Goal: Task Accomplishment & Management: Manage account settings

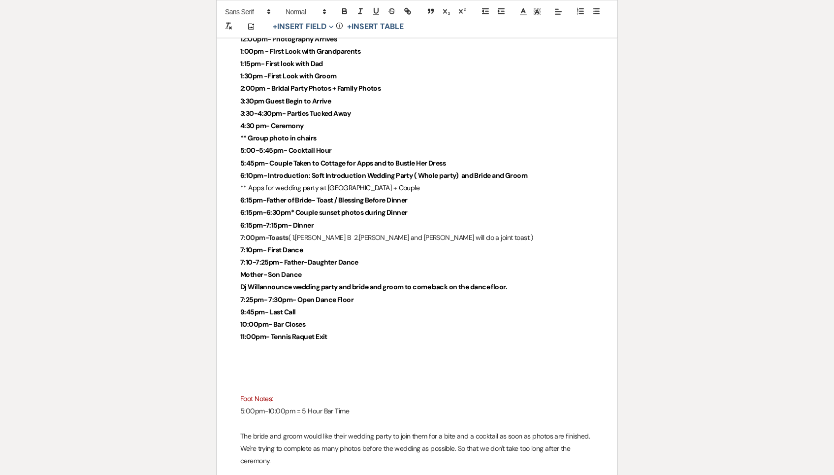
click at [339, 430] on p "The bride and groom would like their wedding party to join them for a bite and …" at bounding box center [417, 448] width 354 height 37
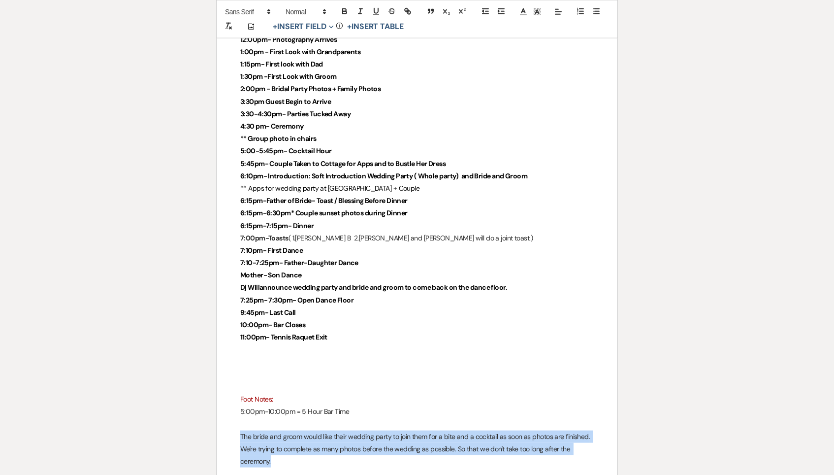
drag, startPoint x: 336, startPoint y: 413, endPoint x: 234, endPoint y: 391, distance: 104.6
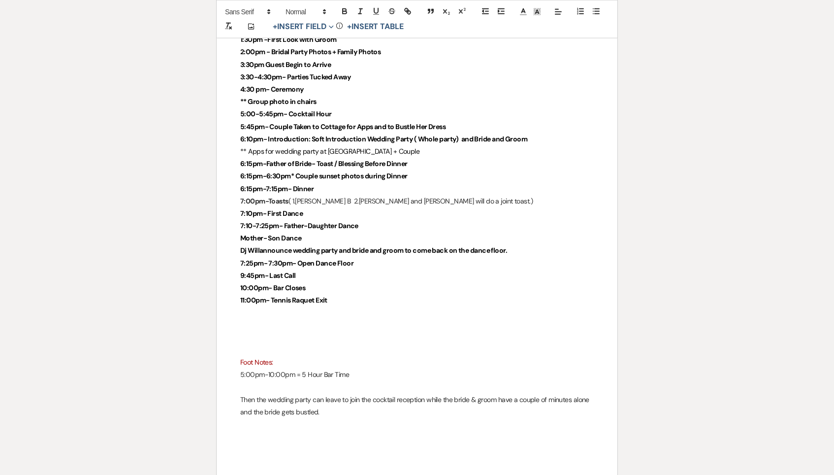
click at [341, 418] on p at bounding box center [417, 424] width 354 height 12
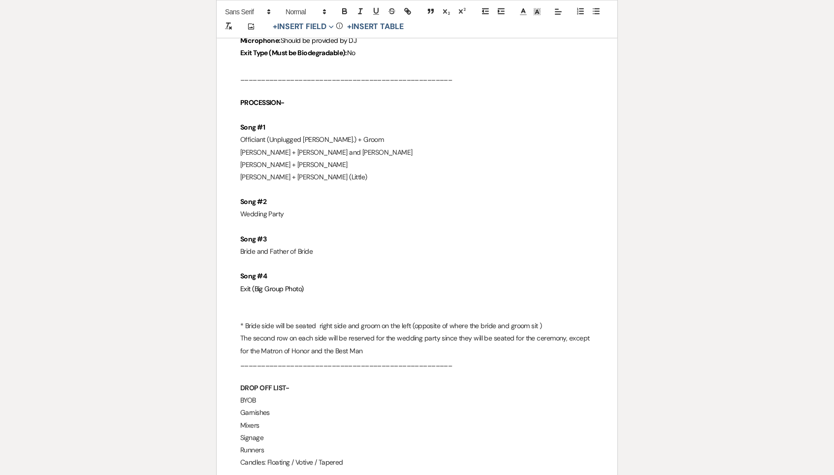
scroll to position [1904, 0]
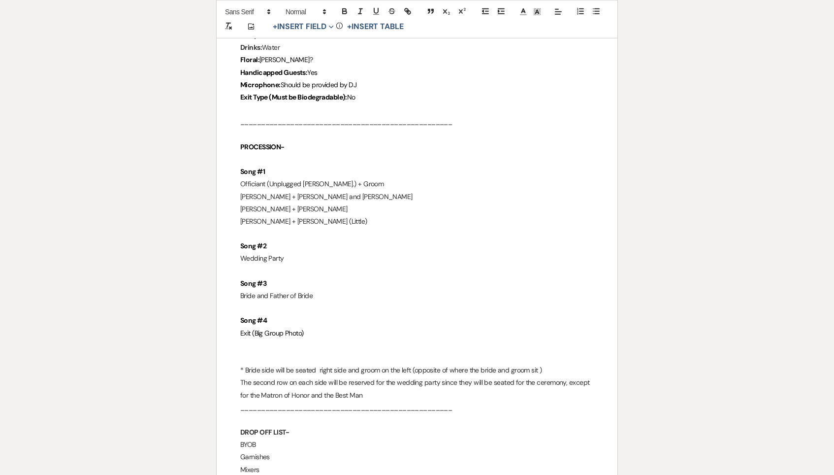
click at [343, 327] on p "Exit (Big Group Photo)" at bounding box center [417, 333] width 354 height 12
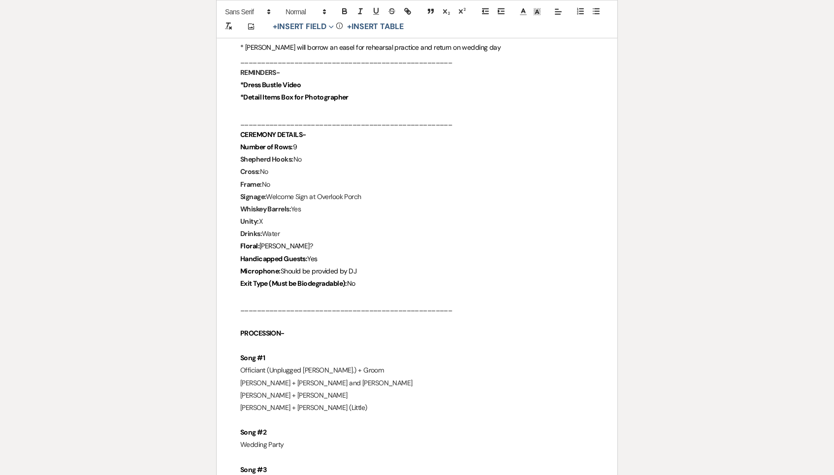
scroll to position [1677, 0]
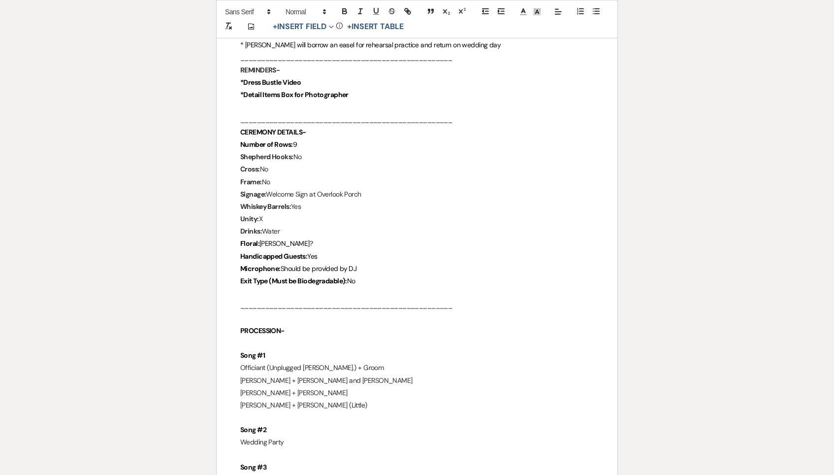
click at [316, 237] on p "Floral: Meadows?" at bounding box center [417, 243] width 354 height 12
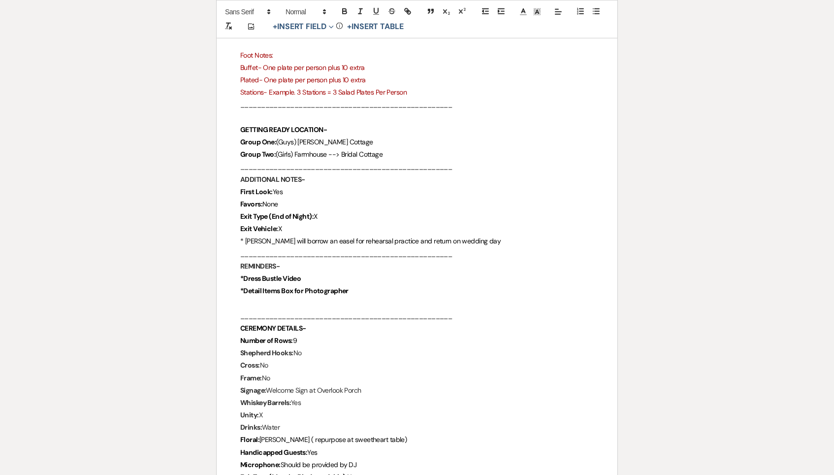
scroll to position [1478, 0]
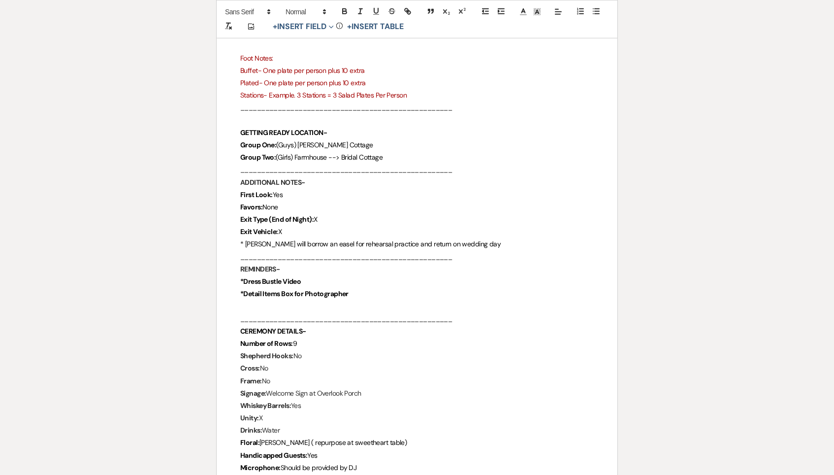
click at [334, 213] on p "Exit Type (End of Night): X" at bounding box center [417, 219] width 354 height 12
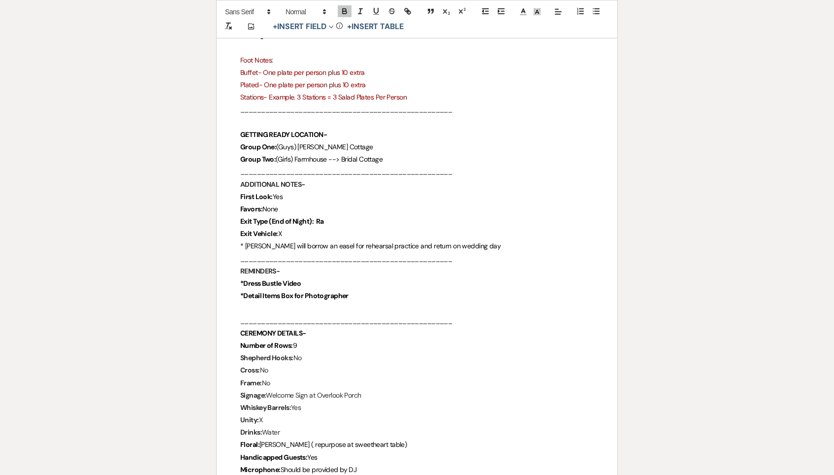
scroll to position [1475, 0]
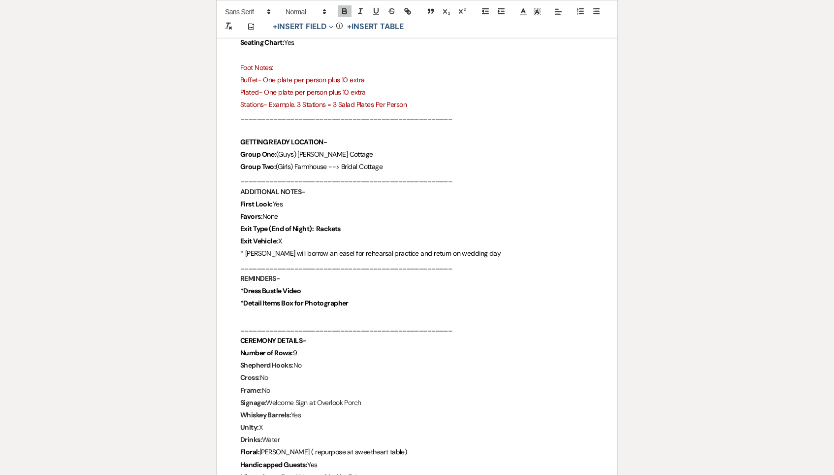
click at [304, 249] on span "* Lisa will borrow an easel for rehearsal practice and return on wedding day" at bounding box center [370, 253] width 260 height 9
click at [303, 235] on p "Exit Vehicle: X" at bounding box center [417, 241] width 354 height 12
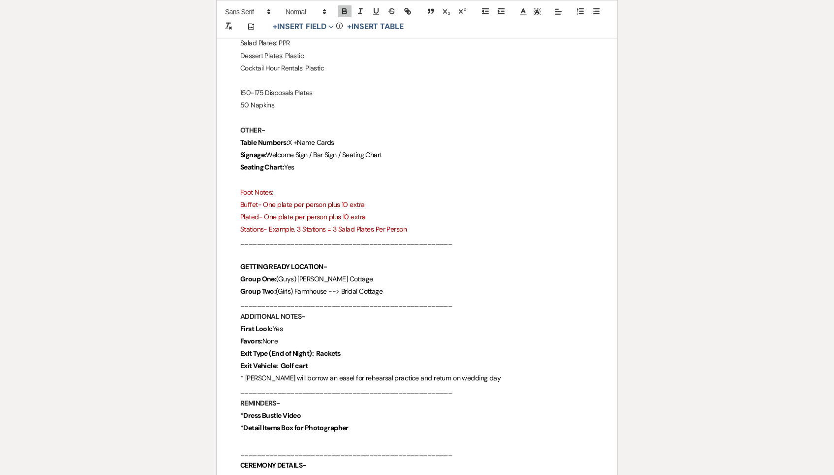
scroll to position [1335, 0]
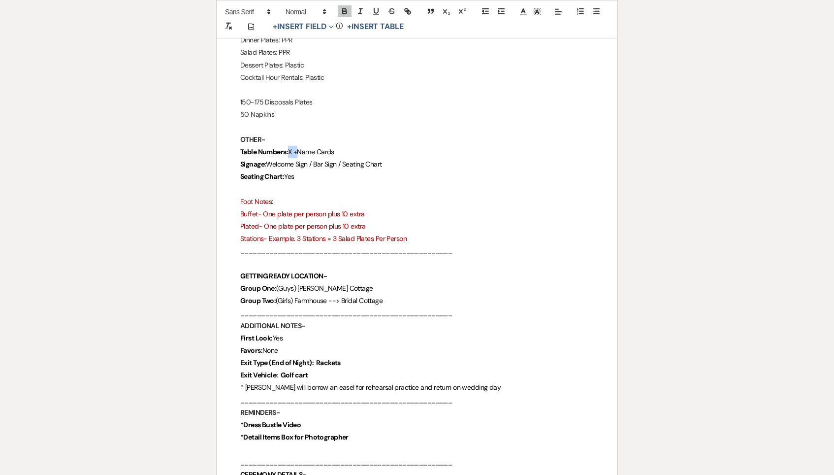
drag, startPoint x: 299, startPoint y: 130, endPoint x: 289, endPoint y: 130, distance: 10.3
click at [289, 146] on p "Table Numbers: X +Name Cards" at bounding box center [417, 152] width 354 height 12
click at [330, 161] on span "Welcome Sign / Bar Sign / Seating Chart" at bounding box center [324, 165] width 116 height 9
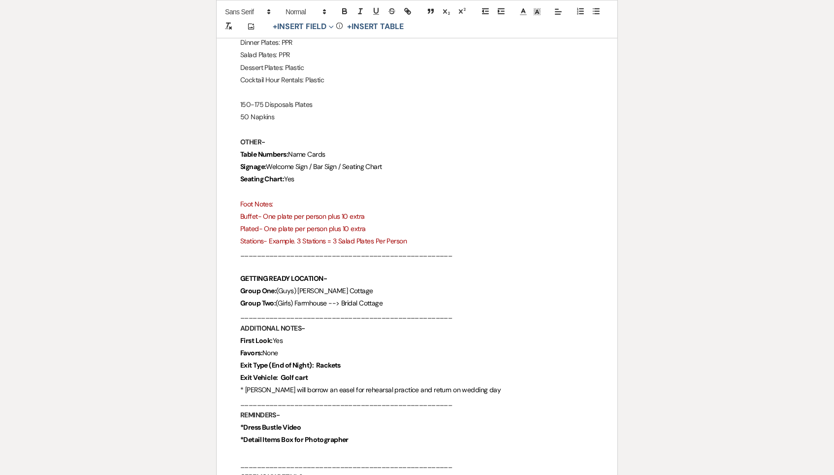
click at [340, 148] on p "Table Numbers: Name Cards" at bounding box center [417, 154] width 354 height 12
drag, startPoint x: 333, startPoint y: 134, endPoint x: 302, endPoint y: 135, distance: 30.5
click at [302, 149] on p "Table Numbers: Name Cards" at bounding box center [417, 155] width 354 height 12
click at [302, 151] on span "Name Cards" at bounding box center [306, 155] width 37 height 9
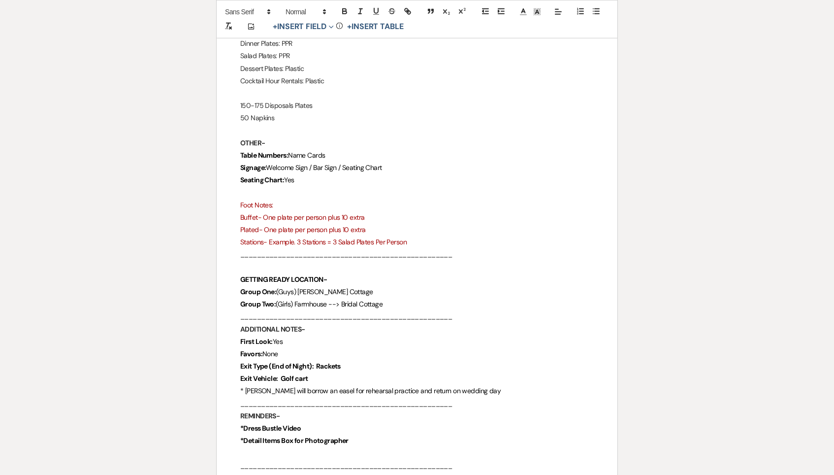
scroll to position [1331, 0]
click at [314, 174] on p "Seating Chart: Yes" at bounding box center [417, 180] width 354 height 12
click at [343, 150] on p "Table Numbers: Name Cards" at bounding box center [417, 156] width 354 height 12
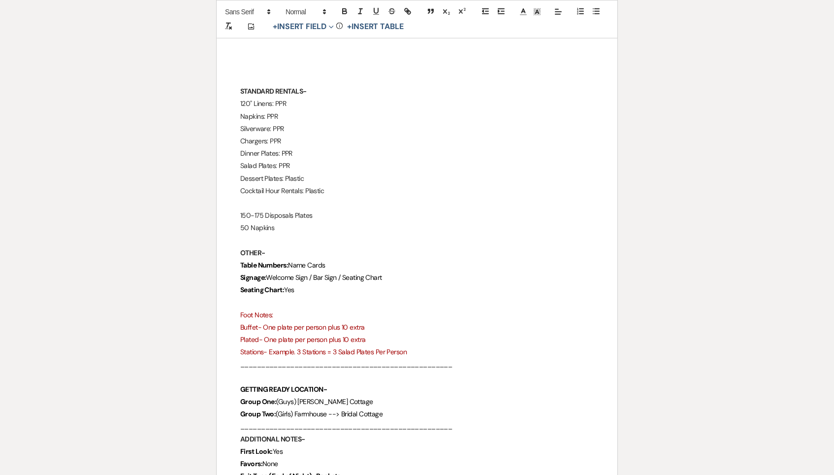
scroll to position [1220, 0]
click at [325, 174] on p "Dessert Plates: Plastic" at bounding box center [417, 180] width 354 height 12
drag, startPoint x: 320, startPoint y: 147, endPoint x: 214, endPoint y: 146, distance: 105.9
click at [214, 146] on div "Printer Print Add Photo + Insert Field Expand Standard Field Smart Field Signat…" at bounding box center [417, 333] width 709 height 2913
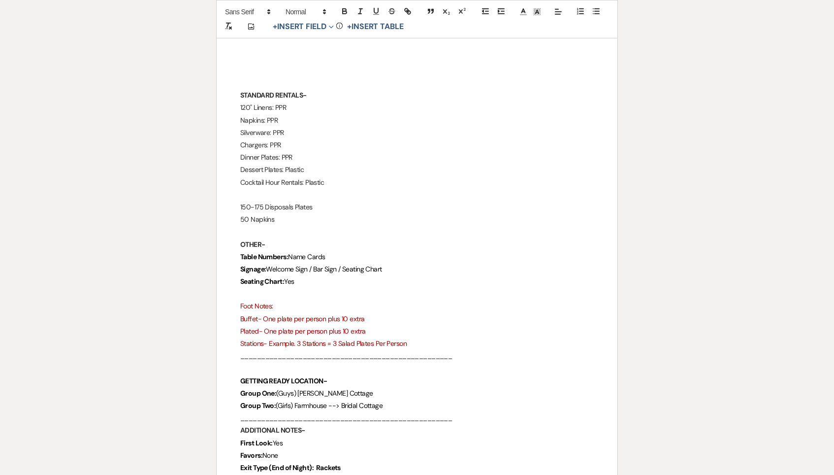
click at [367, 176] on p "Cocktail Hour Rentals: Plastic" at bounding box center [417, 182] width 354 height 12
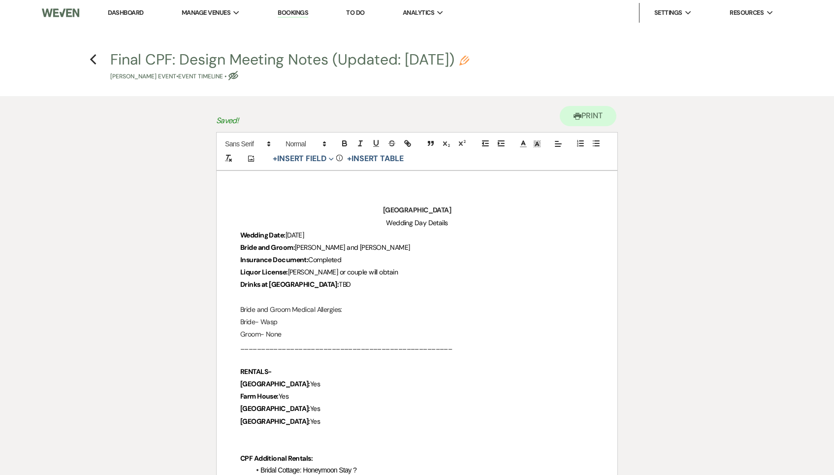
scroll to position [0, 0]
click at [141, 14] on link "Dashboard" at bounding box center [125, 12] width 35 height 8
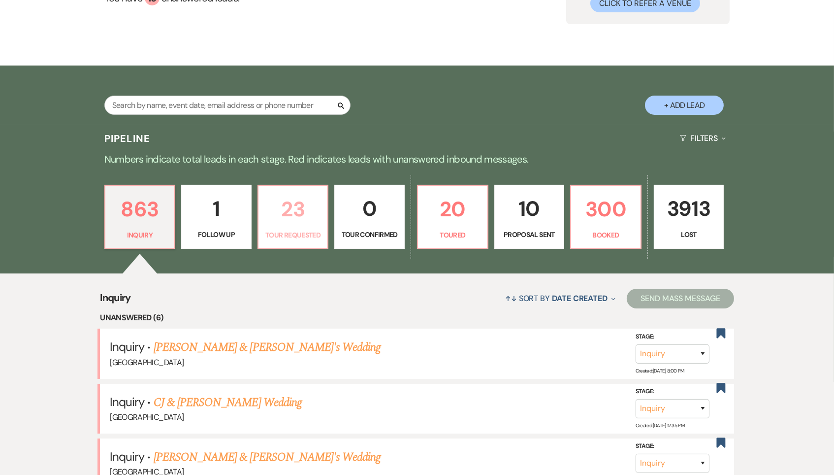
scroll to position [154, 0]
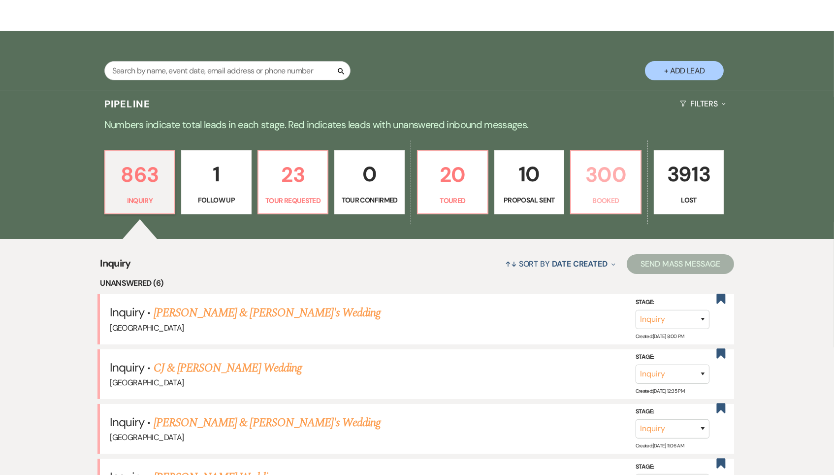
click at [605, 176] on p "300" at bounding box center [606, 174] width 58 height 33
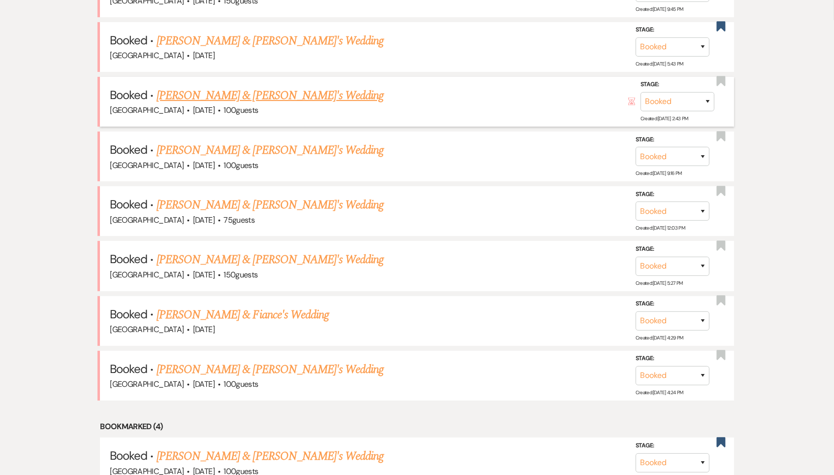
scroll to position [482, 0]
click at [261, 305] on link "[PERSON_NAME] & Fiance's Wedding" at bounding box center [243, 314] width 172 height 18
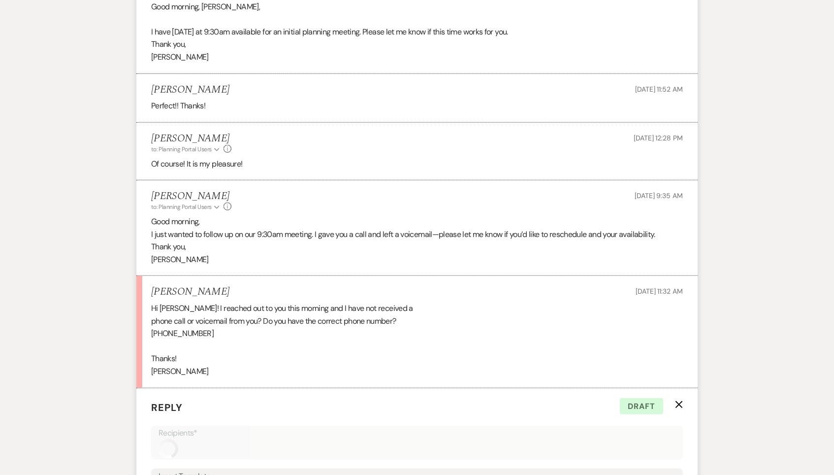
scroll to position [1810, 0]
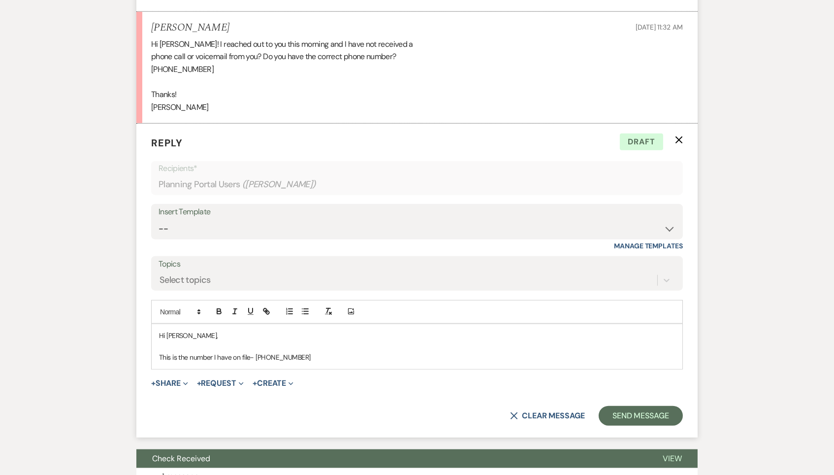
click at [329, 352] on p "This is the number I have on file- (941) 356-9853" at bounding box center [417, 357] width 516 height 11
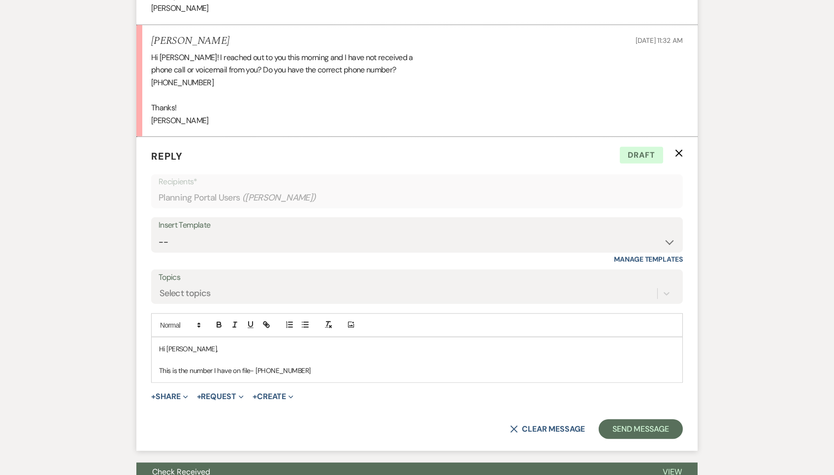
scroll to position [1786, 0]
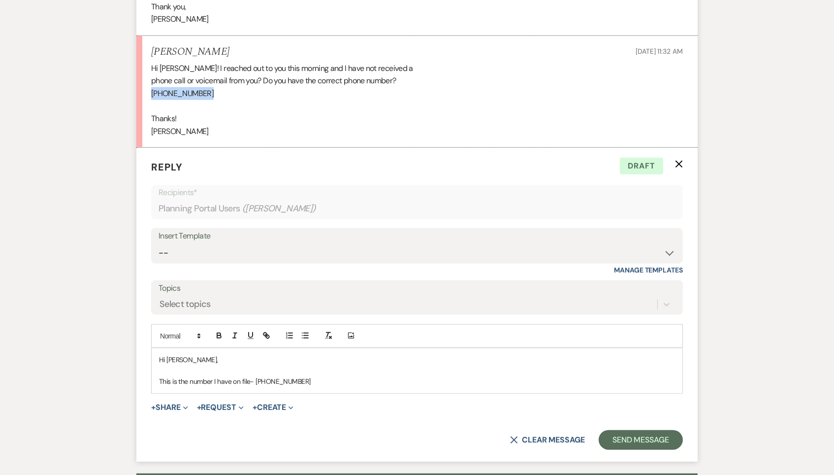
drag, startPoint x: 214, startPoint y: 51, endPoint x: 152, endPoint y: 51, distance: 61.6
click at [152, 62] on div "Hi Brooke! I reached out to you this morning and I have not received a phone ca…" at bounding box center [417, 100] width 532 height 76
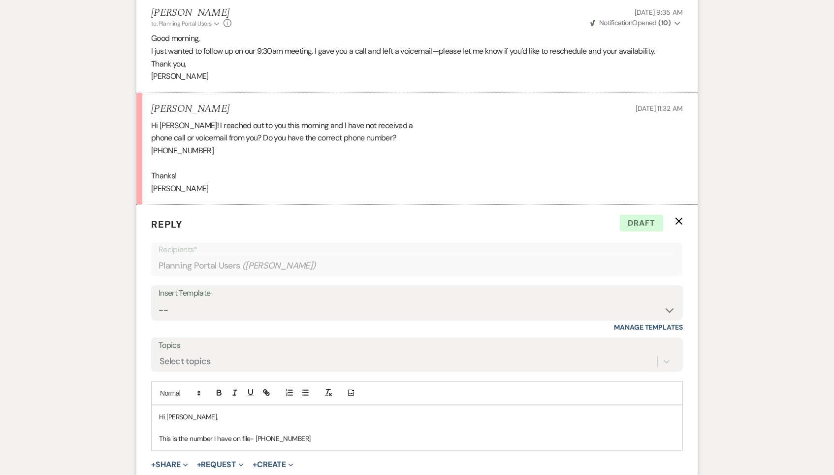
scroll to position [1731, 0]
click at [336, 420] on p at bounding box center [417, 425] width 516 height 11
click at [358, 431] on p "This is the number I have on file- (941) 356-9853" at bounding box center [417, 436] width 516 height 11
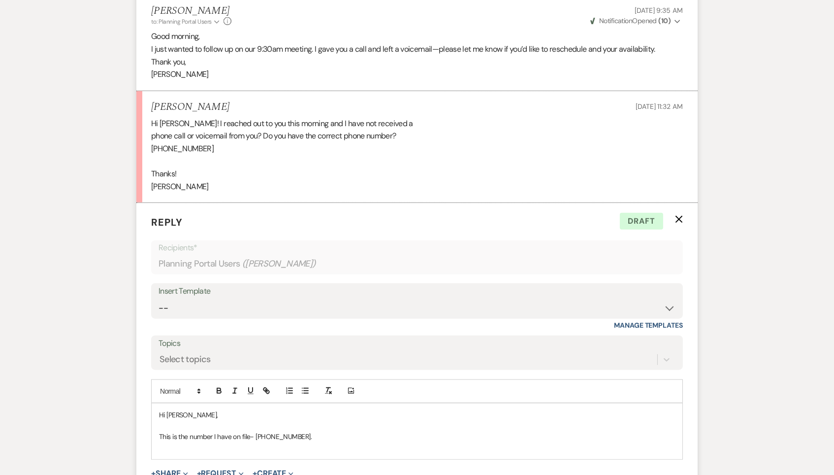
click at [356, 431] on p "This is the number I have on file- (941) 356-9853." at bounding box center [417, 436] width 516 height 11
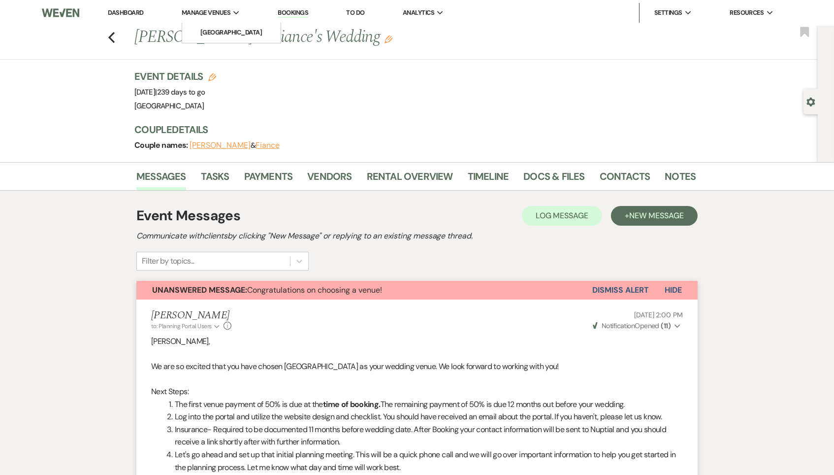
scroll to position [0, 0]
click at [228, 35] on li "[GEOGRAPHIC_DATA]" at bounding box center [231, 33] width 89 height 10
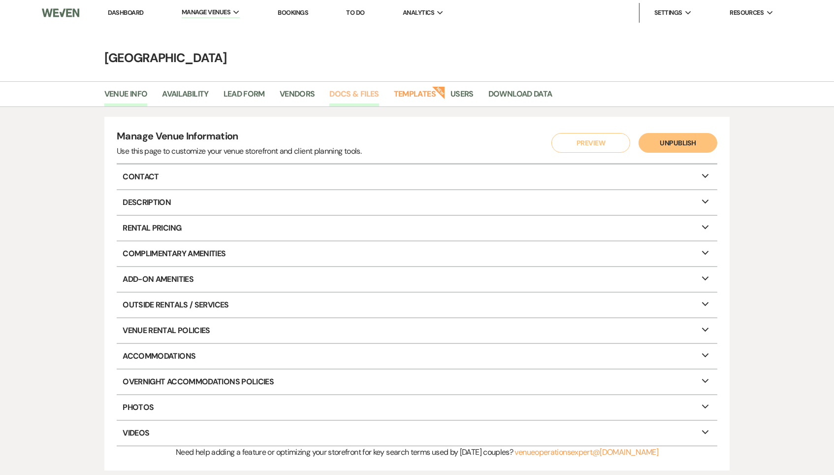
click at [370, 96] on link "Docs & Files" at bounding box center [353, 97] width 49 height 19
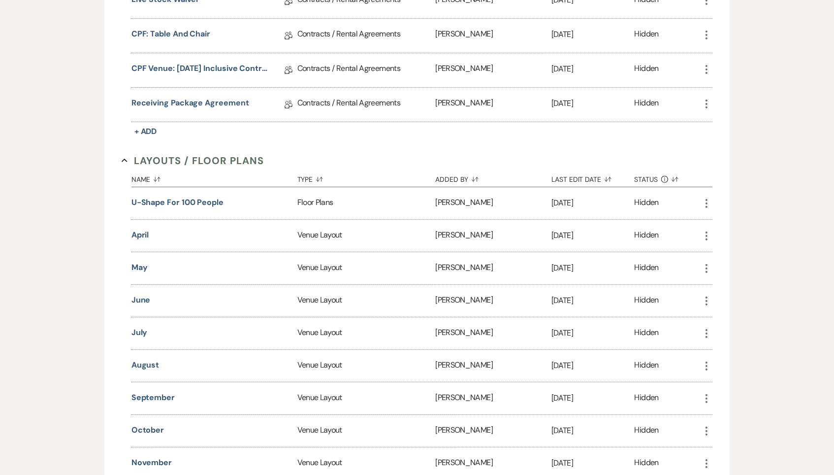
scroll to position [596, 0]
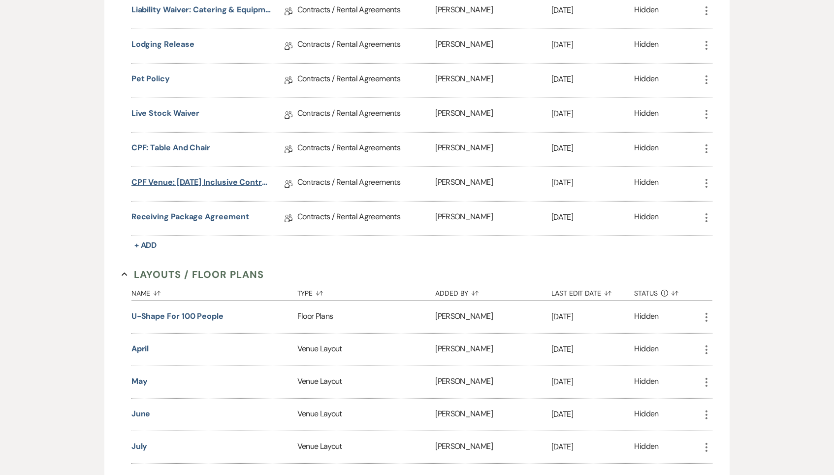
click at [208, 176] on link "CPF Venue: [DATE] Inclusive Contract 2027" at bounding box center [201, 183] width 140 height 15
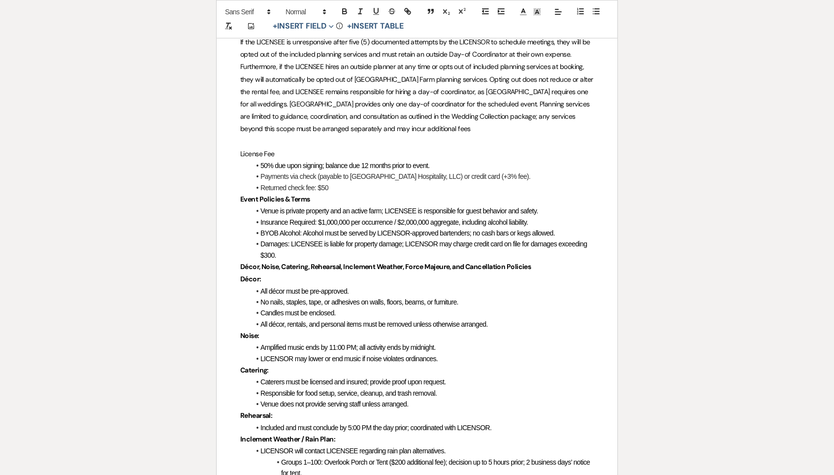
scroll to position [725, 0]
drag, startPoint x: 400, startPoint y: 195, endPoint x: 434, endPoint y: 194, distance: 34.0
click at [434, 218] on span "Insurance Required: $1,000,000 per occurrence / $2,000,000 aggregate, including…" at bounding box center [393, 222] width 267 height 8
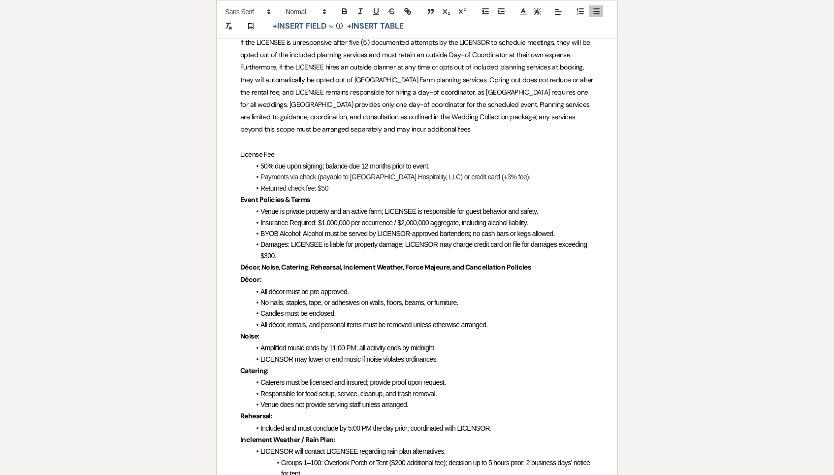
click at [565, 217] on li "Insurance Required: $1,000,000 per occurrence / $2,000,000 aggregate, including…" at bounding box center [422, 222] width 344 height 11
click at [541, 218] on li "Insurance Required: $1,000,000 per occurrence / $2,000,000 aggregate, including…" at bounding box center [422, 223] width 344 height 11
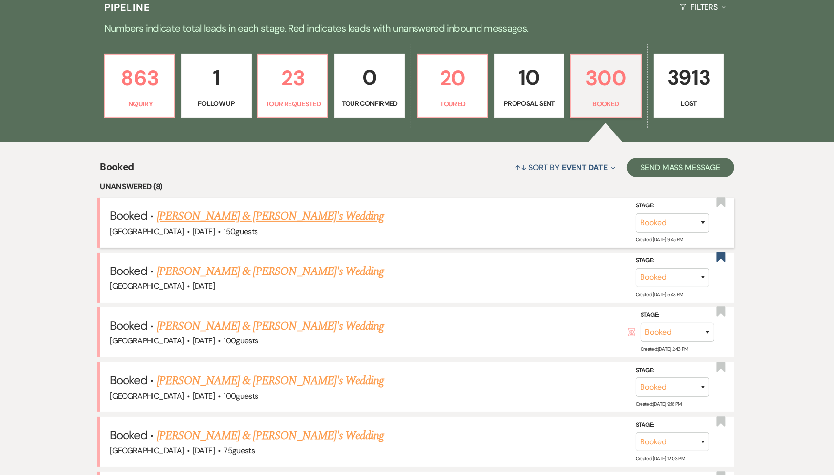
click at [284, 209] on link "[PERSON_NAME] & [PERSON_NAME]'s Wedding" at bounding box center [271, 216] width 228 height 18
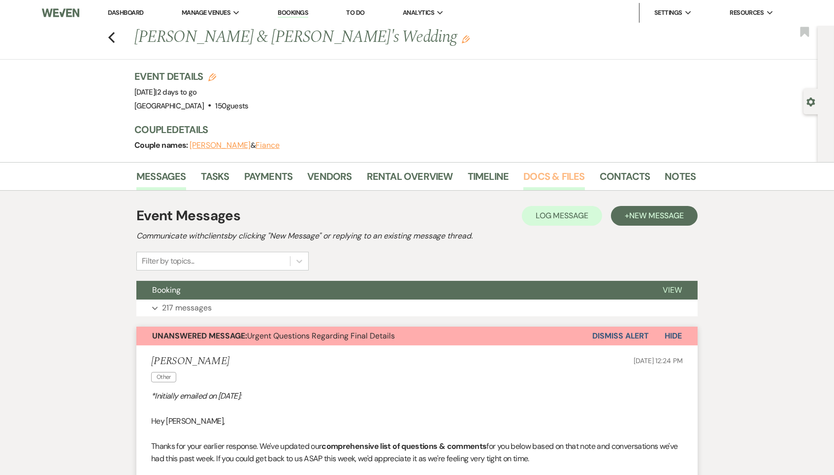
click at [551, 182] on link "Docs & Files" at bounding box center [553, 179] width 61 height 22
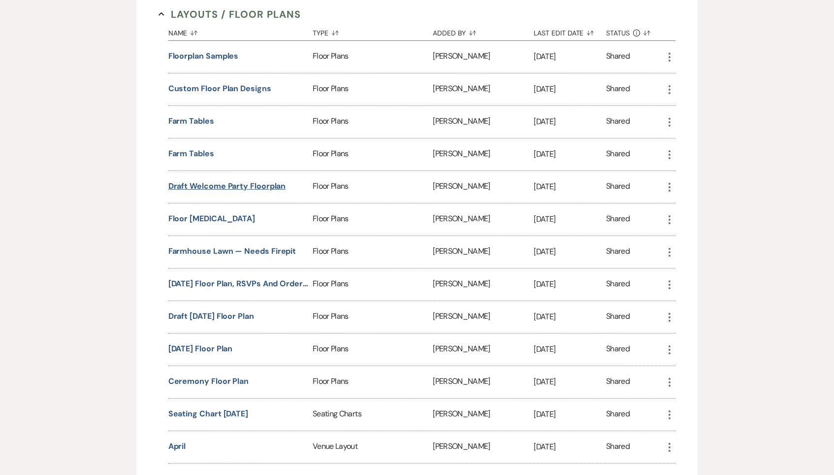
scroll to position [514, 0]
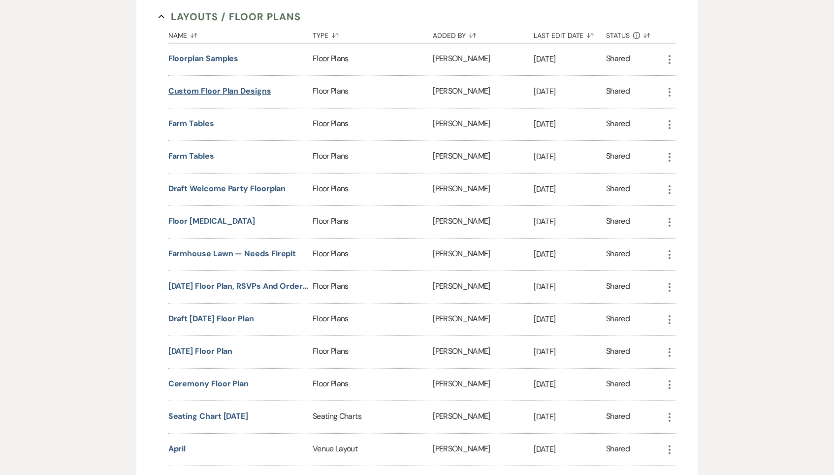
click at [242, 85] on button "Custom Floor Plan Designs" at bounding box center [219, 91] width 103 height 12
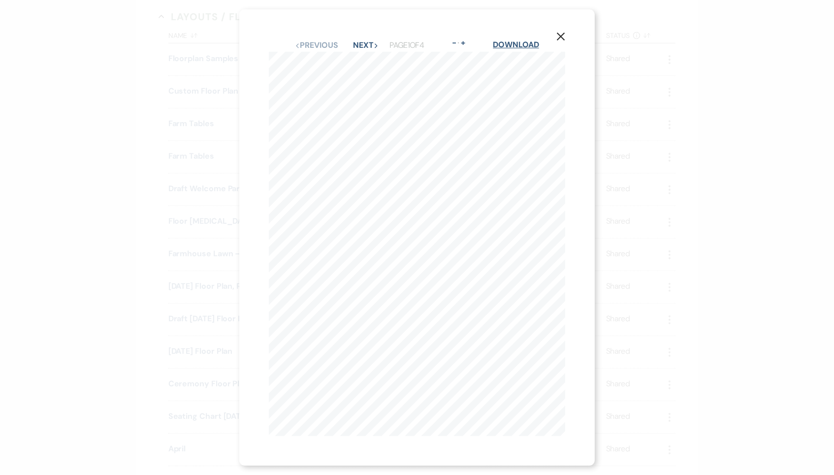
click at [514, 41] on link "Download" at bounding box center [516, 44] width 46 height 10
click at [562, 38] on use "button" at bounding box center [561, 37] width 8 height 8
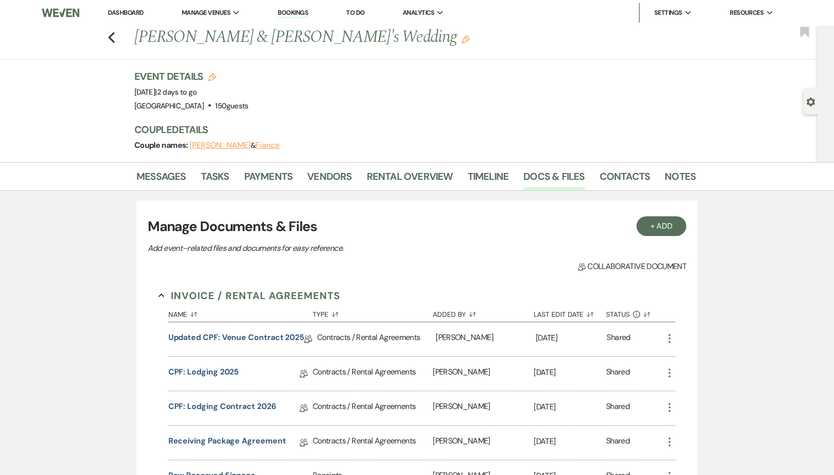
scroll to position [0, 0]
click at [109, 32] on icon "Previous" at bounding box center [111, 38] width 7 height 12
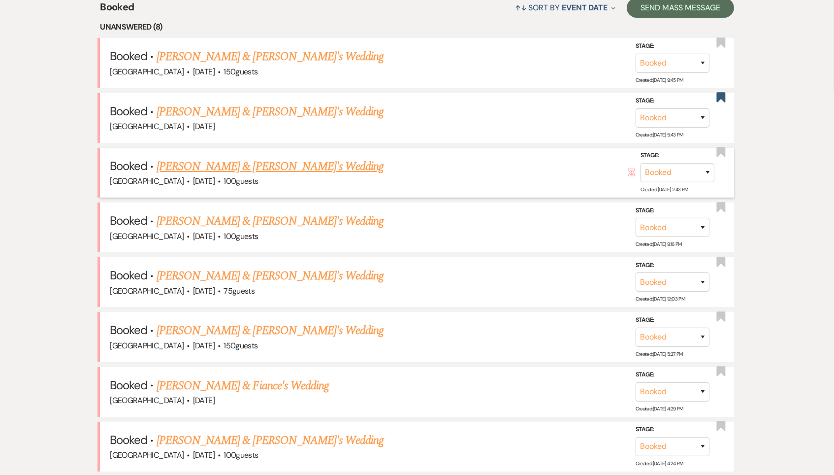
scroll to position [417, 0]
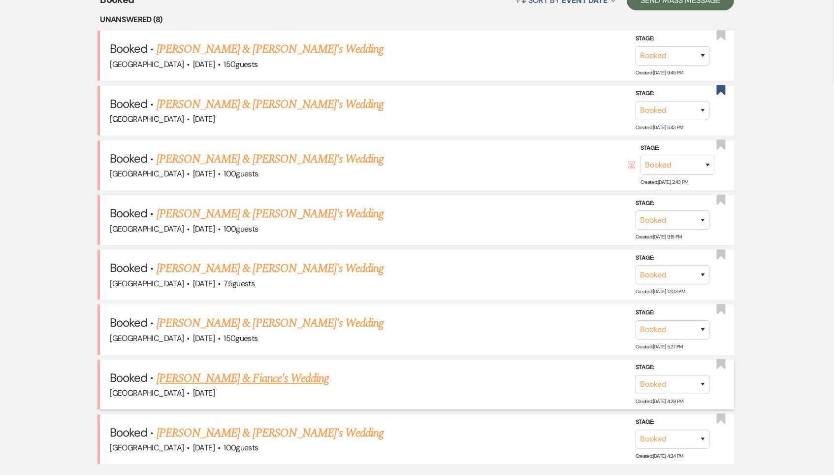
click at [228, 369] on link "[PERSON_NAME] & Fiance's Wedding" at bounding box center [243, 378] width 172 height 18
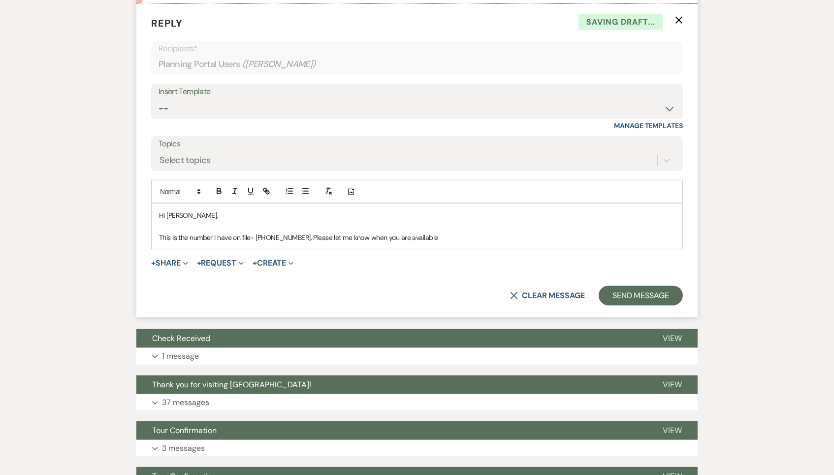
scroll to position [1927, 0]
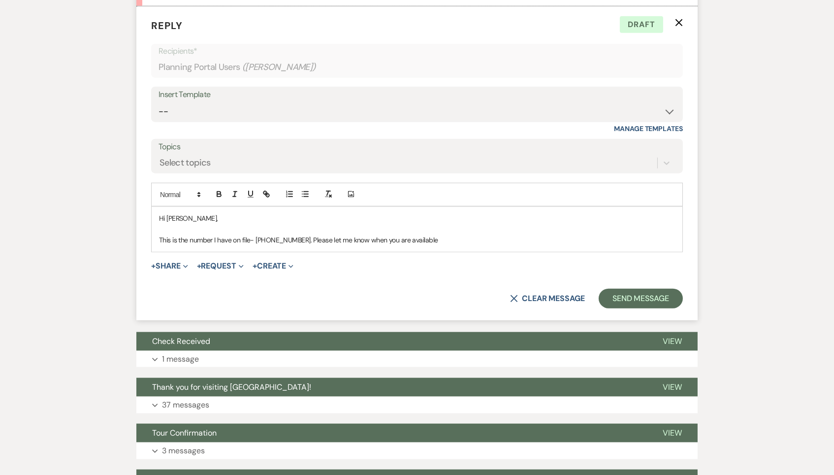
click at [449, 234] on p "This is the number I have on file- [PHONE_NUMBER]. Please let me know when you …" at bounding box center [417, 239] width 516 height 11
click at [570, 234] on p "This is the number I have on file- [PHONE_NUMBER]. Please let me know when you …" at bounding box center [417, 239] width 516 height 11
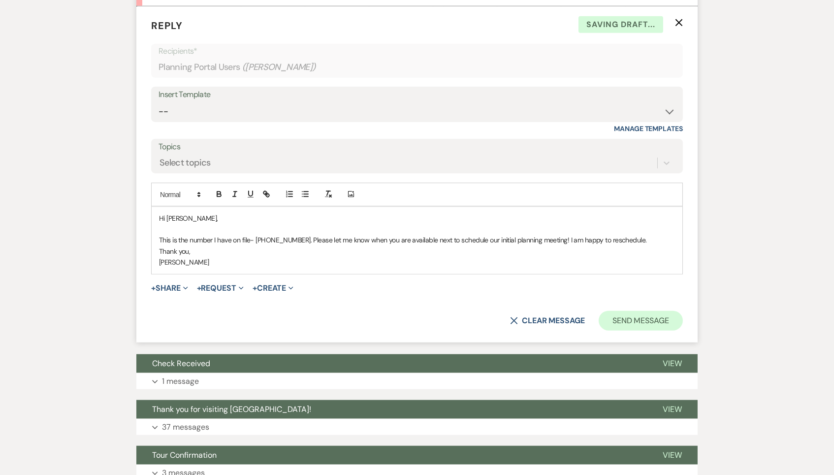
click at [661, 311] on button "Send Message" at bounding box center [641, 321] width 84 height 20
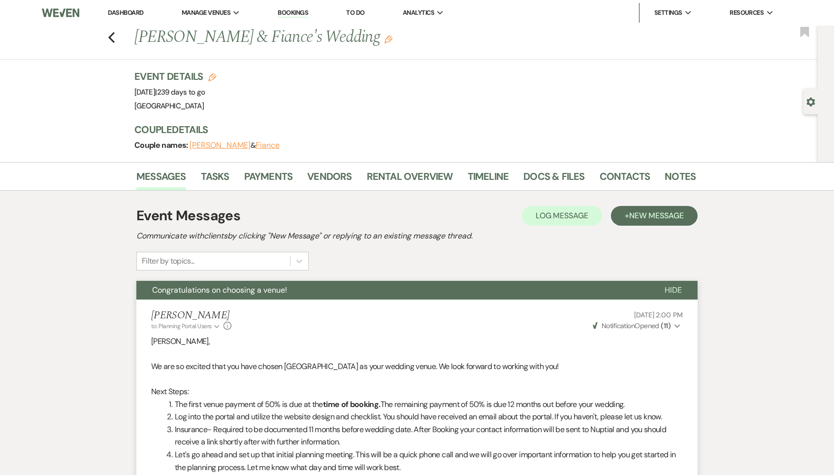
scroll to position [0, 0]
click at [109, 38] on icon "Previous" at bounding box center [111, 38] width 7 height 12
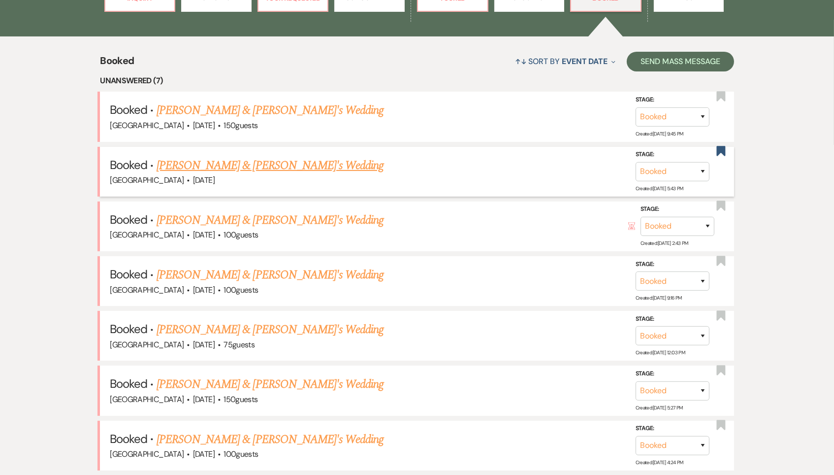
scroll to position [105, 0]
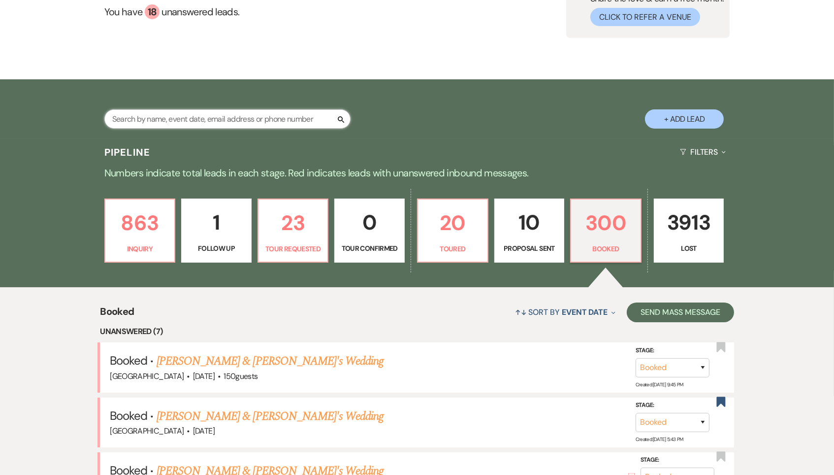
click at [247, 127] on input "text" at bounding box center [227, 118] width 246 height 19
type input "[PERSON_NAME]"
select select "8"
select select "5"
select select "8"
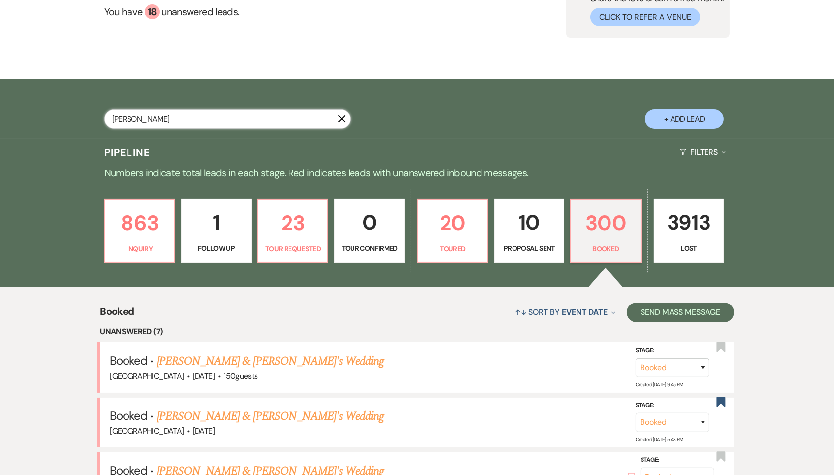
select select "4"
select select "8"
select select "3"
select select "8"
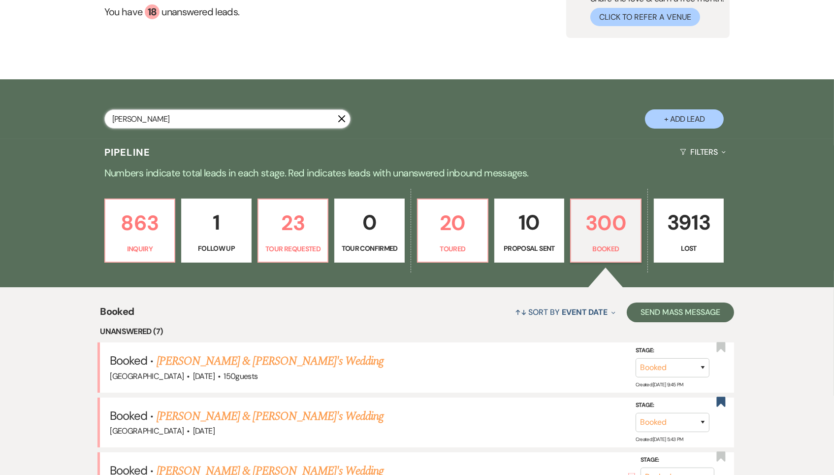
select select "5"
select select "8"
select select "5"
select select "8"
select select "5"
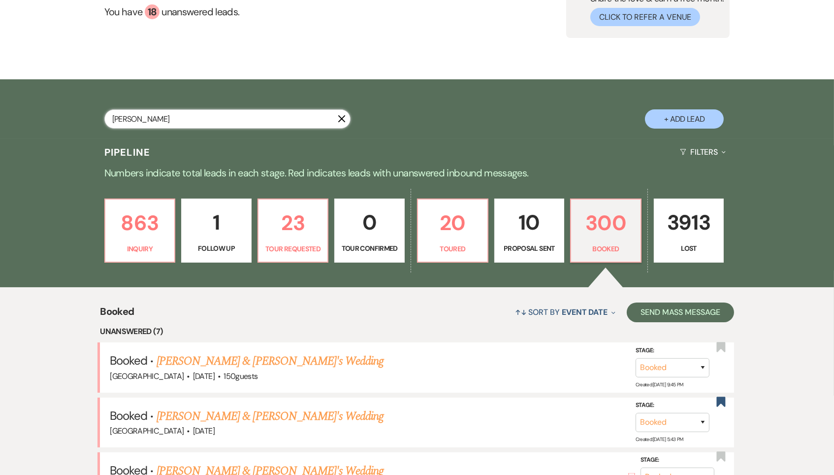
select select "8"
select select "6"
select select "8"
select select "5"
select select "8"
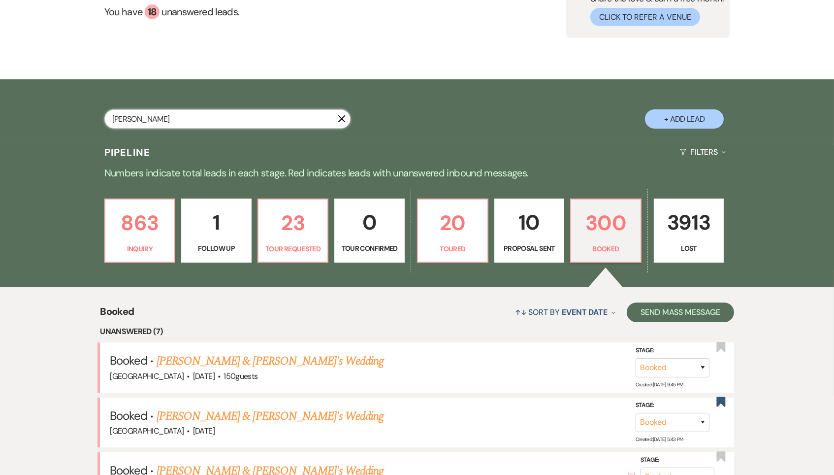
select select "6"
select select "8"
select select "5"
select select "8"
select select "5"
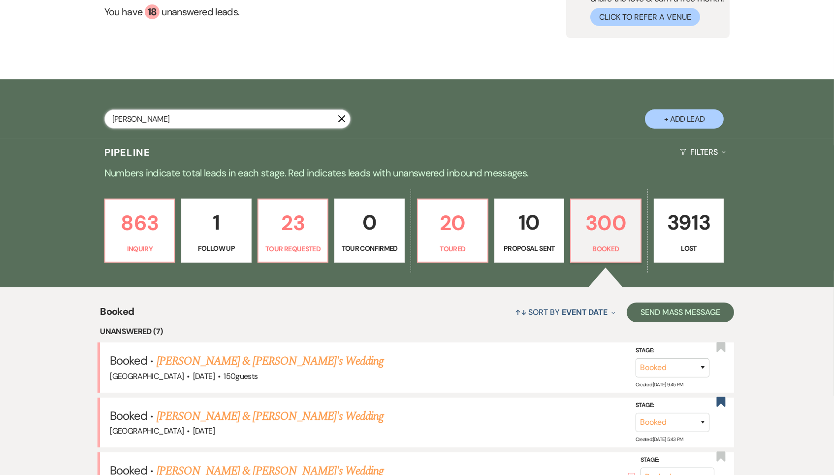
select select "8"
select select "5"
select select "8"
select select "5"
select select "8"
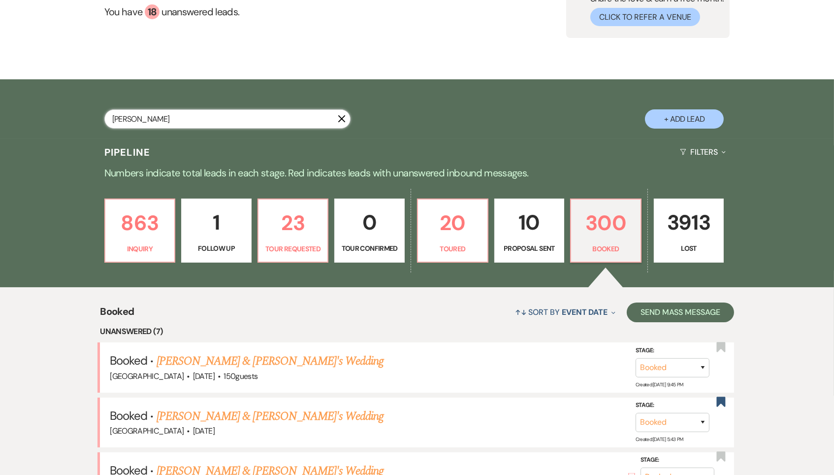
select select "5"
select select "8"
select select "5"
select select "8"
select select "5"
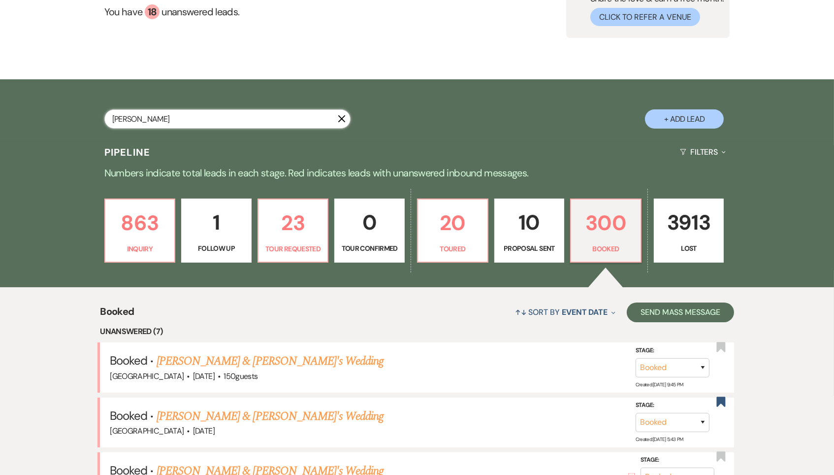
select select "8"
select select "5"
select select "8"
select select "5"
select select "8"
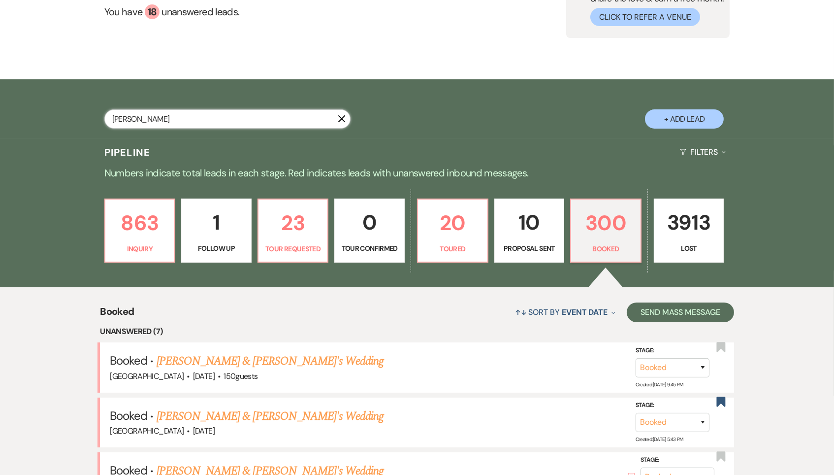
select select "5"
select select "8"
select select "5"
select select "8"
select select "5"
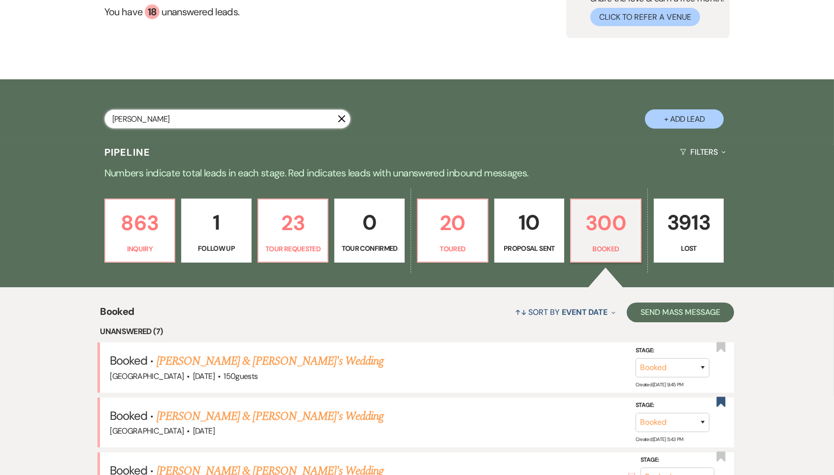
select select "8"
select select "5"
select select "8"
select select "5"
select select "8"
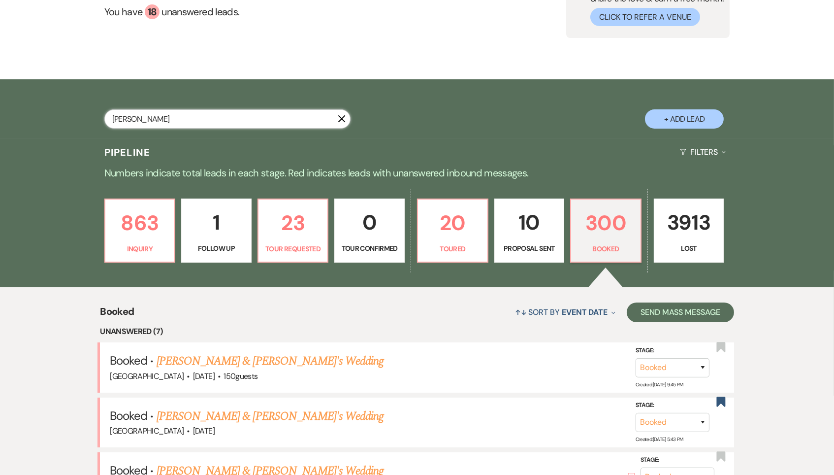
select select "5"
select select "8"
select select "5"
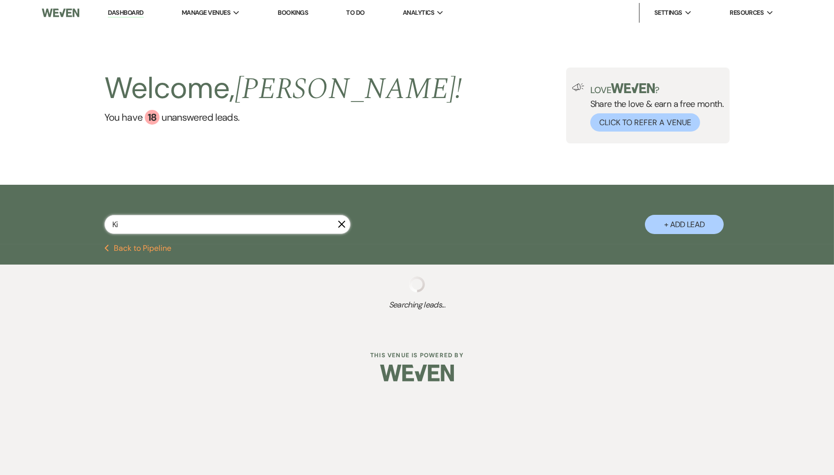
type input "[PERSON_NAME]"
select select "8"
select select "5"
select select "8"
select select "4"
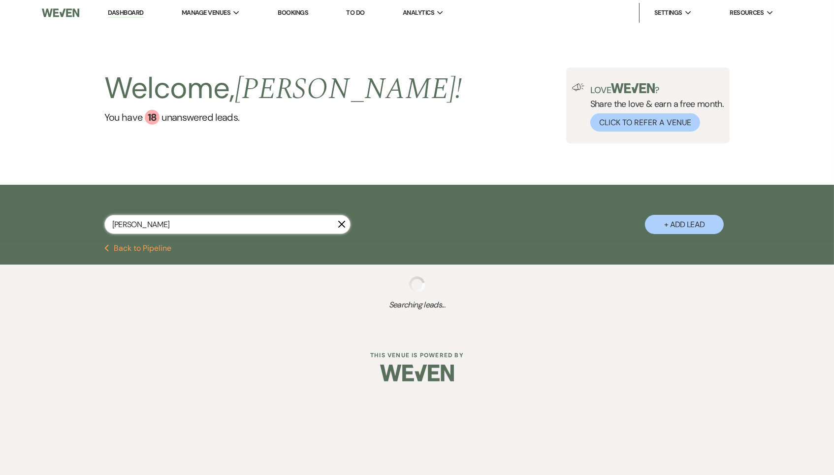
select select "8"
select select "3"
select select "8"
select select "5"
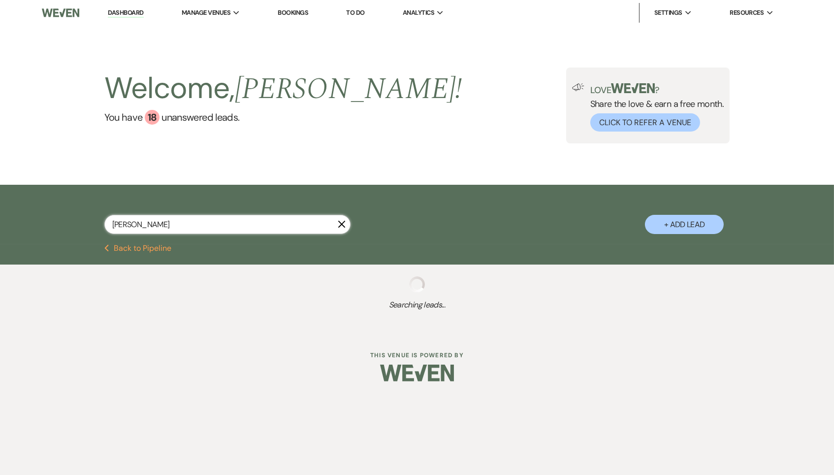
select select "8"
select select "5"
select select "8"
select select "5"
select select "8"
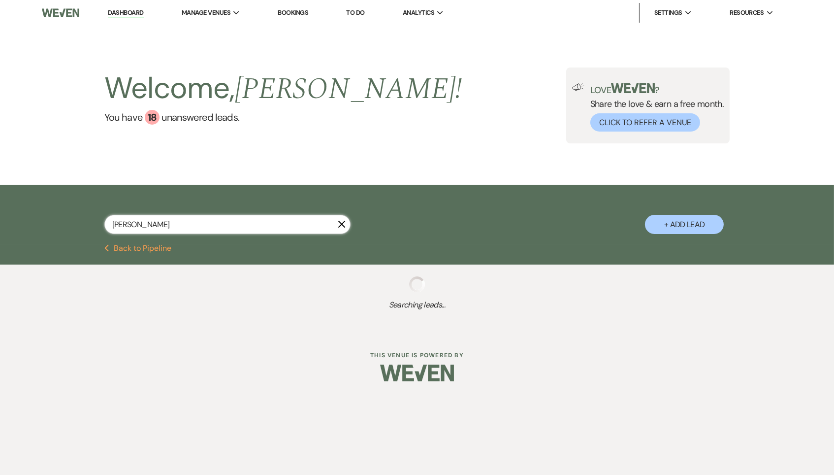
select select "6"
select select "8"
select select "5"
select select "8"
select select "6"
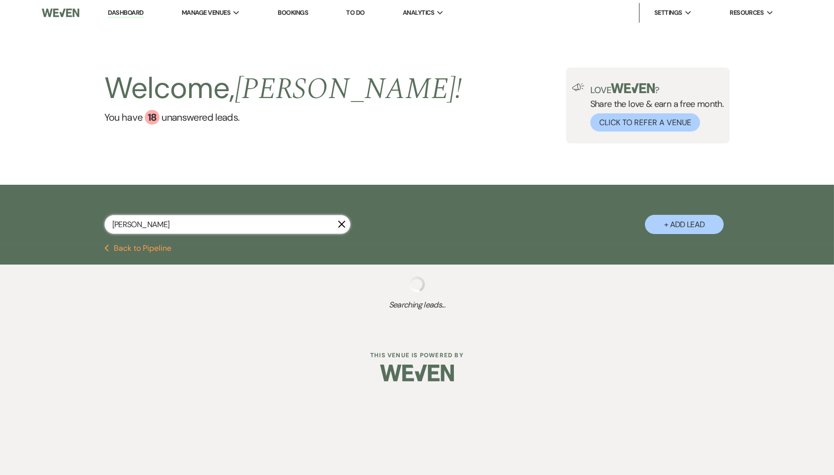
select select "8"
select select "5"
select select "8"
select select "5"
select select "8"
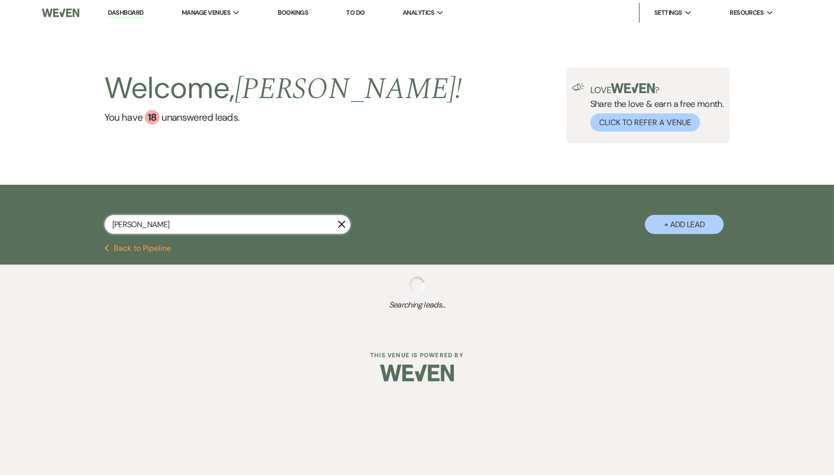
select select "5"
select select "8"
select select "5"
select select "8"
select select "5"
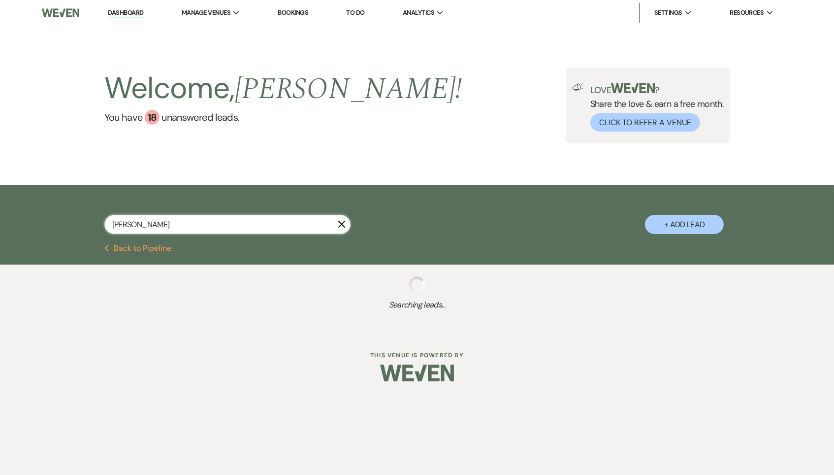
select select "8"
select select "5"
select select "8"
select select "5"
select select "8"
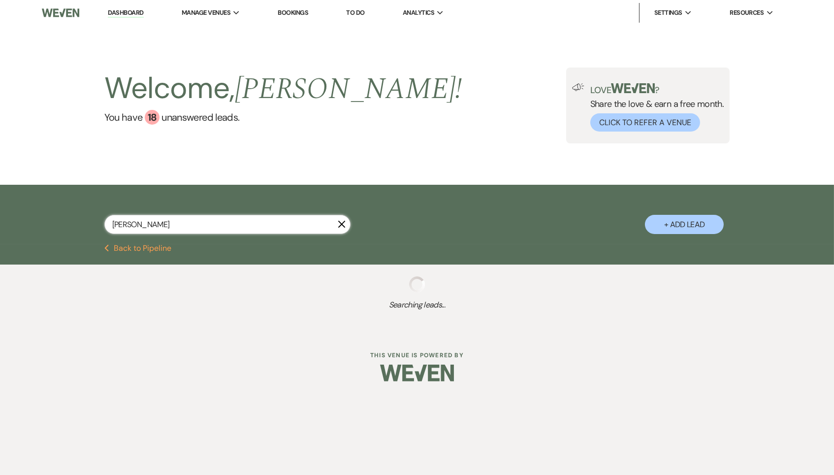
select select "5"
select select "8"
select select "5"
select select "8"
select select "5"
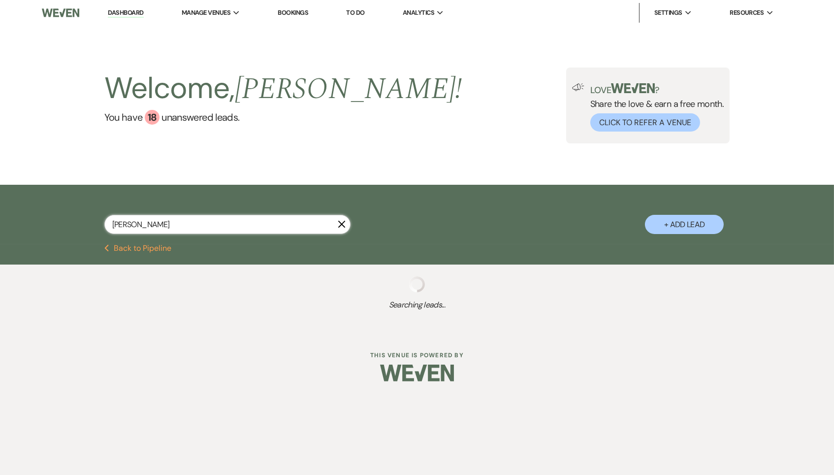
select select "8"
select select "5"
select select "8"
select select "5"
select select "8"
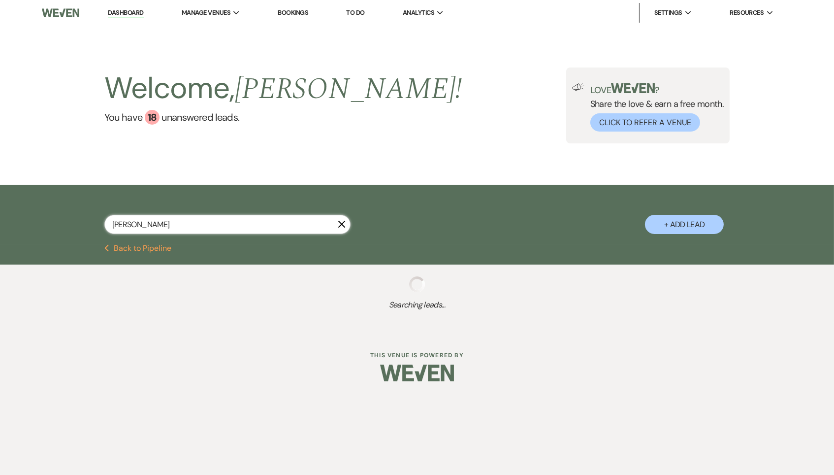
select select "5"
select select "8"
select select "5"
select select "8"
select select "5"
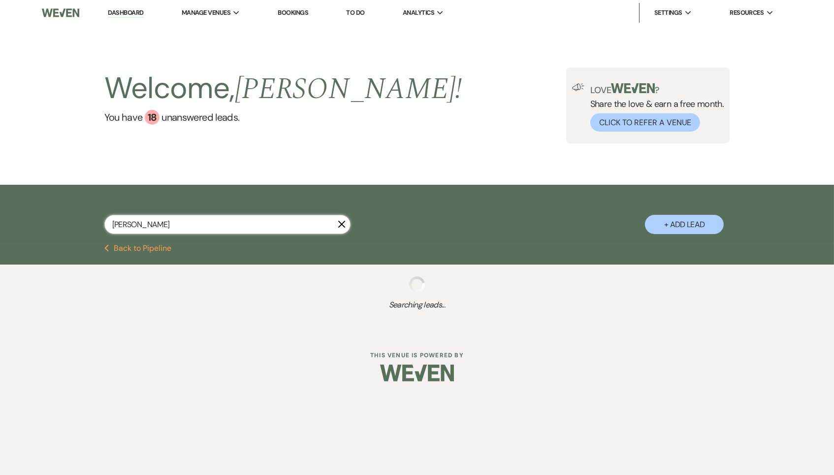
select select "8"
select select "5"
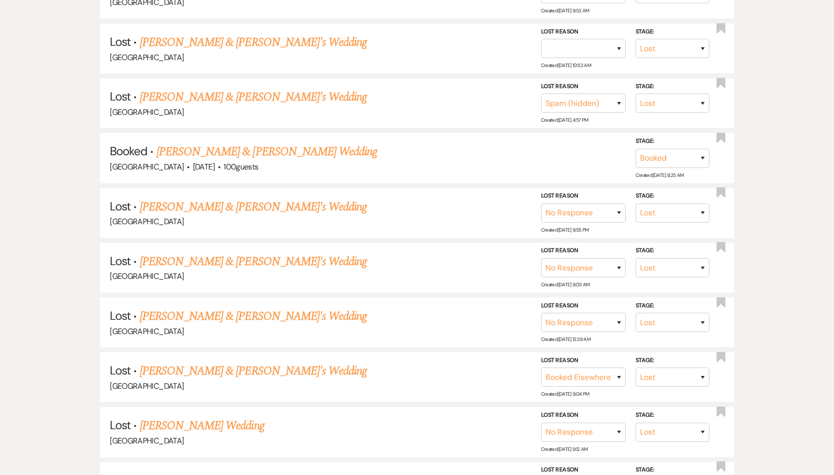
scroll to position [867, 0]
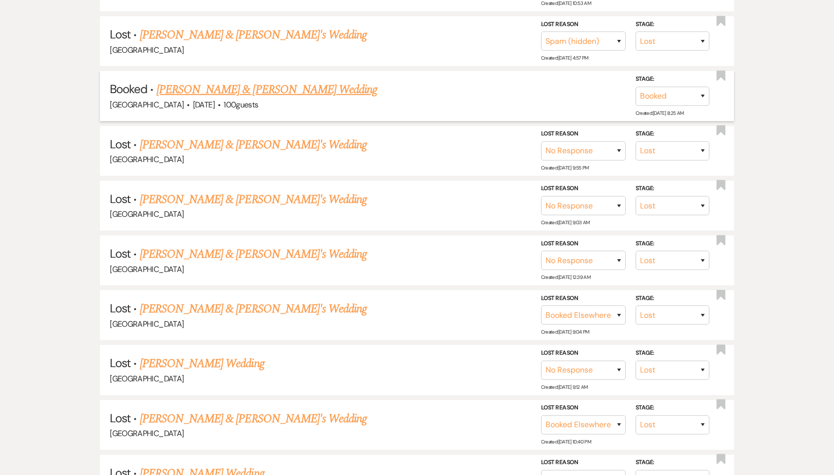
type input "[PERSON_NAME]"
click at [255, 81] on link "[PERSON_NAME] & [PERSON_NAME] Wedding" at bounding box center [267, 90] width 221 height 18
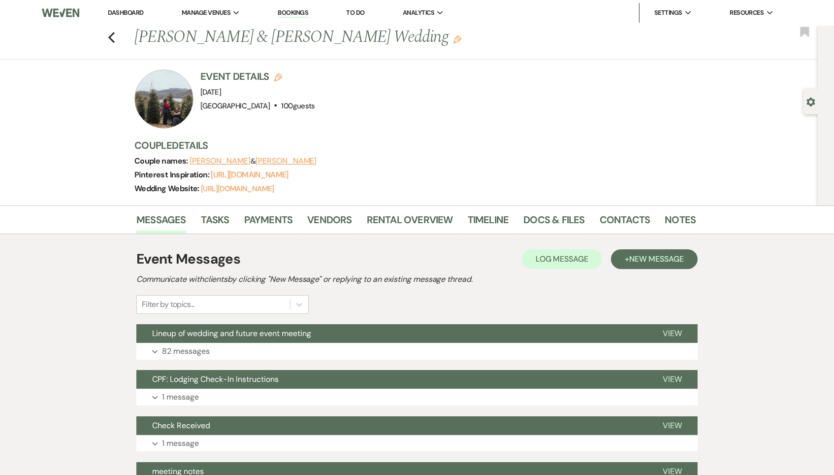
click at [223, 343] on button "Expand 82 messages" at bounding box center [416, 351] width 561 height 17
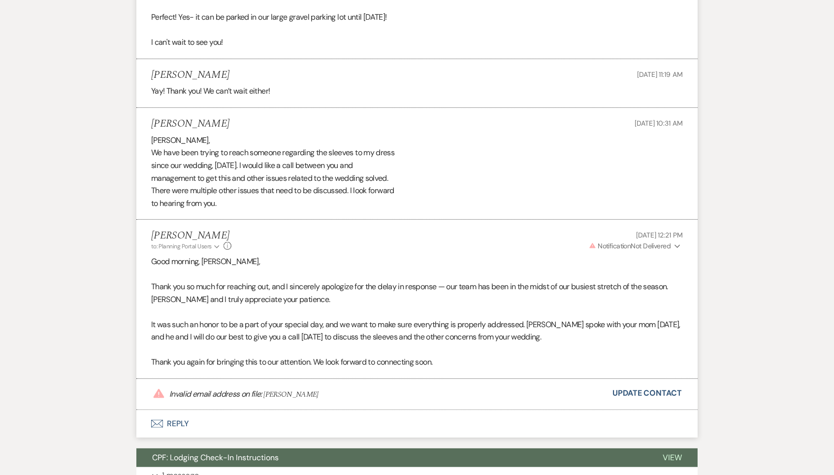
scroll to position [7909, 0]
drag, startPoint x: 261, startPoint y: 226, endPoint x: 292, endPoint y: 226, distance: 30.5
click at [292, 389] on p "Invalid email address on file: [PERSON_NAME]" at bounding box center [243, 395] width 149 height 12
click at [151, 420] on icon "Envelope" at bounding box center [157, 424] width 12 height 8
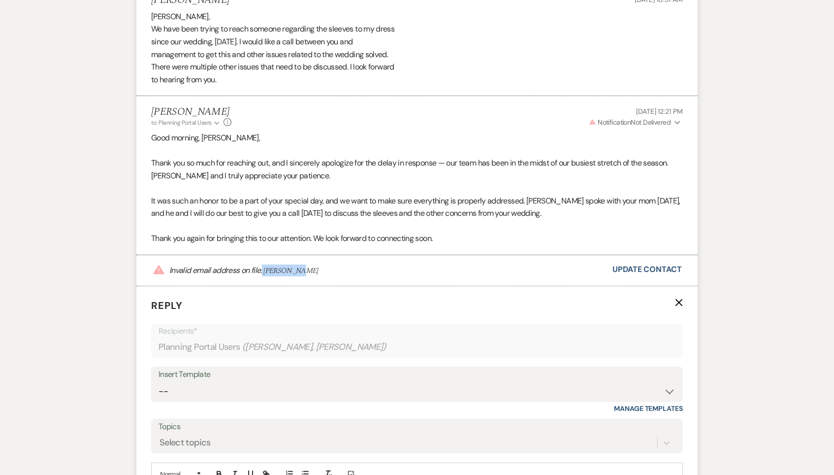
scroll to position [8055, 0]
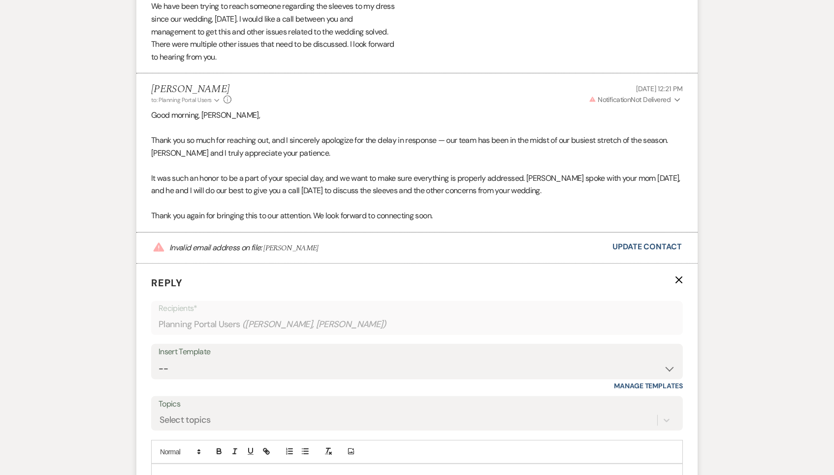
click at [230, 470] on p at bounding box center [417, 475] width 516 height 11
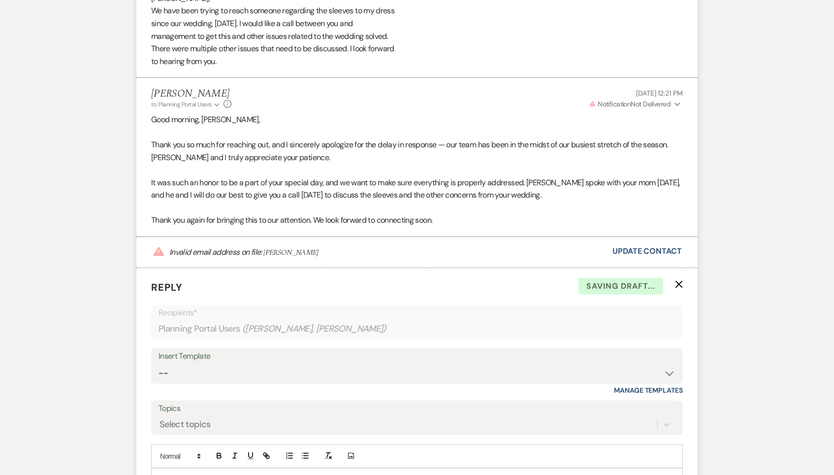
scroll to position [8049, 0]
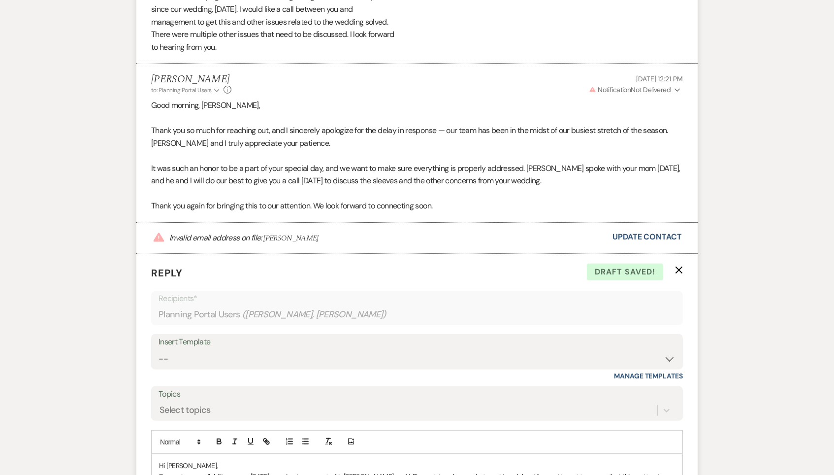
scroll to position [8067, 0]
click at [270, 469] on p "Do you have availability now or [DATE] morning to connect with [PERSON_NAME] an…" at bounding box center [417, 480] width 516 height 22
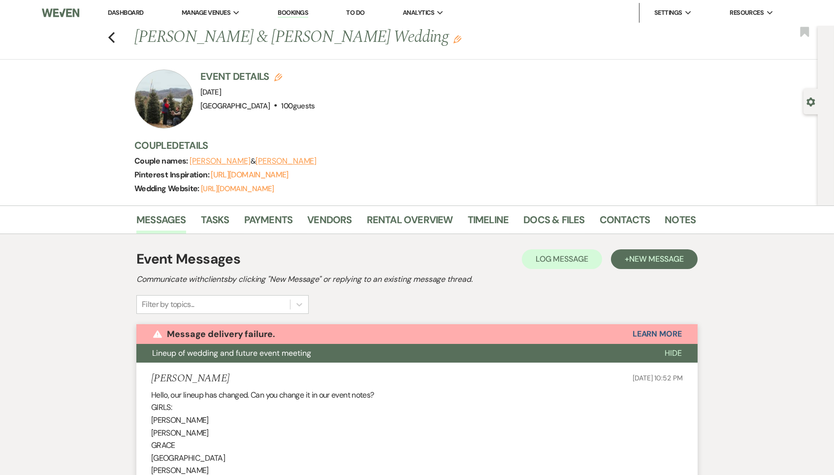
scroll to position [0, 0]
click at [114, 32] on icon "Previous" at bounding box center [111, 38] width 7 height 12
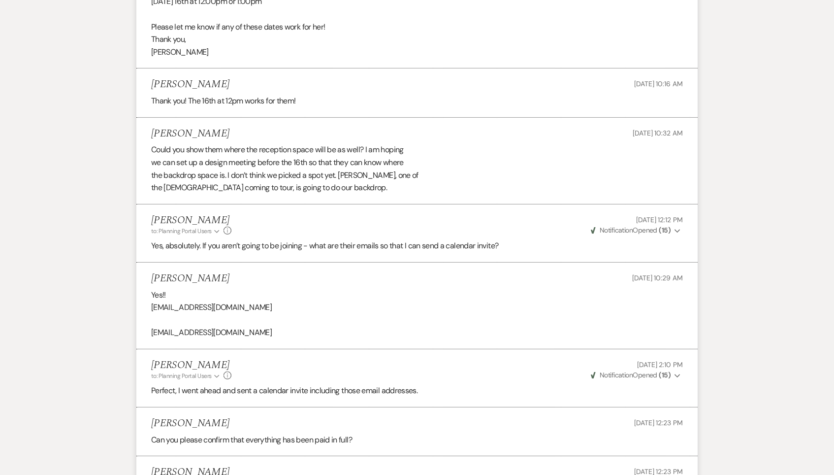
select select "8"
select select "5"
select select "8"
select select "4"
select select "8"
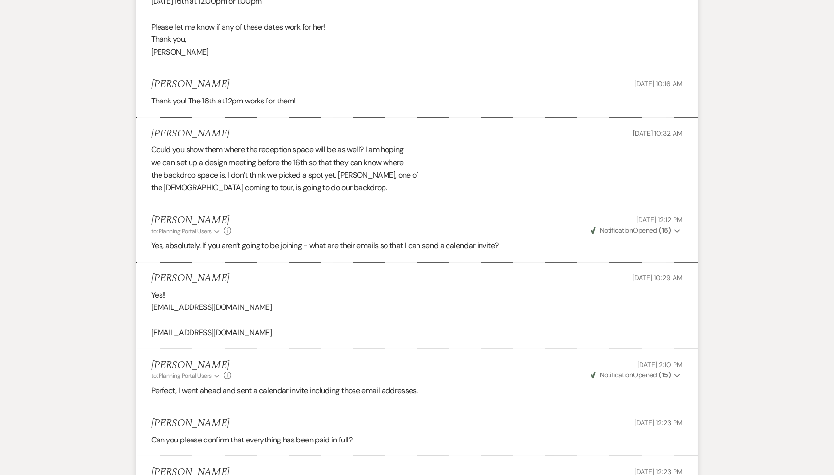
select select "8"
select select "3"
select select "8"
select select "5"
select select "8"
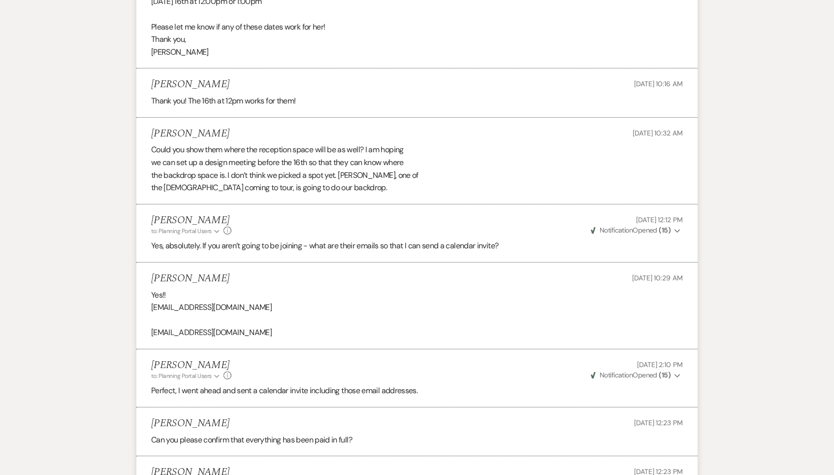
select select "5"
select select "8"
select select "5"
select select "8"
select select "6"
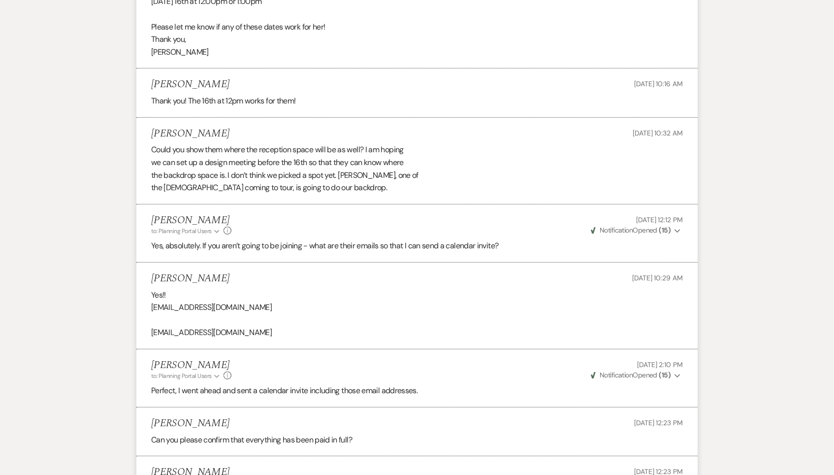
select select "8"
select select "5"
select select "8"
select select "6"
select select "8"
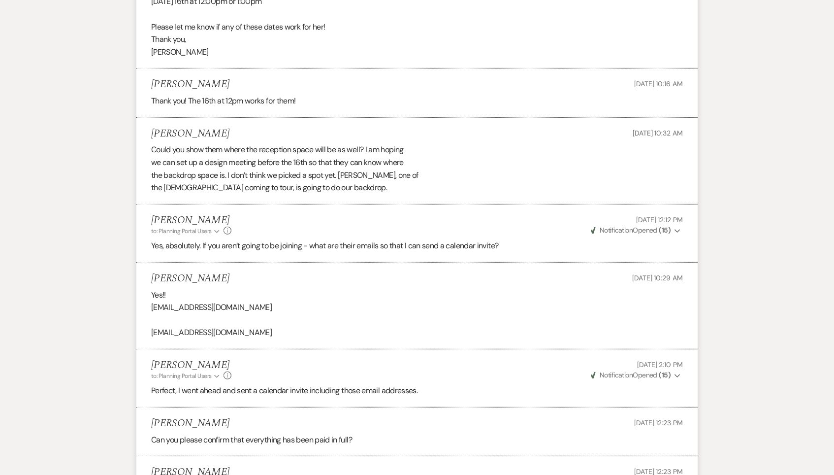
select select "5"
select select "8"
select select "5"
select select "8"
select select "5"
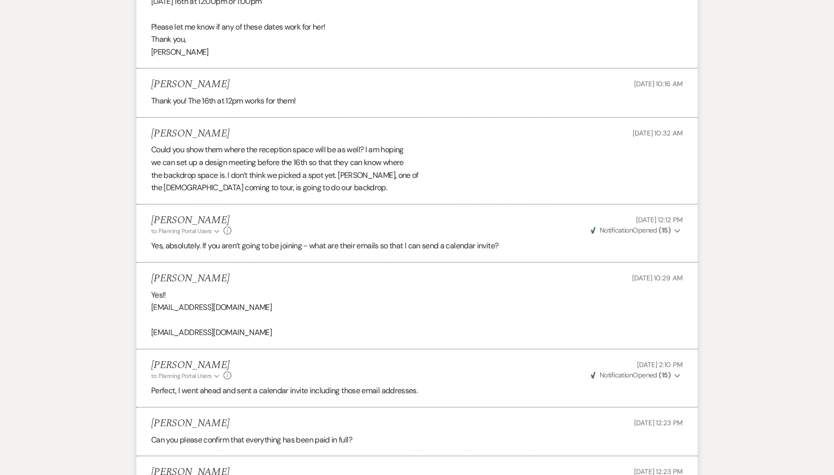
select select "8"
select select "5"
select select "8"
select select "5"
select select "8"
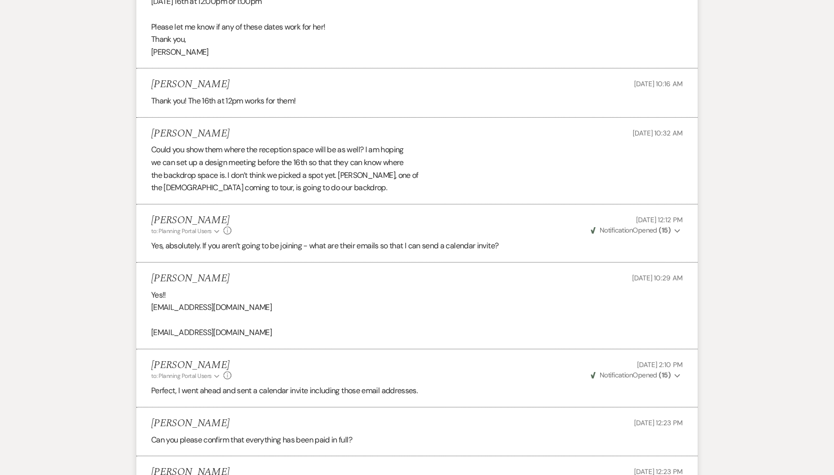
select select "5"
select select "8"
select select "5"
select select "8"
select select "5"
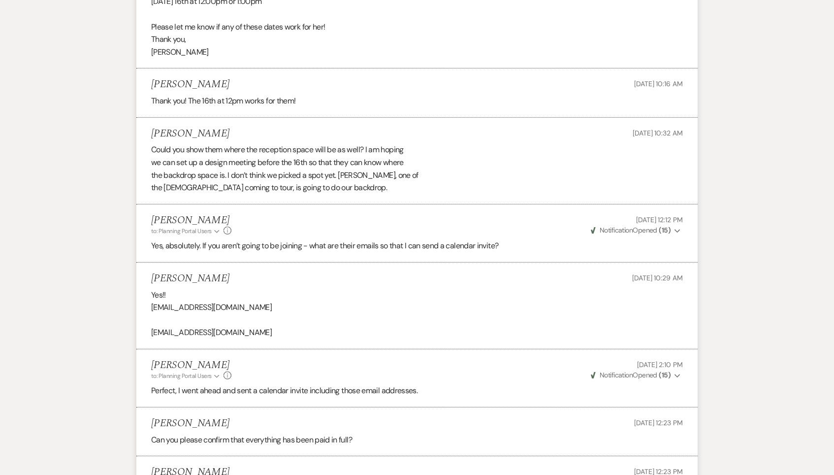
select select "8"
select select "5"
select select "8"
select select "5"
select select "8"
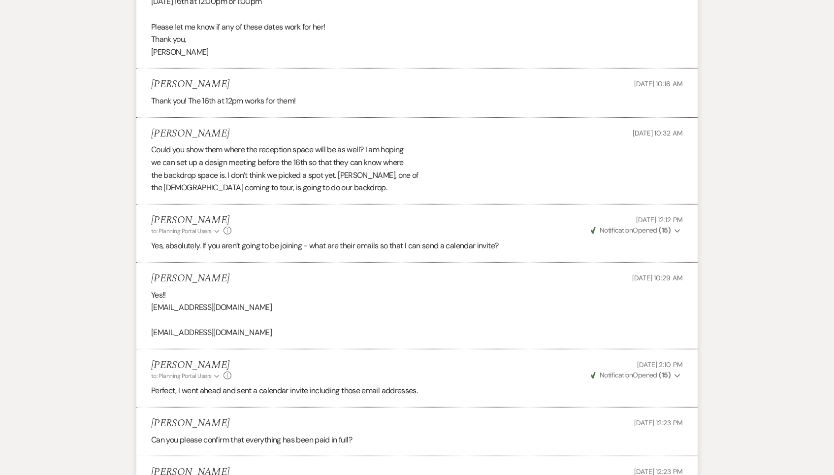
select select "5"
select select "8"
select select "5"
select select "8"
select select "5"
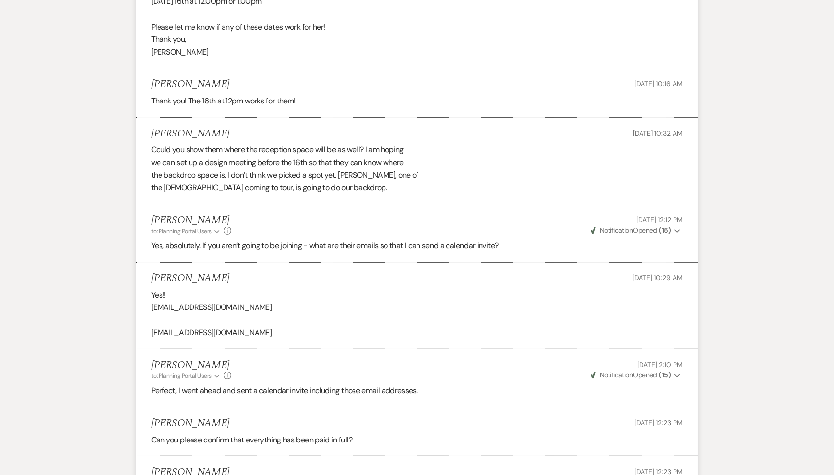
select select "8"
select select "5"
select select "8"
select select "5"
select select "8"
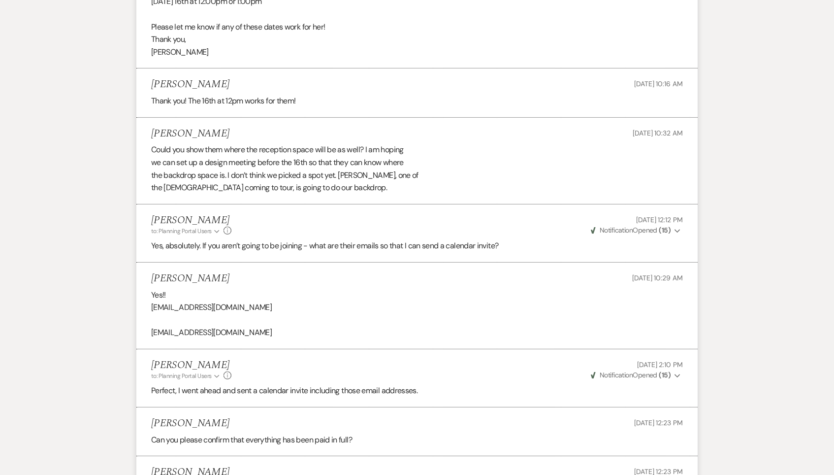
select select "5"
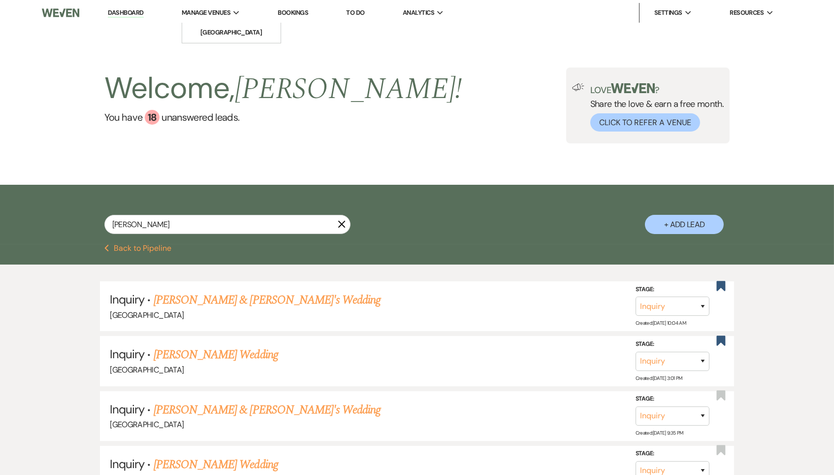
scroll to position [0, 0]
click at [133, 14] on link "Dashboard" at bounding box center [125, 12] width 35 height 9
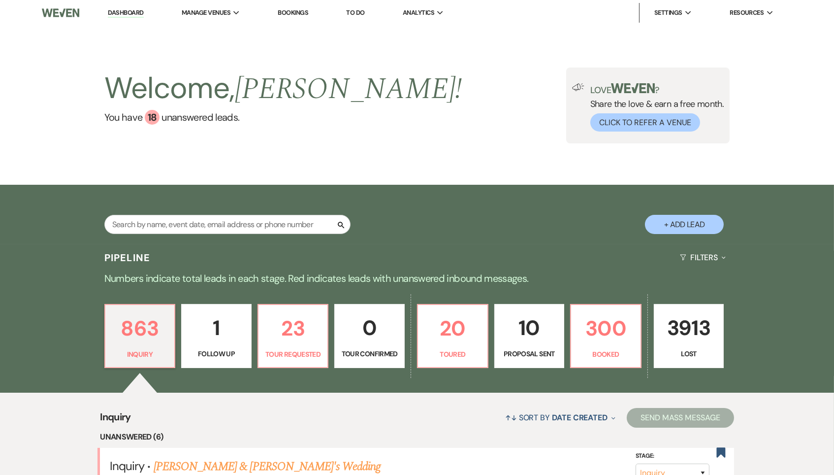
scroll to position [37, 0]
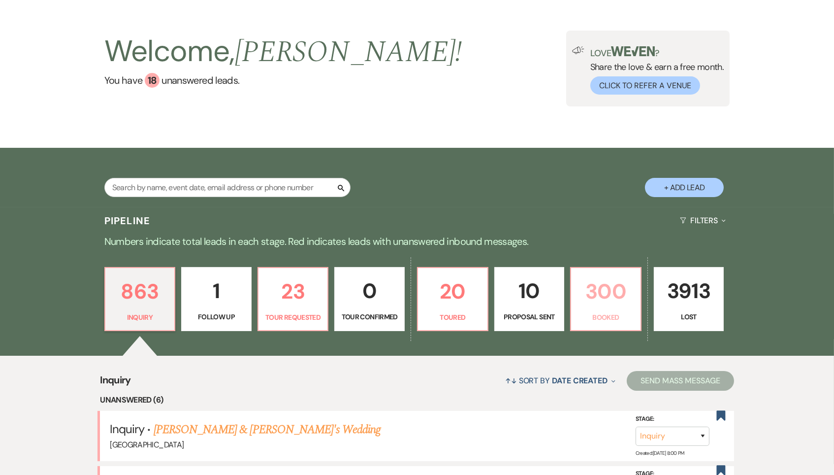
click at [587, 317] on p "Booked" at bounding box center [606, 317] width 58 height 11
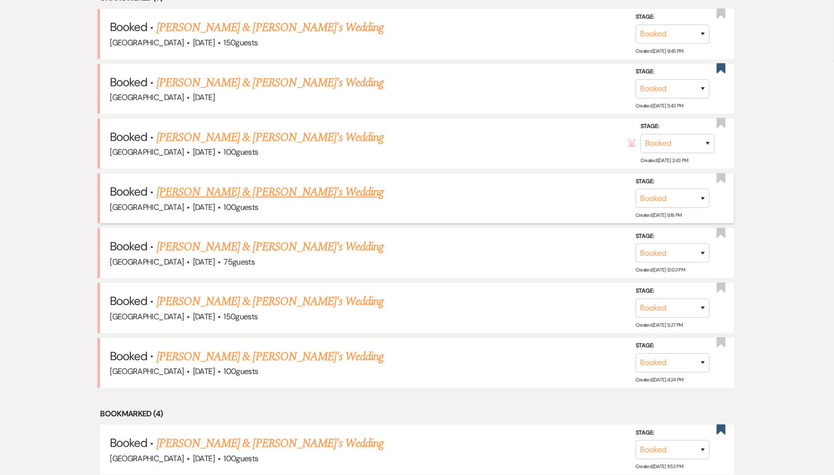
scroll to position [157, 0]
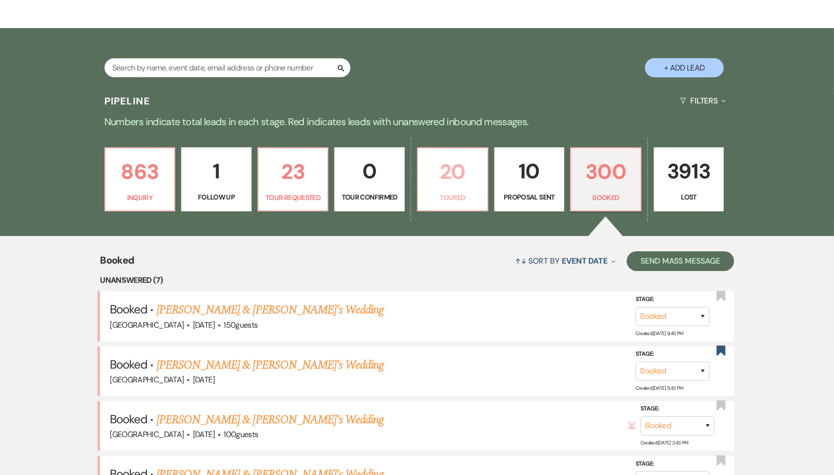
click at [465, 175] on p "20" at bounding box center [453, 171] width 58 height 33
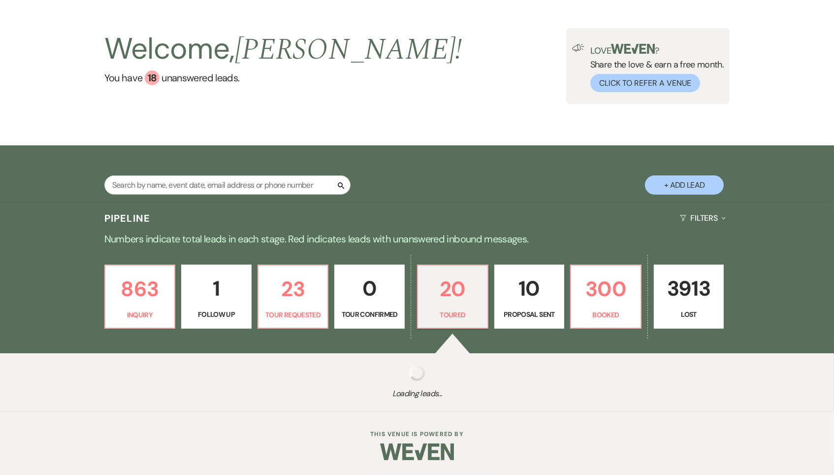
scroll to position [37, 0]
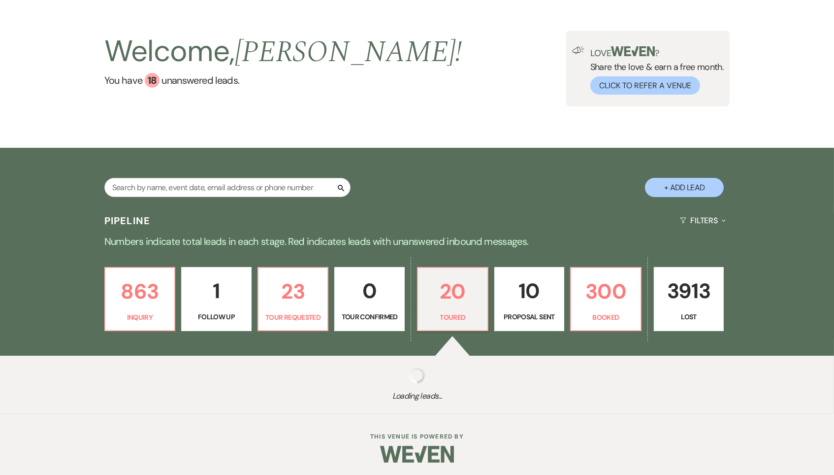
select select "5"
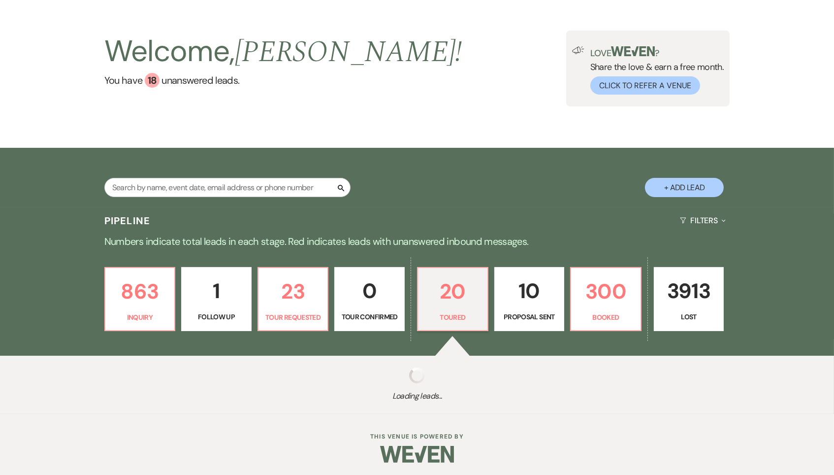
select select "5"
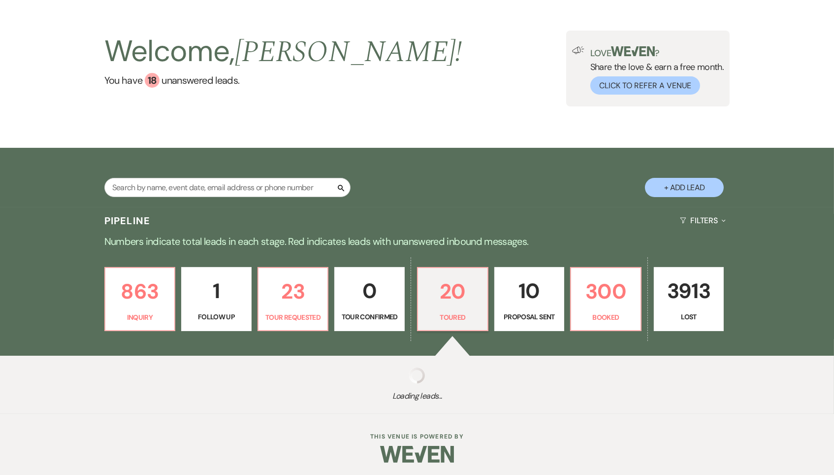
select select "5"
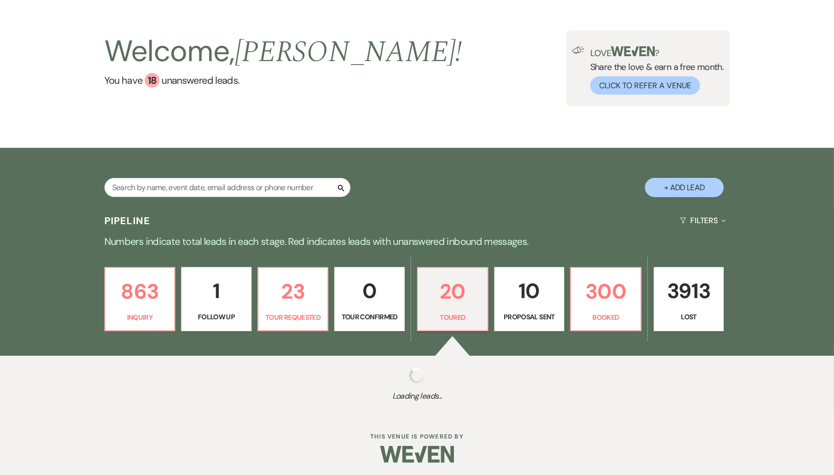
select select "5"
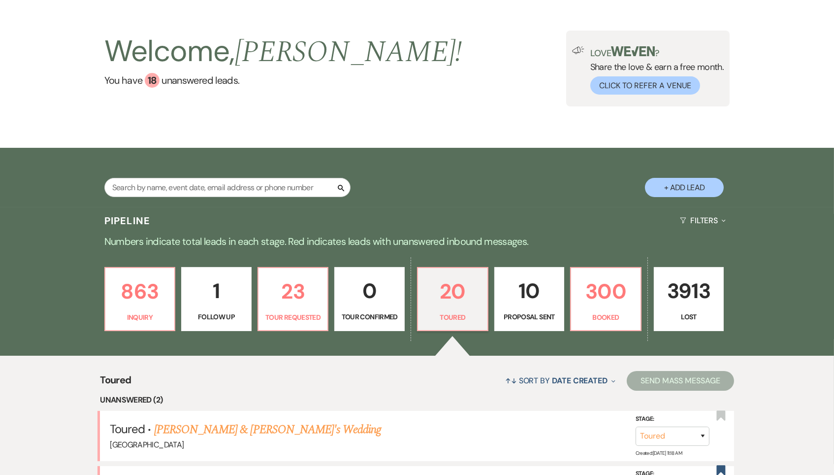
click at [383, 312] on p "Tour Confirmed" at bounding box center [370, 316] width 58 height 11
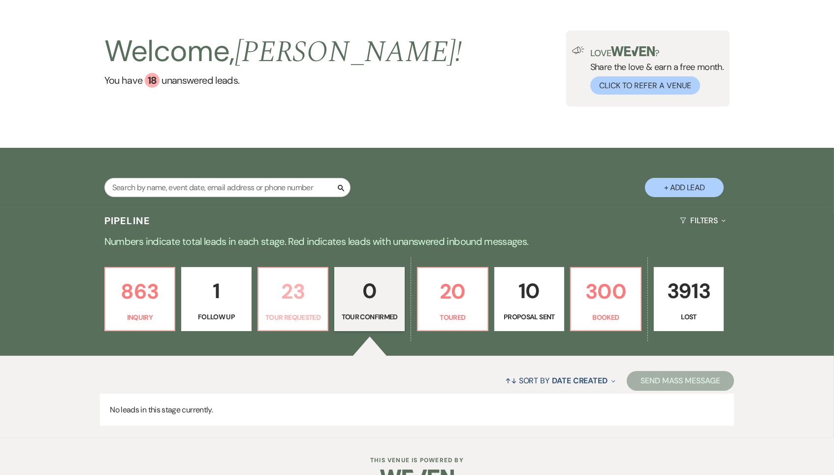
click at [287, 312] on p "Tour Requested" at bounding box center [293, 317] width 58 height 11
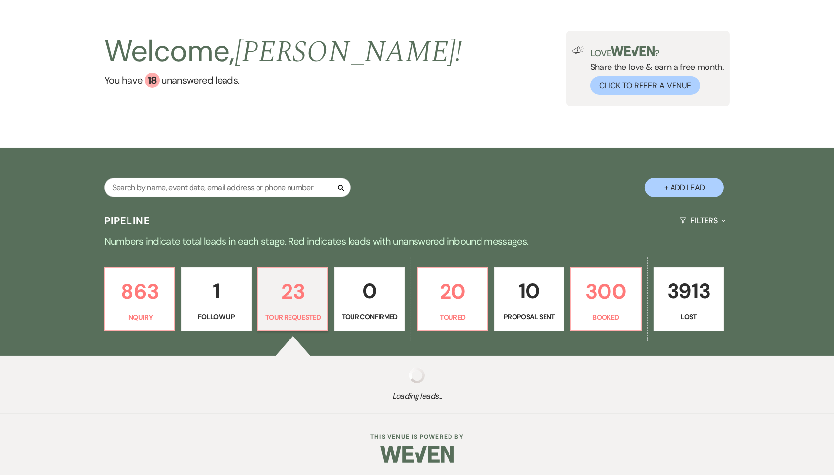
select select "2"
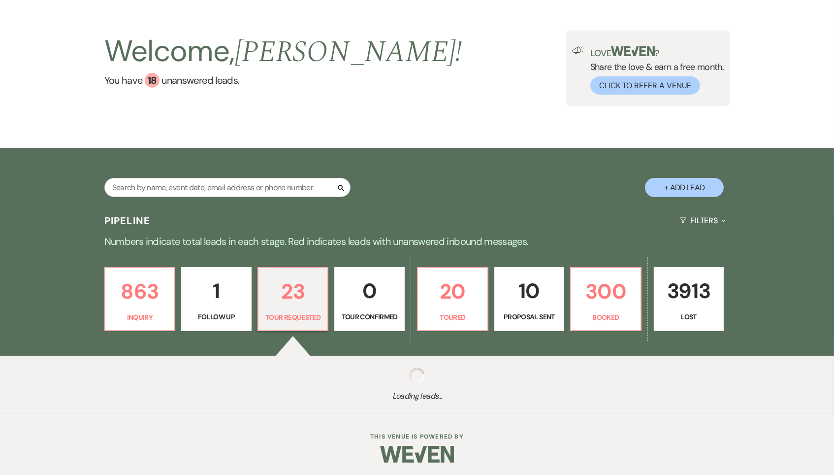
select select "2"
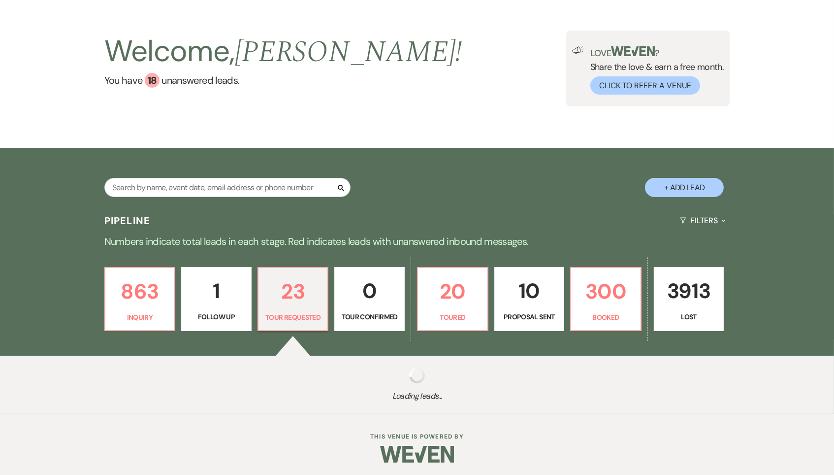
select select "2"
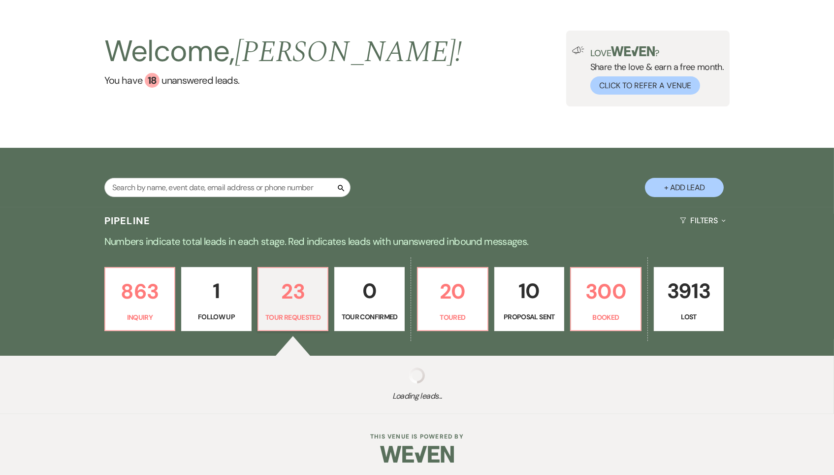
select select "2"
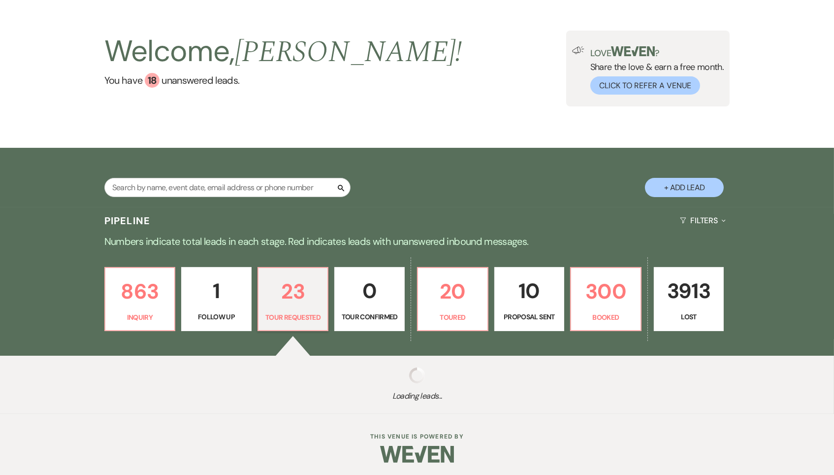
select select "2"
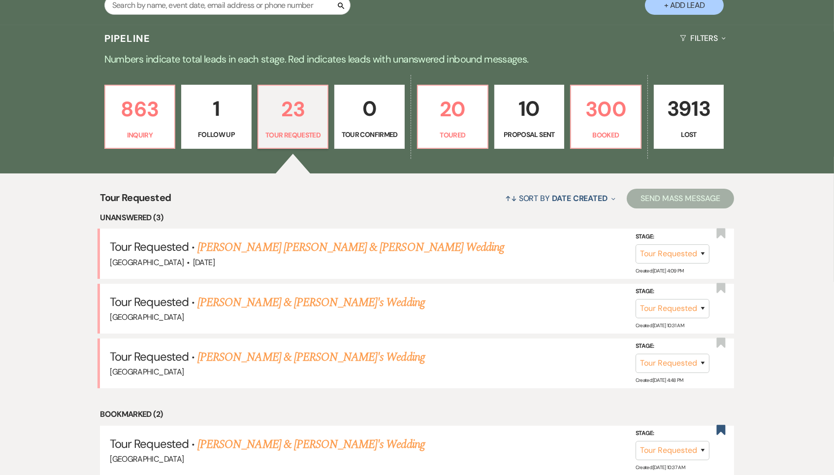
scroll to position [228, 0]
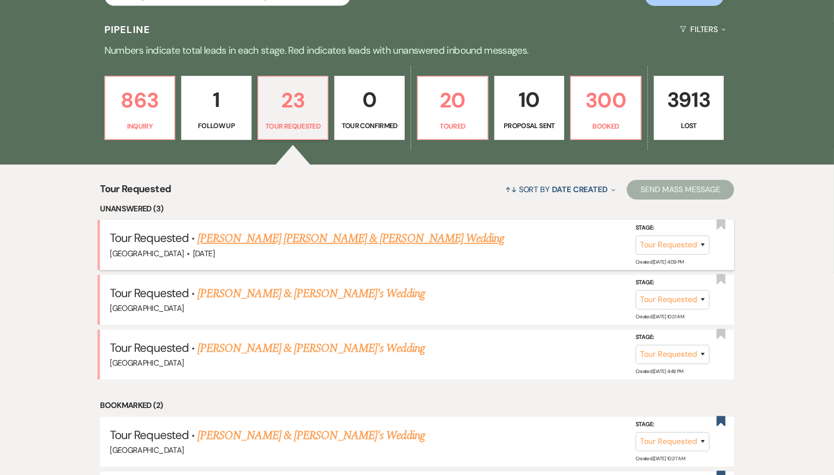
click at [297, 230] on link "[PERSON_NAME] [PERSON_NAME] & [PERSON_NAME] Wedding" at bounding box center [350, 238] width 307 height 18
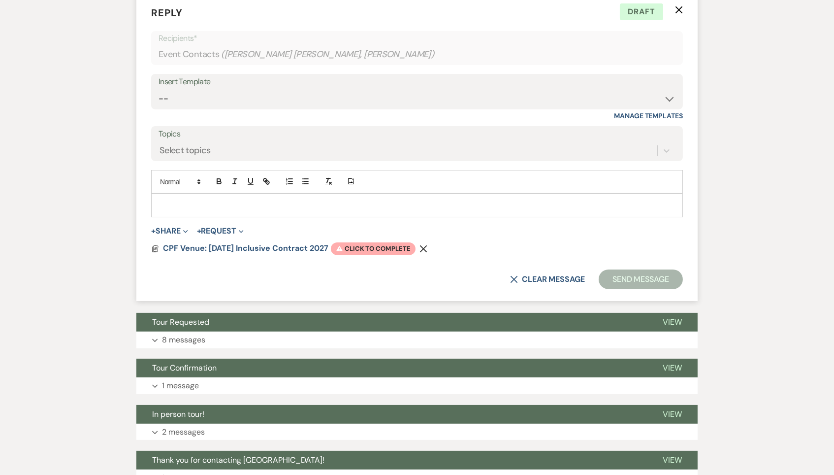
scroll to position [526, 0]
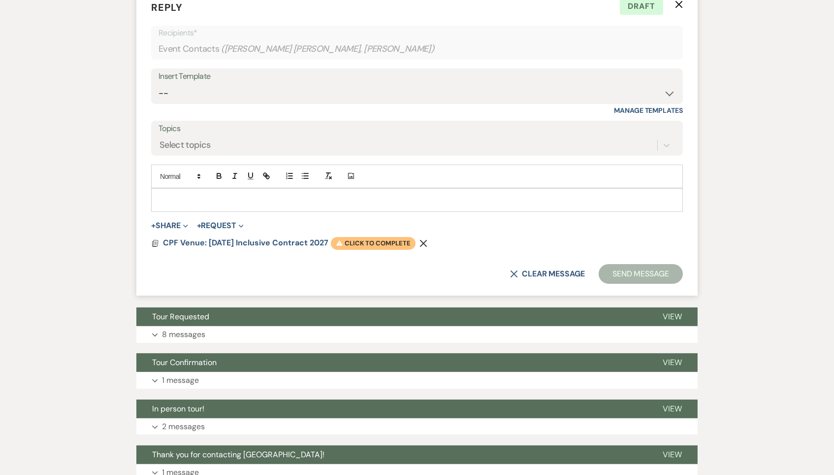
click at [368, 237] on span "Warning Click to complete" at bounding box center [373, 243] width 85 height 13
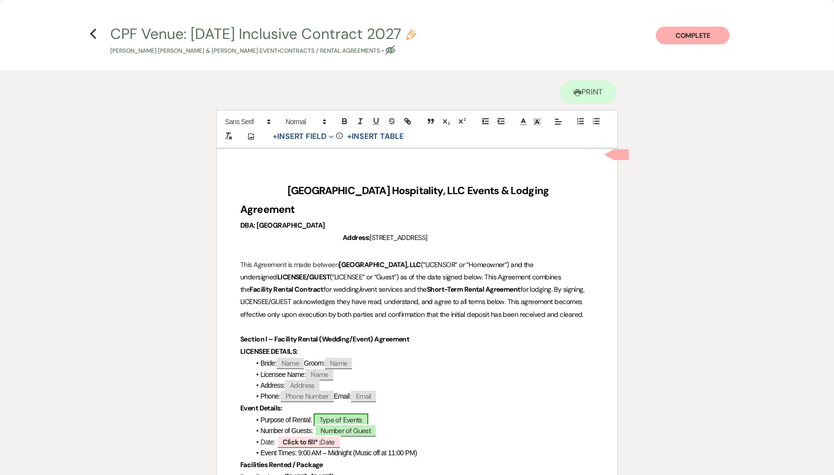
click at [347, 413] on span "Type of Events" at bounding box center [341, 419] width 55 height 13
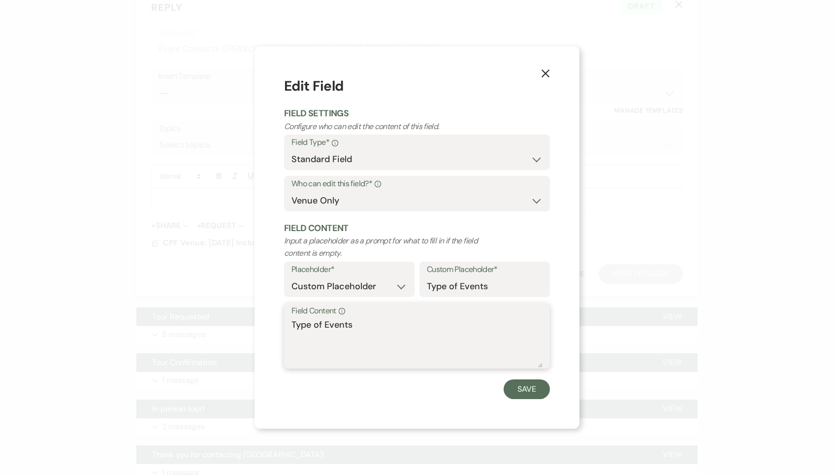
click at [330, 333] on textarea "Type of Events" at bounding box center [417, 342] width 251 height 49
drag, startPoint x: 380, startPoint y: 315, endPoint x: 248, endPoint y: 316, distance: 131.5
click at [248, 315] on div "X Edit Field Field Settings Configure who can edit the content of this field. F…" at bounding box center [417, 237] width 834 height 475
drag, startPoint x: 381, startPoint y: 331, endPoint x: 281, endPoint y: 329, distance: 100.5
click at [281, 329] on div "X Edit Field Field Settings Configure who can edit the content of this field. F…" at bounding box center [417, 237] width 325 height 382
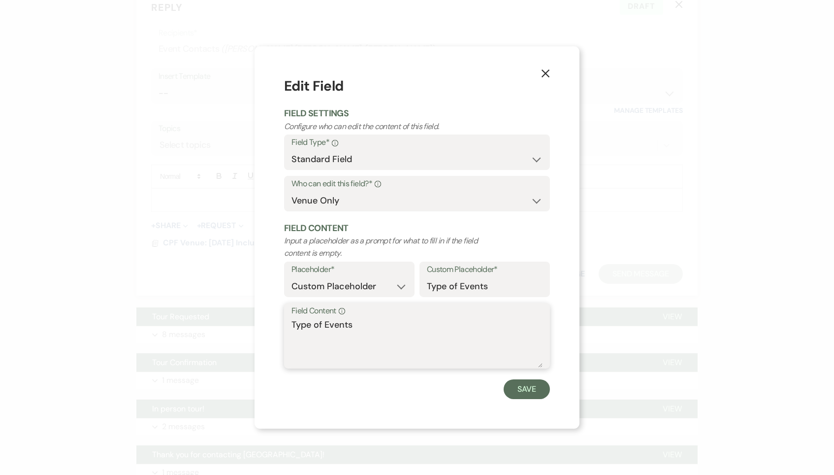
drag, startPoint x: 384, startPoint y: 323, endPoint x: 235, endPoint y: 322, distance: 148.7
click at [235, 322] on div "X Edit Field Field Settings Configure who can edit the content of this field. F…" at bounding box center [417, 237] width 834 height 475
click at [541, 389] on button "Save" at bounding box center [527, 389] width 46 height 20
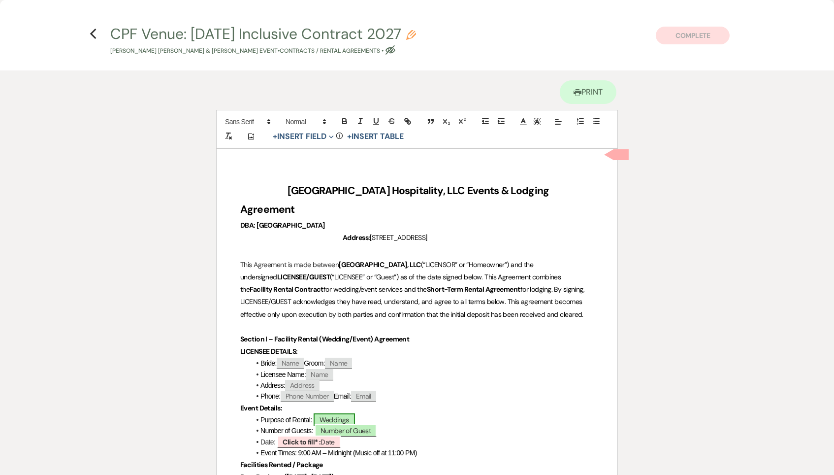
click at [346, 413] on span "Weddings" at bounding box center [334, 419] width 41 height 13
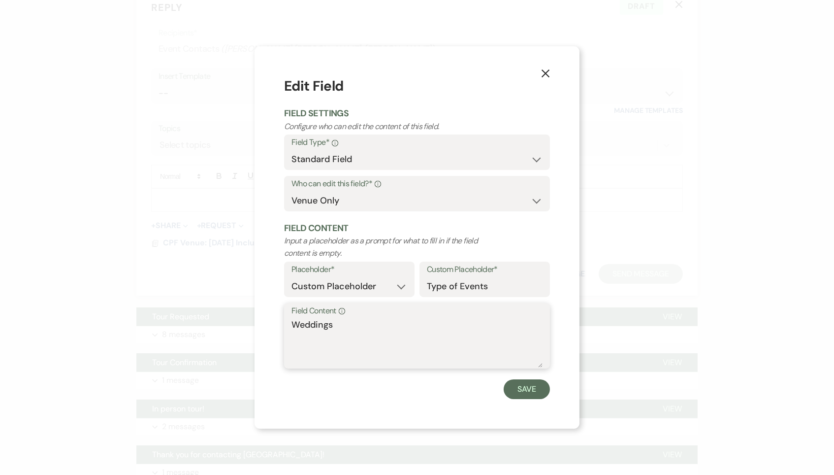
click at [376, 336] on textarea "Weddings" at bounding box center [417, 342] width 251 height 49
click at [531, 381] on button "Save" at bounding box center [527, 389] width 46 height 20
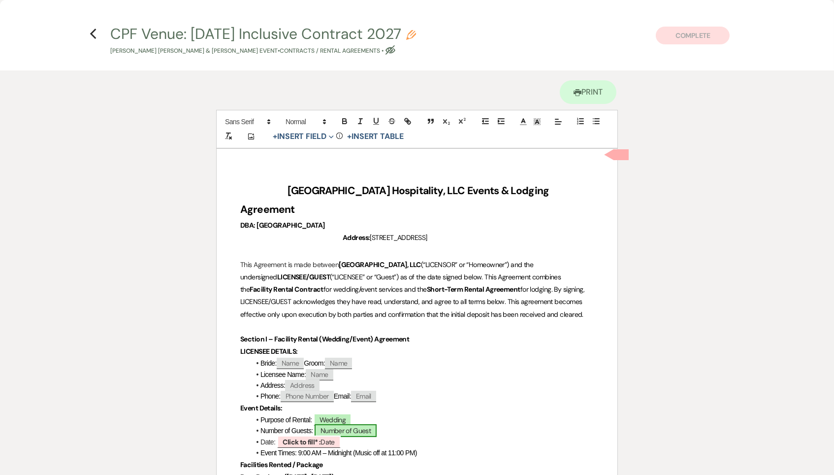
click at [353, 424] on span "Number of Guest" at bounding box center [346, 430] width 62 height 13
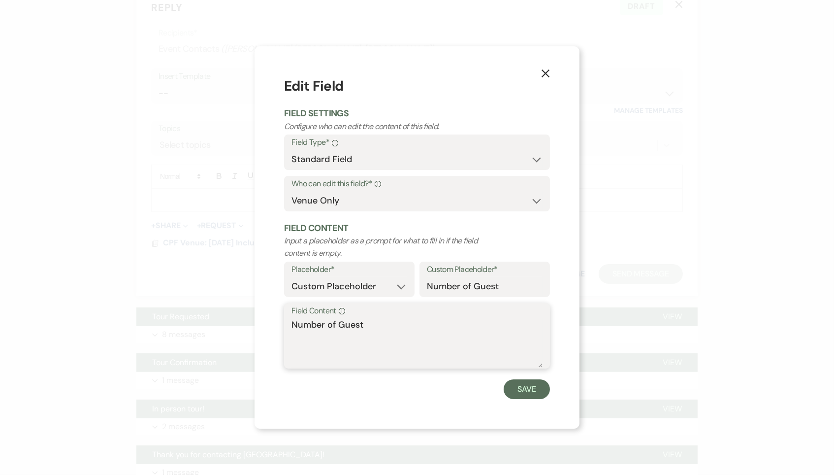
drag, startPoint x: 390, startPoint y: 326, endPoint x: 237, endPoint y: 326, distance: 152.7
click at [237, 326] on div "X Edit Field Field Settings Configure who can edit the content of this field. F…" at bounding box center [417, 237] width 834 height 475
click at [546, 390] on button "Save" at bounding box center [527, 389] width 46 height 20
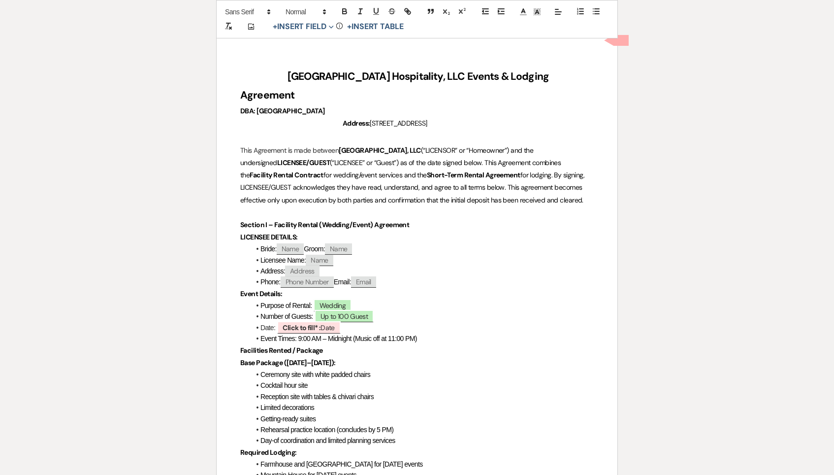
scroll to position [156, 0]
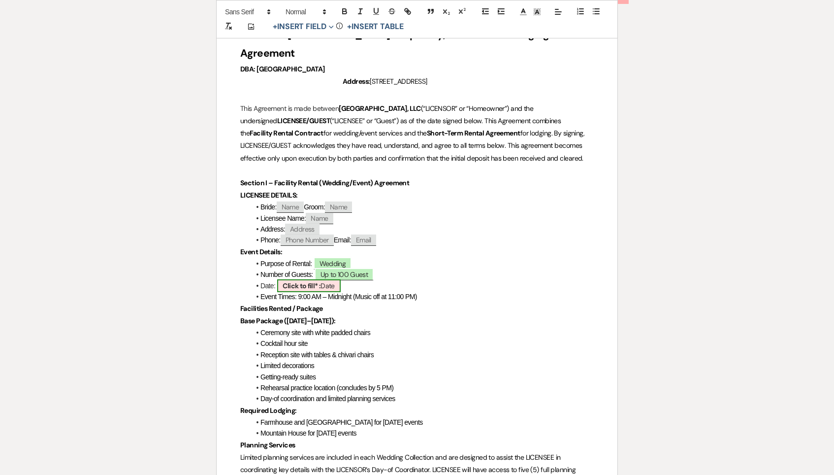
click at [319, 281] on b "Click to fill* :" at bounding box center [302, 285] width 38 height 9
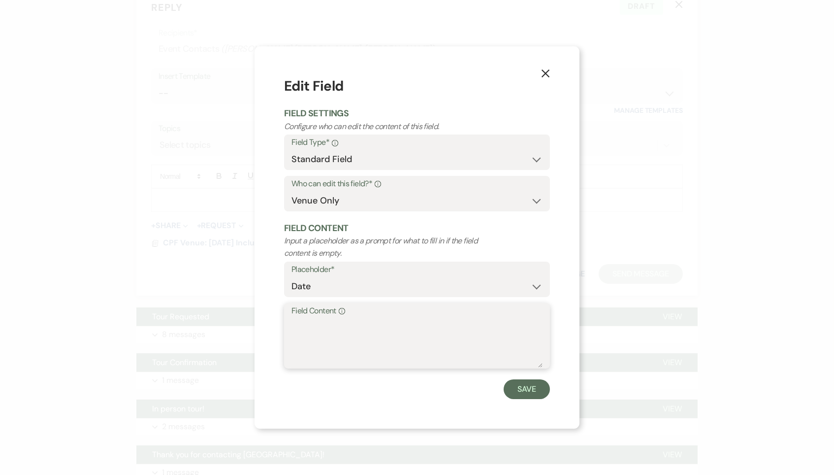
click at [334, 362] on textarea "Field Content Info" at bounding box center [417, 342] width 251 height 49
click at [288, 321] on div "Field Content Info [DATE]" at bounding box center [417, 335] width 266 height 65
click at [291, 323] on div "Field Content Info [DATE]" at bounding box center [417, 335] width 266 height 65
click at [294, 327] on textarea "[DATE]" at bounding box center [417, 342] width 251 height 49
click at [512, 383] on button "Save" at bounding box center [527, 389] width 46 height 20
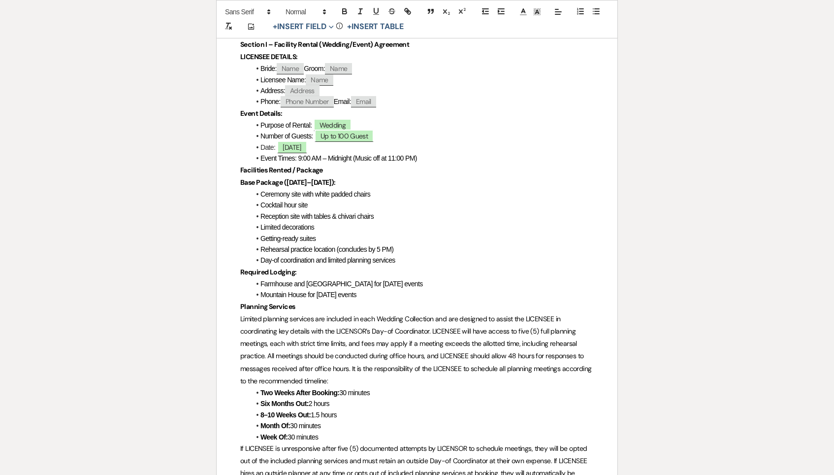
scroll to position [295, 0]
click at [407, 119] on li "Purpose of Rental: Wedding" at bounding box center [422, 124] width 344 height 11
click at [435, 141] on li "Date: [DATE]" at bounding box center [422, 146] width 344 height 11
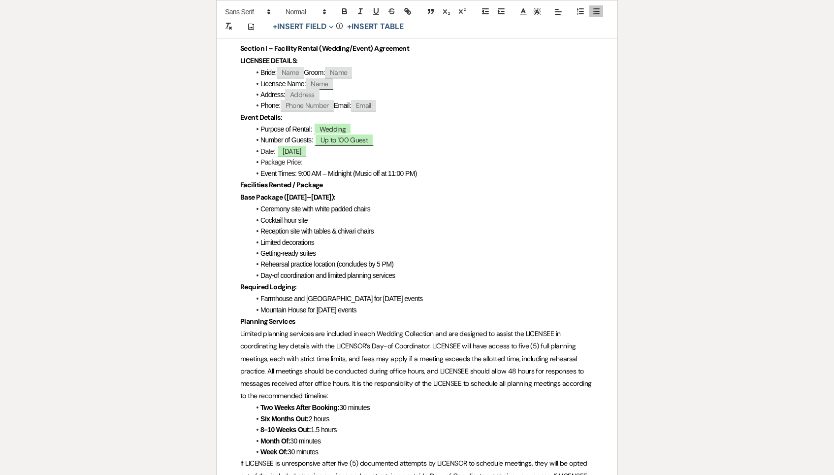
scroll to position [505, 0]
click at [372, 27] on button "+ Insert Table" at bounding box center [376, 27] width 64 height 12
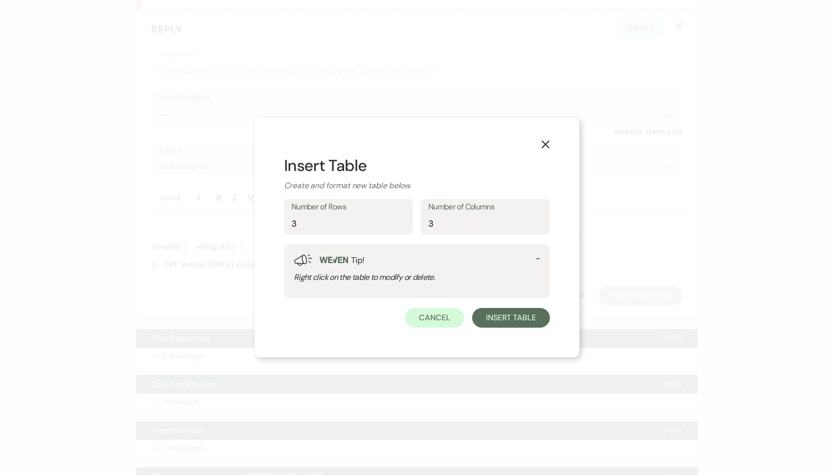
click at [547, 144] on use "button" at bounding box center [546, 144] width 8 height 8
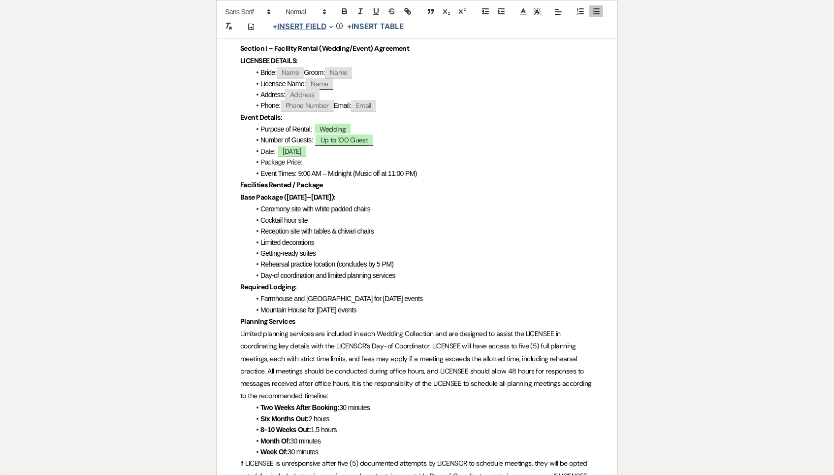
click at [313, 27] on button "+ Insert Field Expand" at bounding box center [303, 27] width 68 height 12
click at [311, 41] on button "Standard Field" at bounding box center [305, 47] width 74 height 18
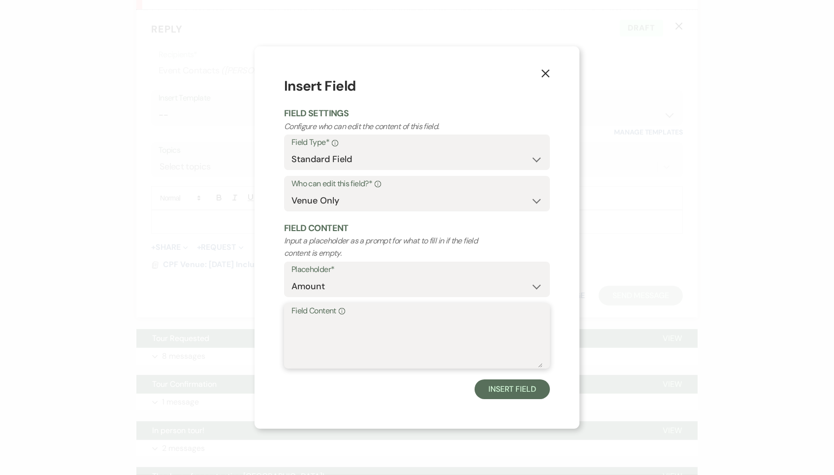
click at [354, 342] on textarea "Field Content Info" at bounding box center [417, 342] width 251 height 49
click at [289, 325] on div "Field Content Info 18,500" at bounding box center [417, 335] width 266 height 65
click at [292, 325] on textarea "18,500" at bounding box center [417, 342] width 251 height 49
click at [524, 380] on button "Insert Field" at bounding box center [512, 389] width 75 height 20
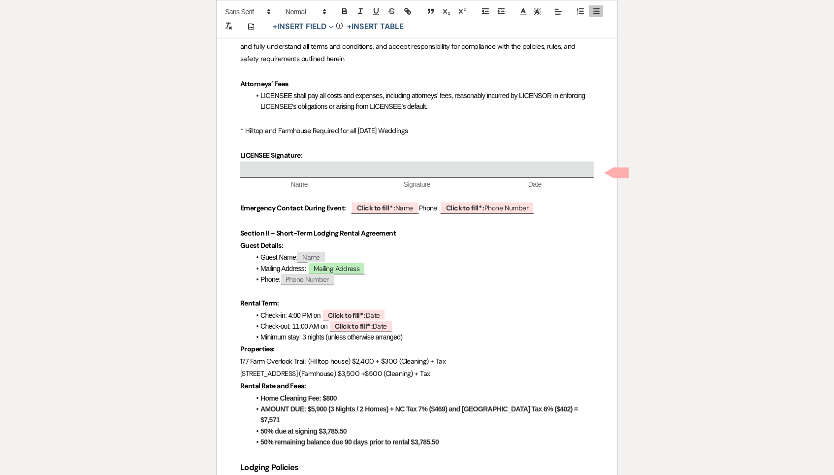
scroll to position [1601, 0]
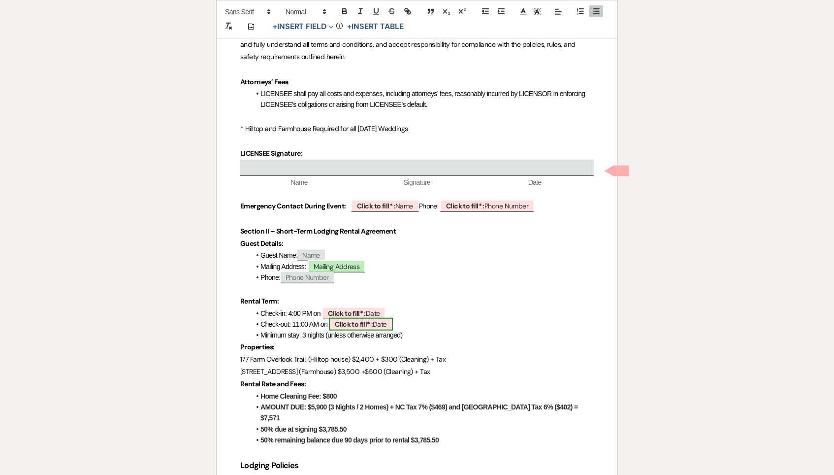
click at [378, 318] on span "Click to fill* : Date" at bounding box center [361, 324] width 64 height 13
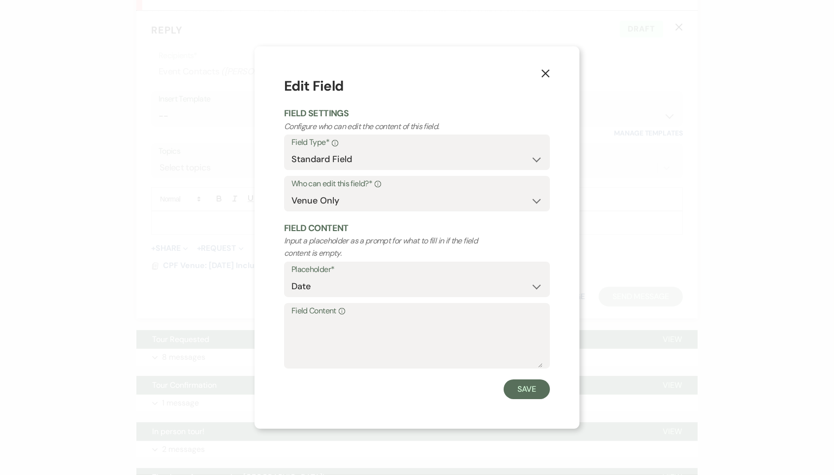
click at [546, 75] on use "button" at bounding box center [546, 73] width 8 height 8
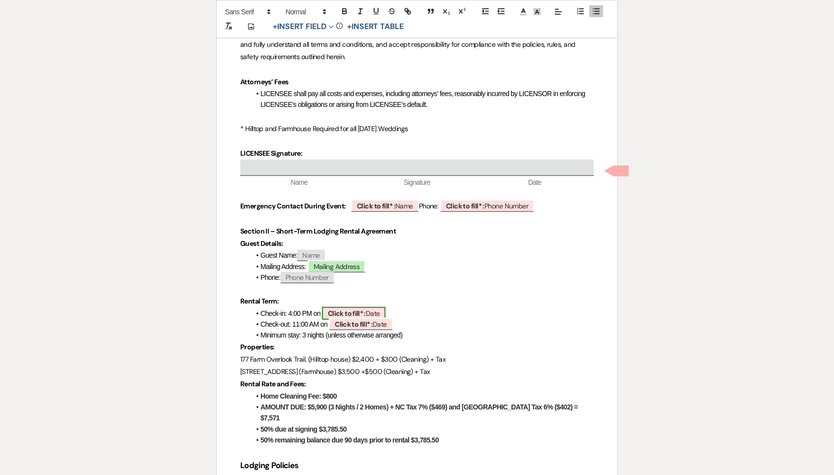
click at [365, 309] on b "Click to fill* :" at bounding box center [347, 313] width 38 height 9
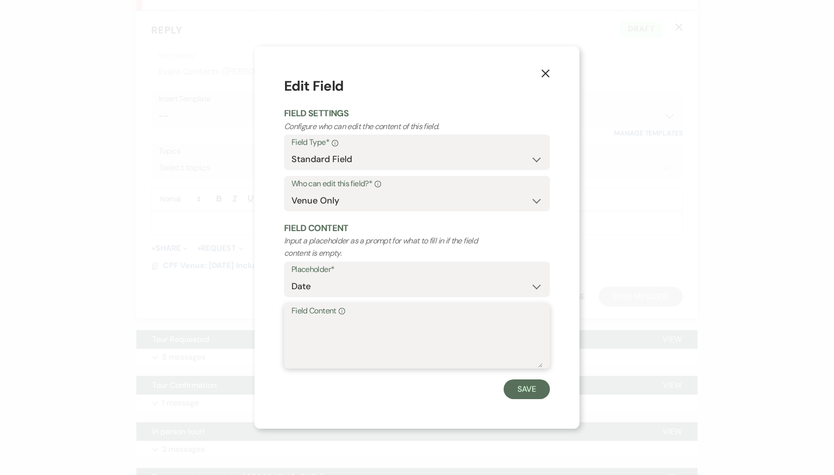
click at [330, 328] on textarea "Field Content Info" at bounding box center [417, 342] width 251 height 49
drag, startPoint x: 435, startPoint y: 322, endPoint x: 265, endPoint y: 324, distance: 169.9
click at [265, 324] on div "X Edit Field Field Settings Configure who can edit the content of this field. F…" at bounding box center [417, 237] width 325 height 382
click at [534, 392] on button "Save" at bounding box center [527, 389] width 46 height 20
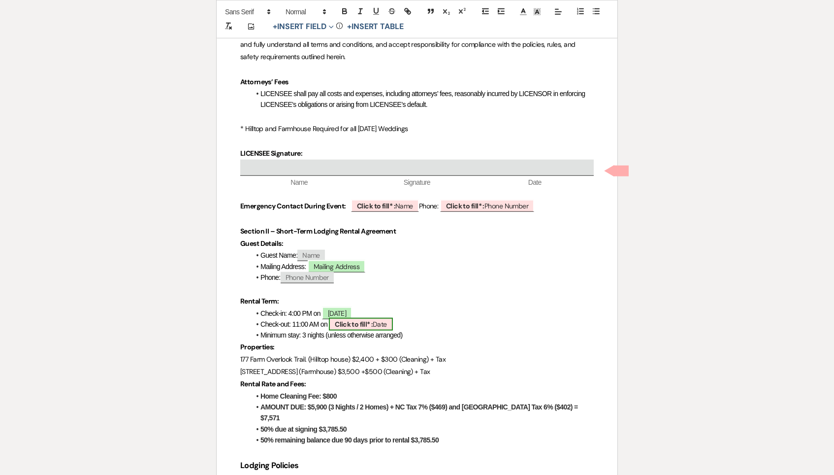
click at [380, 318] on span "Click to fill* : Date" at bounding box center [361, 324] width 64 height 13
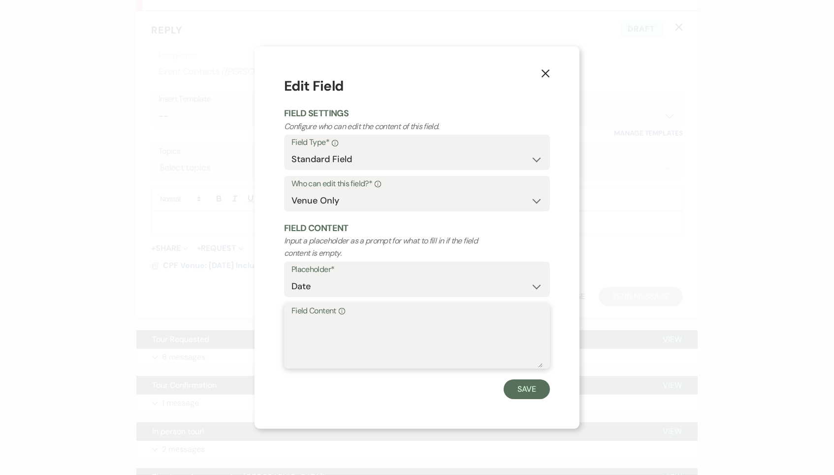
click at [354, 336] on textarea "Field Content Info" at bounding box center [417, 342] width 251 height 49
paste textarea "[DATE]"
drag, startPoint x: 332, startPoint y: 325, endPoint x: 287, endPoint y: 326, distance: 45.8
click at [287, 326] on div "Field Content Info [DATE]" at bounding box center [417, 335] width 266 height 65
click at [380, 324] on textarea "[DATE]" at bounding box center [417, 342] width 251 height 49
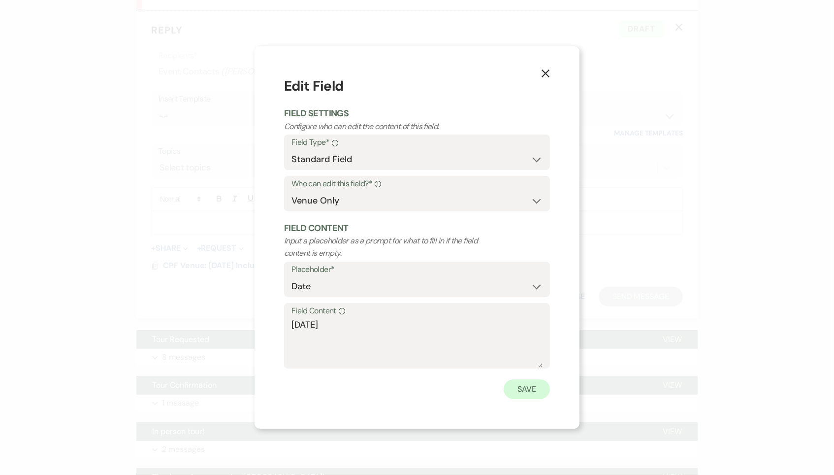
click at [530, 388] on button "Save" at bounding box center [527, 389] width 46 height 20
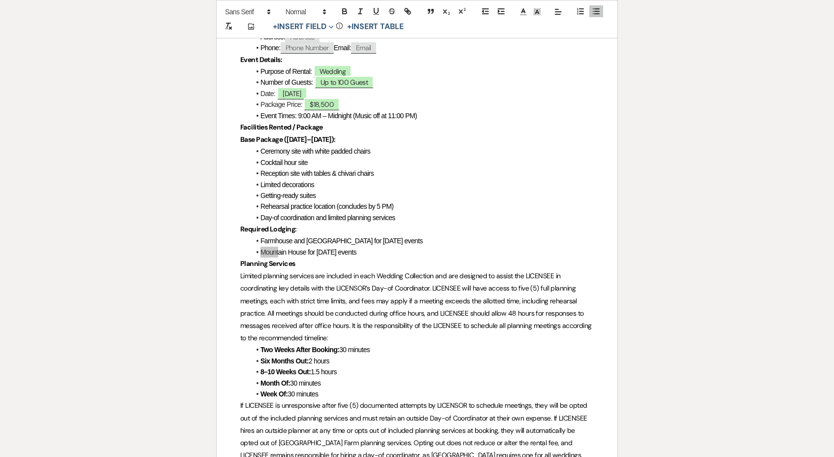
scroll to position [502, 0]
click at [358, 270] on p "Limited planning services are included in each Wedding Collection and are desig…" at bounding box center [417, 307] width 354 height 74
drag, startPoint x: 369, startPoint y: 231, endPoint x: 267, endPoint y: 230, distance: 101.9
click at [267, 247] on li "Mountain House for [DATE] events" at bounding box center [422, 252] width 344 height 11
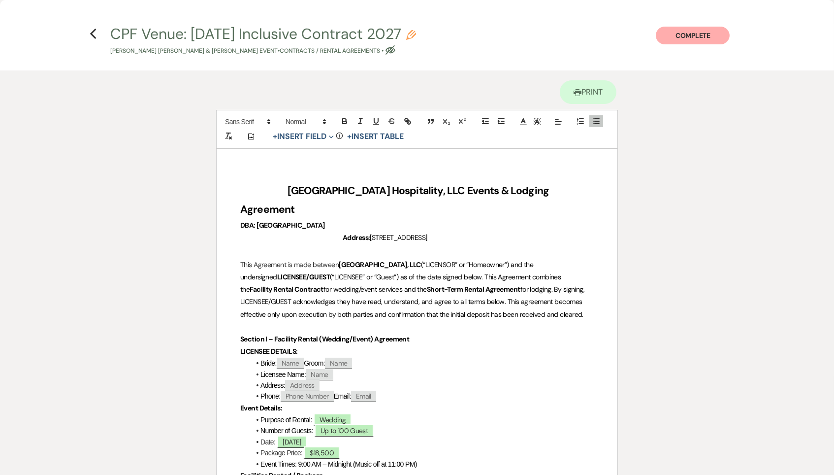
scroll to position [0, 0]
click at [93, 33] on icon "Previous" at bounding box center [93, 34] width 7 height 12
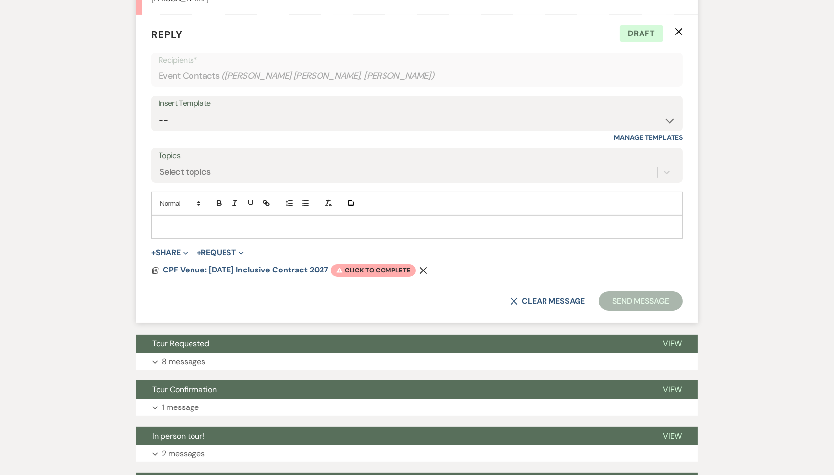
click at [273, 222] on p at bounding box center [417, 227] width 516 height 11
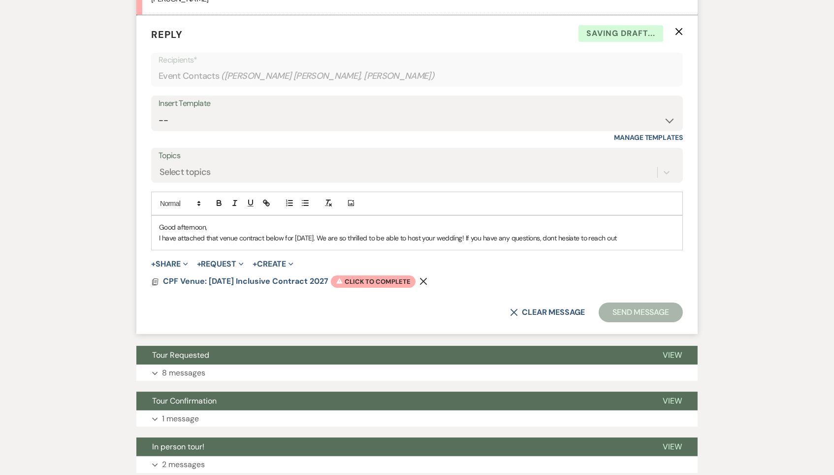
click at [590, 233] on p "I have attached that venue contract below for [DATE]. We are so thrilled to be …" at bounding box center [417, 237] width 516 height 11
click at [608, 232] on p "I have attached that venue contract below for [DATE]. We are so thrilled to be …" at bounding box center [417, 237] width 516 height 11
click at [665, 232] on p "I have attached that venue contract below for [DATE]. We are so thrilled to be …" at bounding box center [417, 237] width 516 height 11
click at [401, 275] on span "Warning Click to complete" at bounding box center [373, 281] width 85 height 13
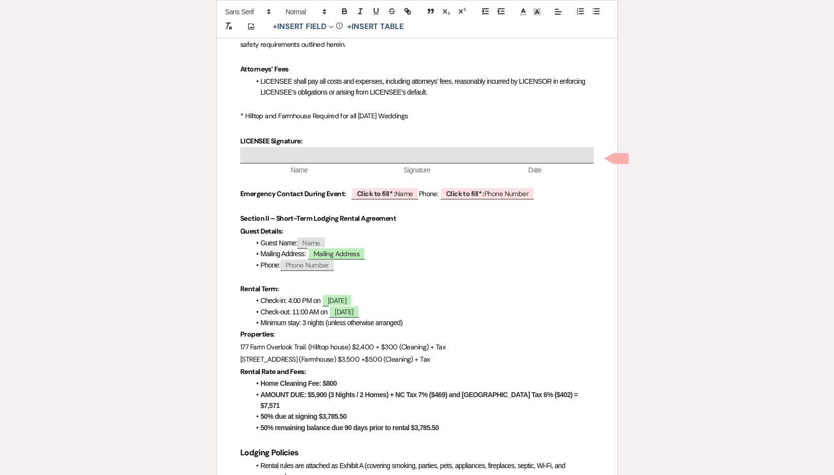
scroll to position [1594, 0]
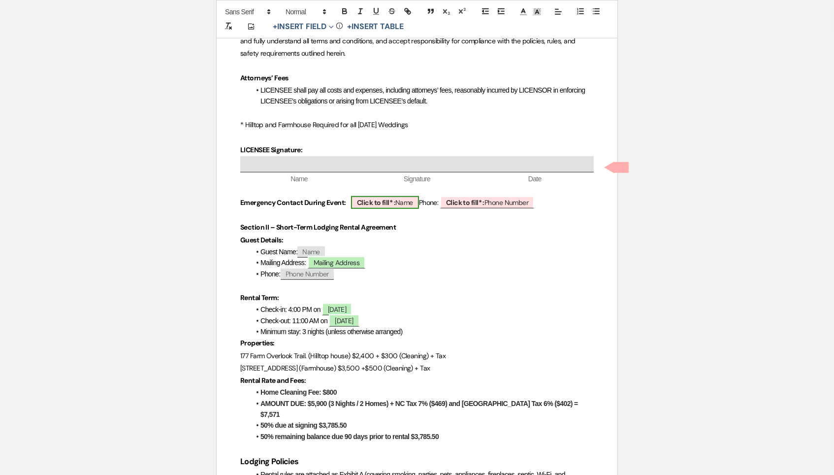
click at [399, 196] on span "Click to fill* : Name" at bounding box center [385, 202] width 68 height 13
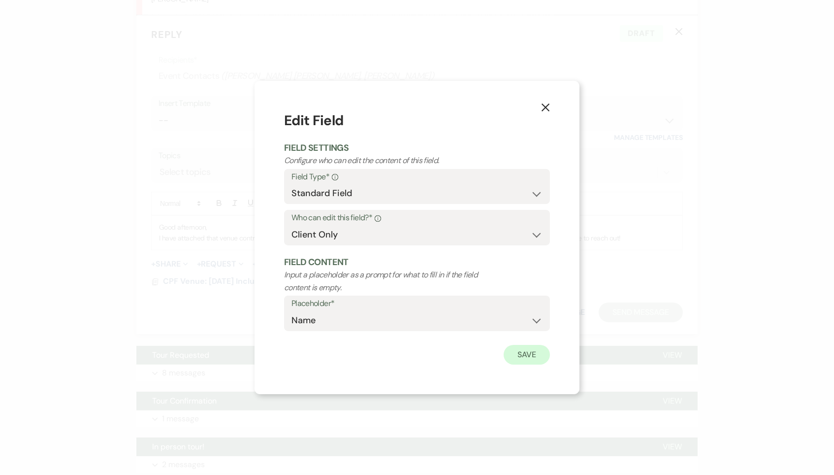
click at [533, 354] on button "Save" at bounding box center [527, 355] width 46 height 20
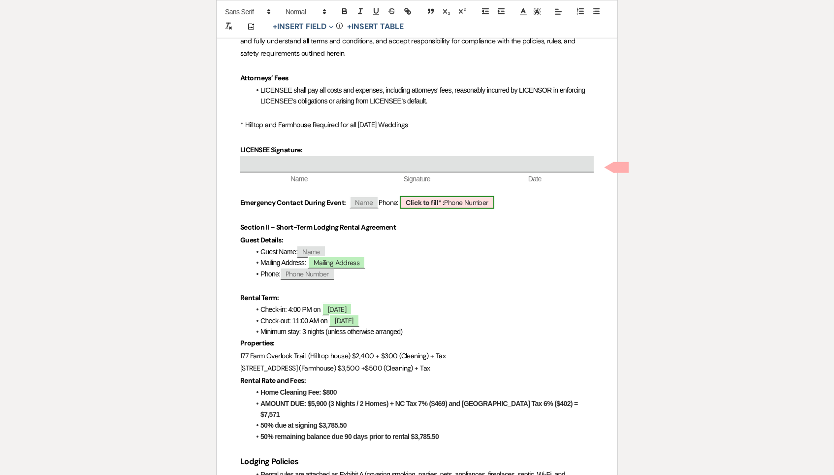
click at [472, 196] on span "Click to fill* : Phone Number" at bounding box center [447, 202] width 94 height 13
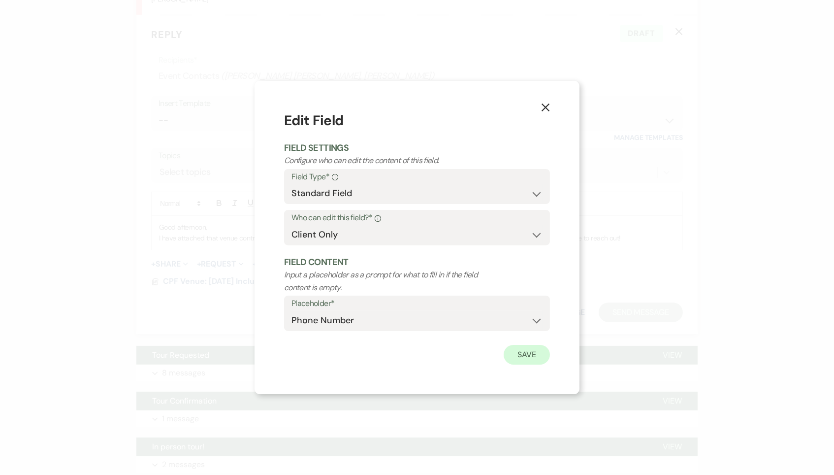
click at [529, 351] on button "Save" at bounding box center [527, 355] width 46 height 20
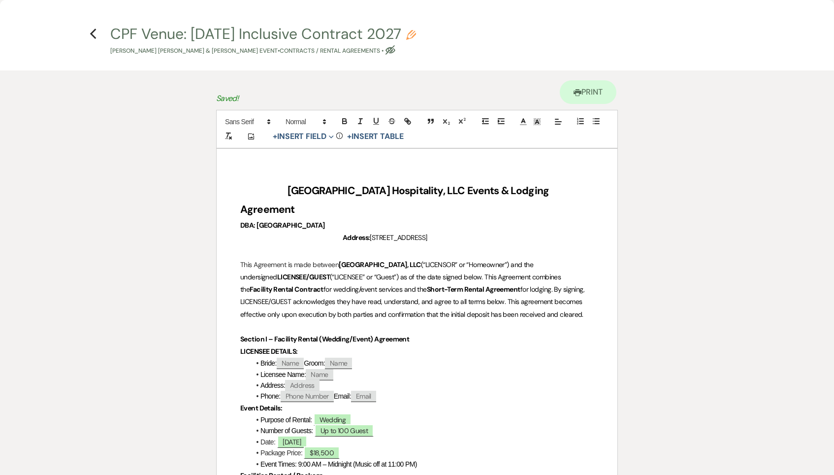
scroll to position [0, 0]
click at [94, 29] on icon "Previous" at bounding box center [93, 34] width 7 height 12
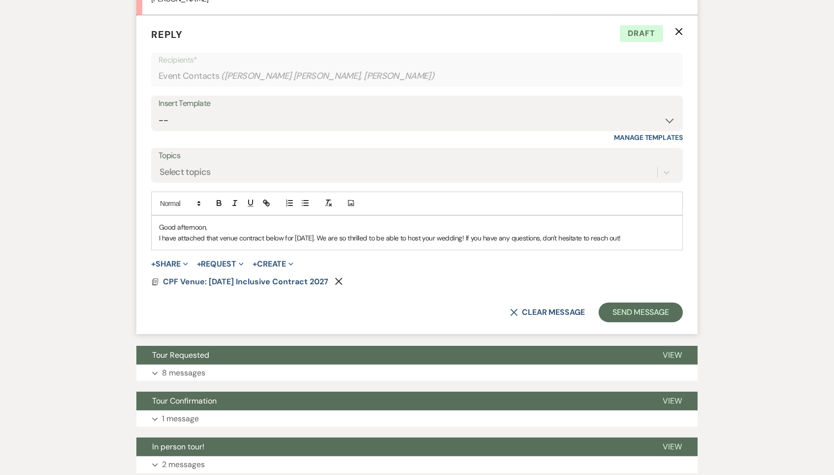
click at [663, 235] on p "I have attached that venue contract below for [DATE]. We are so thrilled to be …" at bounding box center [417, 237] width 516 height 11
click at [659, 302] on button "Send Message" at bounding box center [641, 312] width 84 height 20
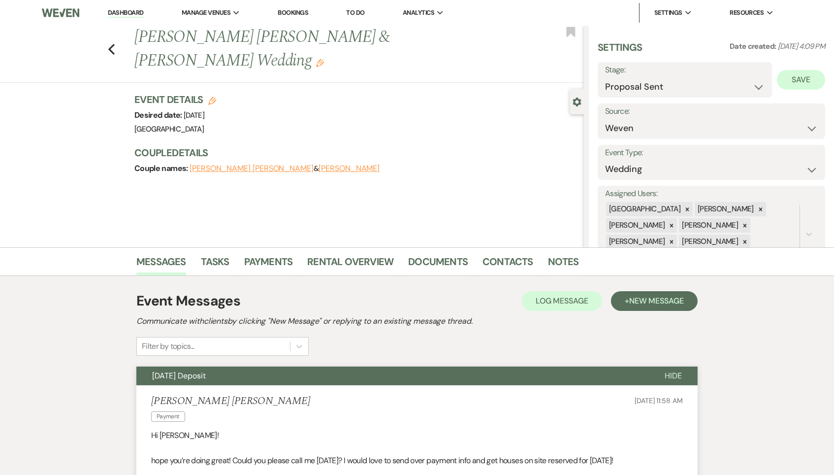
click at [809, 81] on button "Save" at bounding box center [801, 80] width 48 height 20
click at [109, 44] on use "button" at bounding box center [111, 49] width 6 height 11
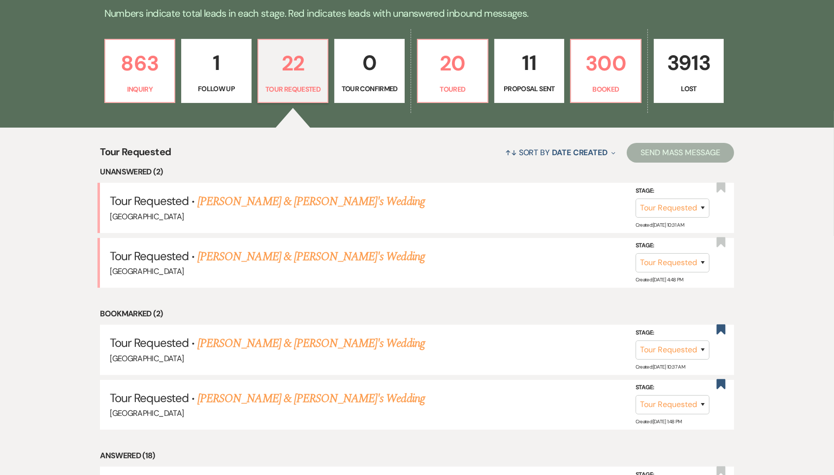
scroll to position [268, 0]
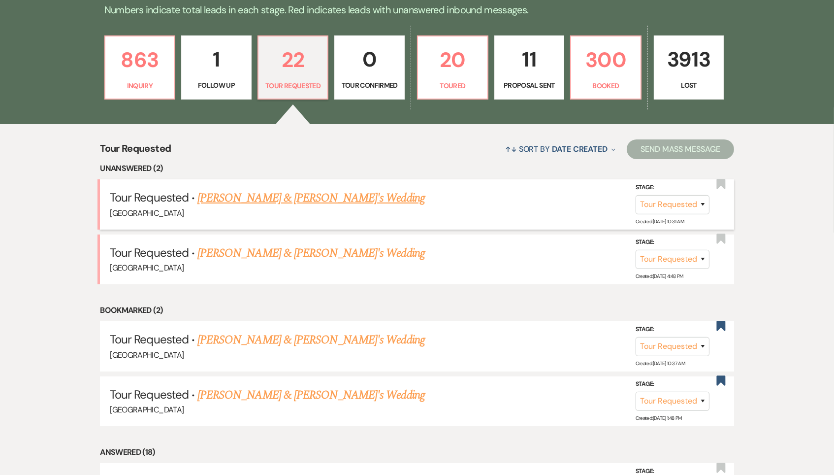
click at [268, 191] on link "[PERSON_NAME] & [PERSON_NAME]'s Wedding" at bounding box center [311, 198] width 228 height 18
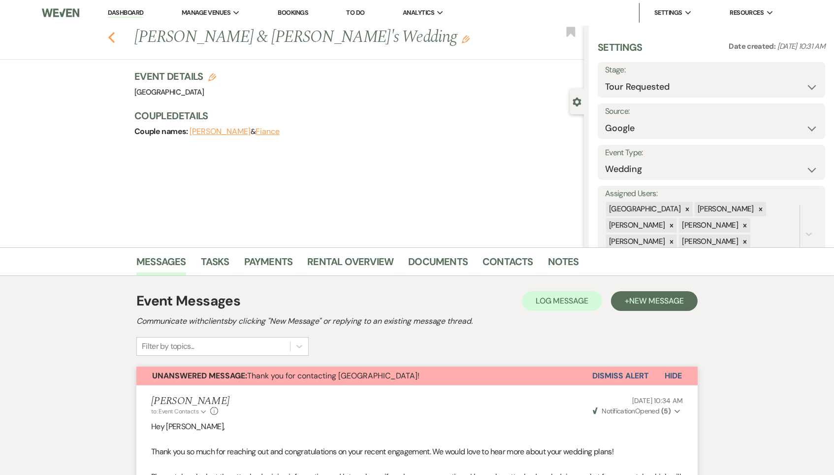
click at [110, 37] on use "button" at bounding box center [111, 37] width 6 height 11
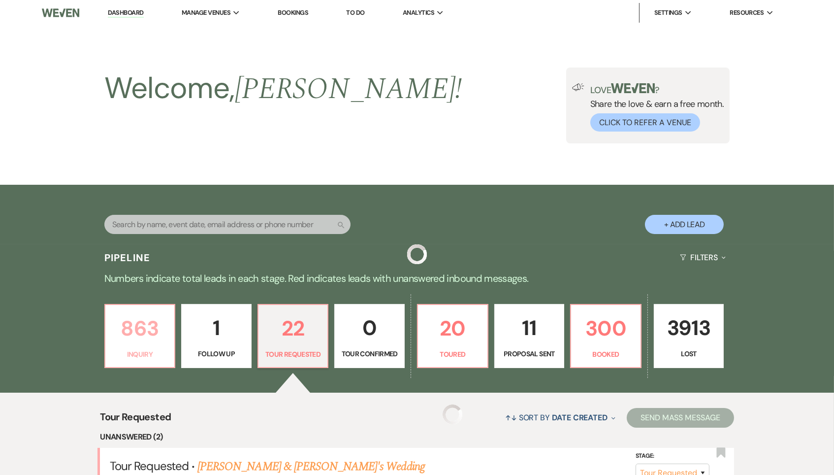
scroll to position [268, 0]
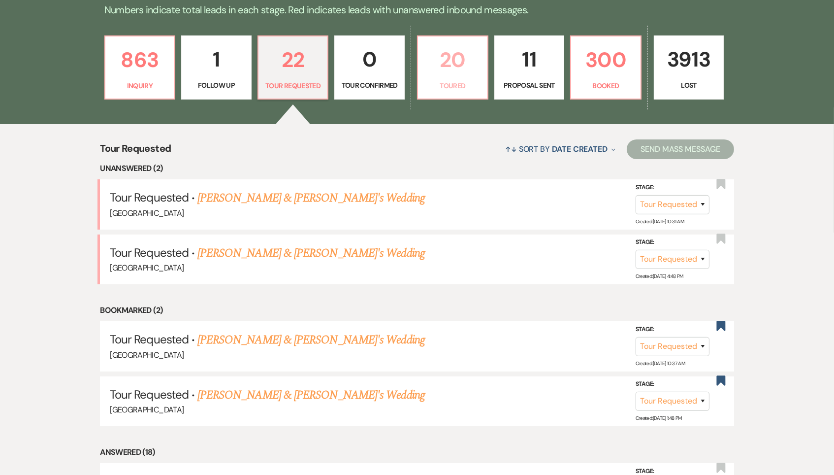
click at [458, 65] on p "20" at bounding box center [453, 59] width 58 height 33
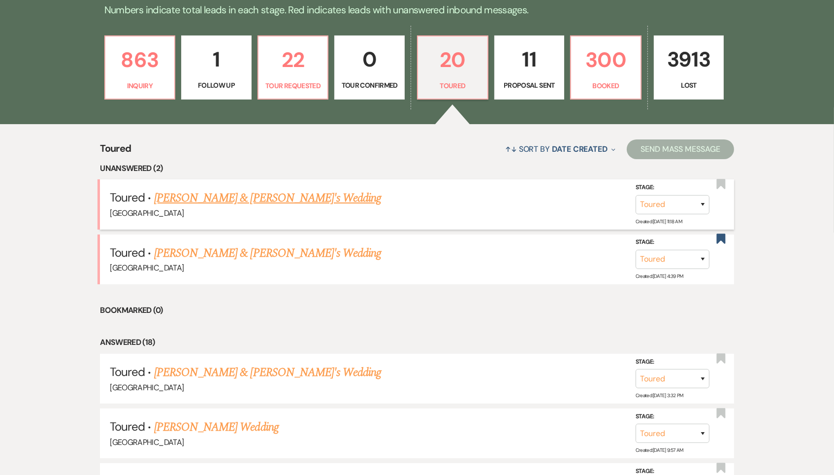
click at [216, 202] on h5 "Toured · [PERSON_NAME] & [PERSON_NAME]'s Wedding" at bounding box center [417, 198] width 615 height 18
click at [221, 193] on link "[PERSON_NAME] & [PERSON_NAME]'s Wedding" at bounding box center [268, 198] width 228 height 18
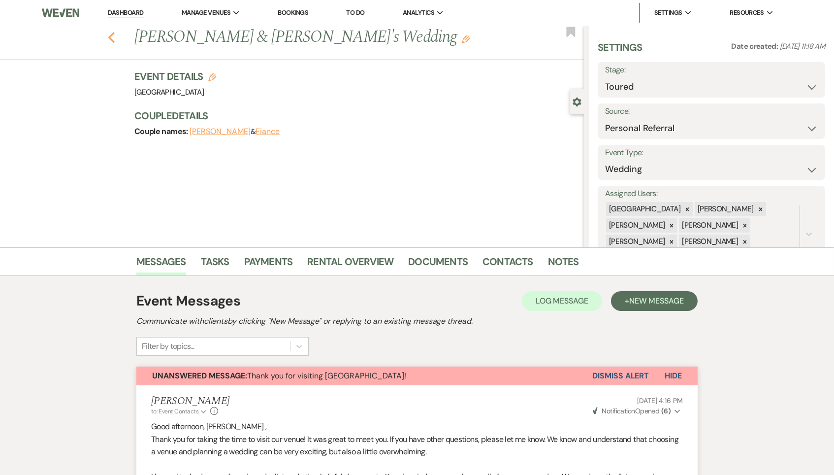
click at [112, 35] on icon "Previous" at bounding box center [111, 38] width 7 height 12
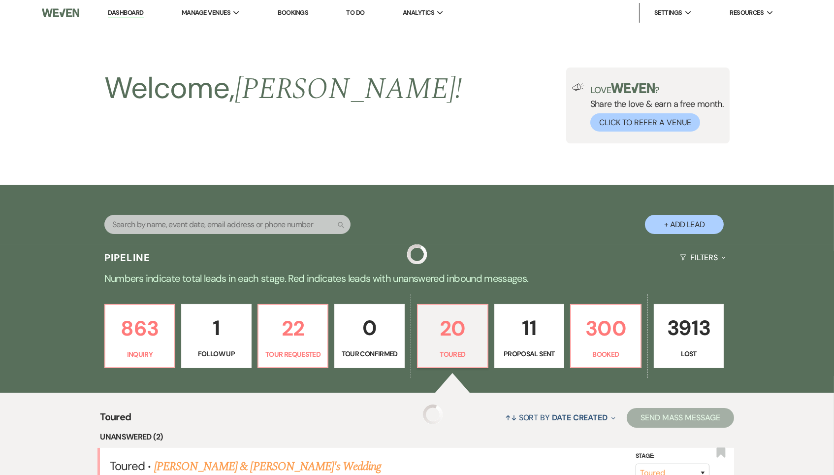
scroll to position [268, 0]
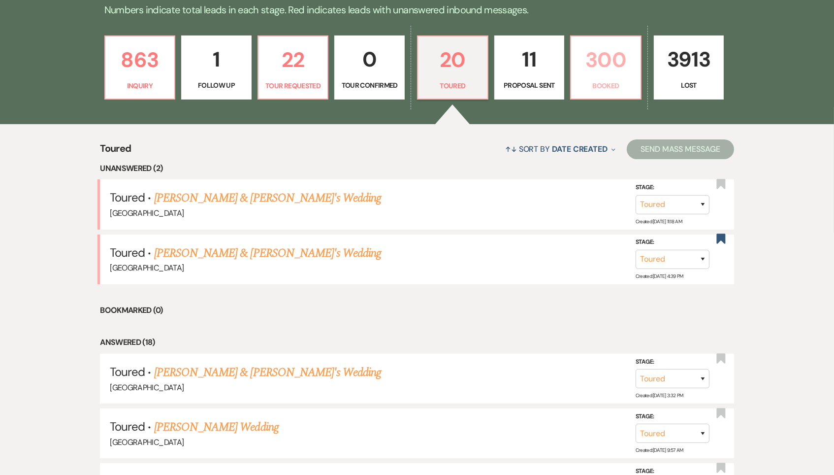
click at [602, 53] on p "300" at bounding box center [606, 59] width 58 height 33
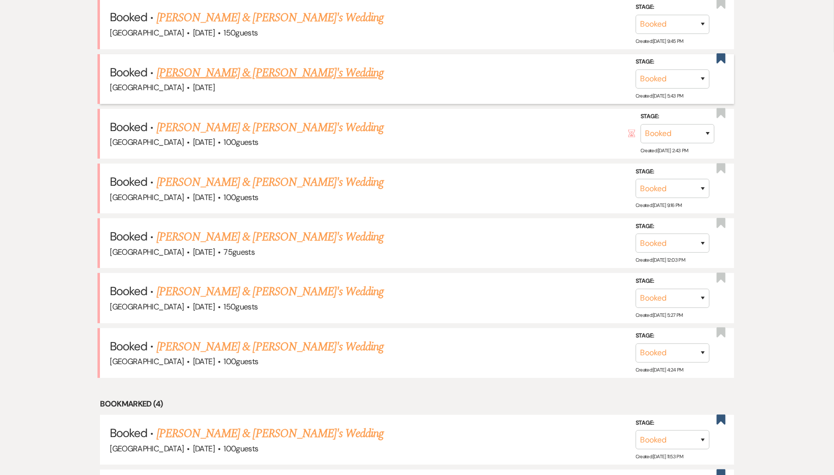
scroll to position [448, 0]
click at [209, 339] on link "[PERSON_NAME] & [PERSON_NAME]'s Wedding" at bounding box center [271, 347] width 228 height 18
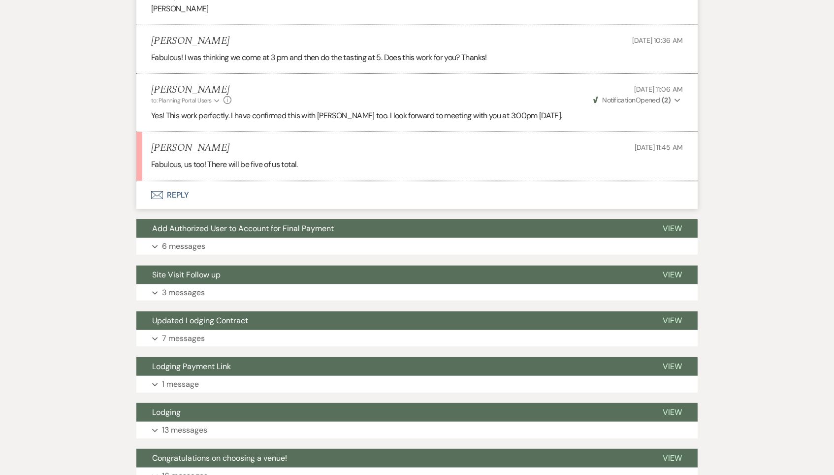
scroll to position [1324, 0]
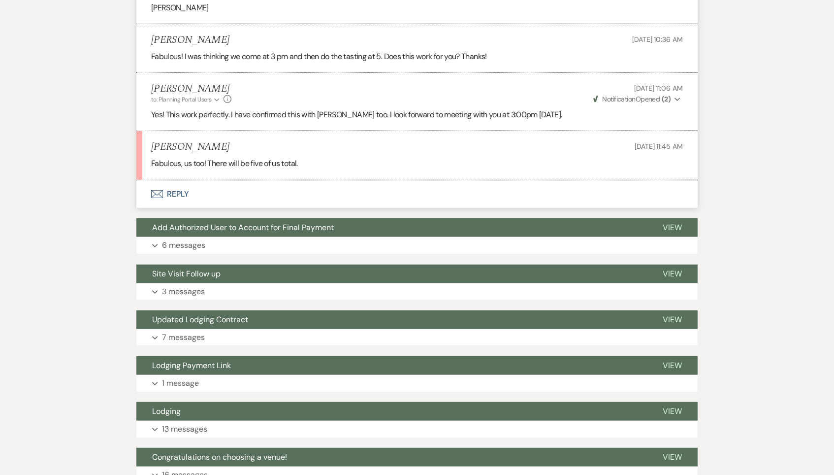
click at [178, 180] on button "Envelope Reply" at bounding box center [416, 194] width 561 height 28
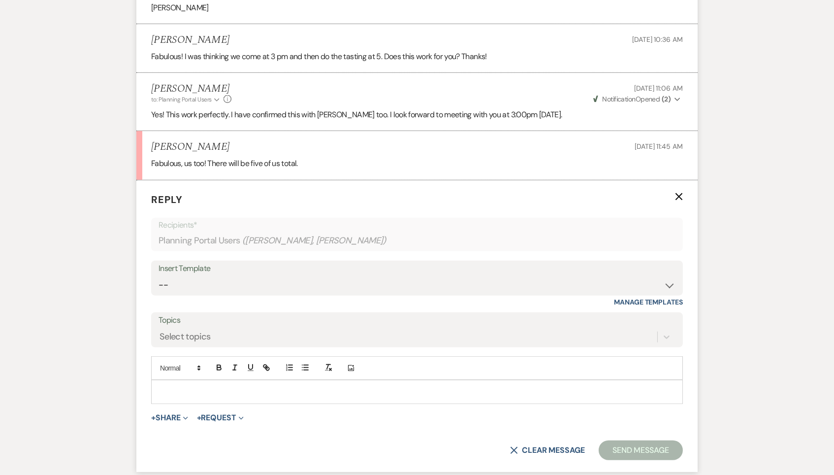
scroll to position [1386, 0]
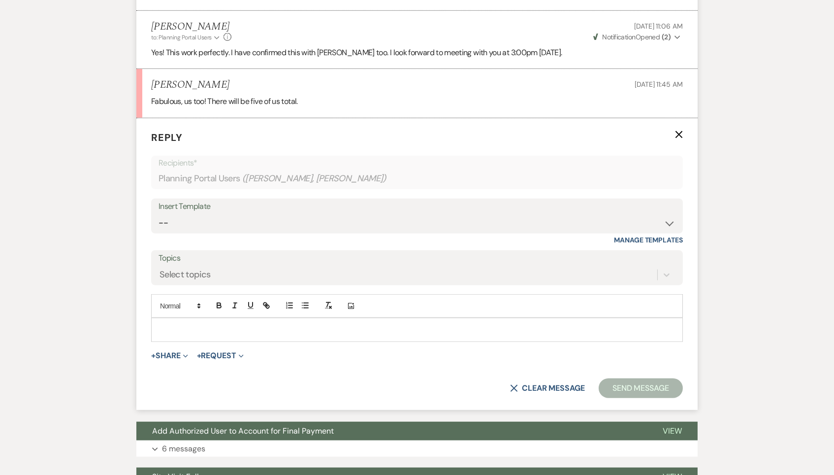
click at [228, 318] on div at bounding box center [417, 329] width 531 height 23
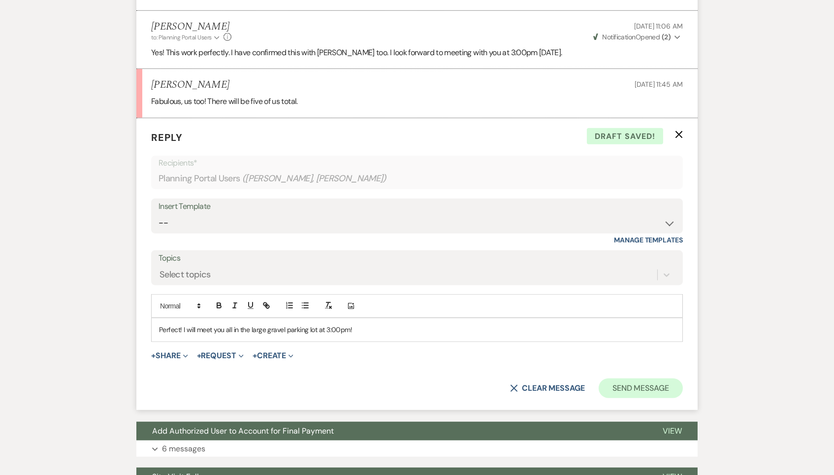
click at [633, 378] on button "Send Message" at bounding box center [641, 388] width 84 height 20
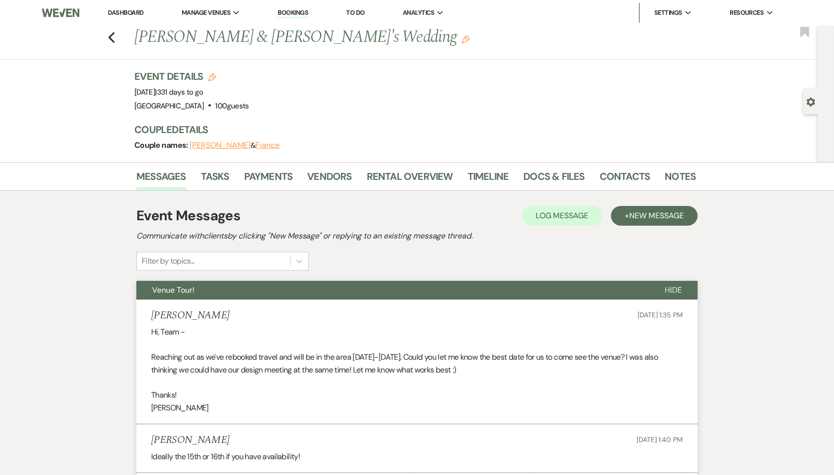
scroll to position [0, 0]
click at [109, 34] on icon "Previous" at bounding box center [111, 38] width 7 height 12
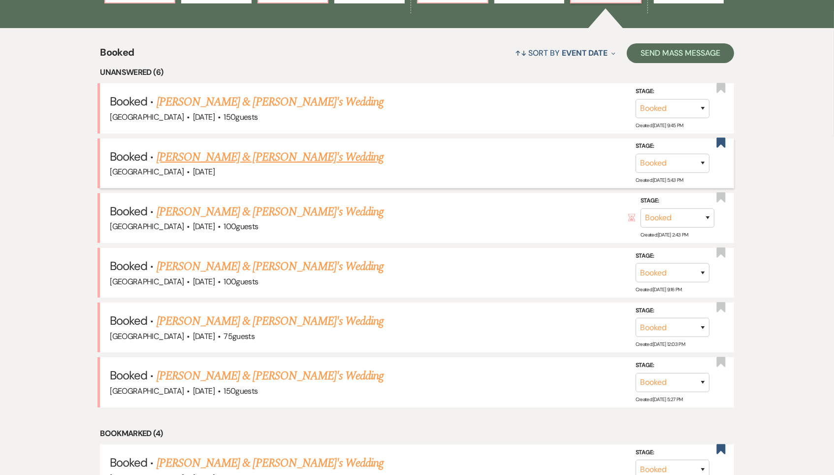
scroll to position [362, 0]
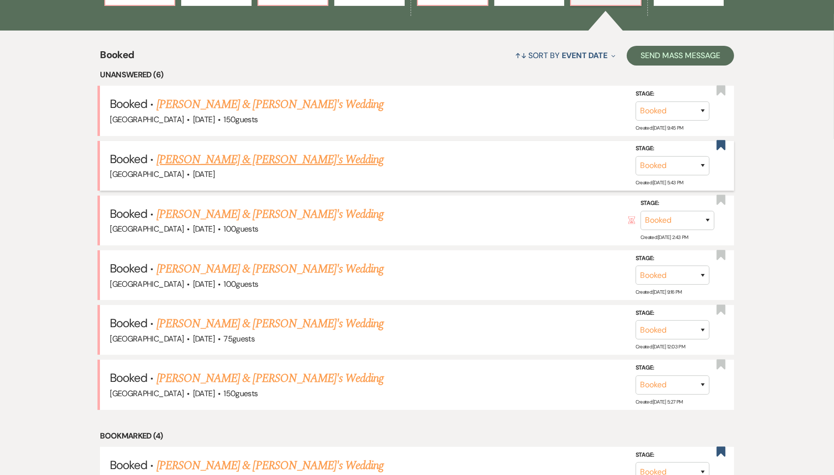
click at [221, 153] on link "[PERSON_NAME] & [PERSON_NAME]'s Wedding" at bounding box center [271, 160] width 228 height 18
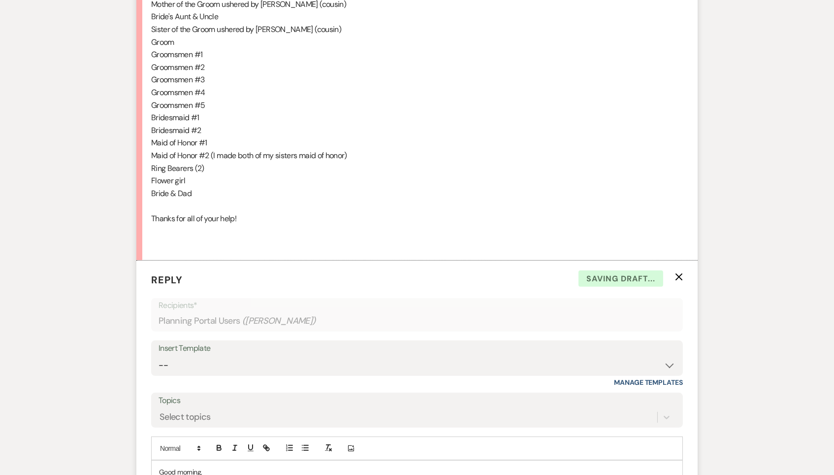
scroll to position [1000, 0]
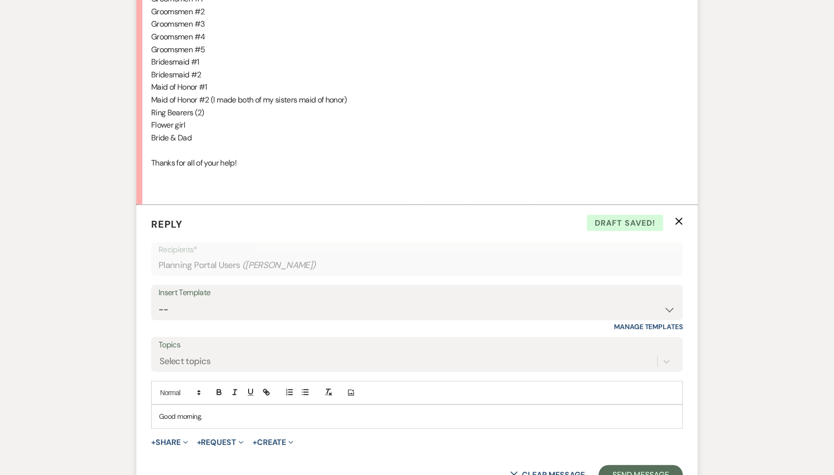
click at [676, 217] on icon "X" at bounding box center [679, 221] width 8 height 8
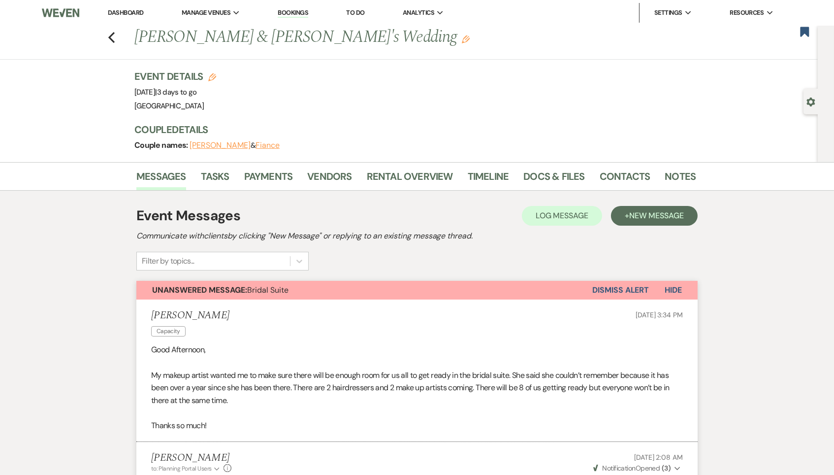
scroll to position [0, 0]
click at [109, 34] on icon "Previous" at bounding box center [111, 38] width 7 height 12
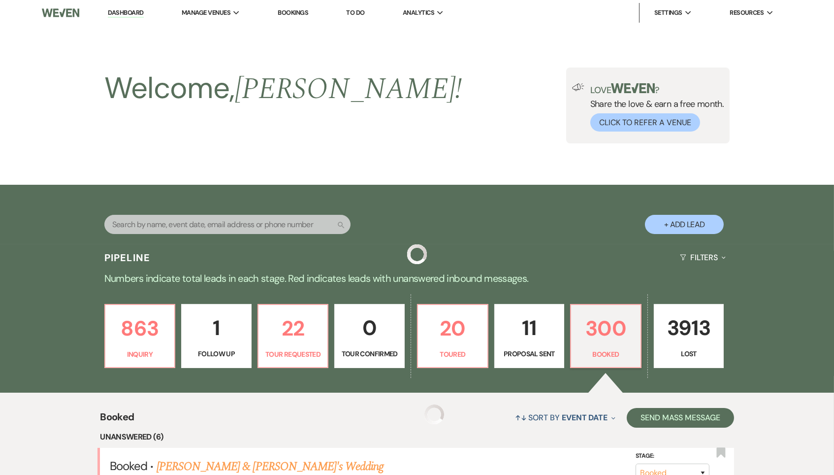
scroll to position [362, 0]
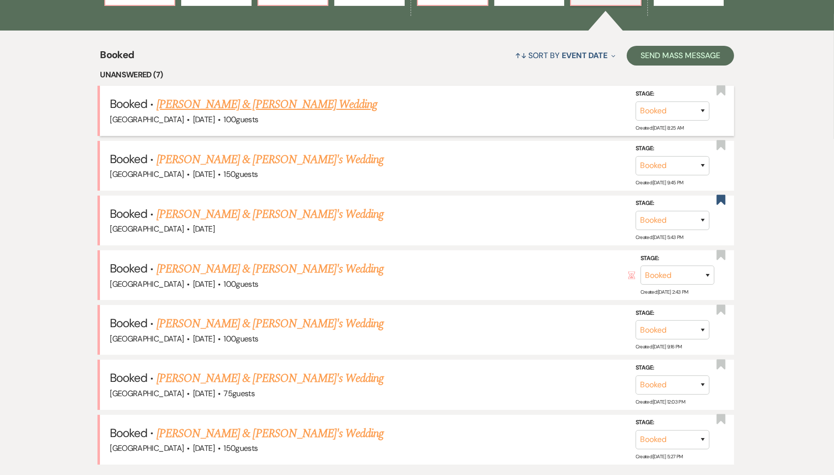
click at [237, 104] on link "[PERSON_NAME] & [PERSON_NAME] Wedding" at bounding box center [267, 105] width 221 height 18
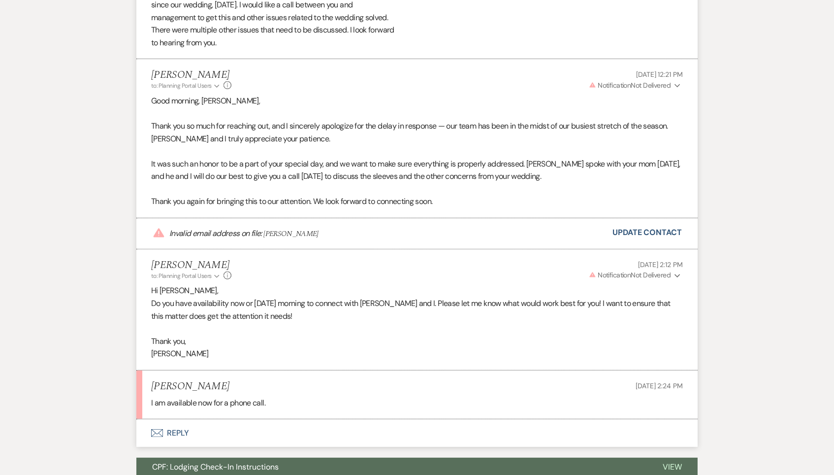
scroll to position [8056, 0]
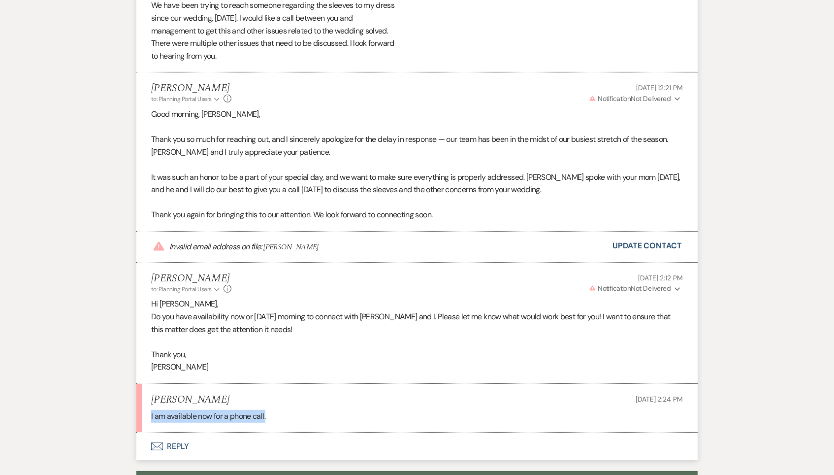
drag, startPoint x: 285, startPoint y: 242, endPoint x: 146, endPoint y: 244, distance: 138.4
click at [146, 384] on li "[PERSON_NAME] [DATE] 2:24 PM I am available now for a phone call." at bounding box center [416, 408] width 561 height 49
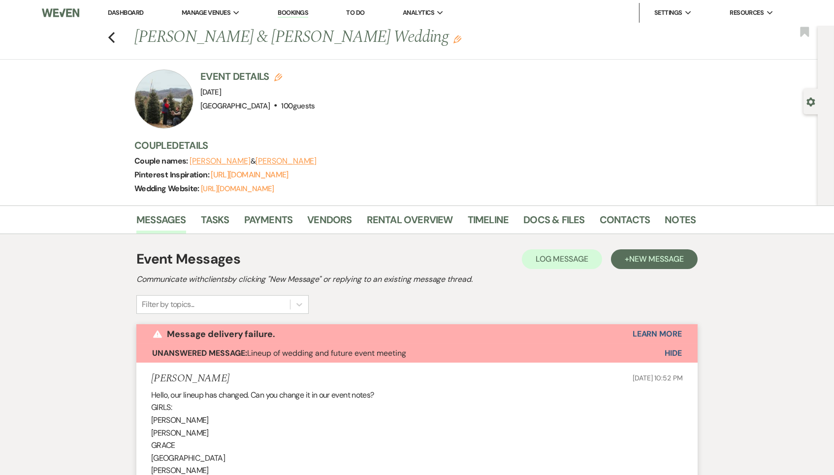
scroll to position [0, 0]
click at [112, 33] on use "button" at bounding box center [111, 37] width 6 height 11
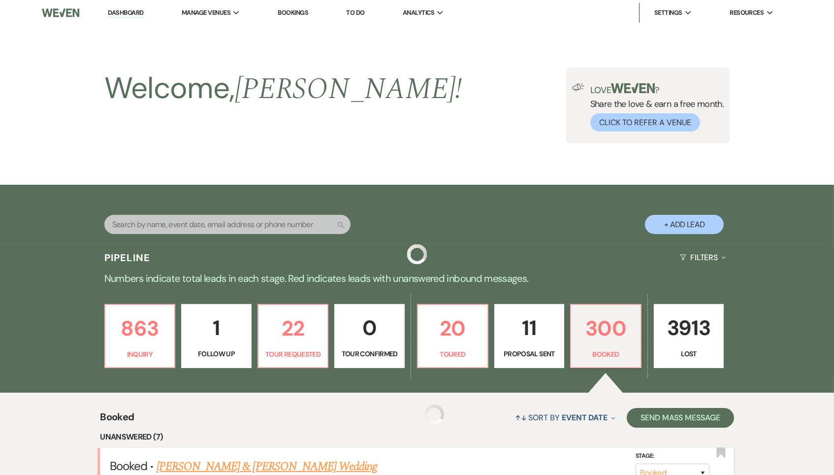
scroll to position [362, 0]
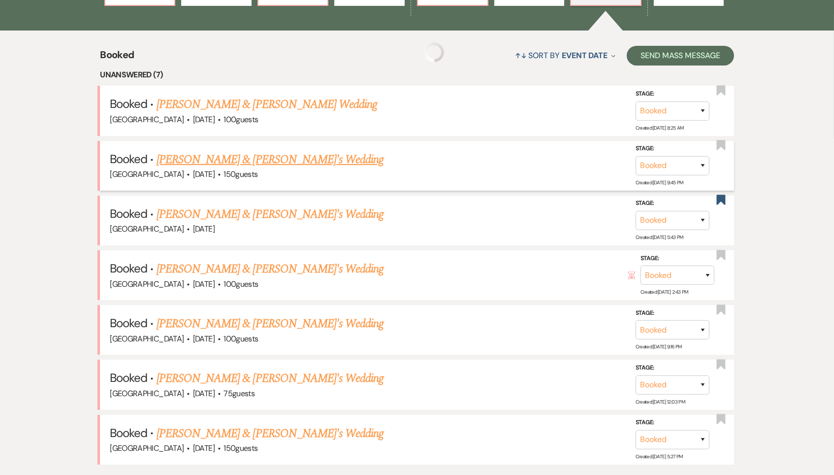
click at [212, 156] on link "[PERSON_NAME] & [PERSON_NAME]'s Wedding" at bounding box center [271, 160] width 228 height 18
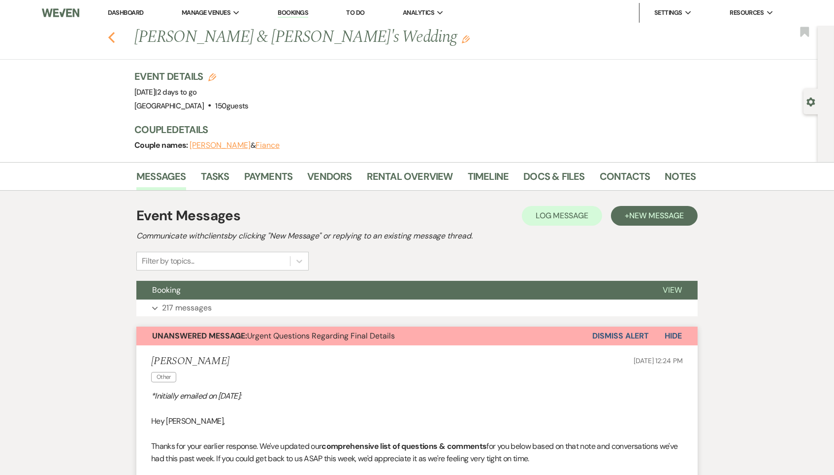
click at [109, 36] on use "button" at bounding box center [111, 37] width 6 height 11
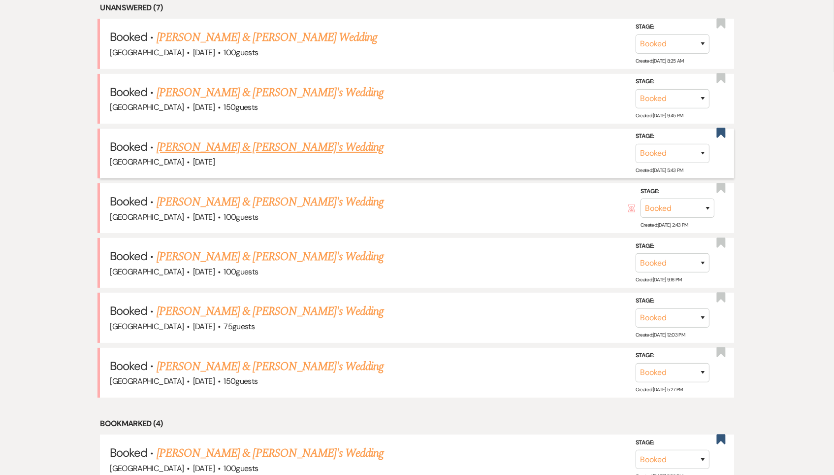
scroll to position [430, 0]
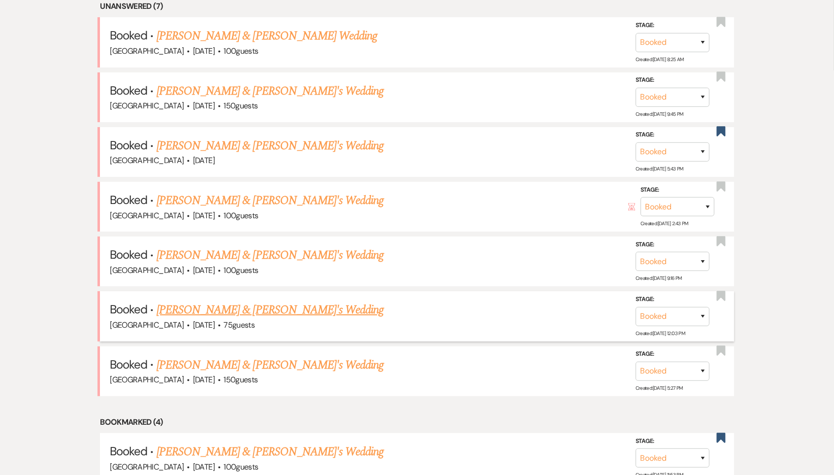
click at [222, 302] on link "[PERSON_NAME] & [PERSON_NAME]'s Wedding" at bounding box center [271, 310] width 228 height 18
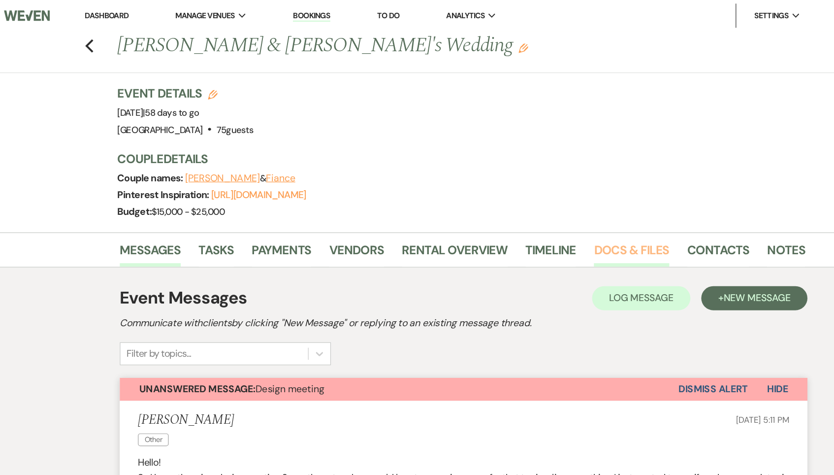
click at [531, 196] on link "Docs & Files" at bounding box center [553, 207] width 61 height 22
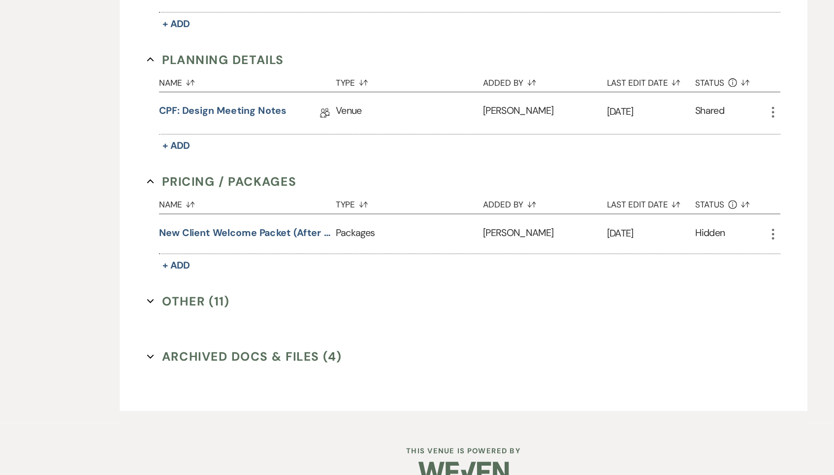
scroll to position [488, 0]
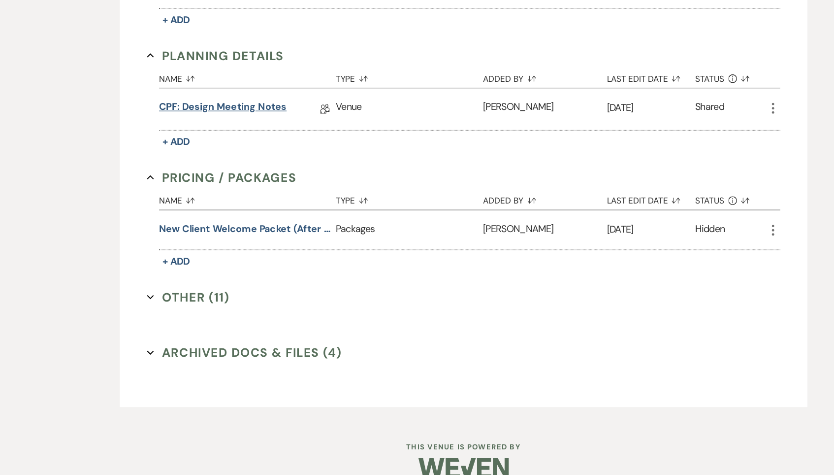
click at [211, 169] on link "CPF: Design Meeting Notes" at bounding box center [220, 176] width 104 height 15
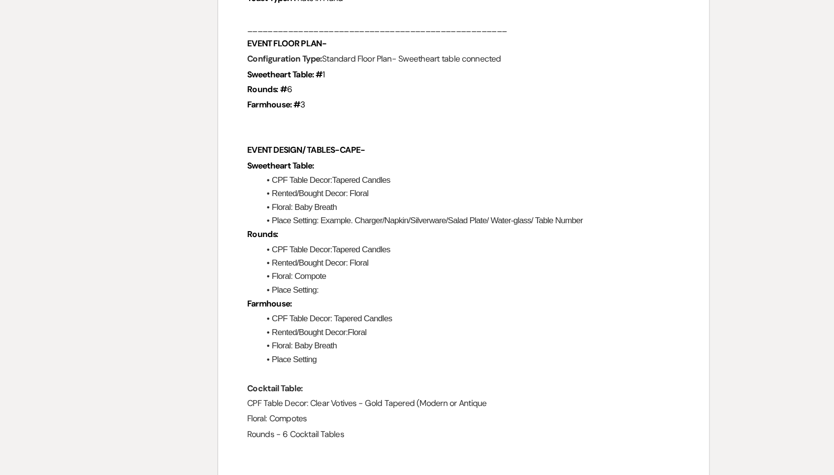
scroll to position [928, 0]
click at [325, 239] on li "Rented/Bought Decor: Floral" at bounding box center [422, 244] width 344 height 11
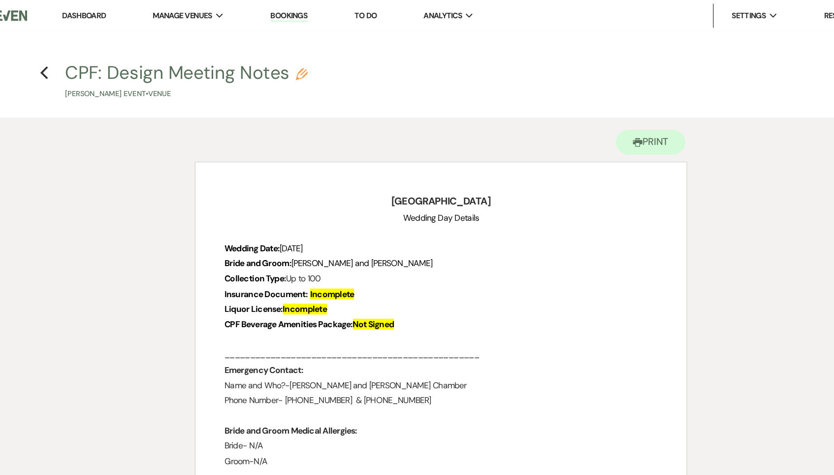
scroll to position [0, 0]
click at [257, 52] on button "CPF: Design Meeting Notes Pencil [PERSON_NAME] Event • Venue" at bounding box center [209, 66] width 198 height 29
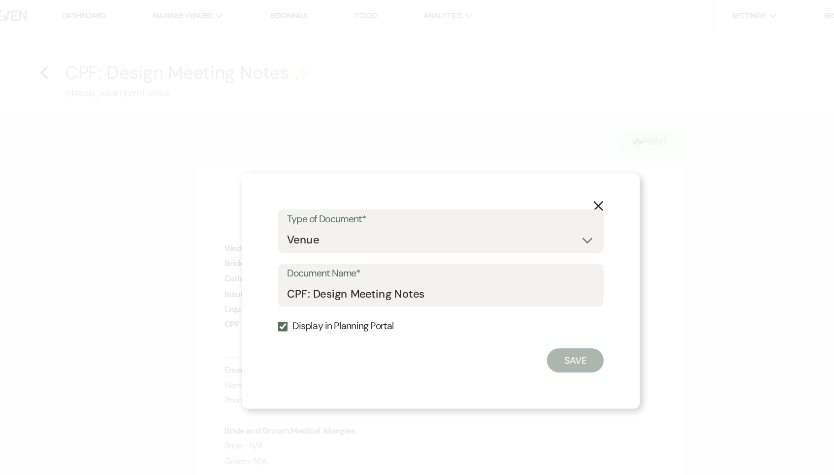
click at [288, 267] on label "Display in Planning Portal" at bounding box center [417, 266] width 266 height 14
click at [288, 267] on input "Display in Planning Portal" at bounding box center [288, 266] width 8 height 8
click at [388, 237] on input "CPF: Design Meeting Notes" at bounding box center [417, 239] width 251 height 19
click at [504, 297] on button "Save" at bounding box center [527, 294] width 46 height 20
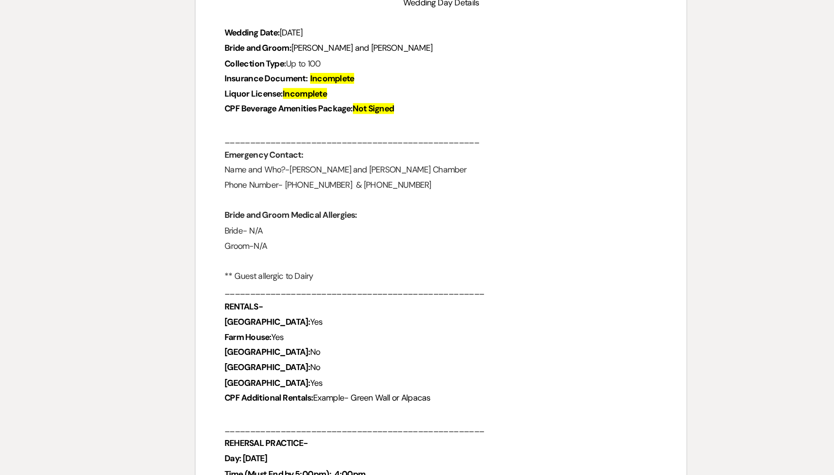
scroll to position [156, 0]
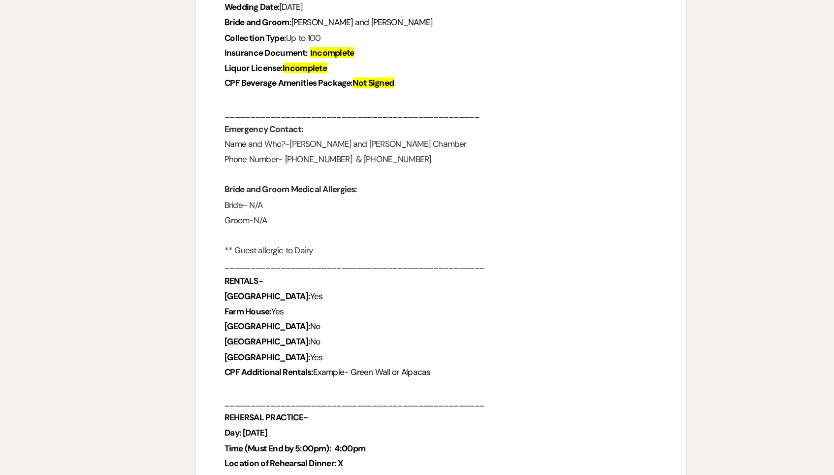
click at [279, 323] on p "Hilltop House: Yes" at bounding box center [417, 329] width 354 height 12
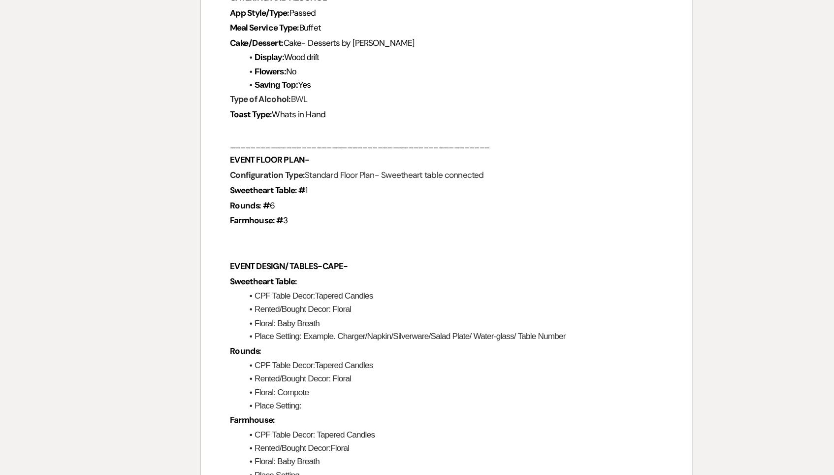
scroll to position [887, 0]
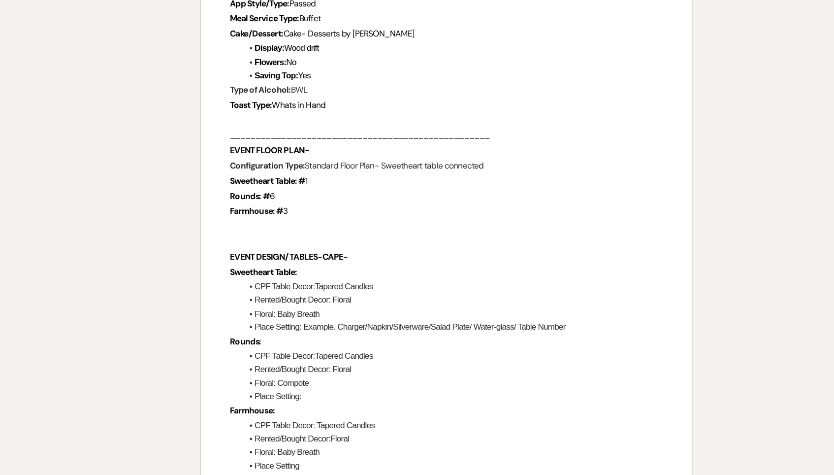
click at [325, 316] on li "CPF Table Decor:Tapered Candles" at bounding box center [422, 321] width 344 height 11
click at [257, 316] on li "CPF Table Decor:Tapered Candles" at bounding box center [422, 321] width 344 height 11
drag, startPoint x: 352, startPoint y: 214, endPoint x: 259, endPoint y: 213, distance: 93.6
click at [259, 316] on li "CPF Table Decor: Antique Tapered Candles" at bounding box center [422, 321] width 344 height 11
copy li "Antique Tapered Candles"
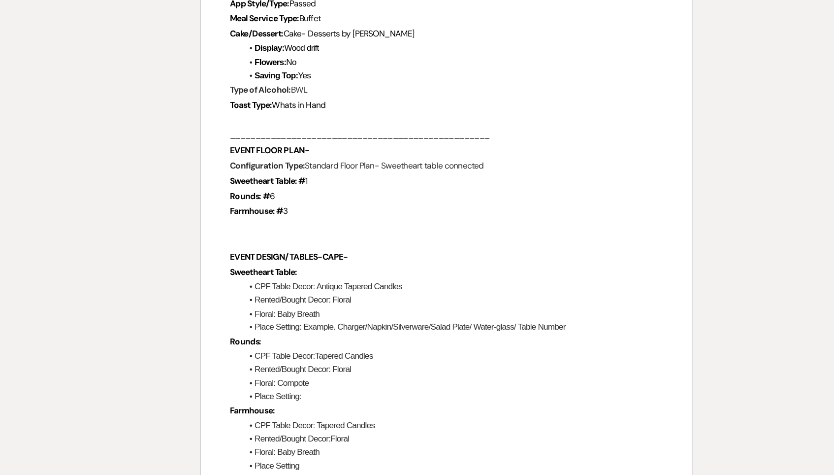
click at [327, 372] on li "CPF Table Decor:Tapered Candles" at bounding box center [422, 377] width 344 height 11
click at [259, 372] on li "CPF Table Decor:Tapered Candles" at bounding box center [422, 377] width 344 height 11
click at [257, 372] on li "CPF Table Decor:Tapered Candles" at bounding box center [422, 377] width 344 height 11
drag, startPoint x: 389, startPoint y: 274, endPoint x: 331, endPoint y: 275, distance: 57.1
click at [331, 372] on li "CPF Table Decor: Antique Tapered Candles Tapered Candles" at bounding box center [422, 377] width 344 height 11
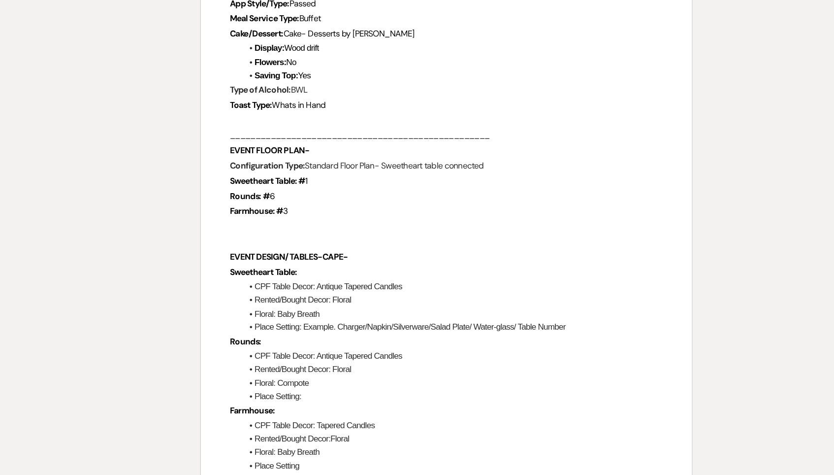
click at [324, 429] on li "CPF Table Decor: Tapered Candles" at bounding box center [422, 434] width 344 height 11
drag, startPoint x: 324, startPoint y: 326, endPoint x: 262, endPoint y: 325, distance: 62.1
click at [262, 429] on li "CPF Table Decor: Tapered Candles" at bounding box center [422, 434] width 344 height 11
drag, startPoint x: 355, startPoint y: 329, endPoint x: 261, endPoint y: 326, distance: 93.1
click at [261, 429] on li "CPF Table Decor: Antique Tapered Candles ?" at bounding box center [422, 434] width 344 height 11
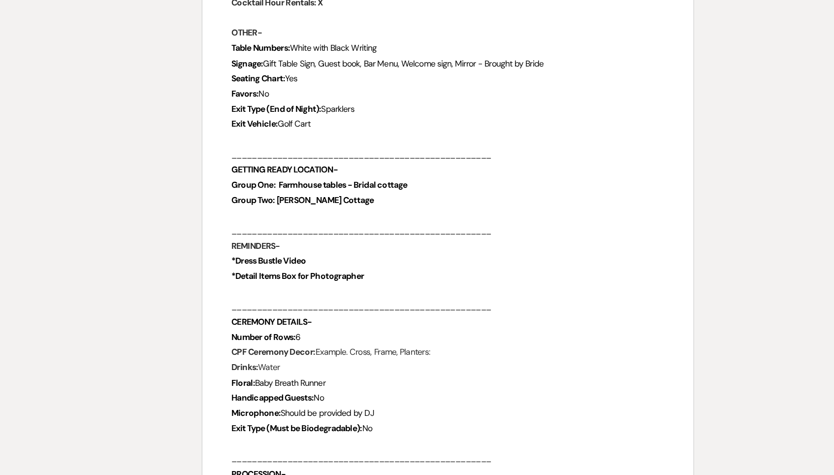
scroll to position [1535, 0]
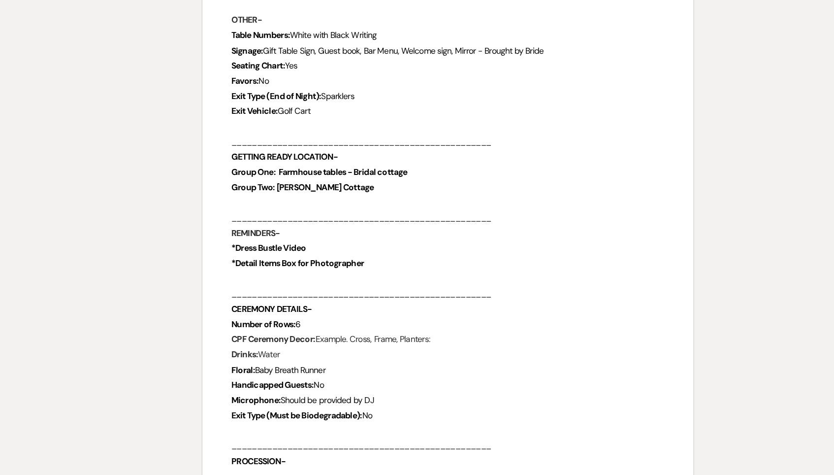
drag, startPoint x: 368, startPoint y: 242, endPoint x: 264, endPoint y: 242, distance: 103.9
click at [264, 358] on p "CPF Ceremony Decor: Example. Cross, Frame, Planters:" at bounding box center [417, 364] width 354 height 12
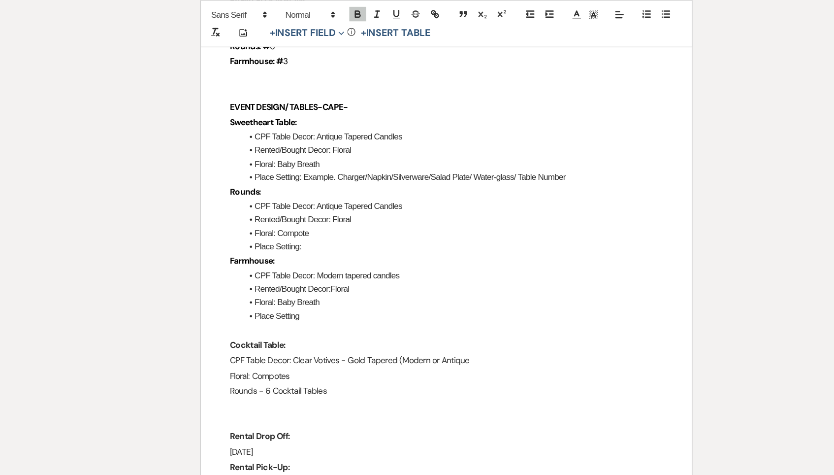
scroll to position [1096, 0]
click at [385, 289] on p "CPF Table Decor: Clear Votives - Gold Tapered (Modern or Antique" at bounding box center [417, 295] width 354 height 12
click at [261, 264] on p at bounding box center [417, 270] width 354 height 12
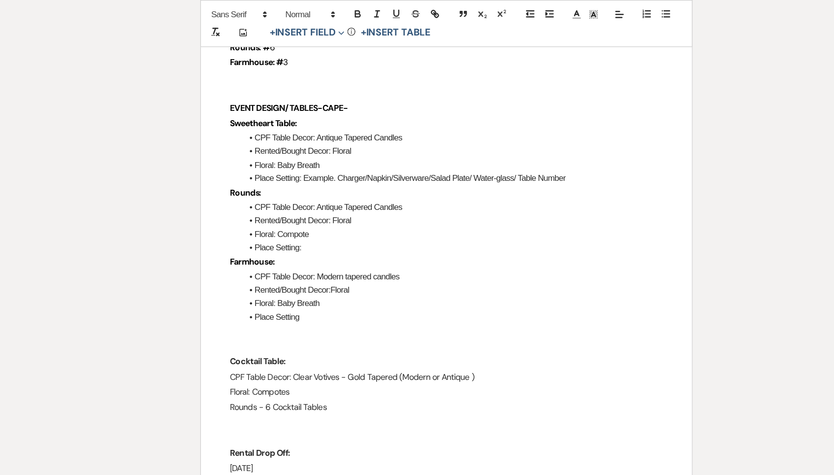
click at [249, 276] on p at bounding box center [417, 282] width 354 height 12
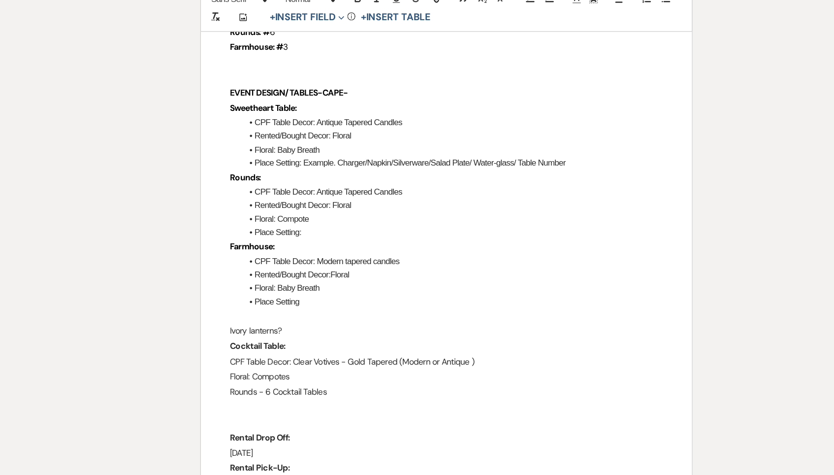
click at [348, 220] on li "CPF Table Decor: Modern tapered candles" at bounding box center [422, 225] width 344 height 11
drag, startPoint x: 394, startPoint y: 195, endPoint x: 331, endPoint y: 194, distance: 63.0
click at [331, 220] on li "CPF Table Decor: Modern tapered candles ? Floating Candles" at bounding box center [422, 225] width 344 height 11
copy li "? Floating Candles"
click at [333, 220] on li "CPF Table Decor: Modern tapered candles/ ? Floating Candles" at bounding box center [422, 225] width 344 height 11
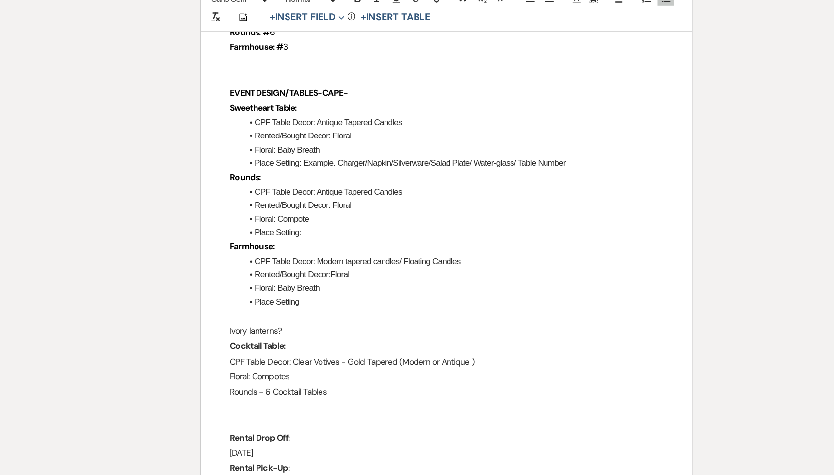
click at [373, 163] on li "CPF Table Decor: Antique Tapered Candles" at bounding box center [422, 168] width 344 height 11
click at [333, 163] on li "CPF Table Decor: Antique Tapered Candles ? Floating Candles" at bounding box center [422, 168] width 344 height 11
click at [342, 118] on li "Rented/Bought Decor: Floral" at bounding box center [422, 123] width 344 height 11
click at [342, 107] on li "CPF Table Decor: Antique Tapered Candles" at bounding box center [422, 112] width 344 height 11
click at [336, 107] on li "CPF Table Decor: Antique Tapered Candles /? Floating Candles" at bounding box center [422, 112] width 344 height 11
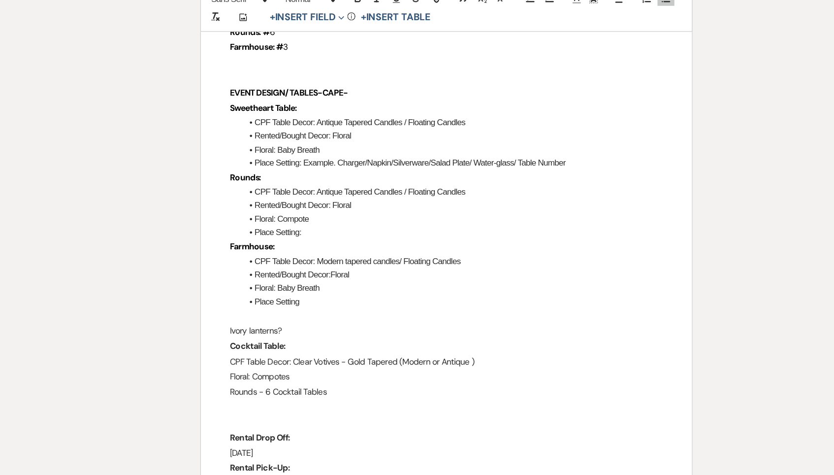
click at [267, 186] on li "Floral: Compote" at bounding box center [422, 191] width 344 height 11
click at [250, 186] on li "Floral: Compote" at bounding box center [422, 191] width 344 height 11
click at [260, 276] on p "Ivory lanterns?" at bounding box center [417, 282] width 354 height 12
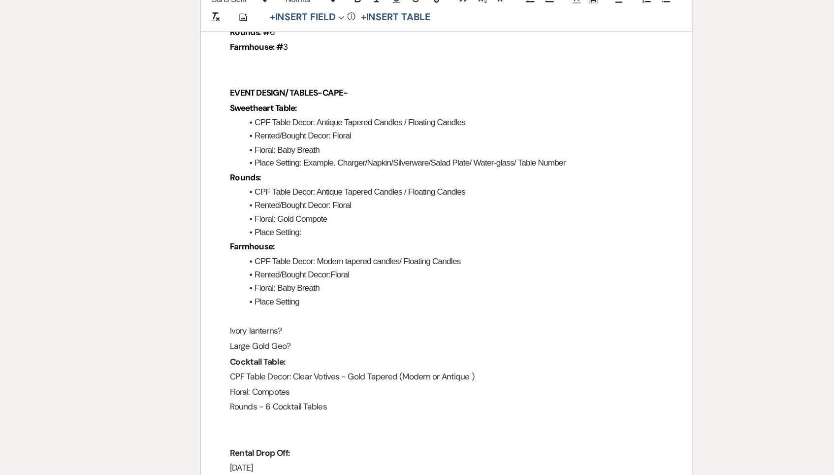
click at [303, 118] on li "Rented/Bought Decor: Floral" at bounding box center [422, 123] width 344 height 11
click at [287, 196] on li "Place Setting:" at bounding box center [422, 201] width 344 height 11
click at [297, 186] on li "Floral: Gold Compote" at bounding box center [422, 191] width 344 height 11
click at [294, 242] on li "Floral: Baby Breath" at bounding box center [422, 247] width 344 height 11
click at [305, 118] on li "Rented/Bought Decor: Floral" at bounding box center [422, 123] width 344 height 11
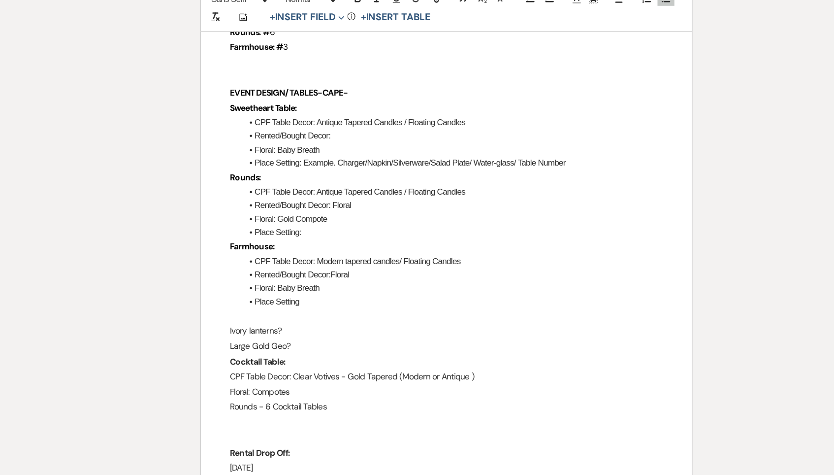
click at [301, 231] on li "Rented/Bought Decor:Floral" at bounding box center [422, 236] width 344 height 11
click at [270, 231] on li "Rented/Bought Decor:Budvases" at bounding box center [422, 236] width 344 height 11
drag, startPoint x: 323, startPoint y: 207, endPoint x: 273, endPoint y: 207, distance: 49.7
click at [273, 231] on li "Rented/Bought Decor: Budvases" at bounding box center [422, 236] width 344 height 11
copy li "Budvases"
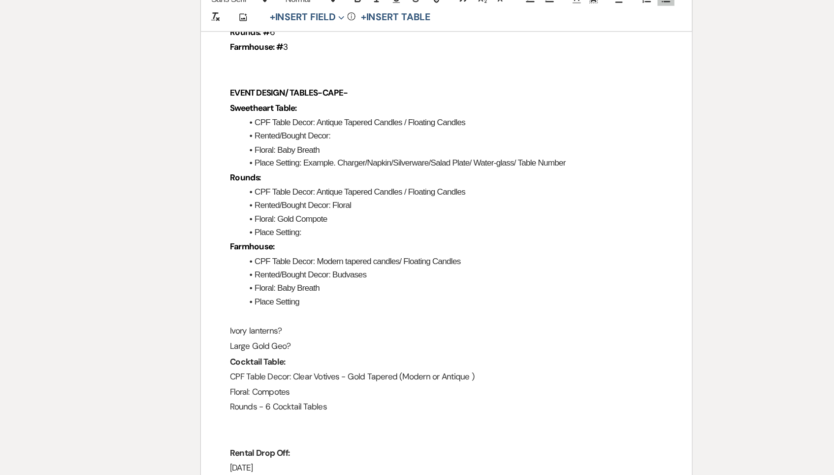
click at [292, 186] on li "Floral: Gold Compote" at bounding box center [422, 191] width 344 height 11
drag, startPoint x: 292, startPoint y: 161, endPoint x: 228, endPoint y: 161, distance: 63.5
click at [250, 186] on li "Floral: Gold Compote" at bounding box center [422, 191] width 344 height 11
click at [253, 301] on p "Cocktail Table:" at bounding box center [417, 307] width 354 height 12
click at [253, 289] on p "Large Gold Geo?" at bounding box center [417, 295] width 354 height 12
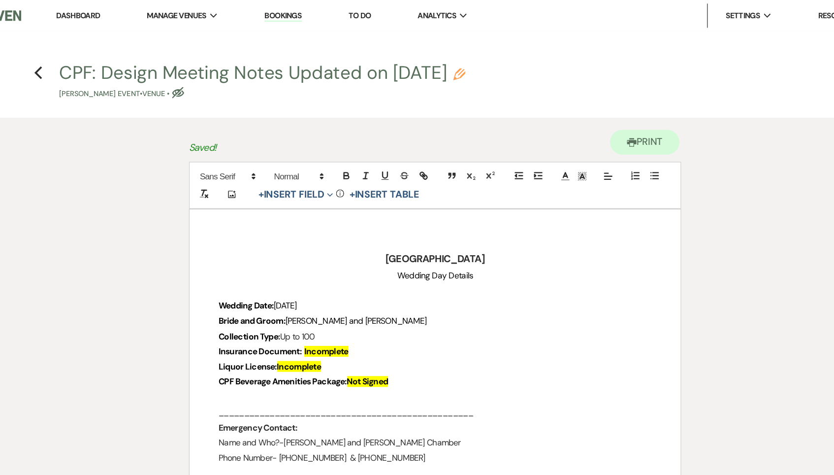
scroll to position [0, 0]
click at [90, 61] on use "button" at bounding box center [93, 59] width 6 height 11
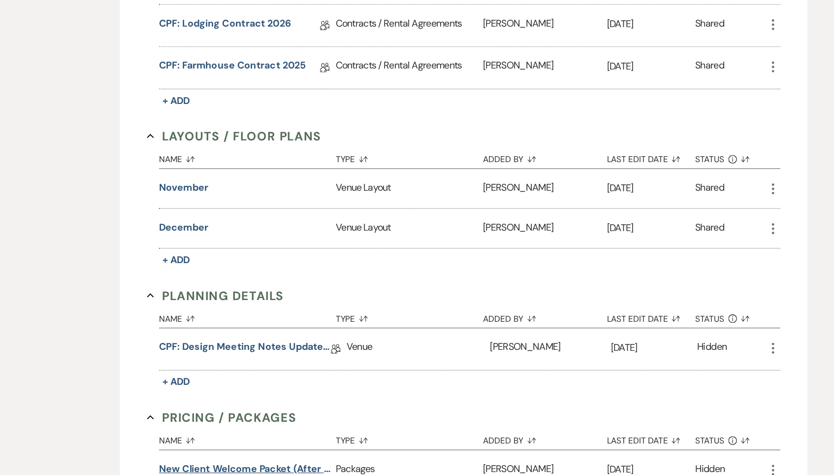
scroll to position [144, 0]
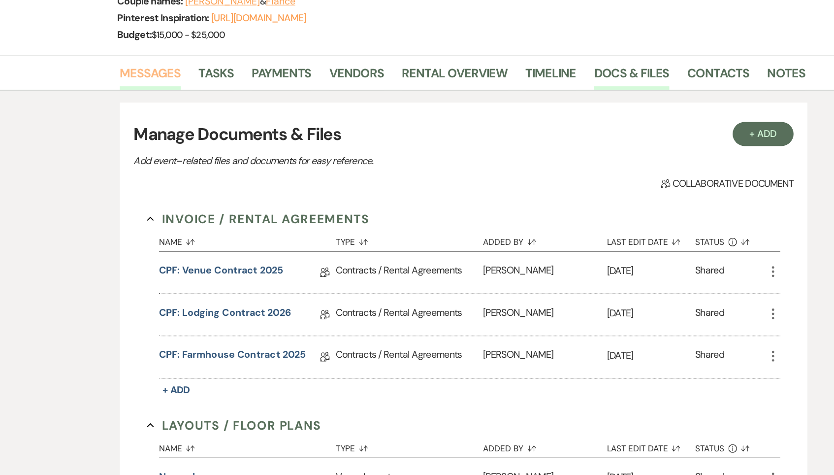
click at [136, 65] on link "Messages" at bounding box center [161, 63] width 50 height 22
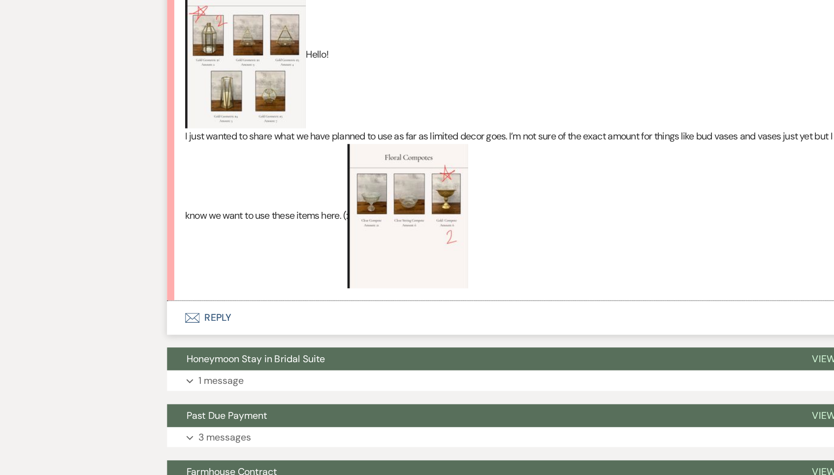
click at [179, 246] on button "Envelope Reply" at bounding box center [416, 260] width 561 height 28
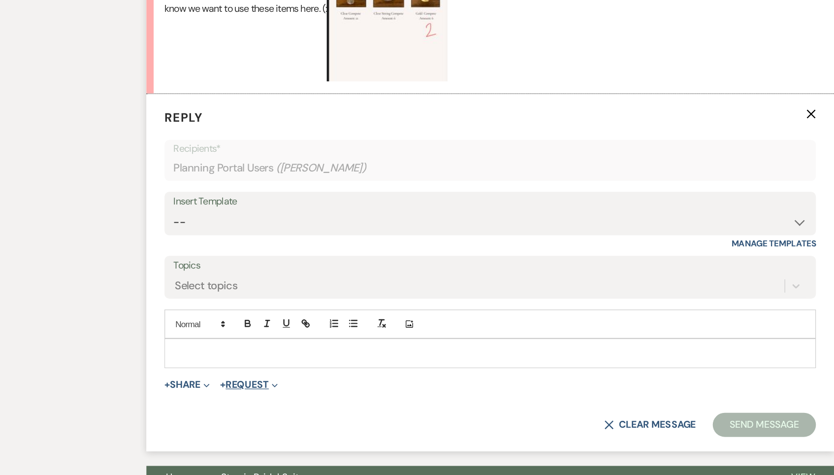
scroll to position [1613, 0]
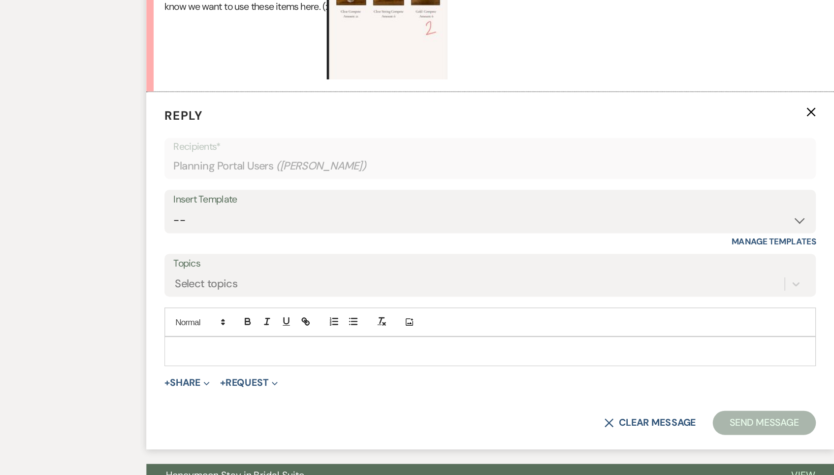
click at [187, 362] on div at bounding box center [417, 373] width 531 height 23
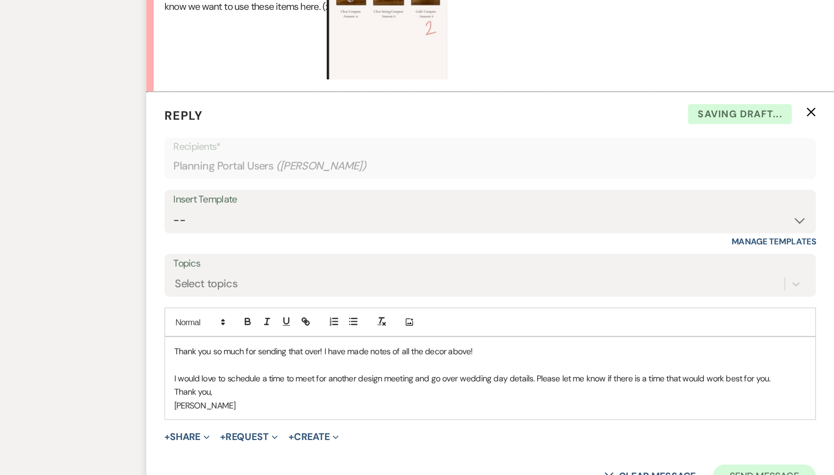
click at [635, 466] on button "Send Message" at bounding box center [641, 476] width 84 height 20
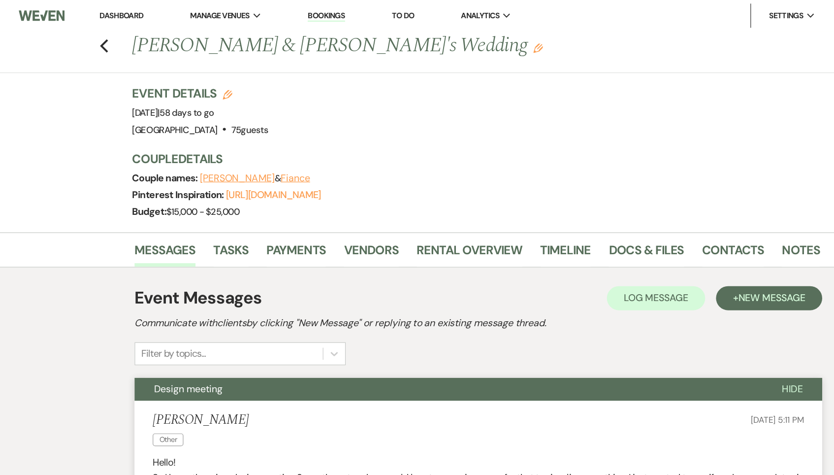
scroll to position [0, 0]
click at [108, 16] on link "Dashboard" at bounding box center [125, 12] width 35 height 8
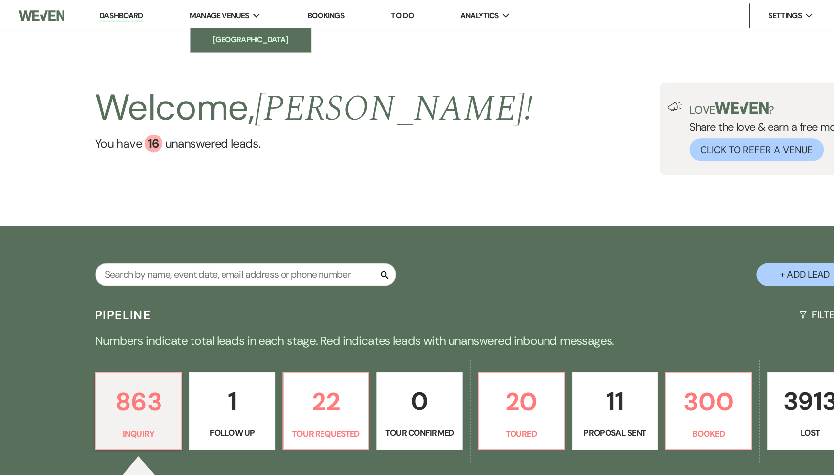
click at [198, 34] on li "[GEOGRAPHIC_DATA]" at bounding box center [231, 33] width 89 height 10
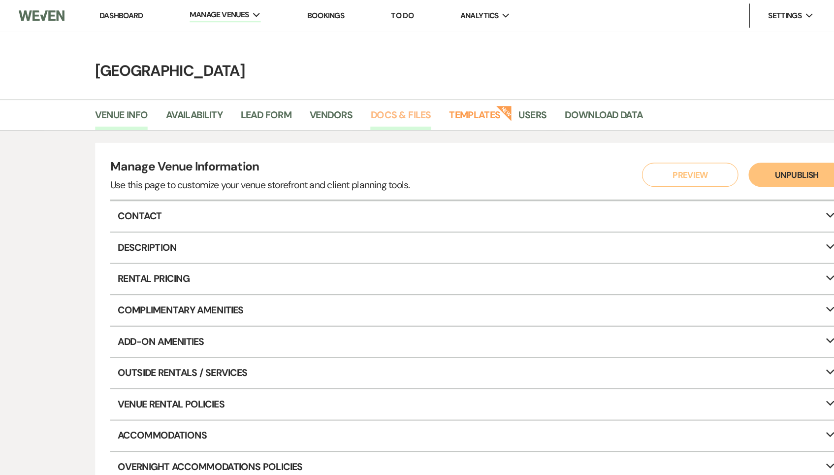
click at [343, 94] on link "Docs & Files" at bounding box center [353, 97] width 49 height 19
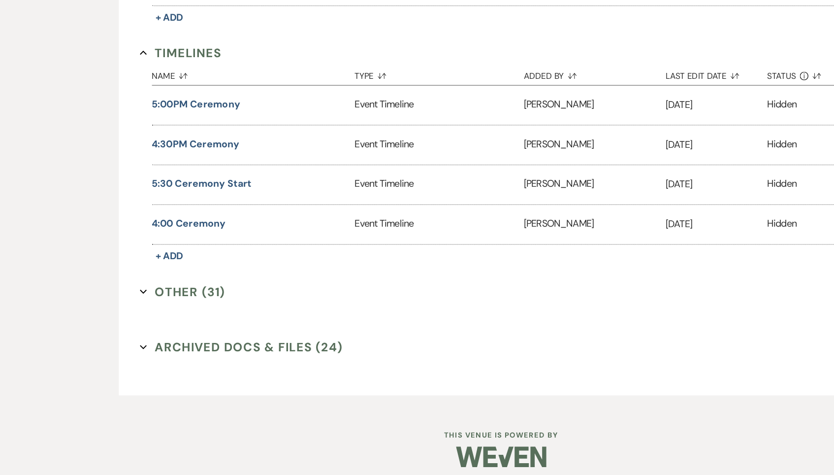
click at [165, 317] on button "Other (31) Expand" at bounding box center [157, 324] width 70 height 15
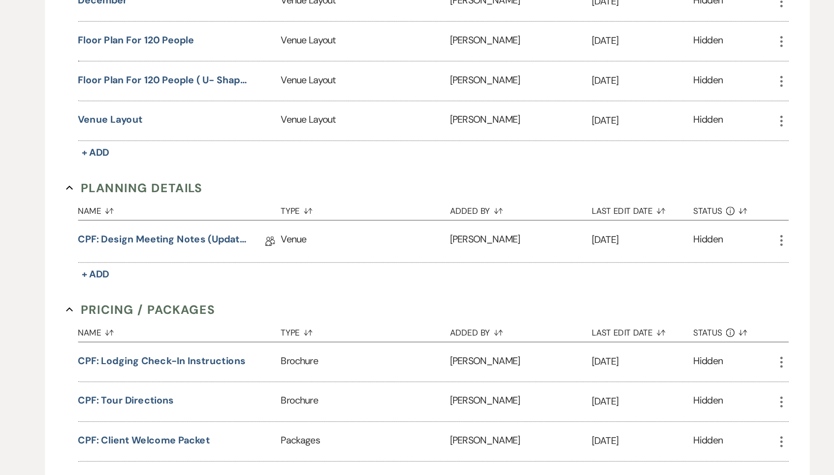
scroll to position [1204, 0]
click at [168, 190] on link "CPF: Design Meeting Notes (Updated: )" at bounding box center [201, 197] width 140 height 15
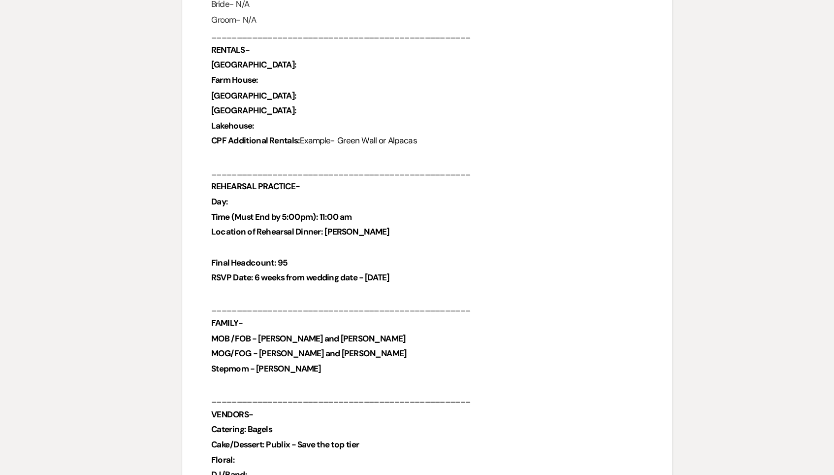
scroll to position [328, 0]
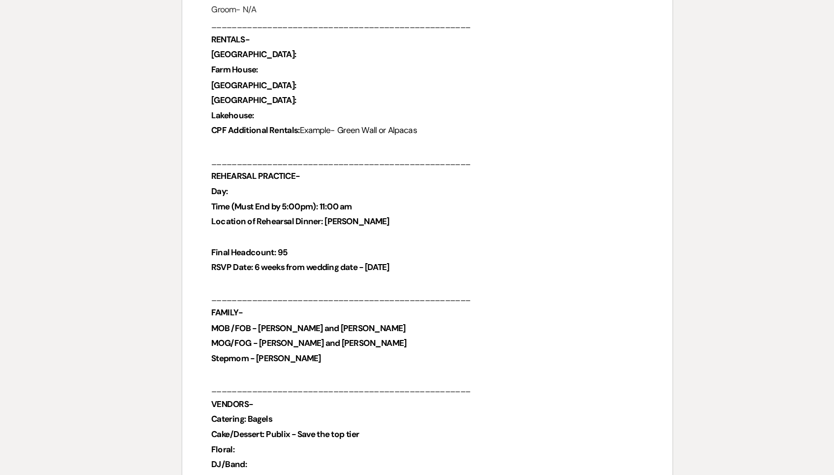
drag, startPoint x: 295, startPoint y: 160, endPoint x: 264, endPoint y: 160, distance: 31.5
click at [264, 249] on p "Time (Must End by 5:00pm): 11:00 am" at bounding box center [417, 255] width 354 height 12
drag, startPoint x: 299, startPoint y: 168, endPoint x: 269, endPoint y: 168, distance: 30.5
click at [269, 261] on p "Location of Rehearsal Dinner: [PERSON_NAME]" at bounding box center [417, 267] width 354 height 12
drag, startPoint x: 352, startPoint y: 212, endPoint x: 210, endPoint y: 211, distance: 142.3
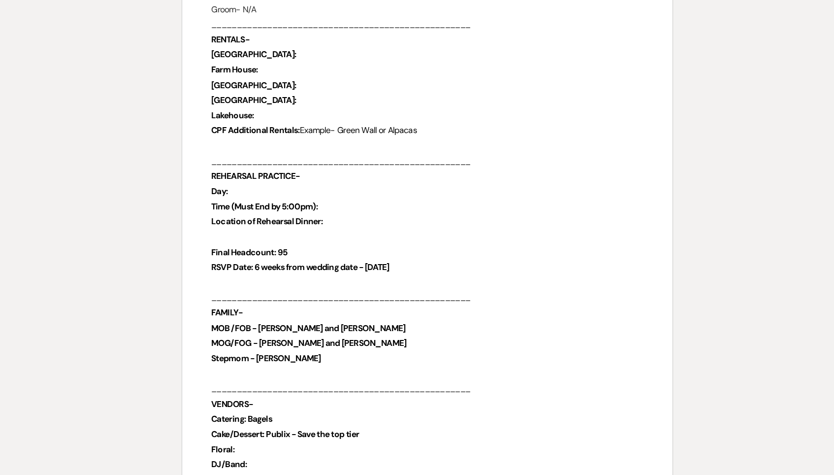
click at [240, 299] on p "RSVP Date: 6 weeks from wedding date - [DATE]" at bounding box center [417, 305] width 354 height 12
drag, startPoint x: 240, startPoint y: 194, endPoint x: 226, endPoint y: 194, distance: 14.8
click at [240, 287] on p "Final Headcount: 95" at bounding box center [417, 293] width 354 height 12
drag, startPoint x: 256, startPoint y: 282, endPoint x: 211, endPoint y: 282, distance: 44.8
click at [240, 373] on p "Stepmom - [PERSON_NAME]" at bounding box center [417, 379] width 354 height 12
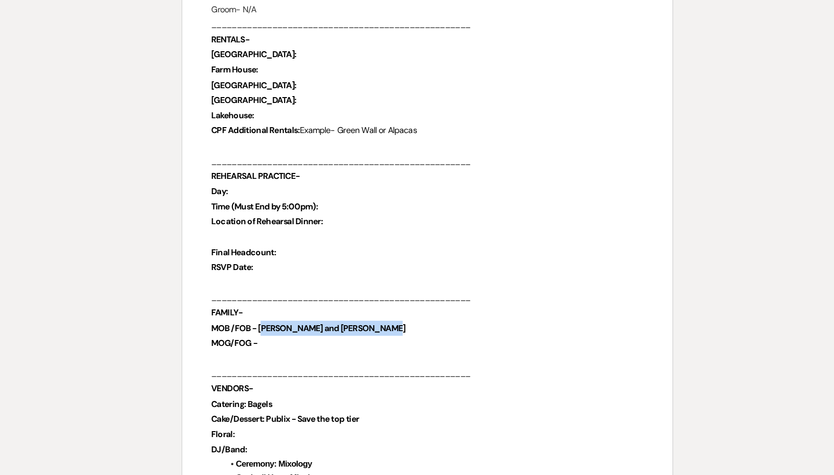
drag, startPoint x: 314, startPoint y: 260, endPoint x: 214, endPoint y: 260, distance: 99.5
click at [240, 349] on p "MOB /FOB - [PERSON_NAME] and [PERSON_NAME]" at bounding box center [417, 355] width 354 height 12
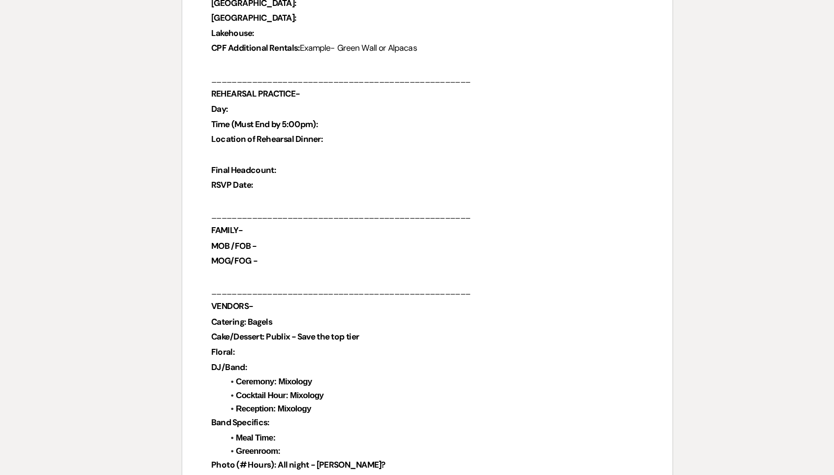
scroll to position [423, 0]
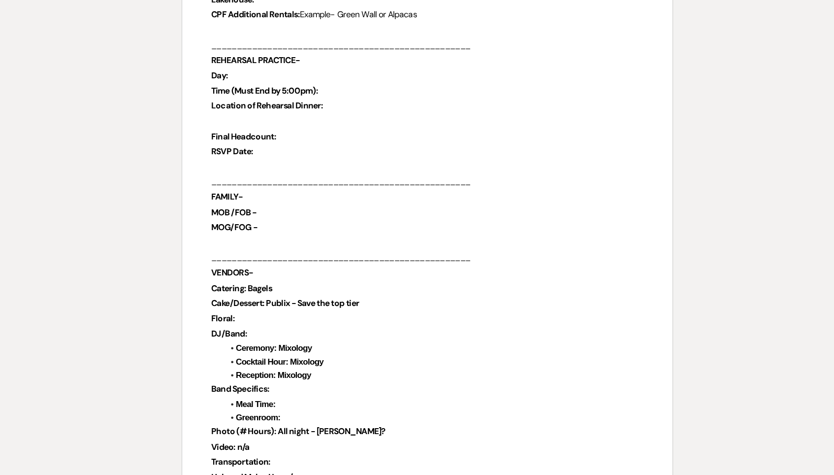
drag, startPoint x: 260, startPoint y: 295, endPoint x: 224, endPoint y: 294, distance: 36.9
click at [250, 388] on li "Reception: Mixology" at bounding box center [422, 393] width 344 height 11
drag, startPoint x: 279, startPoint y: 284, endPoint x: 231, endPoint y: 283, distance: 47.8
click at [250, 377] on li "Cocktail Hour: Mixology" at bounding box center [422, 382] width 344 height 11
click at [260, 378] on strong "Cocktail Hour: Mixology" at bounding box center [296, 382] width 72 height 8
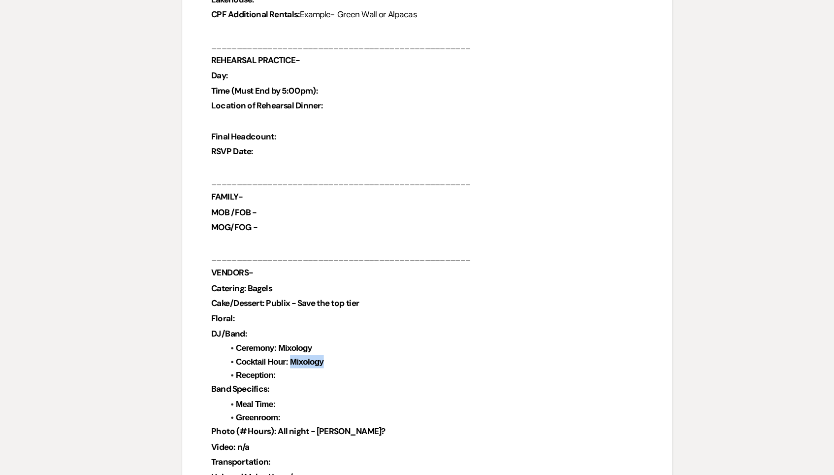
drag, startPoint x: 264, startPoint y: 286, endPoint x: 238, endPoint y: 284, distance: 26.7
click at [260, 378] on strong "Cocktail Hour: Mixology" at bounding box center [296, 382] width 72 height 8
drag, startPoint x: 262, startPoint y: 275, endPoint x: 228, endPoint y: 274, distance: 34.0
click at [250, 365] on li "Ceremony: Mixology" at bounding box center [422, 370] width 344 height 11
drag, startPoint x: 311, startPoint y: 234, endPoint x: 228, endPoint y: 236, distance: 83.2
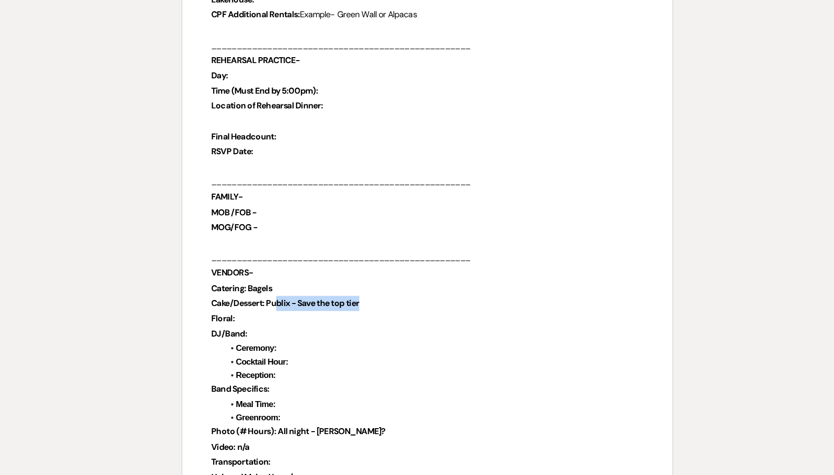
click at [240, 328] on p "Cake/Dessert: Publix - Save the top tier" at bounding box center [417, 334] width 354 height 12
drag, startPoint x: 245, startPoint y: 224, endPoint x: 213, endPoint y: 224, distance: 32.5
click at [240, 316] on p "Catering: Bagels" at bounding box center [417, 322] width 354 height 12
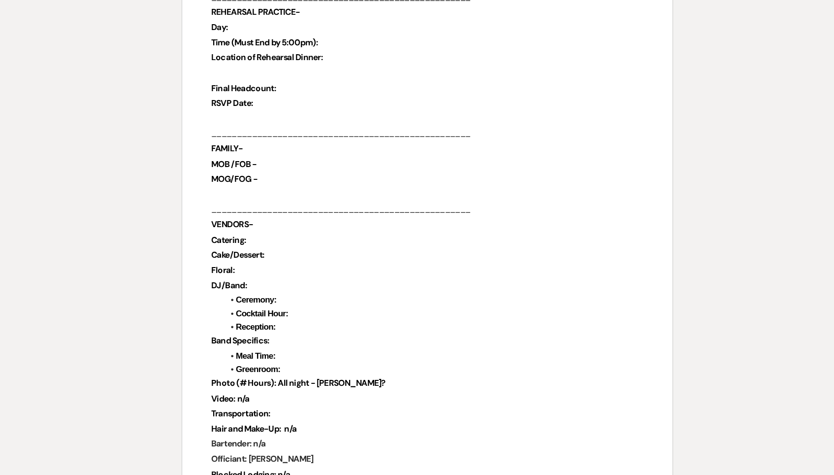
scroll to position [474, 0]
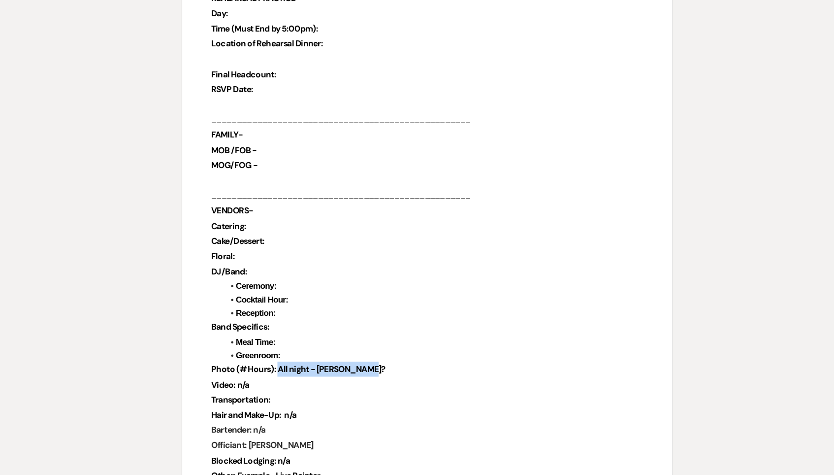
drag, startPoint x: 303, startPoint y: 291, endPoint x: 227, endPoint y: 292, distance: 75.8
click at [240, 382] on p "Photo (# Hours): All night - [PERSON_NAME]?" at bounding box center [417, 388] width 354 height 12
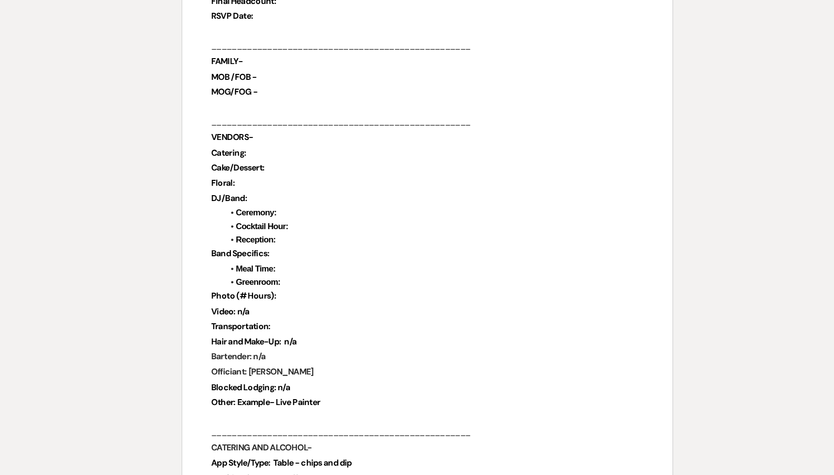
scroll to position [544, 0]
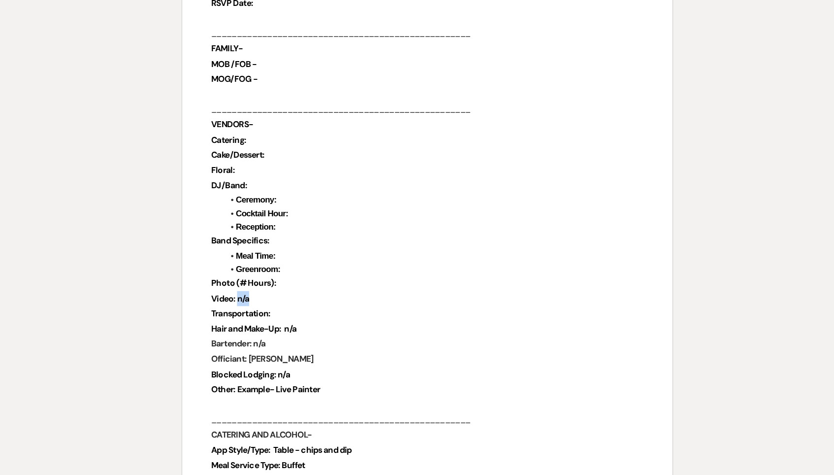
drag, startPoint x: 217, startPoint y: 230, endPoint x: 195, endPoint y: 229, distance: 22.2
click at [240, 325] on p "Video: n/a" at bounding box center [417, 331] width 354 height 12
drag, startPoint x: 255, startPoint y: 260, endPoint x: 234, endPoint y: 259, distance: 20.7
click at [240, 349] on p "Hair and Make-Up: n/a" at bounding box center [417, 355] width 354 height 12
drag, startPoint x: 233, startPoint y: 271, endPoint x: 208, endPoint y: 271, distance: 24.6
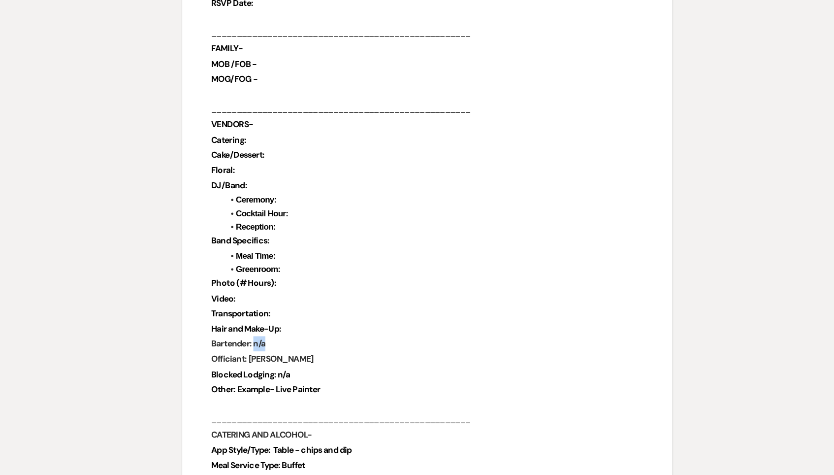
click at [240, 361] on p "Bartender: n/a" at bounding box center [417, 367] width 354 height 12
drag, startPoint x: 249, startPoint y: 282, endPoint x: 203, endPoint y: 281, distance: 45.8
click at [240, 374] on p "Officiant: [PERSON_NAME]" at bounding box center [417, 380] width 354 height 12
drag, startPoint x: 243, startPoint y: 292, endPoint x: 228, endPoint y: 293, distance: 14.8
click at [240, 387] on p "Blocked Lodging: n/a" at bounding box center [417, 393] width 354 height 12
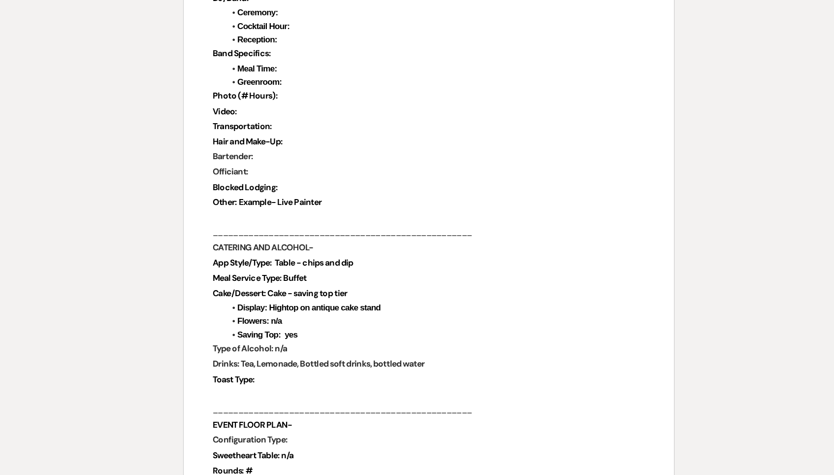
scroll to position [699, 0]
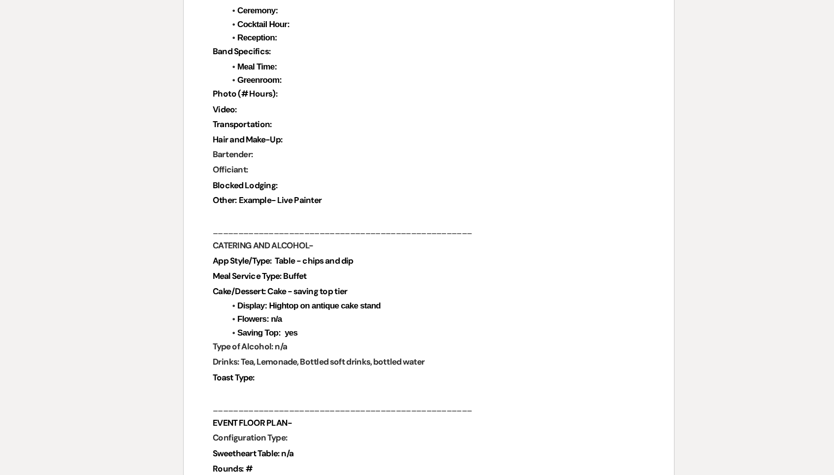
drag, startPoint x: 364, startPoint y: 280, endPoint x: 197, endPoint y: 281, distance: 166.9
click at [240, 376] on p "Drinks: Tea, Lemonade, Bottled soft drinks, bottled water" at bounding box center [417, 382] width 354 height 12
drag, startPoint x: 241, startPoint y: 269, endPoint x: 226, endPoint y: 269, distance: 15.3
click at [240, 364] on p "Type of Alcohol: n/a" at bounding box center [417, 370] width 354 height 12
drag, startPoint x: 260, startPoint y: 255, endPoint x: 234, endPoint y: 258, distance: 25.2
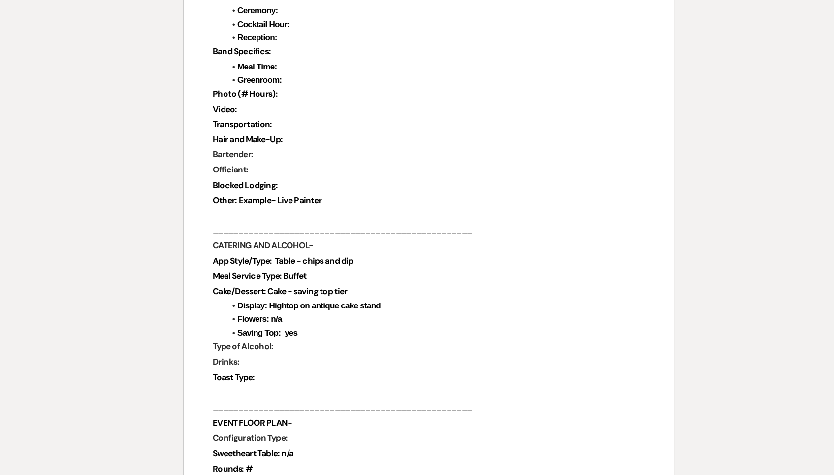
click at [250, 353] on li "Saving Top: yes" at bounding box center [422, 358] width 344 height 11
click at [260, 355] on strong "Saving Top: yes" at bounding box center [284, 359] width 49 height 8
drag, startPoint x: 256, startPoint y: 263, endPoint x: 246, endPoint y: 261, distance: 9.6
click at [250, 353] on li "Saving Top: yes" at bounding box center [422, 358] width 344 height 11
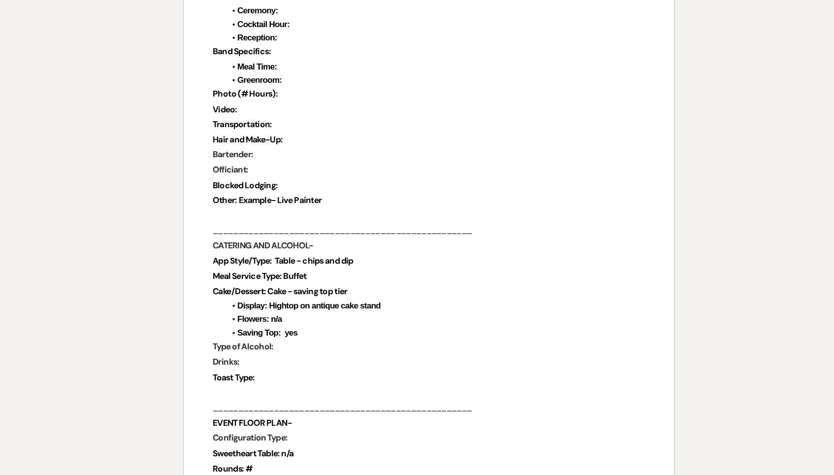
drag, startPoint x: 250, startPoint y: 258, endPoint x: 240, endPoint y: 258, distance: 9.4
click at [250, 353] on li "Saving Top: yes" at bounding box center [422, 358] width 344 height 11
click at [250, 342] on li "Flowers: n/a" at bounding box center [422, 347] width 344 height 11
drag, startPoint x: 245, startPoint y: 244, endPoint x: 233, endPoint y: 244, distance: 12.3
click at [250, 342] on li "Flowers: n/a" at bounding box center [422, 347] width 344 height 11
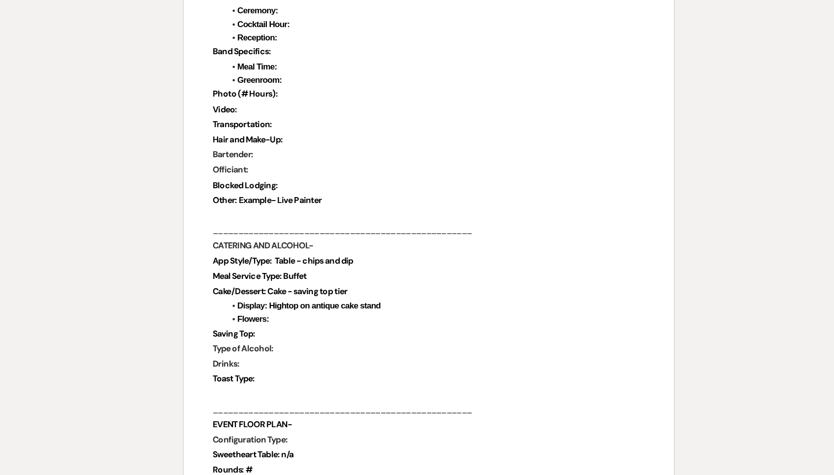
click at [240, 355] on strong "Saving Top:" at bounding box center [257, 359] width 35 height 9
drag, startPoint x: 338, startPoint y: 234, endPoint x: 229, endPoint y: 234, distance: 108.3
click at [250, 331] on li "Display: Hightop on antique cake stand" at bounding box center [422, 336] width 344 height 11
drag, startPoint x: 293, startPoint y: 227, endPoint x: 222, endPoint y: 224, distance: 71.5
click at [240, 319] on p "Cake/Dessert: Cake - saving top tier" at bounding box center [417, 325] width 354 height 12
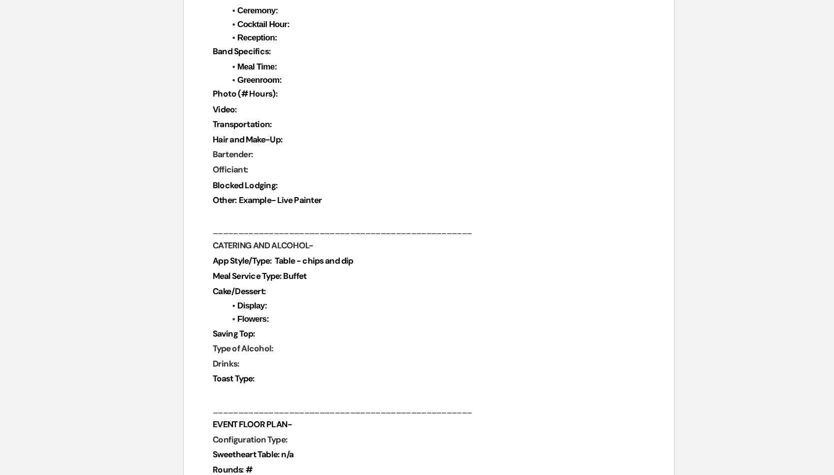
drag, startPoint x: 258, startPoint y: 213, endPoint x: 238, endPoint y: 213, distance: 19.7
click at [240, 306] on p "Meal Service Type: Buffet" at bounding box center [417, 312] width 354 height 12
drag, startPoint x: 305, startPoint y: 197, endPoint x: 230, endPoint y: 197, distance: 74.9
click at [240, 293] on p "App Style/Type: Table - chips and dip" at bounding box center [417, 299] width 354 height 12
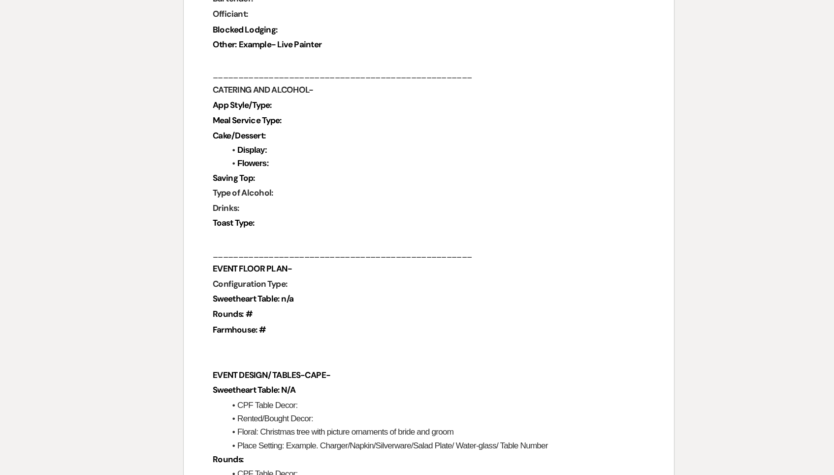
scroll to position [831, 0]
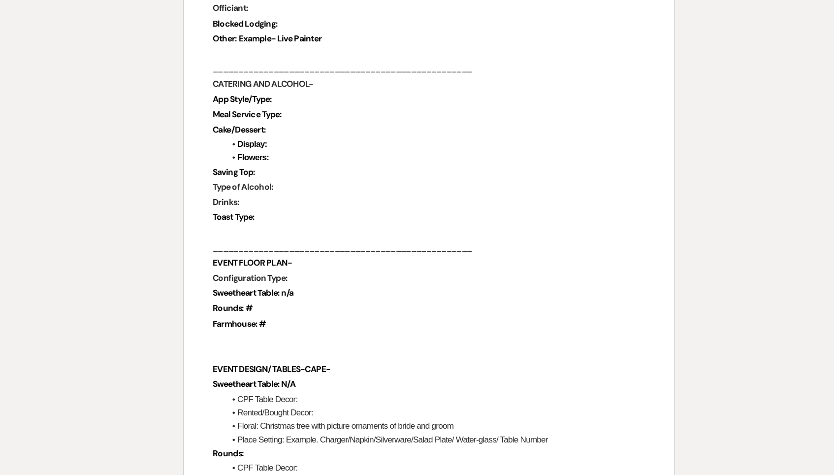
click at [240, 345] on p "Farmhouse: #" at bounding box center [417, 351] width 354 height 12
click at [240, 332] on p "Rounds: #" at bounding box center [417, 338] width 354 height 12
click at [250, 320] on p "Sweetheart Table: n/a" at bounding box center [417, 326] width 354 height 12
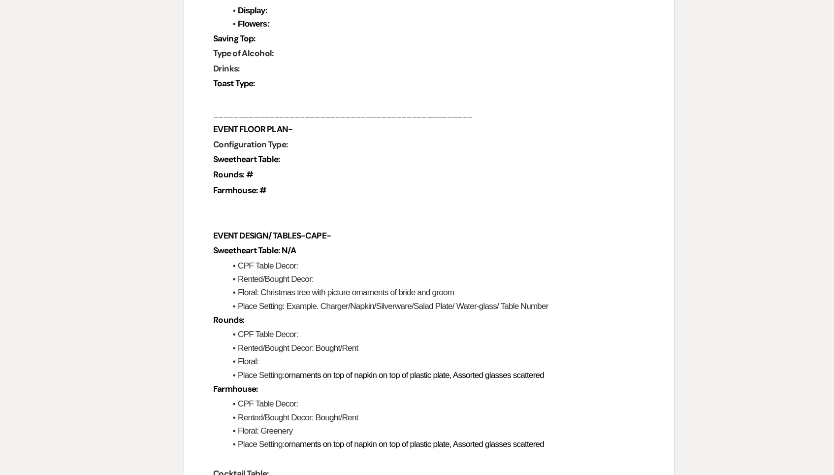
scroll to position [950, 0]
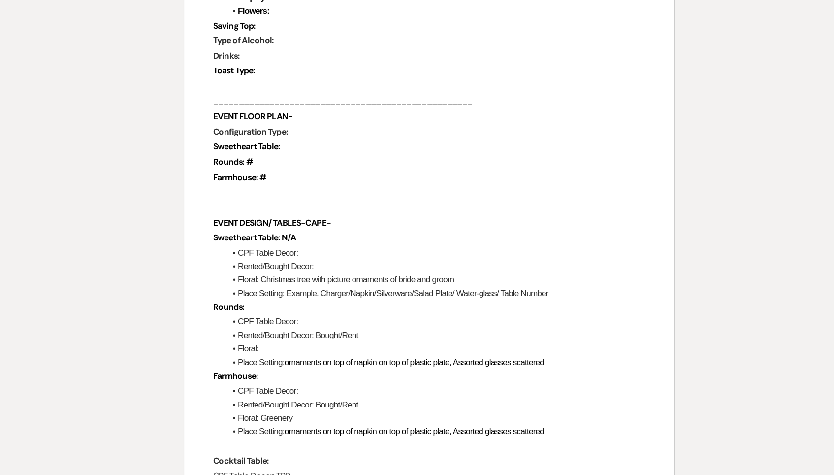
drag, startPoint x: 392, startPoint y: 208, endPoint x: 212, endPoint y: 212, distance: 180.3
click at [250, 309] on li "Floral: Christmas tree with picture ornaments of bride and groom" at bounding box center [422, 314] width 344 height 11
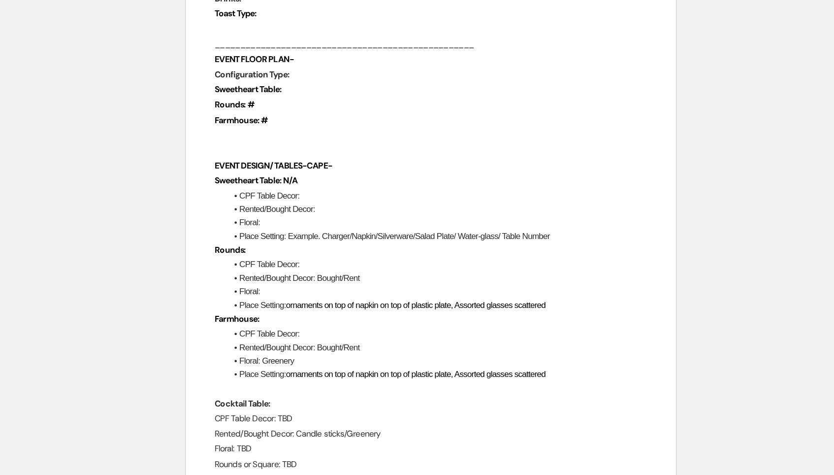
scroll to position [1001, 0]
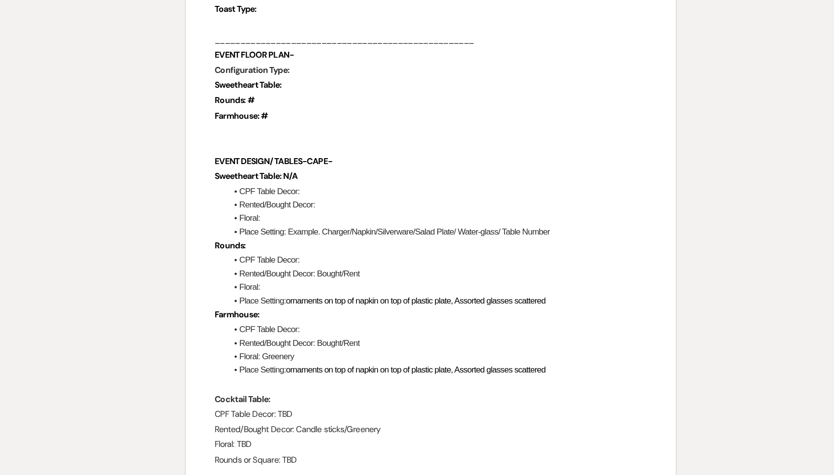
drag, startPoint x: 462, startPoint y: 227, endPoint x: 236, endPoint y: 229, distance: 226.5
click at [250, 327] on li "Place Setting: ornaments on top of napkin on top of plastic plate, Assorted gla…" at bounding box center [422, 332] width 344 height 11
drag, startPoint x: 304, startPoint y: 200, endPoint x: 263, endPoint y: 199, distance: 40.4
click at [263, 305] on li "Rented/Bought Decor: Bought/Rent" at bounding box center [422, 310] width 344 height 11
drag, startPoint x: 315, startPoint y: 261, endPoint x: 260, endPoint y: 262, distance: 55.7
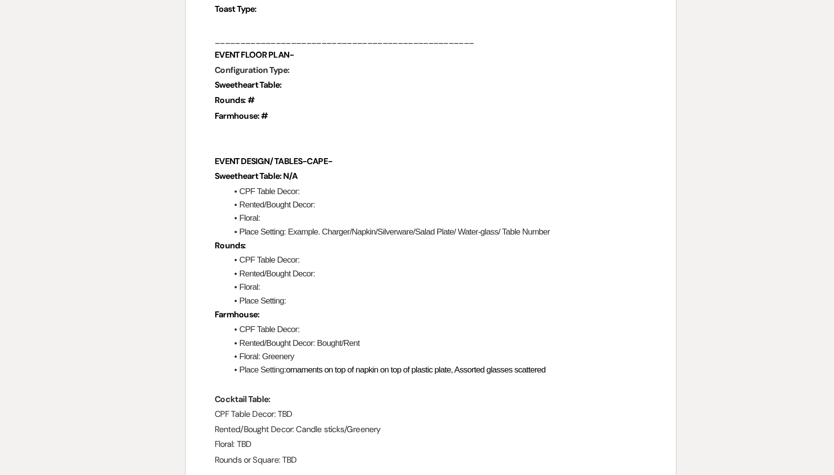
click at [260, 361] on li "Rented/Bought Decor: Bought/Rent" at bounding box center [422, 366] width 344 height 11
drag, startPoint x: 463, startPoint y: 282, endPoint x: 244, endPoint y: 282, distance: 219.1
click at [250, 383] on li "Place Setting: ornaments on top of napkin on top of plastic plate, Assorted gla…" at bounding box center [422, 388] width 344 height 11
click at [250, 372] on li "Floral: Greenery" at bounding box center [422, 377] width 344 height 11
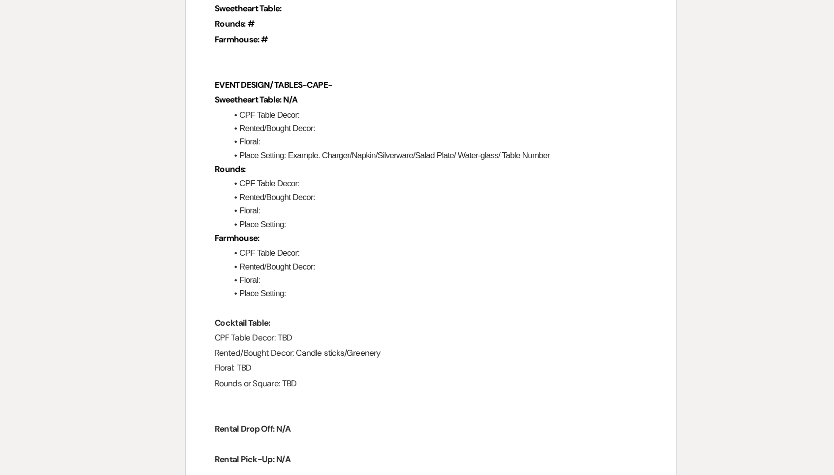
scroll to position [1077, 0]
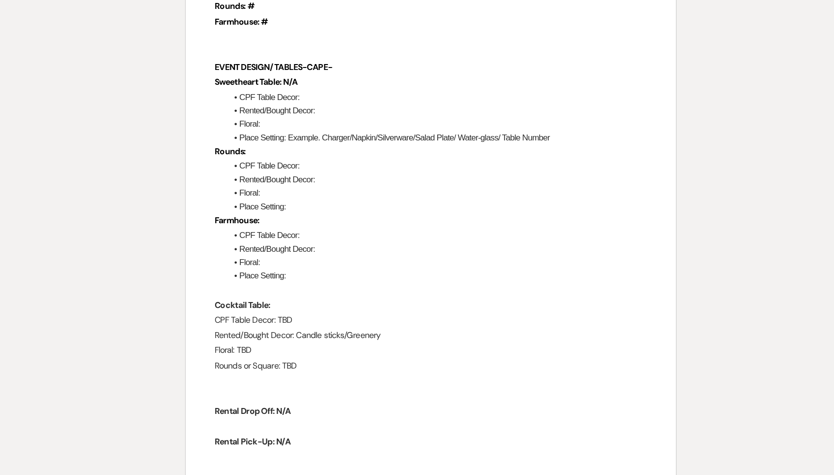
drag, startPoint x: 319, startPoint y: 254, endPoint x: 252, endPoint y: 254, distance: 67.0
click at [252, 355] on p "Rented/Bought Decor: Candle sticks/Greenery" at bounding box center [417, 361] width 354 height 12
click at [255, 342] on p "CPF Table Decor: TBD" at bounding box center [417, 348] width 354 height 12
click at [240, 367] on p "Floral: TBD" at bounding box center [417, 373] width 354 height 12
click at [259, 380] on p "Rounds or Square: TBD" at bounding box center [417, 386] width 354 height 12
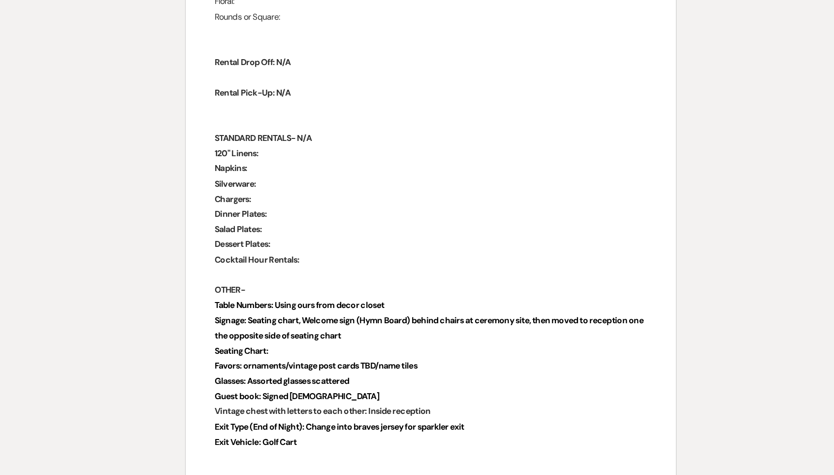
scroll to position [1369, 0]
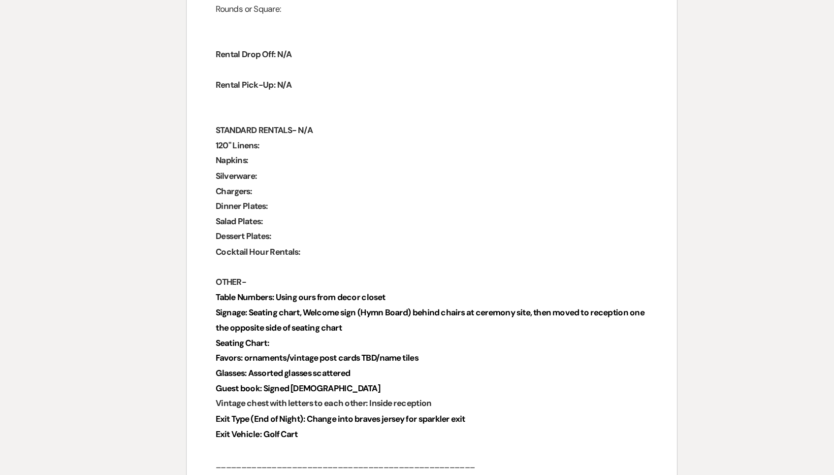
drag, startPoint x: 325, startPoint y: 218, endPoint x: 226, endPoint y: 221, distance: 99.5
click at [240, 324] on p "Table Numbers: Using ours from decor closet" at bounding box center [417, 330] width 354 height 12
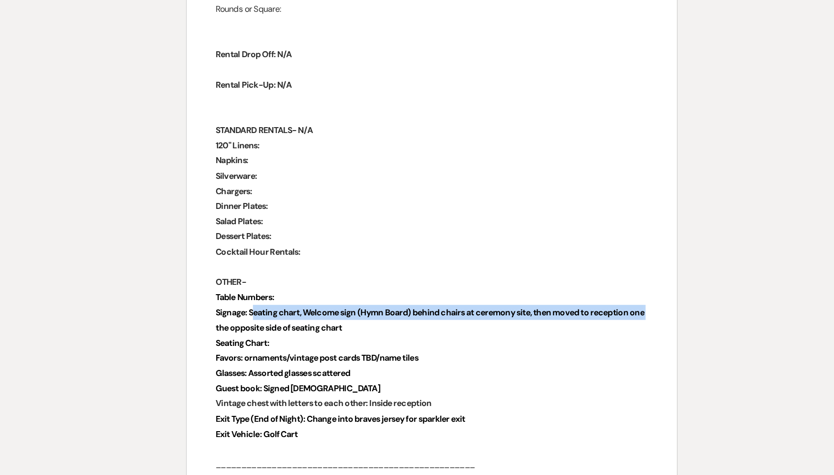
drag, startPoint x: 532, startPoint y: 229, endPoint x: 209, endPoint y: 234, distance: 323.6
click at [217, 234] on div "Chimney Pond Farm Wedding Day Details Wedding Date: [DATE] Bride and Groom: Col…" at bounding box center [417, 45] width 401 height 2489
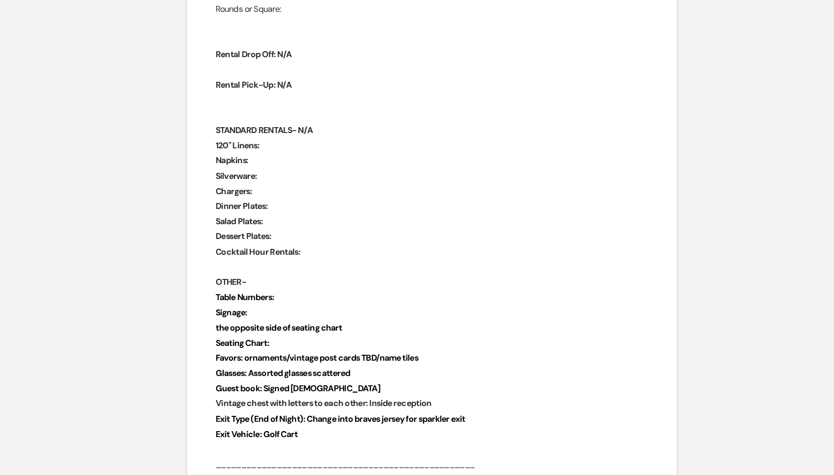
drag, startPoint x: 295, startPoint y: 238, endPoint x: 163, endPoint y: 238, distance: 132.0
click at [217, 238] on div "Chimney Pond Farm Wedding Day Details Wedding Date: [DATE] Bride and Groom: Col…" at bounding box center [417, 45] width 401 height 2489
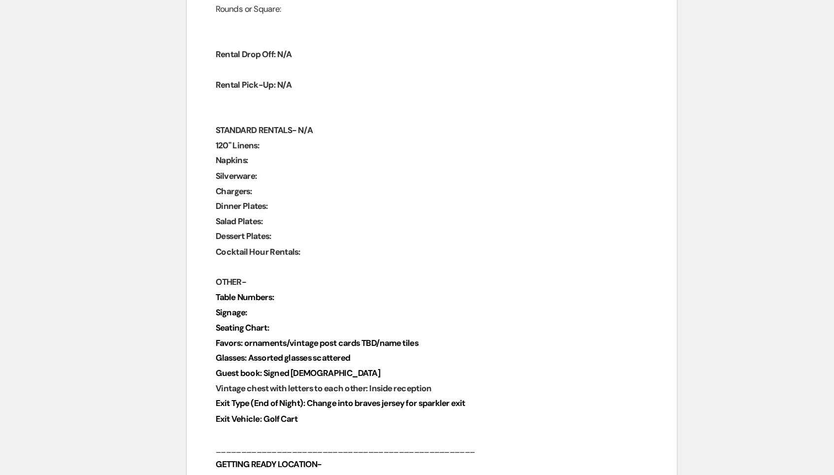
drag, startPoint x: 349, startPoint y: 254, endPoint x: 200, endPoint y: 256, distance: 149.2
click at [240, 361] on p "Favors: ornaments/vintage post cards TBD/name tiles" at bounding box center [417, 367] width 354 height 12
drag, startPoint x: 299, startPoint y: 267, endPoint x: 205, endPoint y: 269, distance: 93.6
click at [240, 373] on p "Glasses: Assorted glasses scattered" at bounding box center [417, 379] width 354 height 12
click at [259, 386] on p "Guest book: Signed [DEMOGRAPHIC_DATA]" at bounding box center [417, 392] width 354 height 12
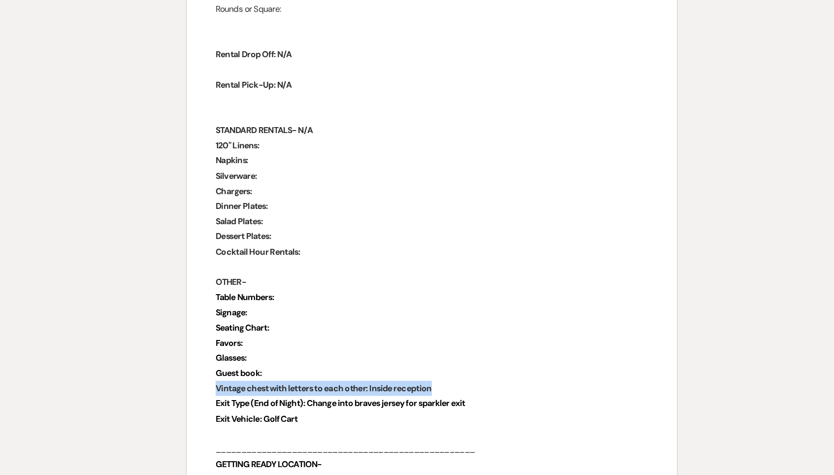
drag, startPoint x: 365, startPoint y: 290, endPoint x: 175, endPoint y: 292, distance: 190.6
click at [217, 292] on div "Chimney Pond Farm Wedding Day Details Wedding Date: [DATE] Bride and Groom: Col…" at bounding box center [417, 39] width 401 height 2477
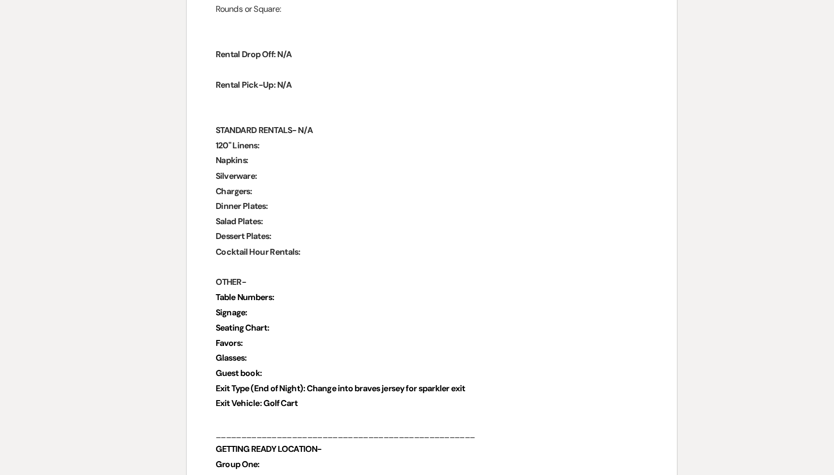
drag, startPoint x: 388, startPoint y: 294, endPoint x: 254, endPoint y: 293, distance: 134.4
click at [254, 398] on p "Exit Type (End of Night): Change into braves jersey for sparkler exit" at bounding box center [417, 404] width 354 height 12
click at [264, 410] on p "Exit Vehicle: Golf Cart" at bounding box center [417, 416] width 354 height 12
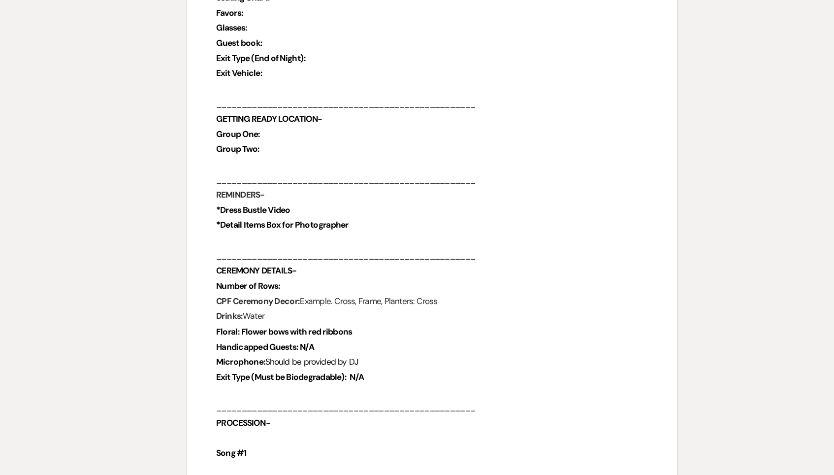
scroll to position [1675, 0]
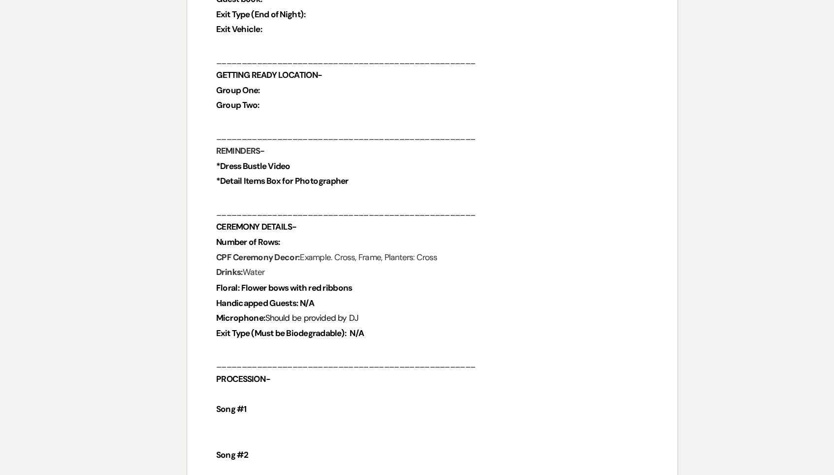
drag, startPoint x: 306, startPoint y: 202, endPoint x: 197, endPoint y: 205, distance: 108.9
click at [240, 316] on p "Floral: Flower bows with red ribbons" at bounding box center [417, 322] width 354 height 12
click at [285, 328] on p "Handicapped Guests: N/A" at bounding box center [417, 334] width 354 height 12
click at [329, 353] on p "Exit Type (Must be Biodegradable): N/A" at bounding box center [417, 359] width 354 height 12
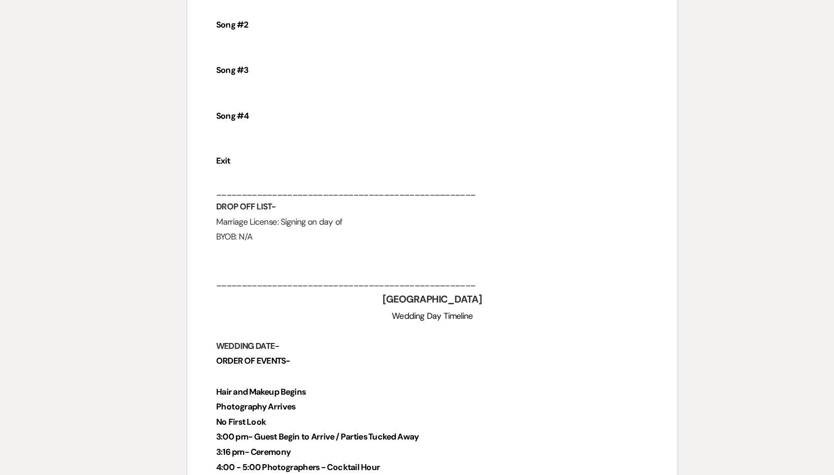
scroll to position [2029, 0]
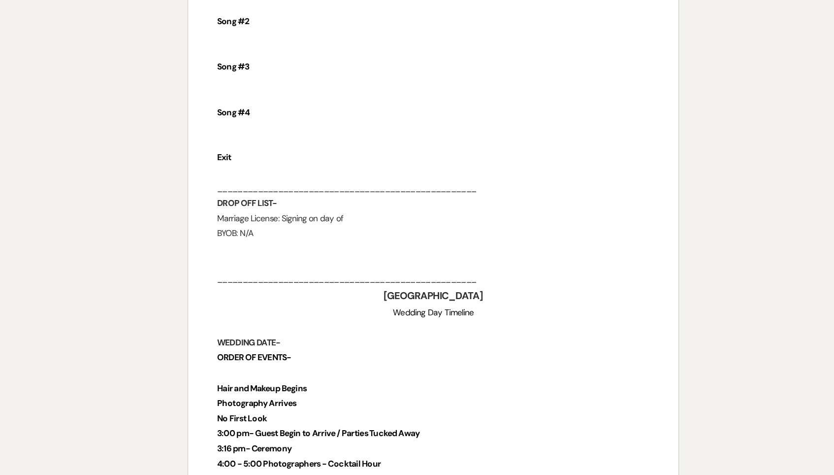
drag, startPoint x: 294, startPoint y: 143, endPoint x: 231, endPoint y: 146, distance: 62.6
click at [240, 259] on p "Marriage License: Signing on day of" at bounding box center [417, 265] width 354 height 12
click at [240, 271] on p "BYOB: N/A" at bounding box center [417, 277] width 354 height 12
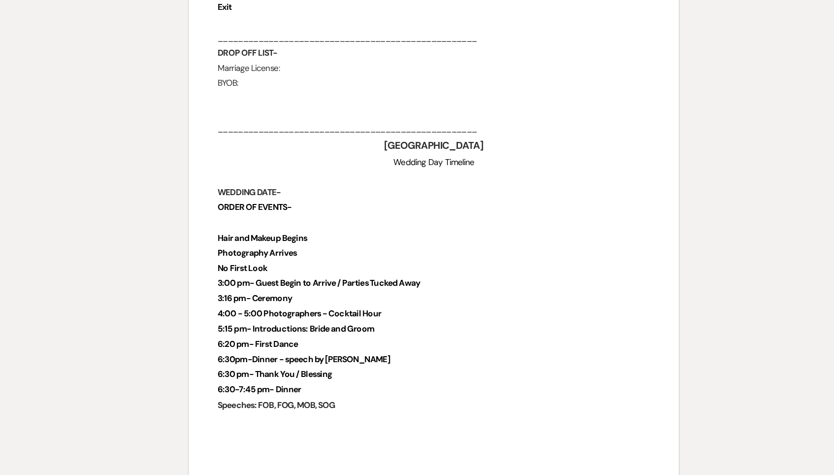
scroll to position [2164, 0]
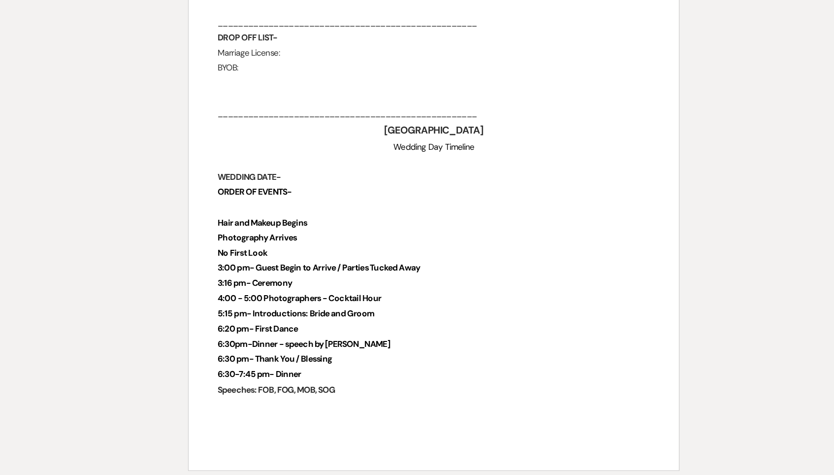
click at [292, 399] on p "Speeches: FOB, FOG, MOB, SOG" at bounding box center [417, 405] width 354 height 12
drag, startPoint x: 297, startPoint y: 279, endPoint x: 176, endPoint y: 280, distance: 121.1
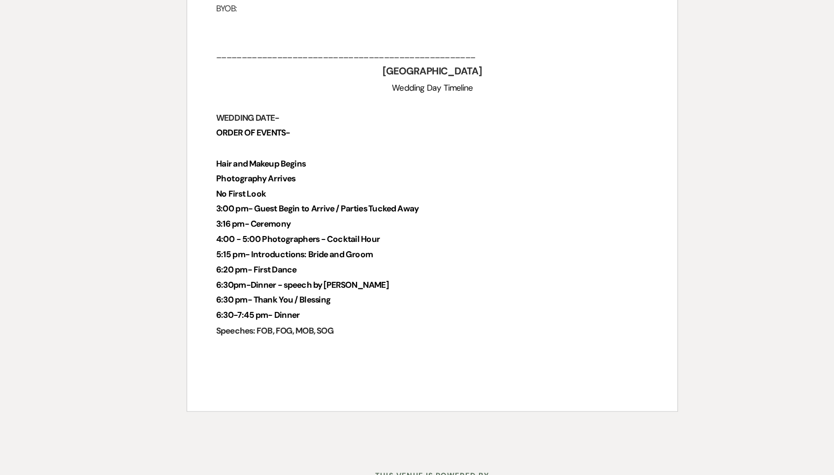
scroll to position [2212, 0]
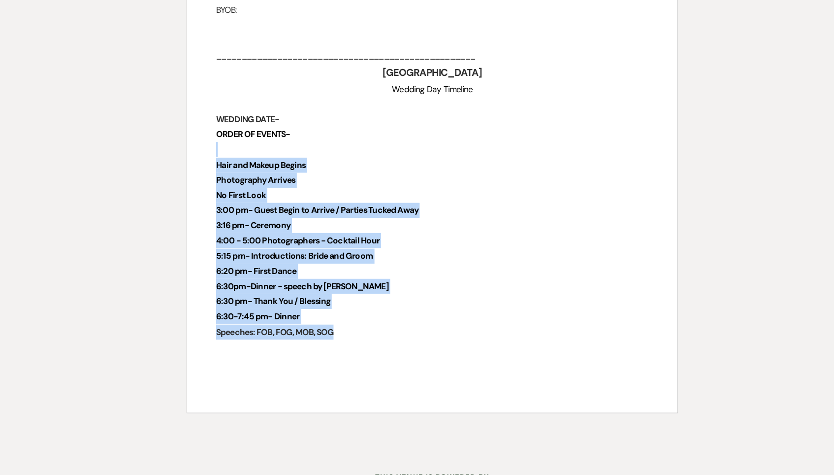
drag, startPoint x: 320, startPoint y: 232, endPoint x: 158, endPoint y: 86, distance: 217.9
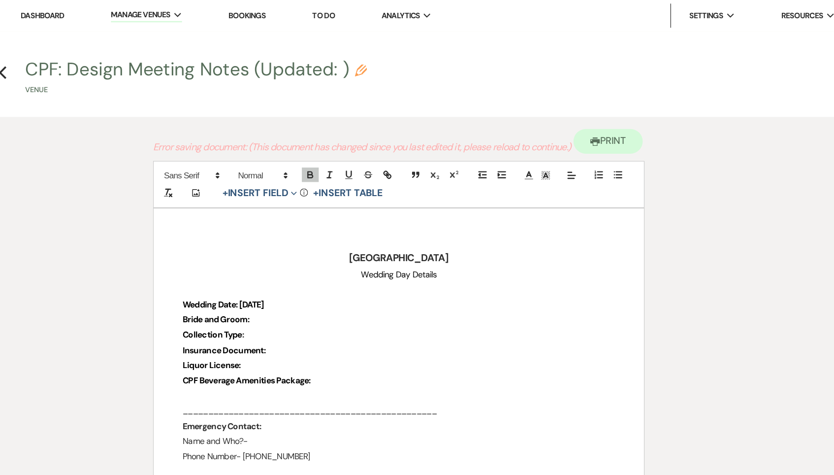
scroll to position [0, 0]
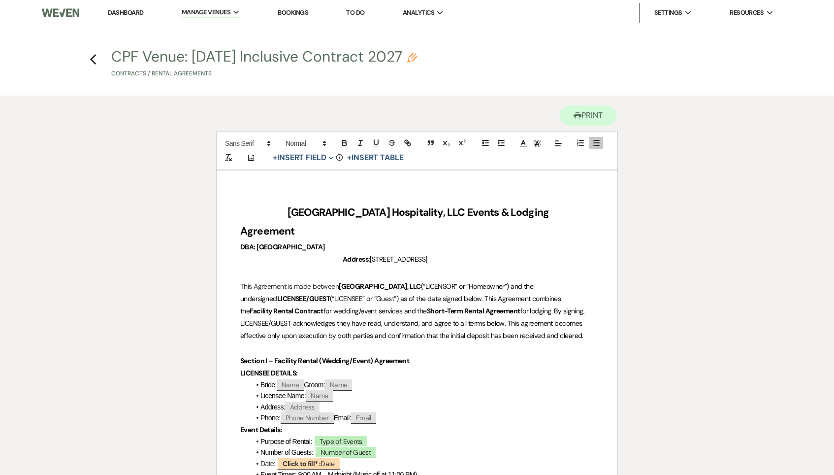
click at [143, 9] on link "Dashboard" at bounding box center [125, 12] width 35 height 8
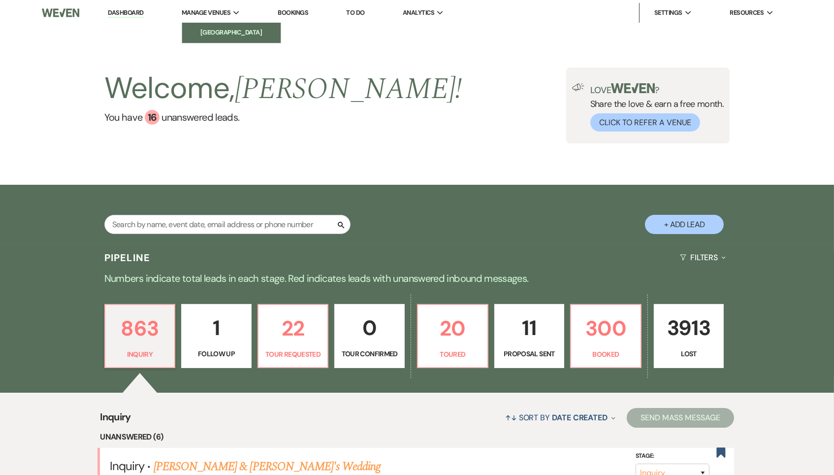
click at [237, 30] on li "[GEOGRAPHIC_DATA]" at bounding box center [231, 33] width 89 height 10
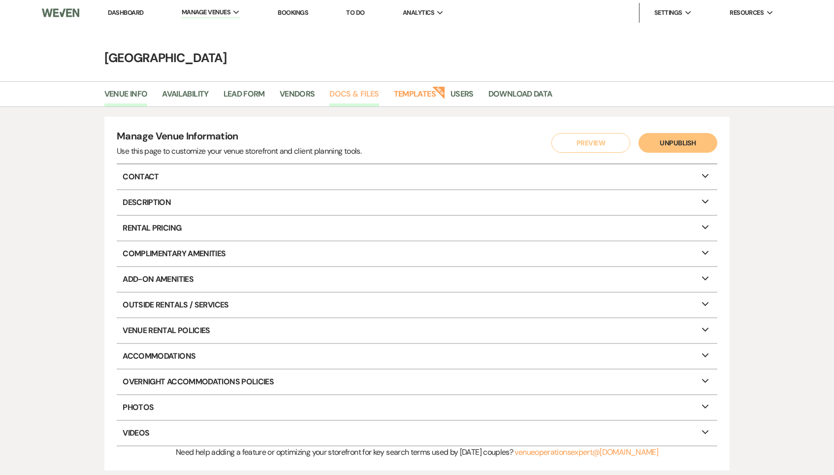
click at [355, 92] on link "Docs & Files" at bounding box center [353, 97] width 49 height 19
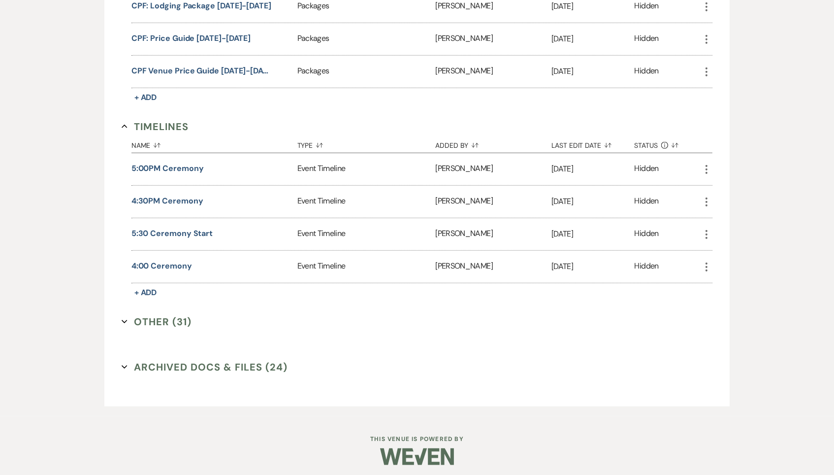
scroll to position [1687, 0]
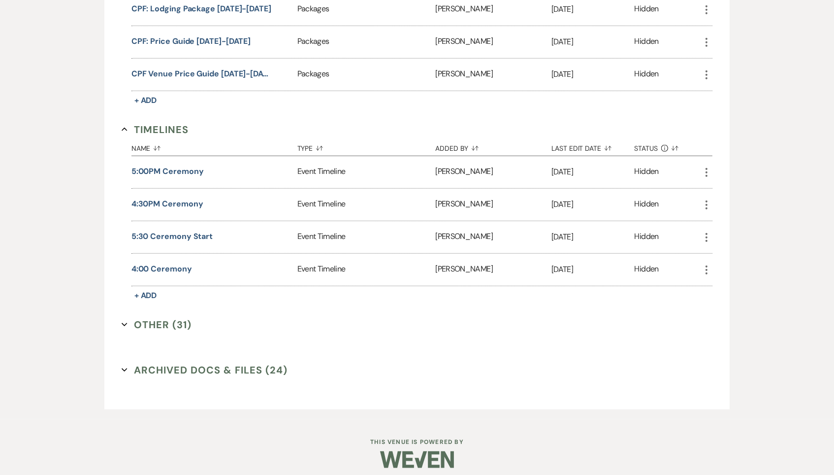
click at [165, 317] on button "Other (31) Expand" at bounding box center [157, 324] width 70 height 15
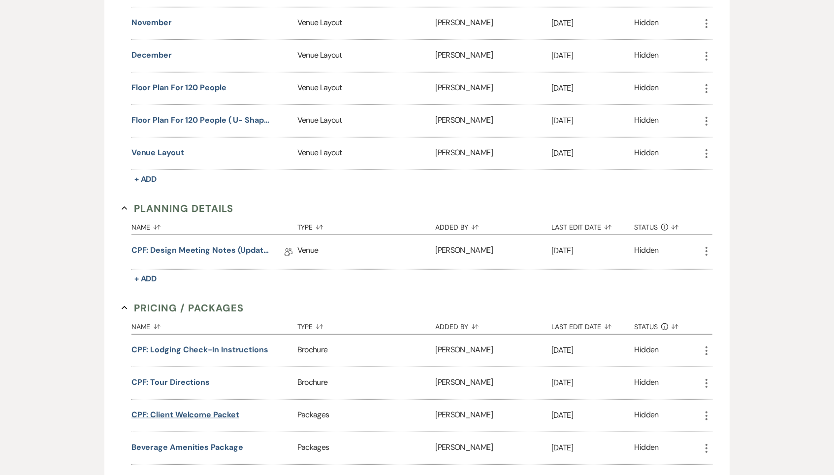
scroll to position [1118, 0]
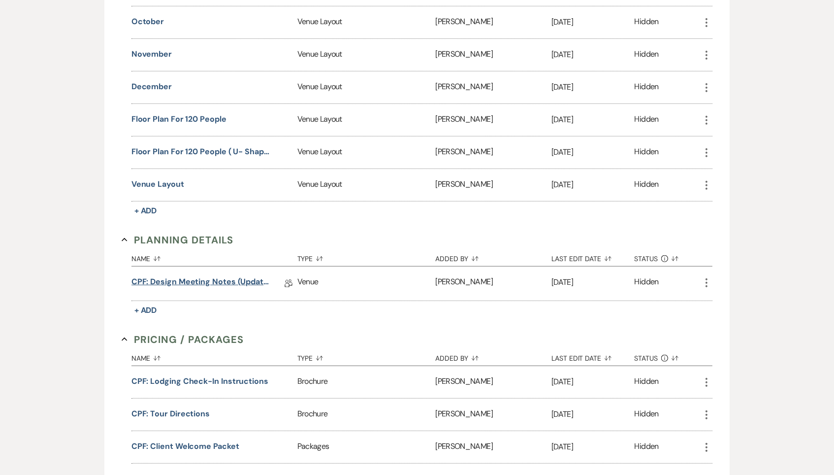
click at [216, 276] on link "CPF: Design Meeting Notes (Updated: )" at bounding box center [201, 283] width 140 height 15
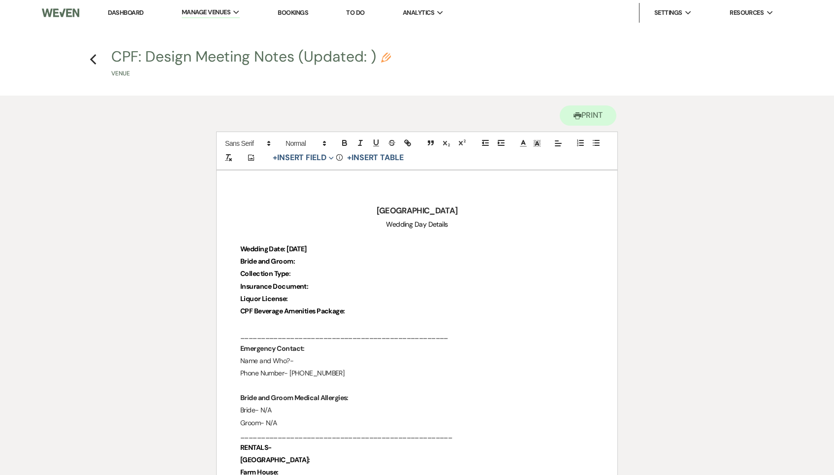
drag, startPoint x: 330, startPoint y: 248, endPoint x: 289, endPoint y: 251, distance: 41.4
click at [289, 251] on p "Wedding Date: [DATE]" at bounding box center [417, 249] width 354 height 12
click at [92, 57] on icon "Previous" at bounding box center [93, 60] width 7 height 12
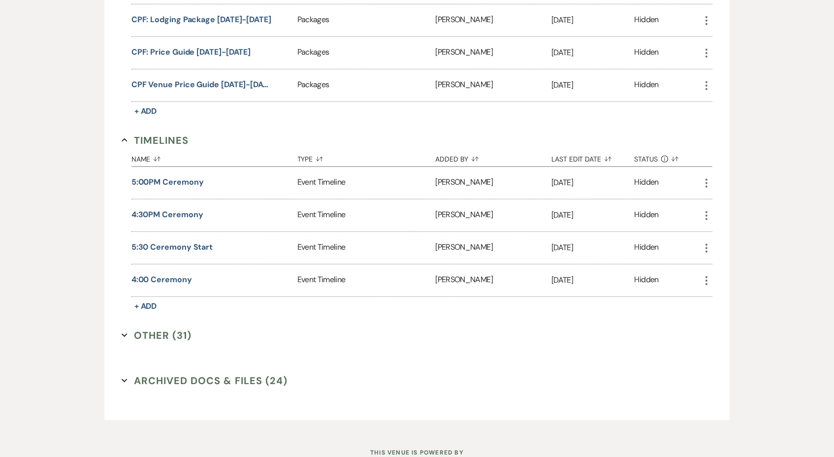
scroll to position [1700, 0]
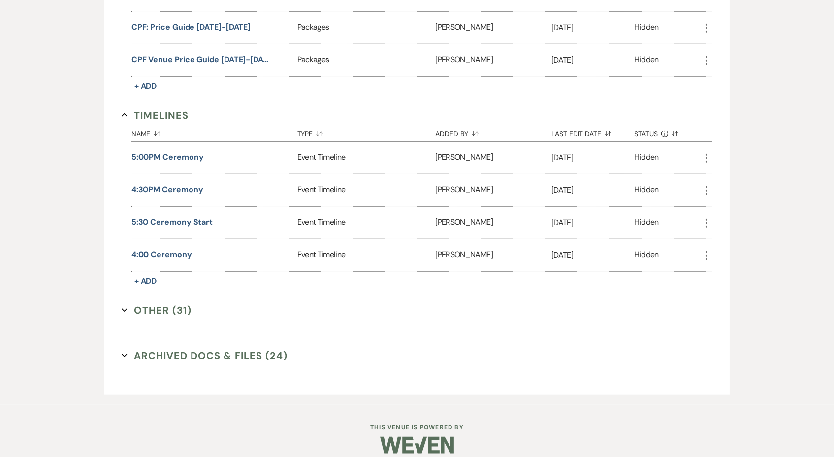
click at [160, 303] on button "Other (31) Expand" at bounding box center [157, 310] width 70 height 15
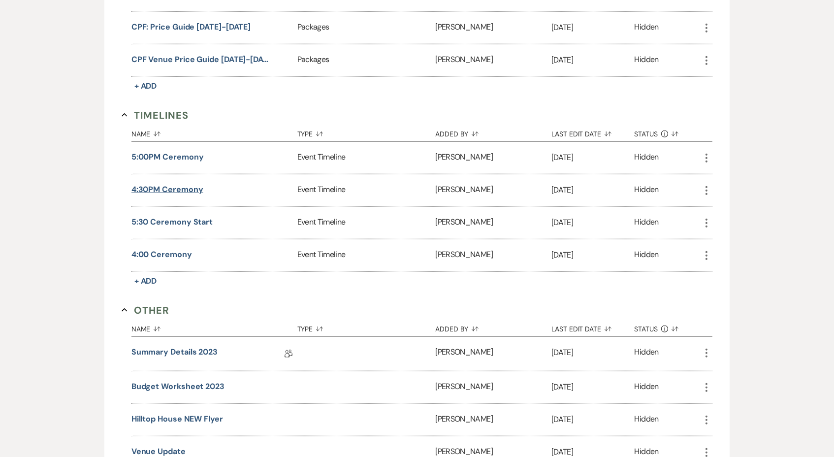
click at [166, 184] on button "4:30PM ceremony" at bounding box center [167, 190] width 72 height 12
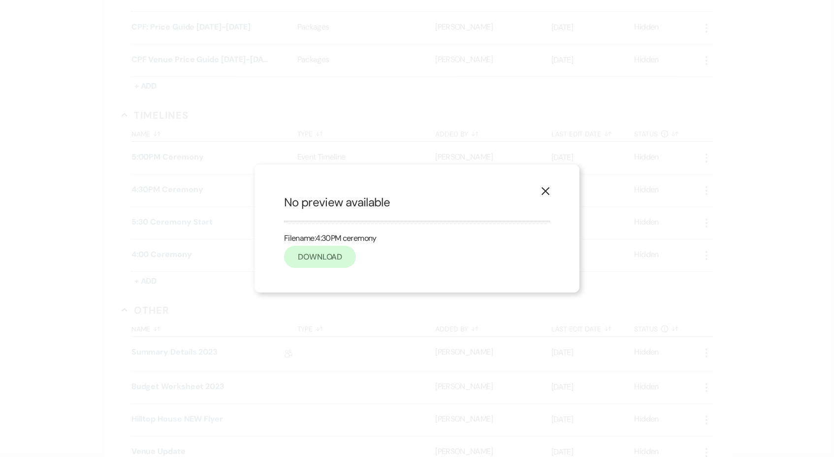
click at [343, 257] on link "Download" at bounding box center [320, 257] width 72 height 22
click at [548, 193] on icon "X" at bounding box center [545, 191] width 9 height 9
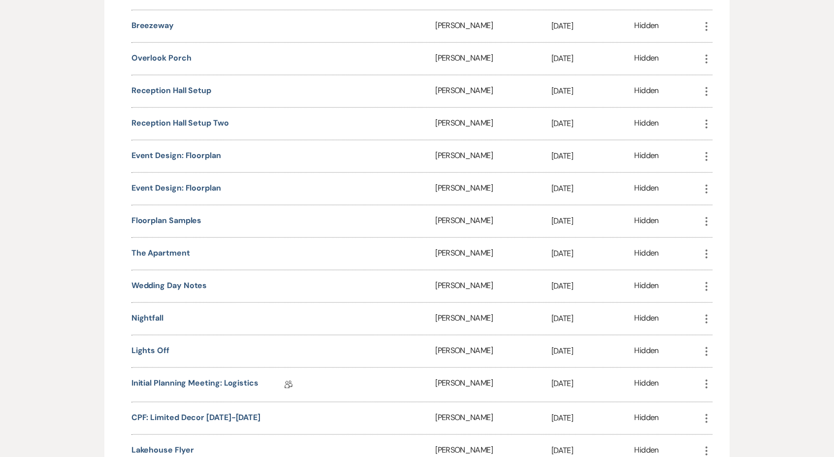
scroll to position [2455, 0]
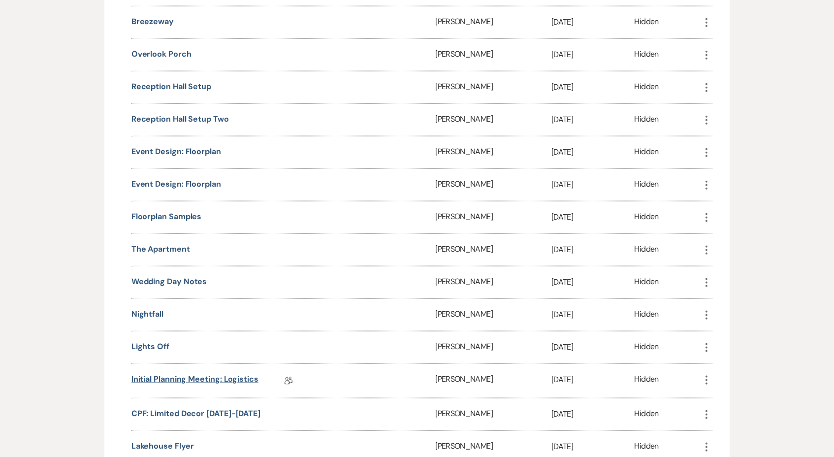
click at [250, 373] on link "Initial Planning Meeting: Logistics" at bounding box center [194, 380] width 127 height 15
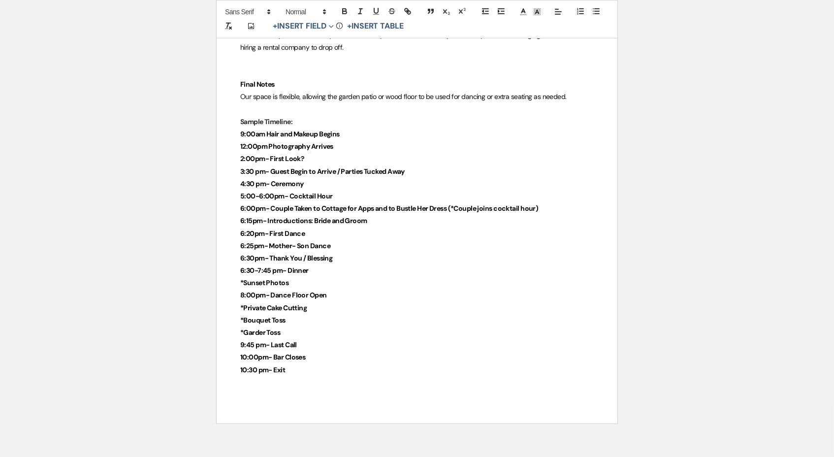
scroll to position [966, 0]
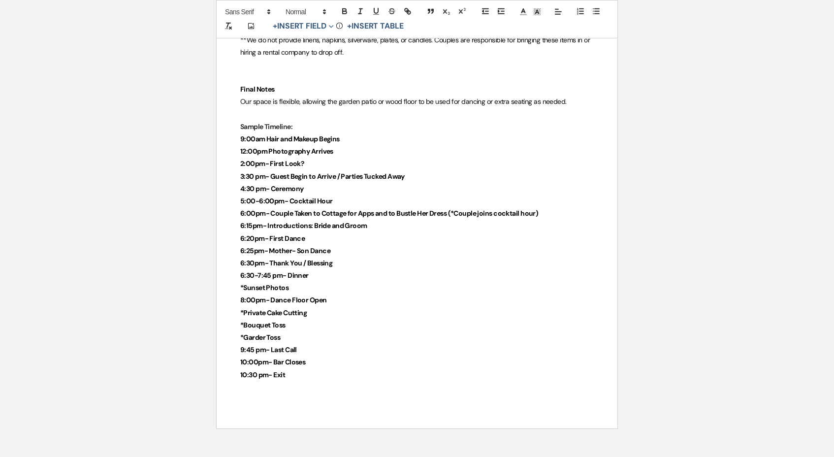
drag, startPoint x: 333, startPoint y: 313, endPoint x: 234, endPoint y: 130, distance: 207.4
copy div "9:00am Hair and Makeup Begins 12:00pm Photography Arrives 2:00pm- First Look? 3…"
click at [387, 209] on strong "6:00pm- Couple Taken to Cottage for Apps and to Bustle Her Dress (*Couple joins…" at bounding box center [389, 213] width 298 height 9
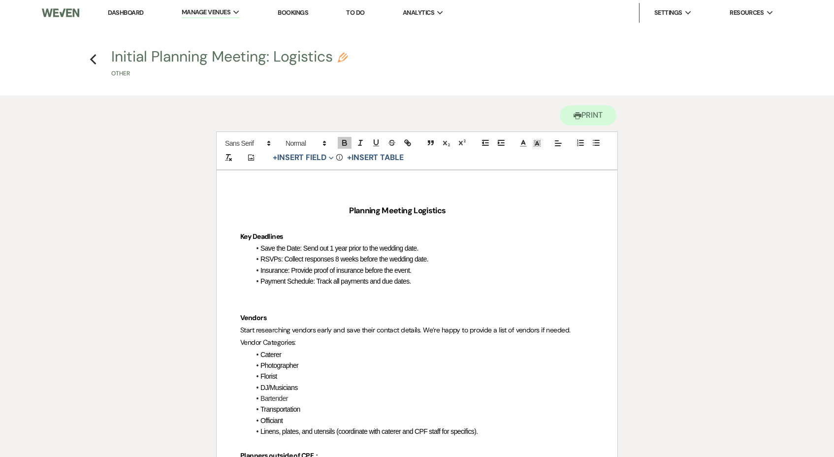
scroll to position [0, 0]
click at [134, 11] on link "Dashboard" at bounding box center [125, 12] width 35 height 8
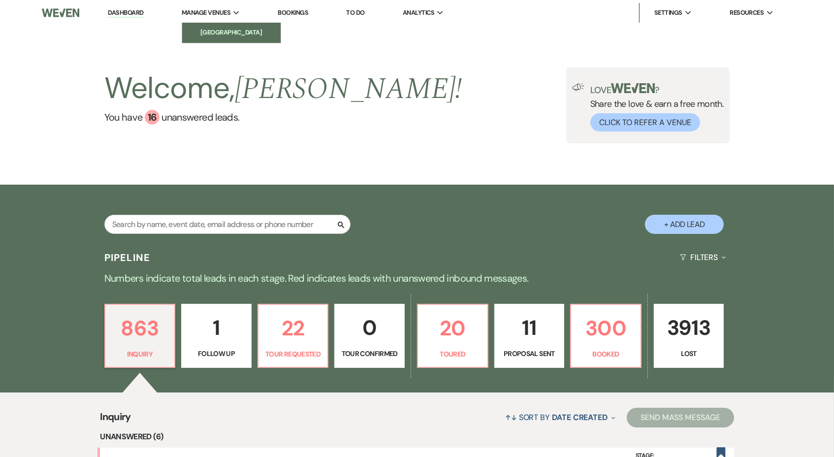
click at [244, 33] on li "[GEOGRAPHIC_DATA]" at bounding box center [231, 33] width 89 height 10
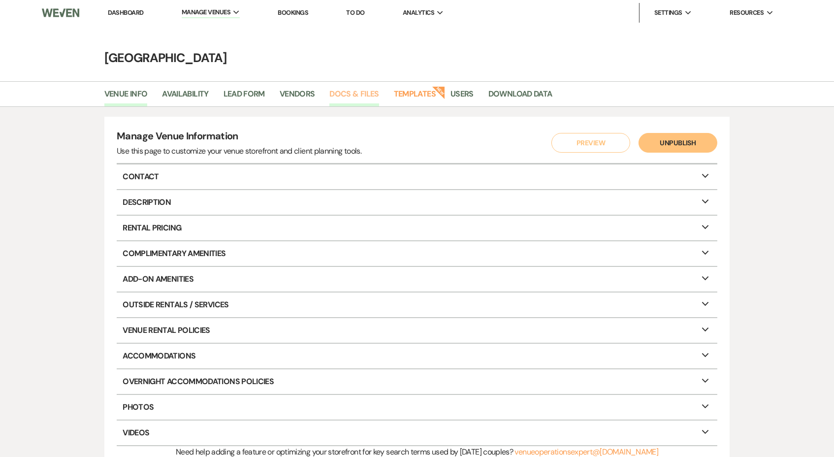
click at [362, 96] on link "Docs & Files" at bounding box center [353, 97] width 49 height 19
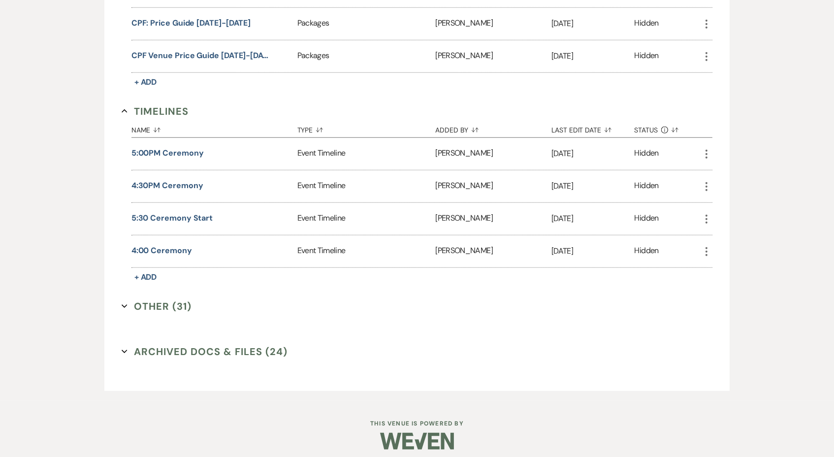
click at [153, 302] on button "Other (31) Expand" at bounding box center [157, 306] width 70 height 15
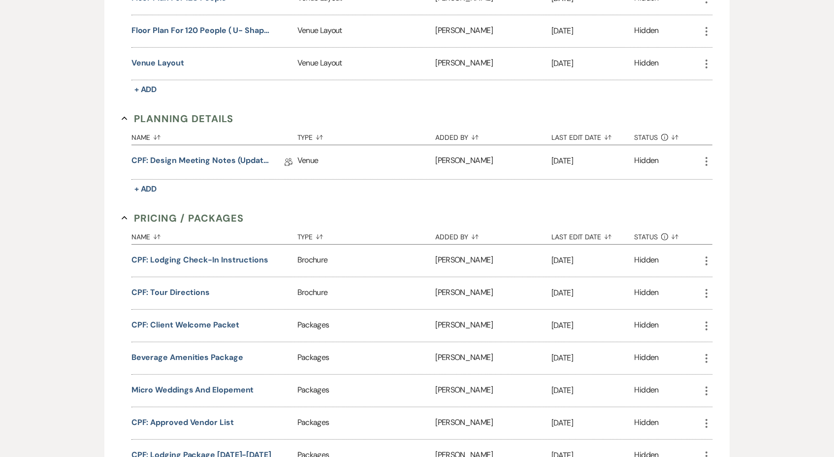
scroll to position [1237, 0]
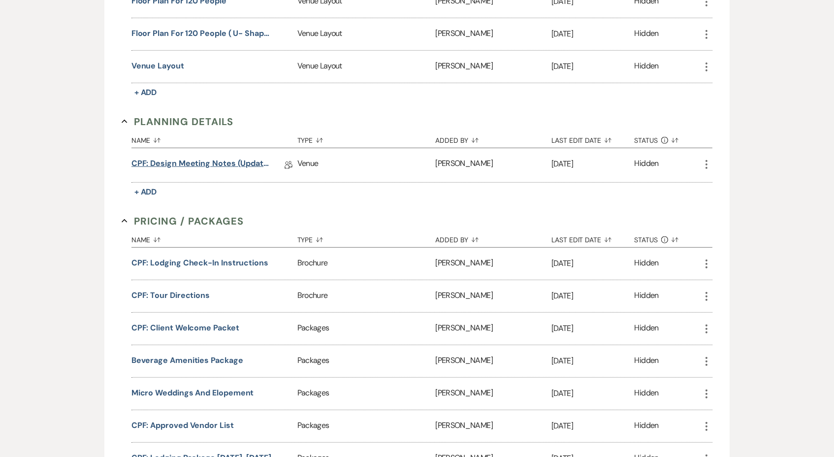
click at [230, 158] on link "CPF: Design Meeting Notes (Updated: )" at bounding box center [201, 165] width 140 height 15
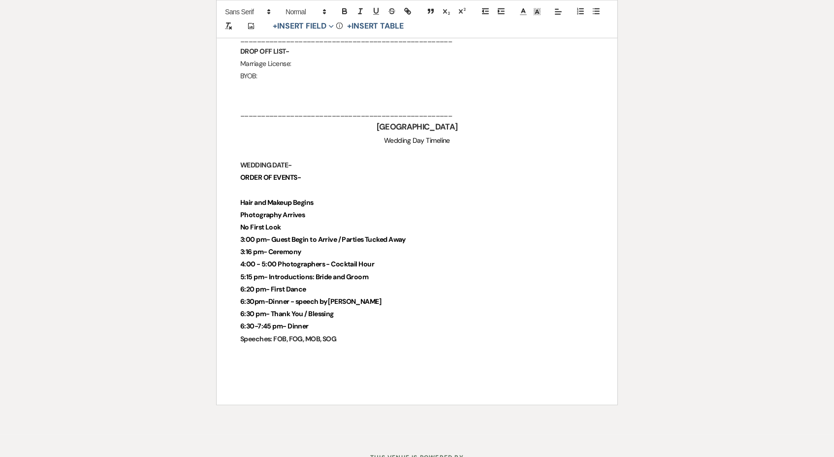
scroll to position [2230, 0]
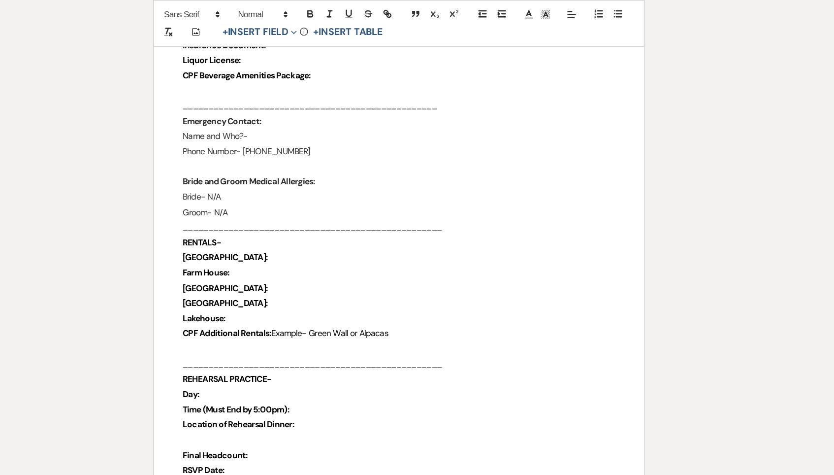
scroll to position [162, 0]
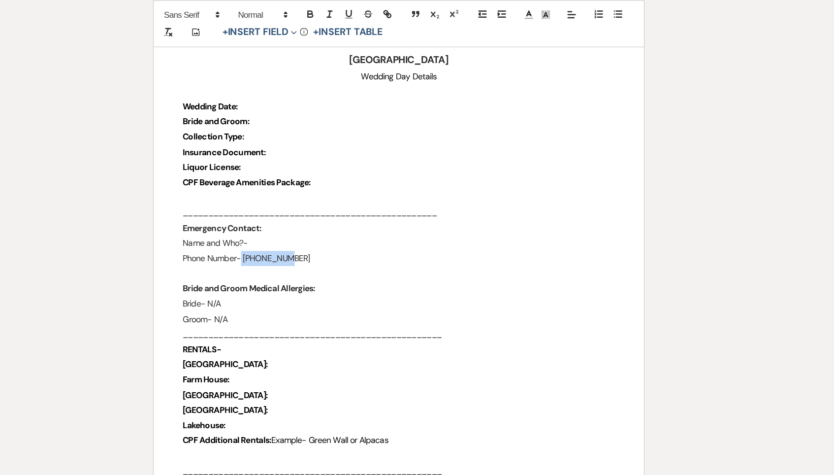
drag, startPoint x: 255, startPoint y: 210, endPoint x: 196, endPoint y: 212, distance: 58.1
click at [240, 212] on p "Phone Number- [PHONE_NUMBER]" at bounding box center [417, 211] width 354 height 12
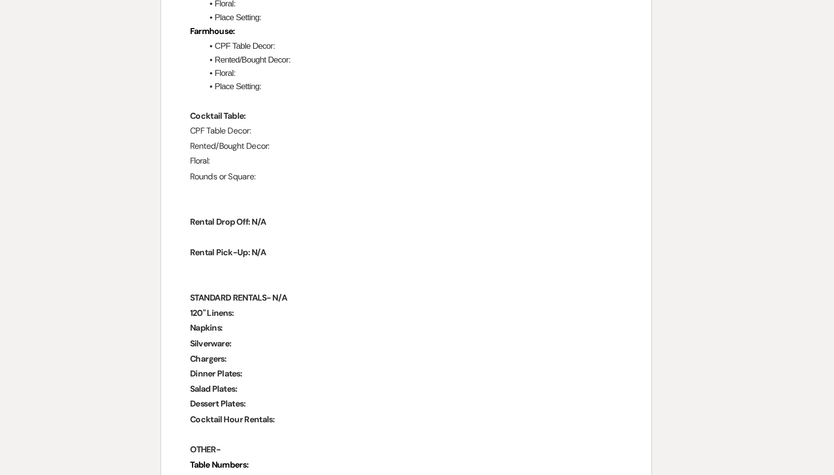
scroll to position [1238, 0]
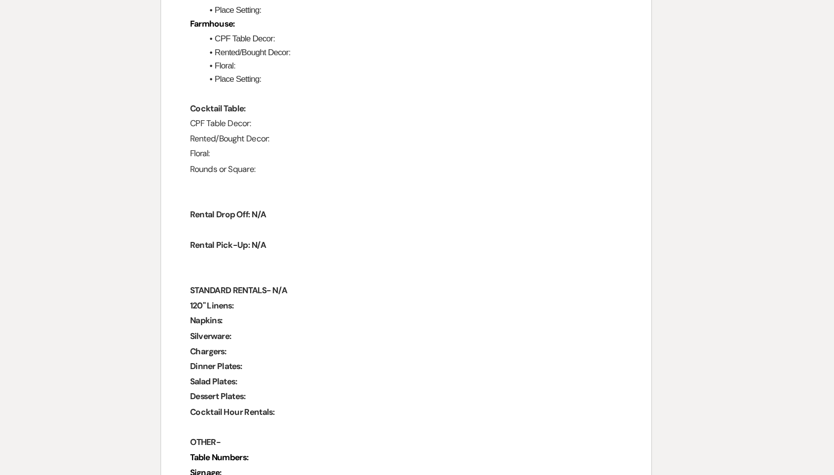
click at [240, 256] on p "Rental Drop Off: N/A" at bounding box center [417, 262] width 354 height 12
click at [253, 281] on p "Rental Pick-Up: N/A" at bounding box center [417, 287] width 354 height 12
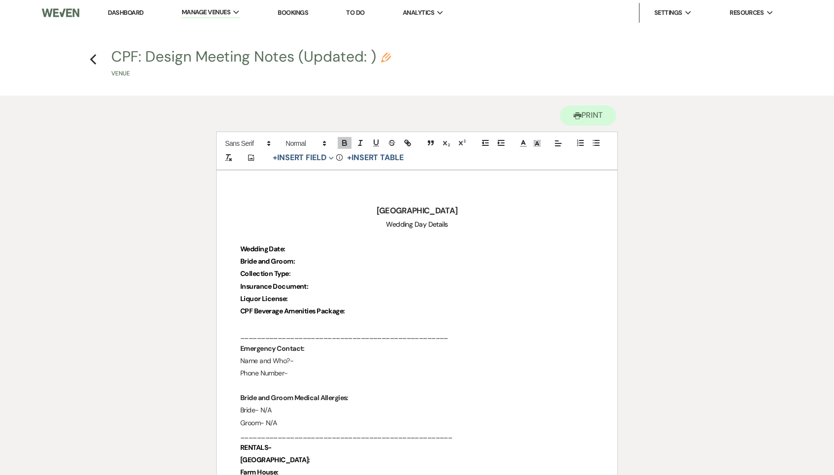
scroll to position [0, 0]
click at [130, 10] on link "Dashboard" at bounding box center [125, 12] width 35 height 8
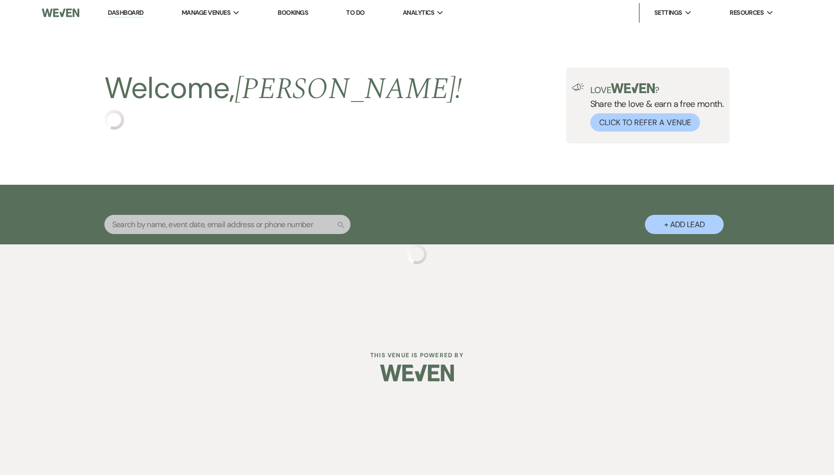
click at [245, 228] on input "text" at bounding box center [227, 224] width 246 height 19
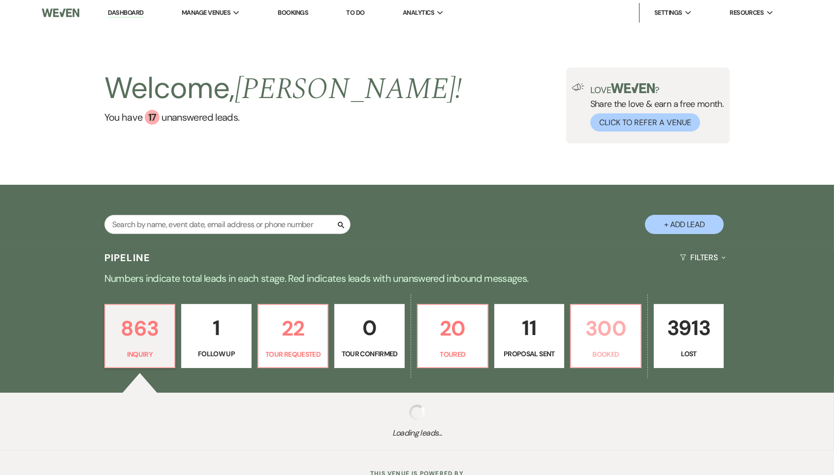
click at [610, 328] on p "300" at bounding box center [606, 328] width 58 height 33
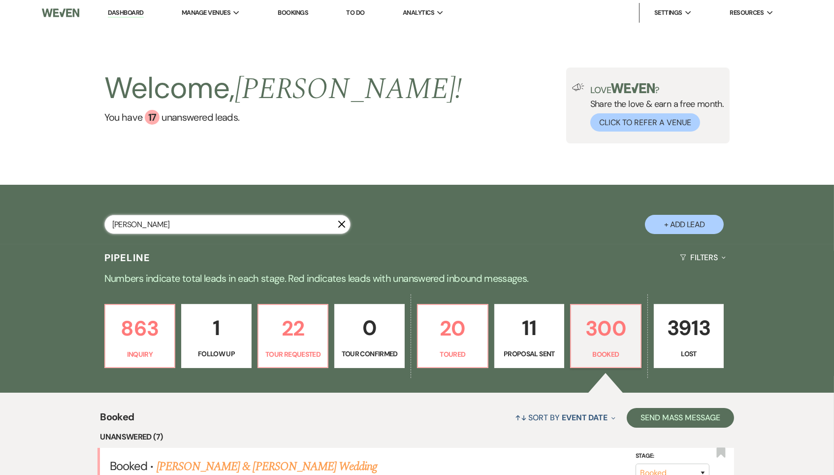
type input "[PERSON_NAME]"
select select "8"
select select "5"
select select "8"
select select "5"
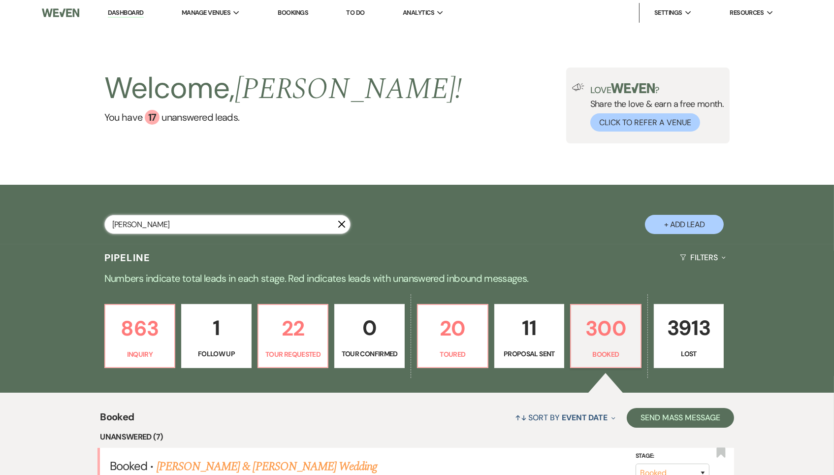
select select "8"
select select "5"
select select "8"
select select "5"
select select "8"
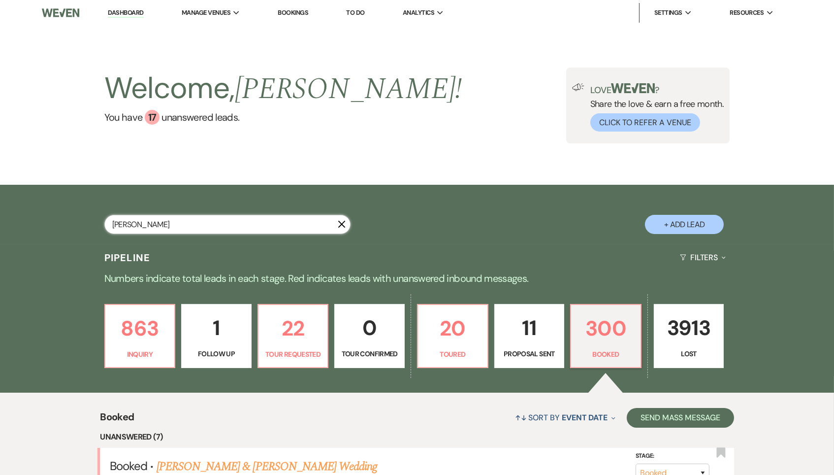
select select "5"
select select "8"
select select "5"
select select "8"
select select "5"
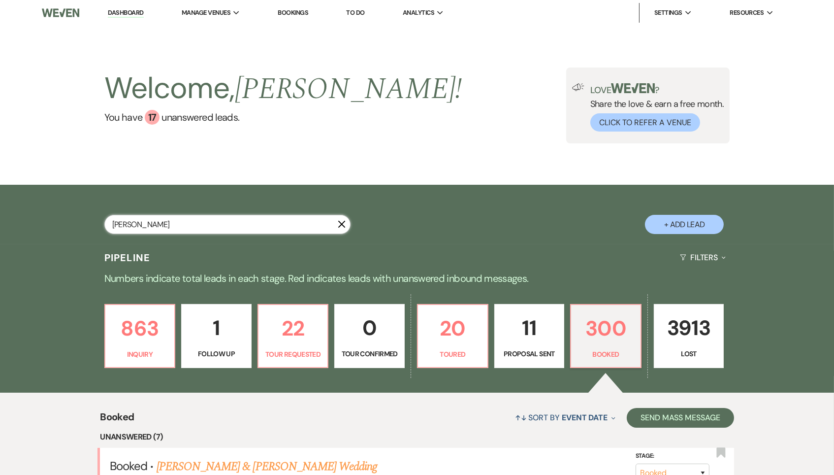
select select "8"
select select "5"
select select "8"
select select "5"
select select "8"
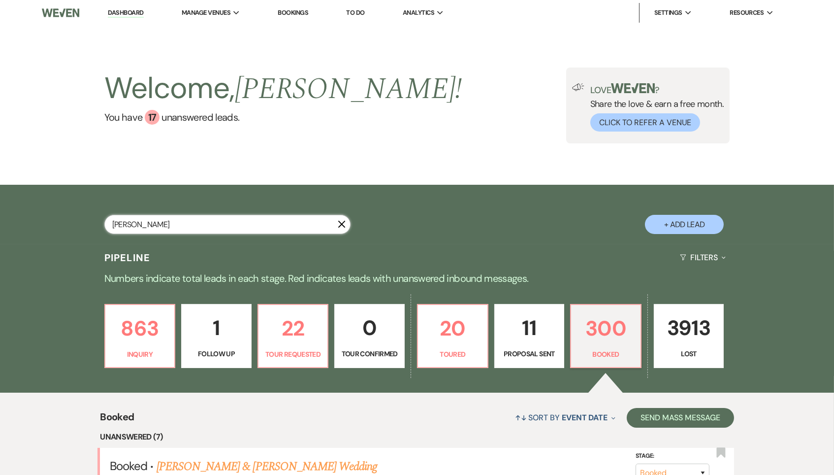
select select "6"
select select "8"
select select "5"
select select "8"
select select "5"
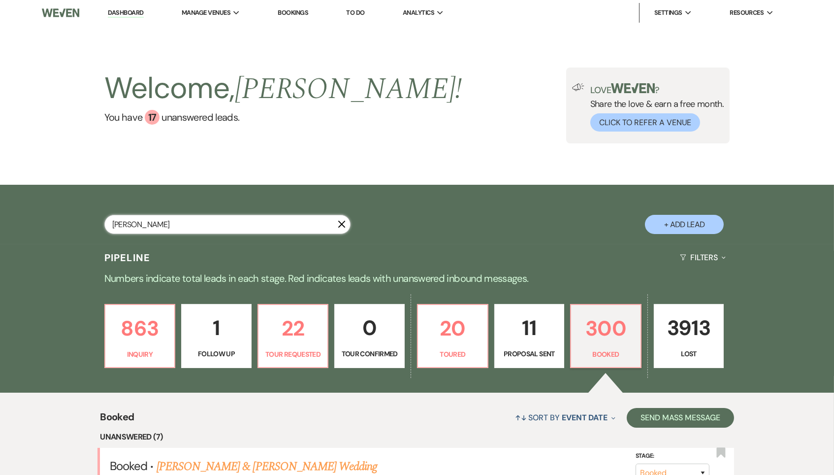
select select "8"
select select "5"
select select "8"
select select "5"
select select "8"
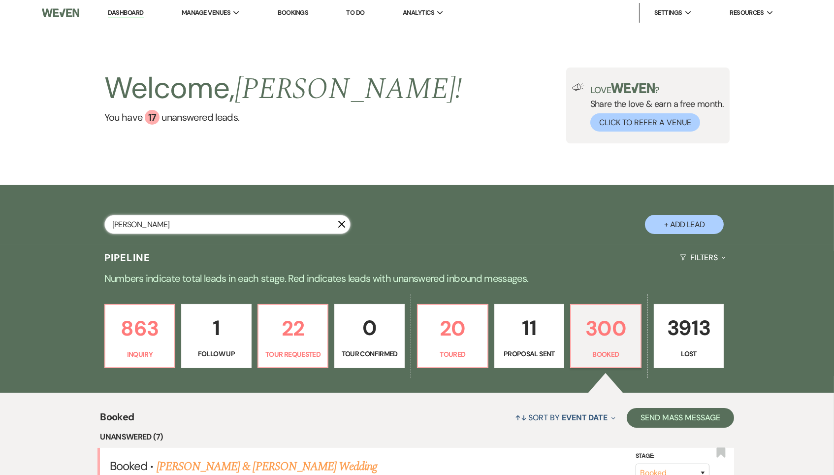
select select "5"
select select "8"
select select "5"
select select "8"
select select "5"
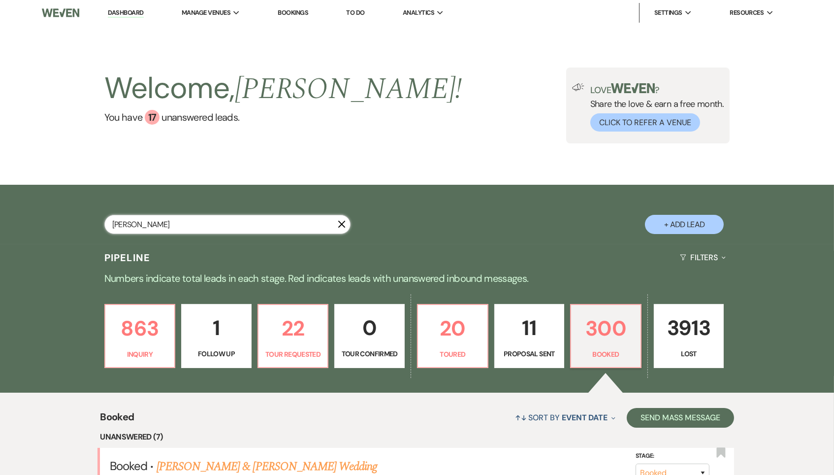
select select "8"
select select "5"
select select "8"
select select "5"
select select "8"
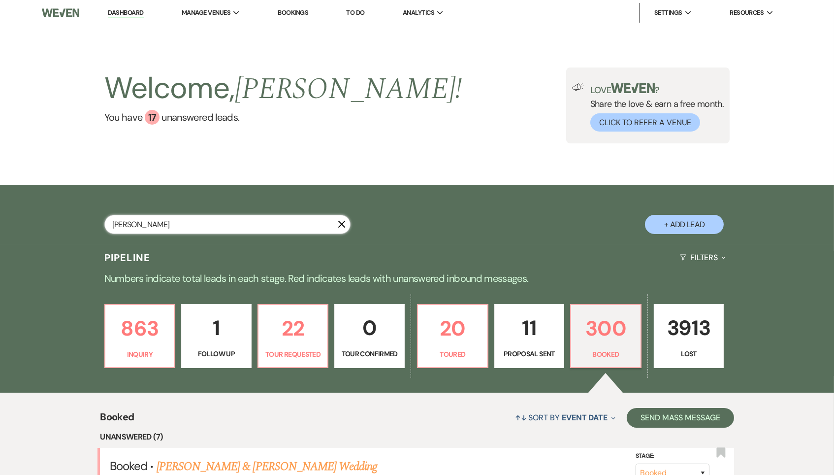
select select "5"
select select "8"
select select "5"
select select "8"
select select "4"
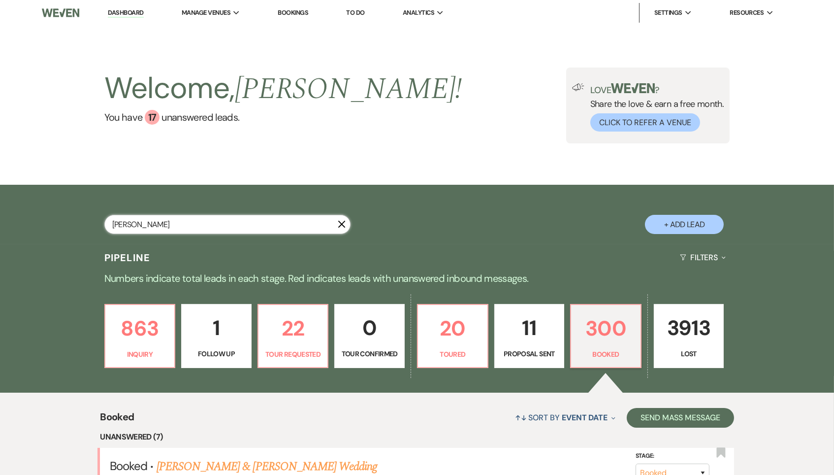
select select "8"
select select "5"
select select "8"
select select "5"
select select "8"
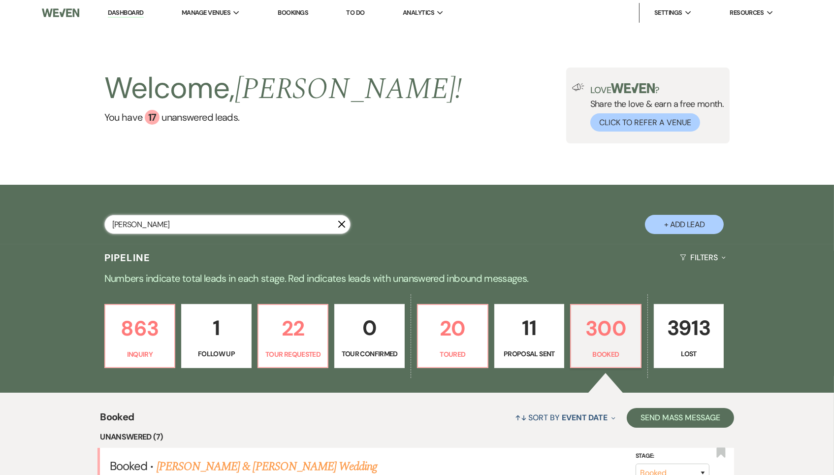
select select "5"
select select "8"
select select "5"
select select "8"
select select "5"
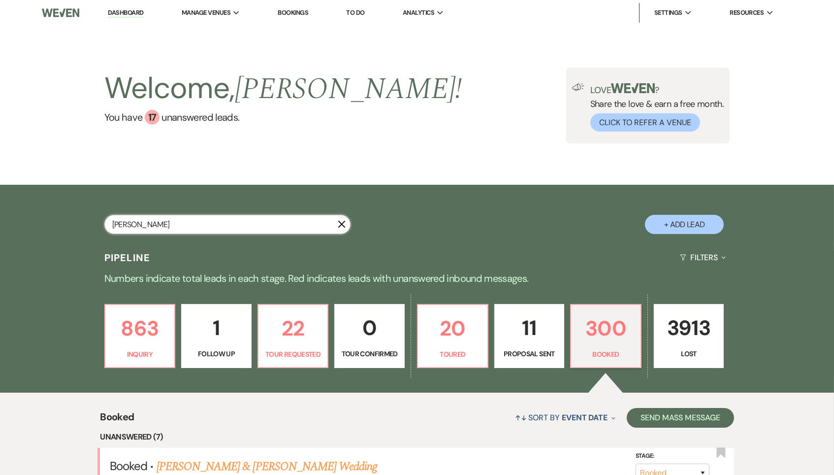
select select "8"
select select "5"
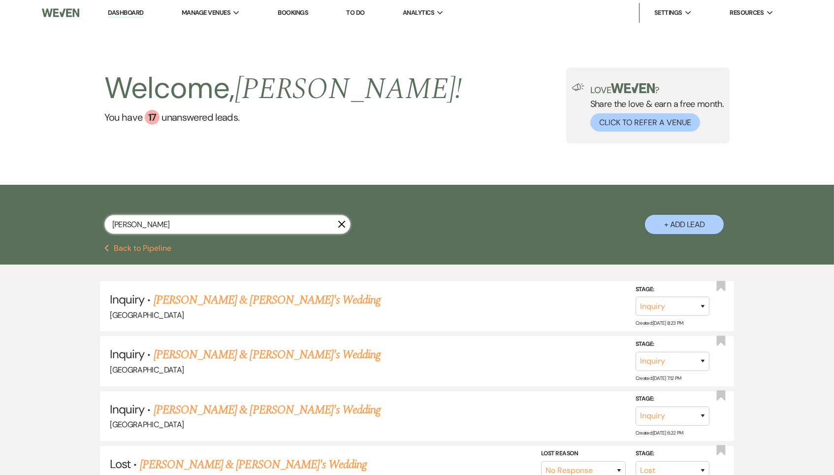
type input "[PERSON_NAME]"
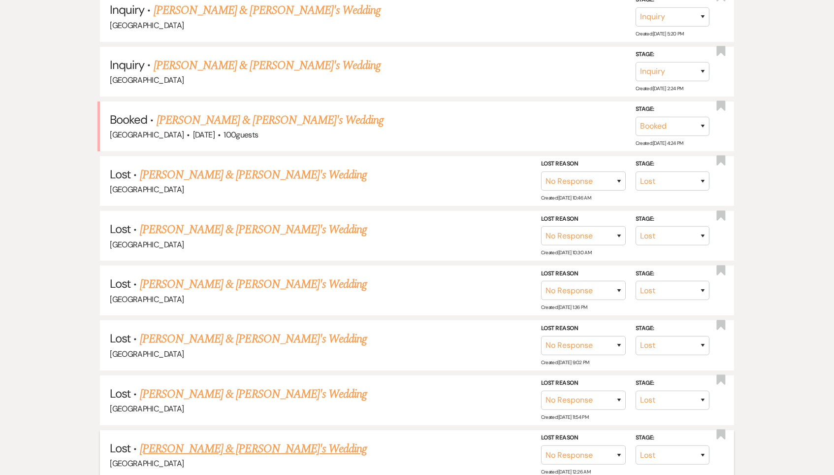
scroll to position [611, 0]
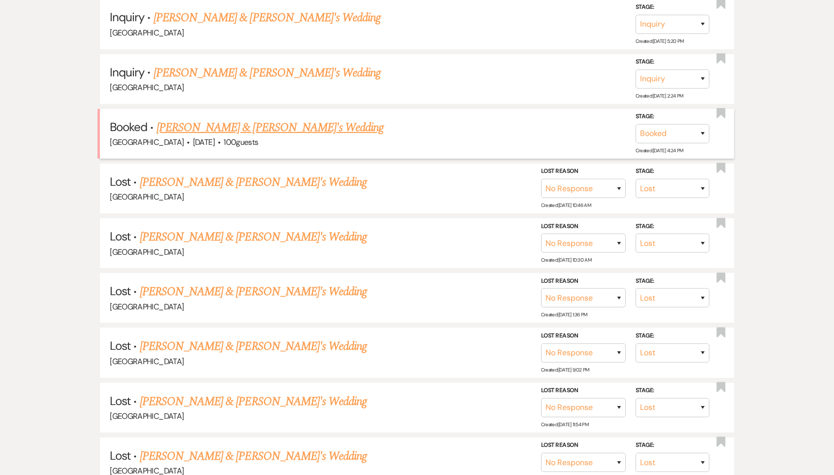
click at [245, 119] on link "[PERSON_NAME] & [PERSON_NAME]'s Wedding" at bounding box center [271, 128] width 228 height 18
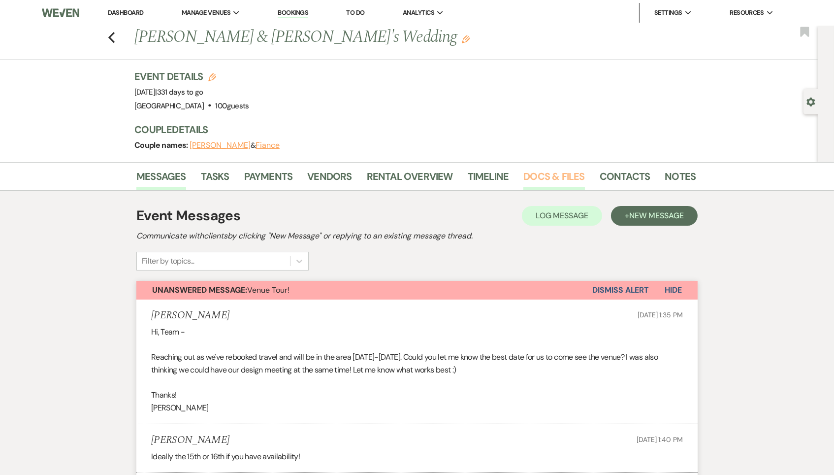
click at [540, 179] on link "Docs & Files" at bounding box center [553, 179] width 61 height 22
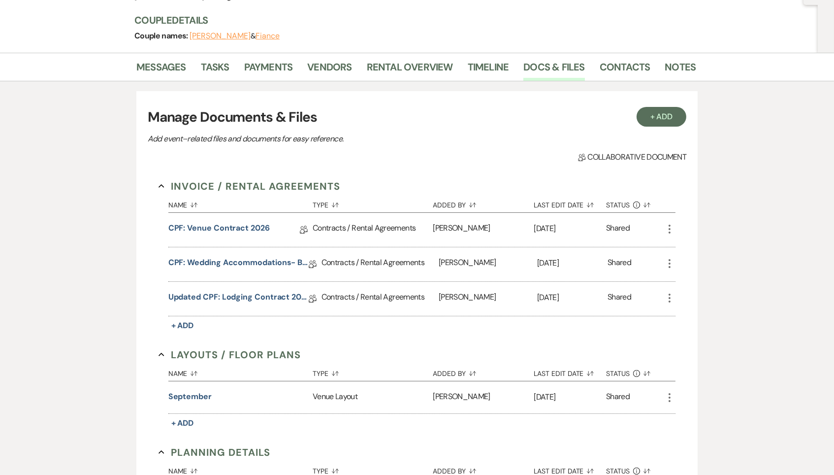
scroll to position [186, 0]
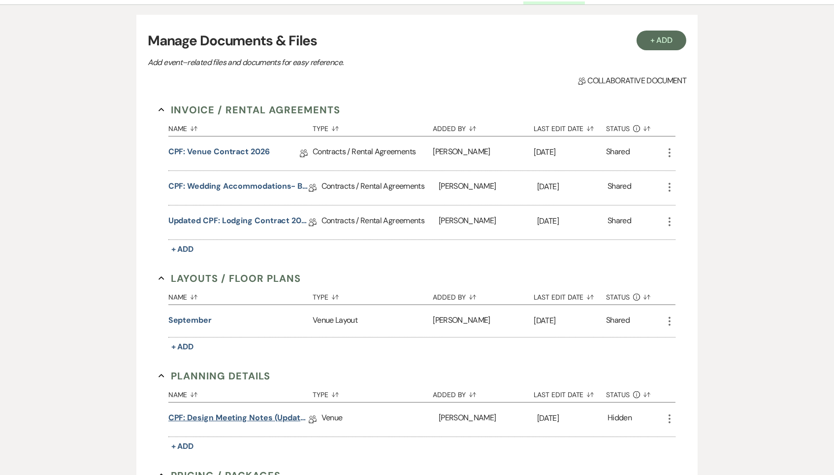
click at [231, 412] on link "CPF: Design Meeting Notes (Updated: )" at bounding box center [238, 419] width 140 height 15
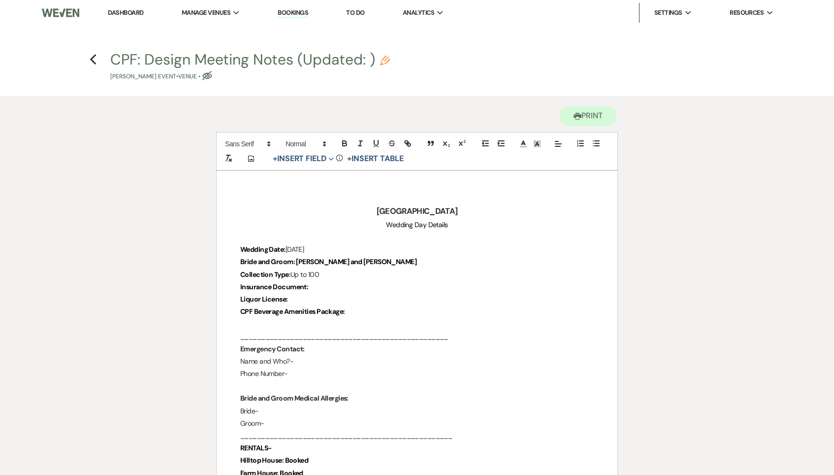
click at [348, 296] on p "Liquor License:" at bounding box center [417, 299] width 354 height 12
click at [348, 285] on p "Insurance Document:" at bounding box center [417, 287] width 354 height 12
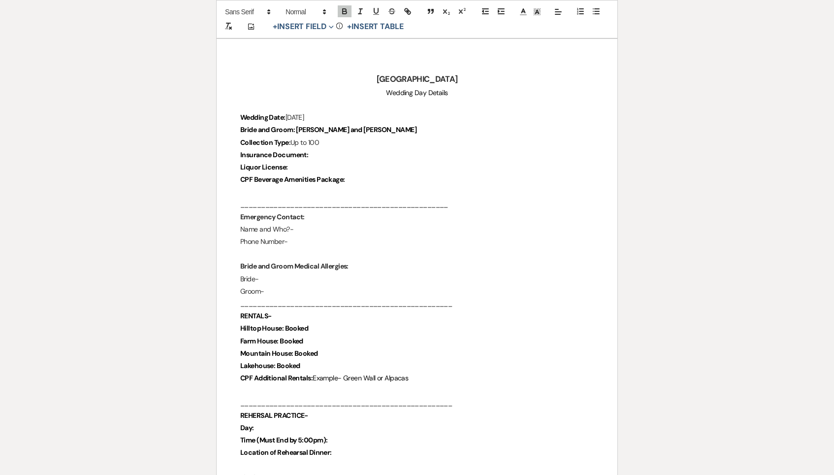
scroll to position [133, 0]
drag, startPoint x: 297, startPoint y: 127, endPoint x: 388, endPoint y: 127, distance: 91.1
click at [388, 127] on p "Bride and Groom: Brooke and Casey" at bounding box center [417, 129] width 354 height 12
click at [346, 7] on icon "button" at bounding box center [344, 11] width 9 height 9
click at [311, 323] on p "Hilltop House: Booked" at bounding box center [417, 329] width 354 height 12
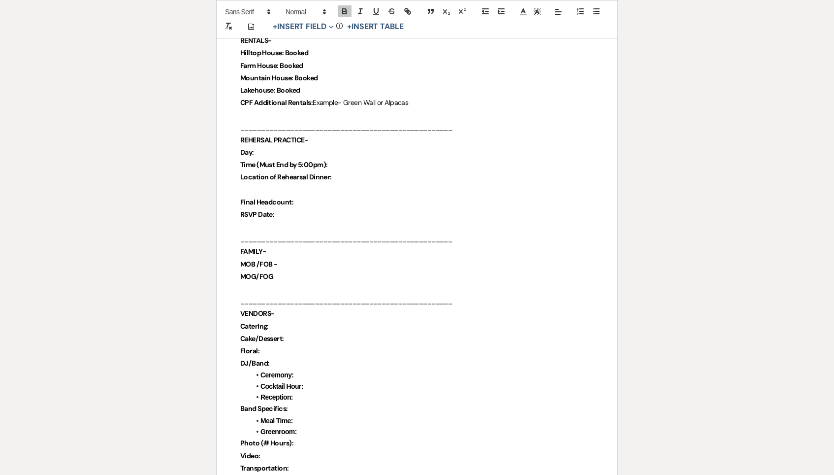
scroll to position [408, 0]
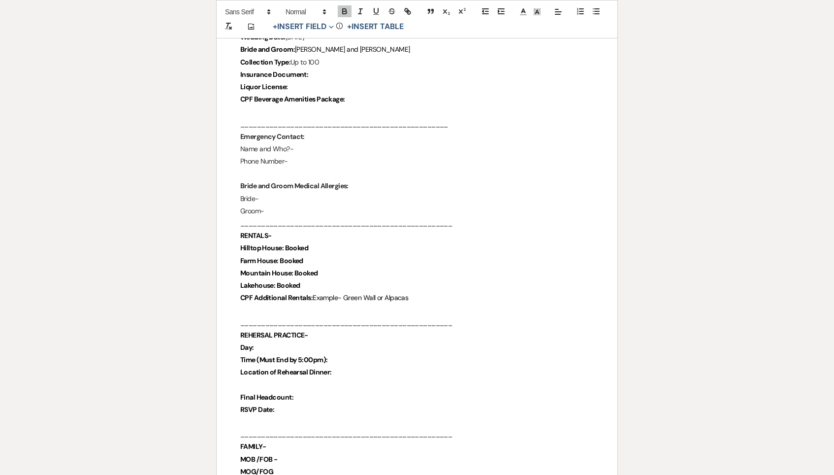
click at [305, 268] on strong "Mountain House: Booked" at bounding box center [279, 272] width 78 height 9
click at [311, 255] on p "Farm House: Booked" at bounding box center [417, 261] width 354 height 12
drag, startPoint x: 314, startPoint y: 278, endPoint x: 281, endPoint y: 278, distance: 33.5
click at [281, 280] on p "Lakehouse: Booked" at bounding box center [417, 286] width 354 height 12
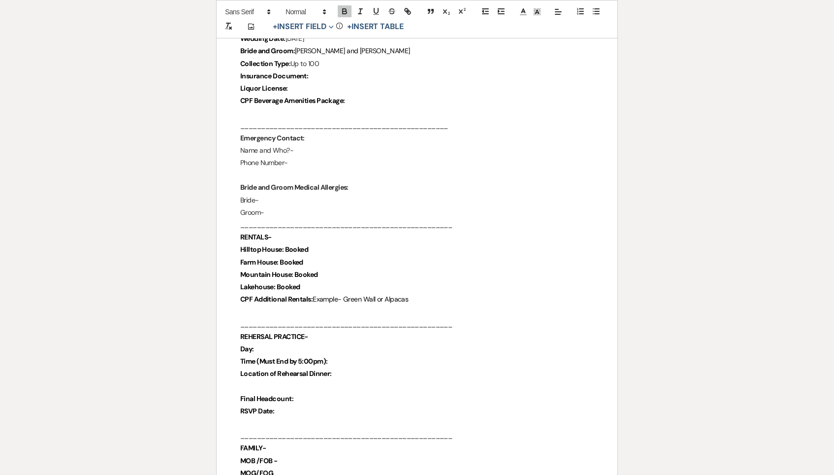
click at [310, 283] on p "Lakehouse: Booked" at bounding box center [417, 287] width 354 height 12
click at [320, 281] on p "Lakehouse: Booked" at bounding box center [417, 287] width 354 height 12
click at [314, 245] on p "Hilltop House: Booked" at bounding box center [417, 250] width 354 height 12
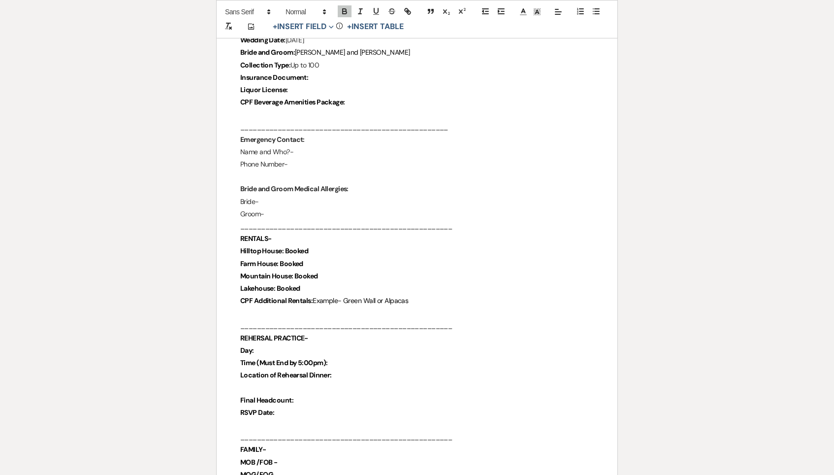
click at [324, 275] on p "Mountain House: Booked" at bounding box center [417, 276] width 354 height 12
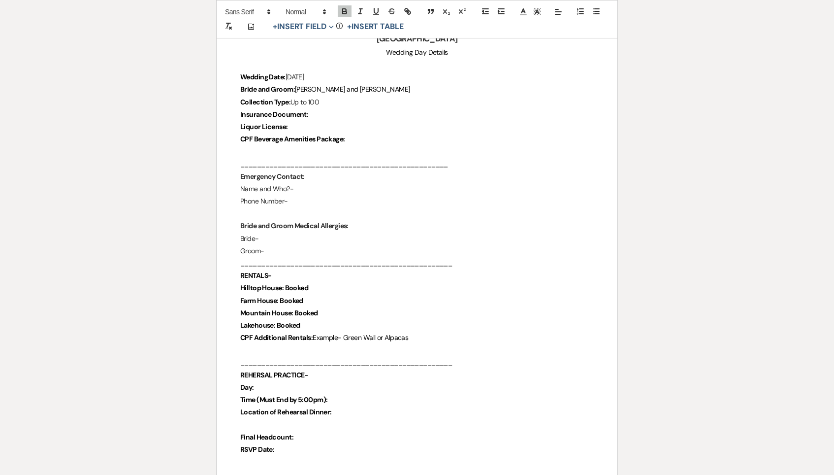
click at [310, 175] on p "Emergency Contact:" at bounding box center [417, 176] width 354 height 12
click at [329, 101] on p "Collection Type : Up to 100" at bounding box center [417, 103] width 354 height 12
click at [329, 113] on p "Insurance Document:" at bounding box center [417, 115] width 354 height 12
click at [327, 123] on p "Liquor License:" at bounding box center [417, 128] width 354 height 12
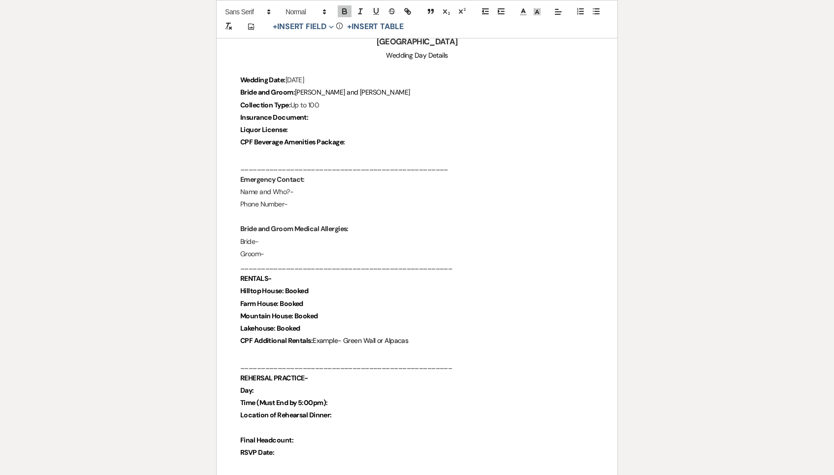
scroll to position [169, 0]
click at [394, 143] on p "CPF Beverage Amenities Package:" at bounding box center [417, 142] width 354 height 12
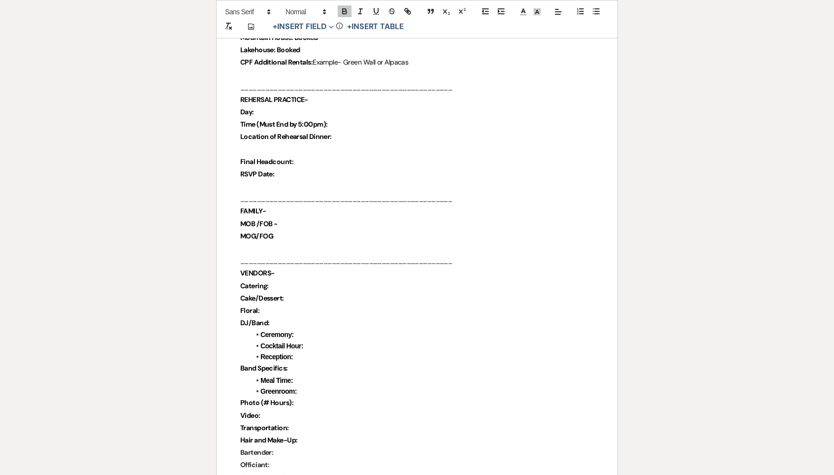
click at [299, 145] on p at bounding box center [417, 149] width 354 height 12
click at [307, 168] on p "RSVP Date:" at bounding box center [417, 174] width 354 height 12
click at [304, 157] on p "Final Headcount:" at bounding box center [417, 163] width 354 height 12
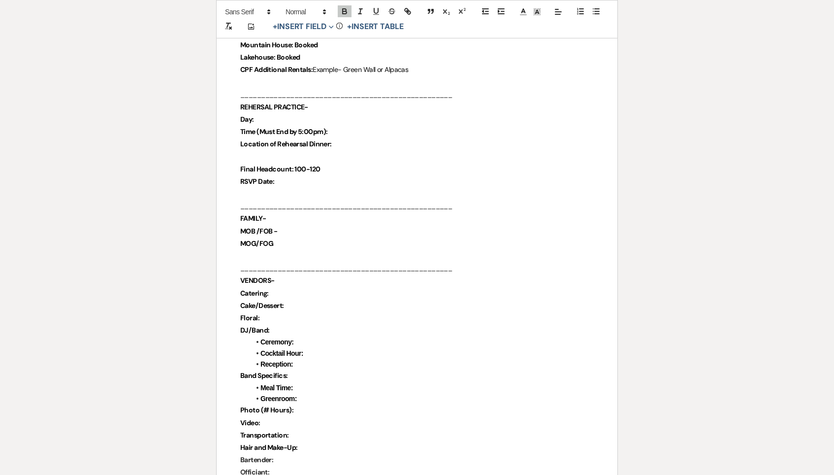
scroll to position [439, 0]
click at [285, 176] on p "RSVP Date:" at bounding box center [417, 182] width 354 height 12
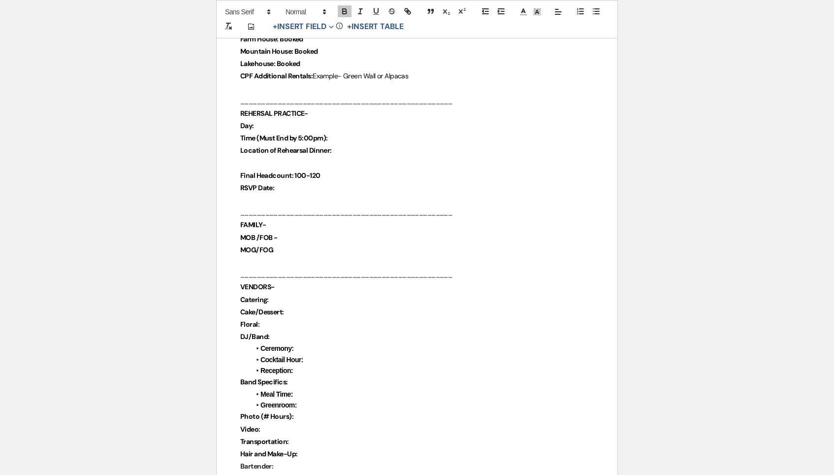
scroll to position [433, 0]
click at [294, 222] on p "FAMILY-" at bounding box center [417, 225] width 354 height 12
click at [288, 295] on p "Catering:" at bounding box center [417, 301] width 354 height 12
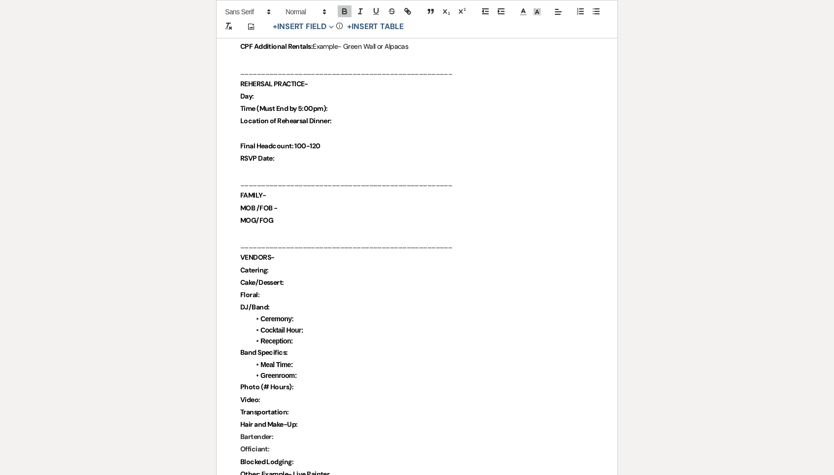
scroll to position [479, 0]
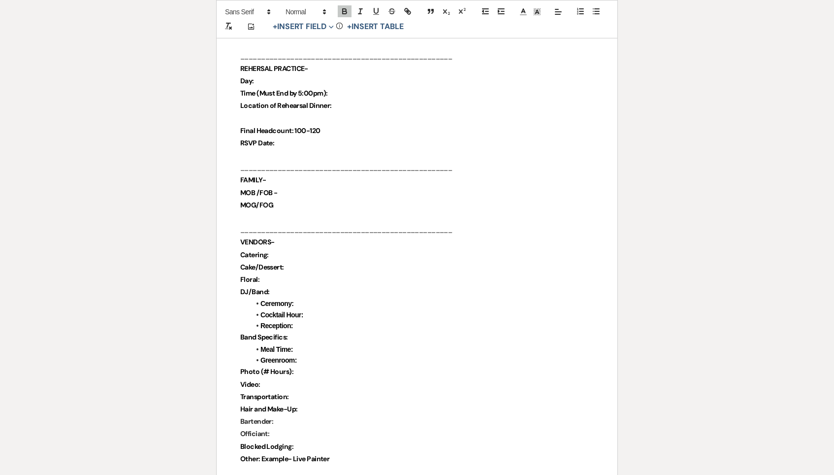
click at [270, 286] on p "DJ/Band:" at bounding box center [417, 292] width 354 height 12
click at [270, 263] on strong "Cake/Dessert:" at bounding box center [262, 267] width 44 height 9
click at [275, 250] on p "Catering:" at bounding box center [417, 256] width 354 height 12
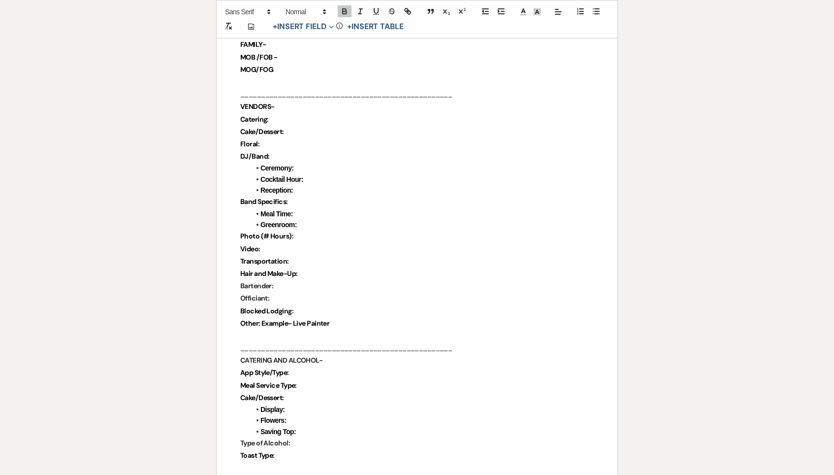
click at [363, 317] on p "Other: Example- Live Painter" at bounding box center [417, 323] width 354 height 12
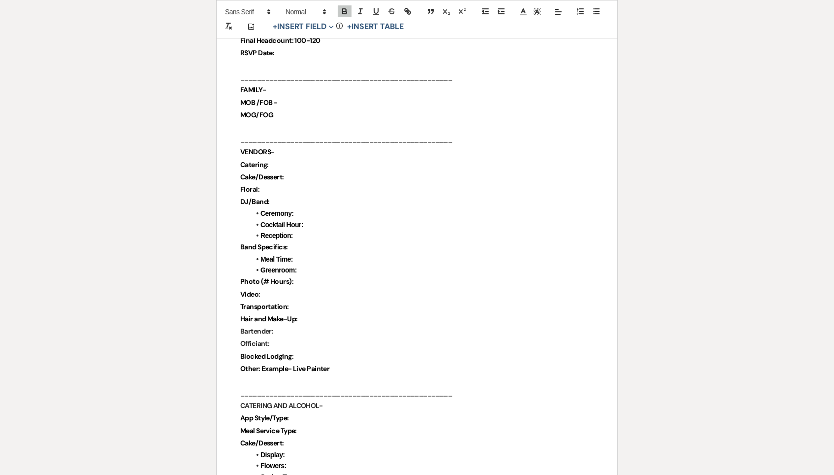
scroll to position [568, 0]
click at [327, 230] on li "Reception:" at bounding box center [422, 235] width 344 height 11
click at [324, 242] on p "Band Specifics:" at bounding box center [417, 248] width 354 height 12
click at [303, 277] on p "Photo (# Hours):" at bounding box center [417, 283] width 354 height 12
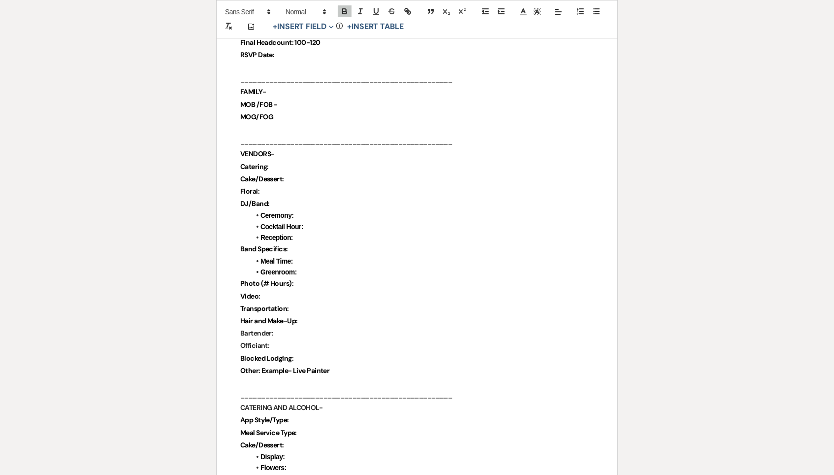
scroll to position [566, 0]
click at [271, 186] on p "Floral:" at bounding box center [417, 192] width 354 height 12
click at [277, 212] on strong "Ceremony:" at bounding box center [276, 216] width 33 height 8
click at [277, 199] on p "DJ/Band:" at bounding box center [417, 205] width 354 height 12
click at [265, 187] on p "Floral:" at bounding box center [417, 193] width 354 height 12
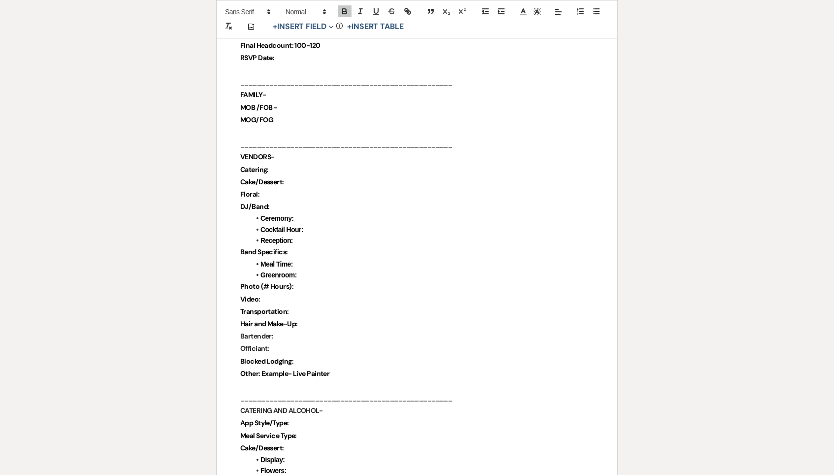
click at [277, 200] on p "DJ/Band:" at bounding box center [417, 206] width 354 height 12
click at [291, 331] on p "Bartender:" at bounding box center [417, 337] width 354 height 12
click at [252, 249] on strong "Band Specifics:" at bounding box center [264, 253] width 48 height 9
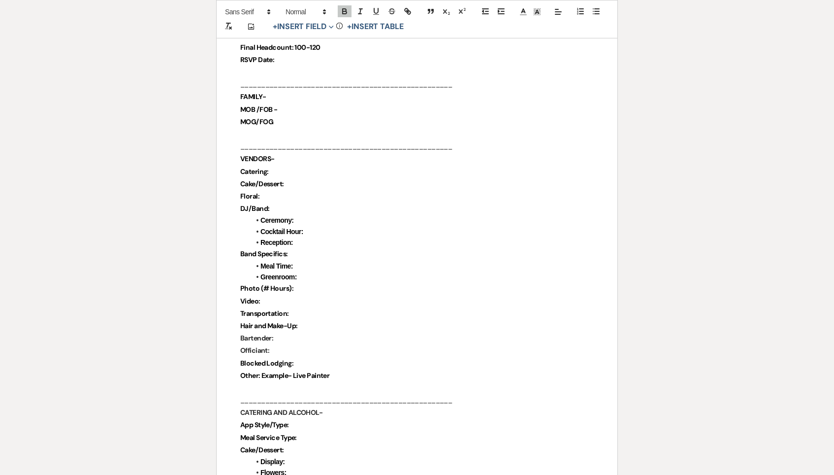
scroll to position [561, 0]
drag, startPoint x: 232, startPoint y: 195, endPoint x: 301, endPoint y: 207, distance: 70.5
click at [301, 204] on p "DJ/Band:" at bounding box center [417, 210] width 354 height 12
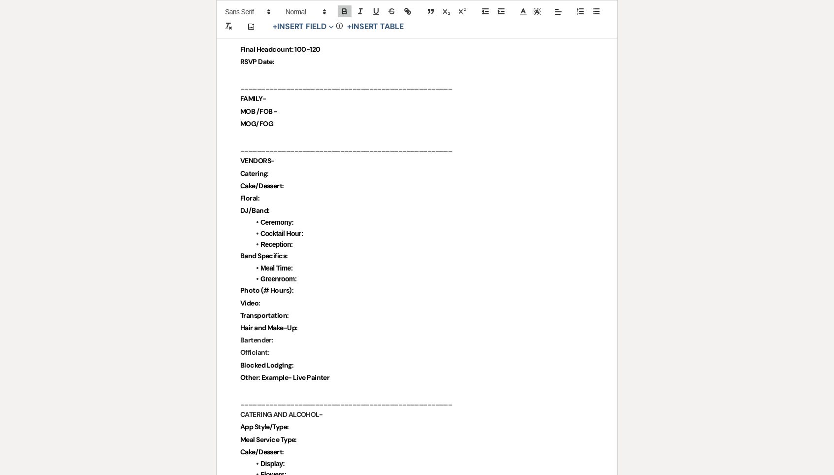
drag, startPoint x: 287, startPoint y: 200, endPoint x: 277, endPoint y: 200, distance: 10.3
click at [277, 204] on p "DJ/Band:" at bounding box center [417, 210] width 354 height 12
drag, startPoint x: 304, startPoint y: 268, endPoint x: 230, endPoint y: 241, distance: 79.1
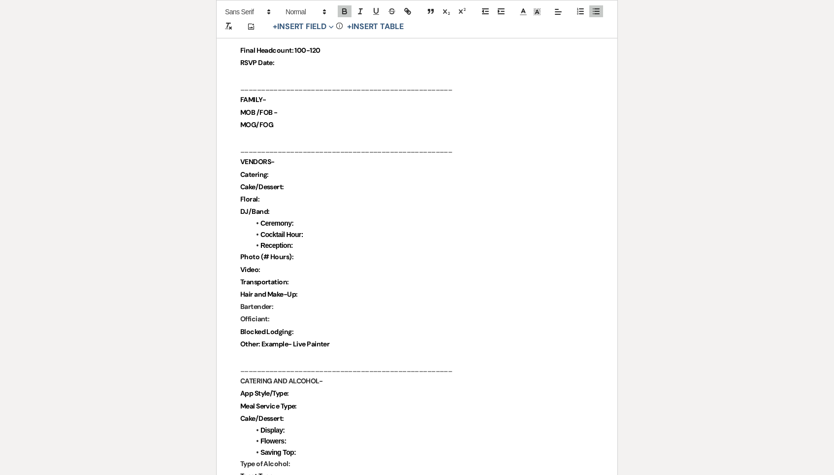
scroll to position [558, 0]
click at [288, 206] on p "DJ/Band:" at bounding box center [417, 212] width 354 height 12
click at [277, 314] on p "Officiant:" at bounding box center [417, 320] width 354 height 12
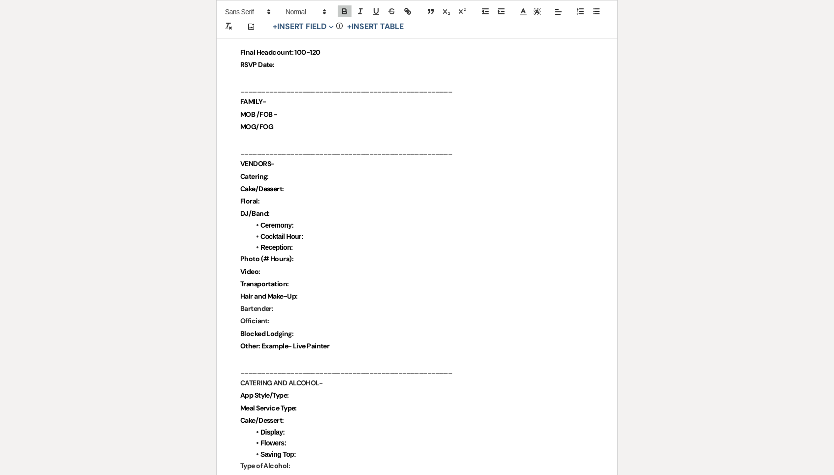
click at [275, 315] on p "Officiant:" at bounding box center [417, 321] width 354 height 12
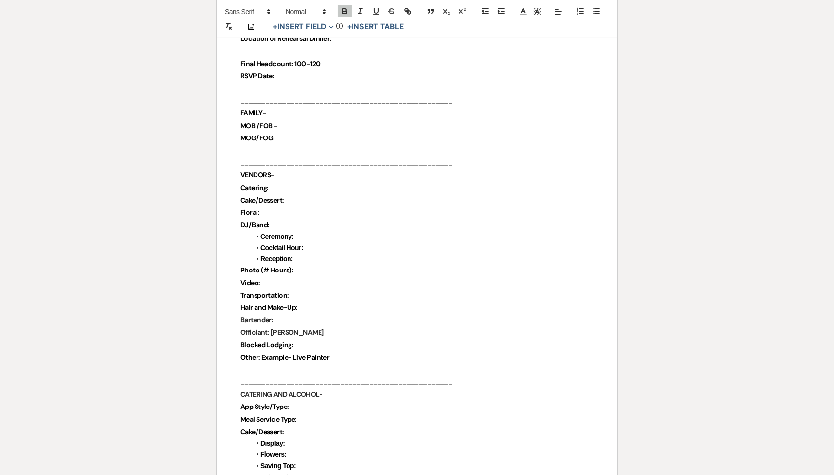
scroll to position [545, 0]
click at [290, 314] on p "Bartender:" at bounding box center [417, 320] width 354 height 12
click at [324, 327] on p "Officiant: Wenda Frye" at bounding box center [417, 333] width 354 height 12
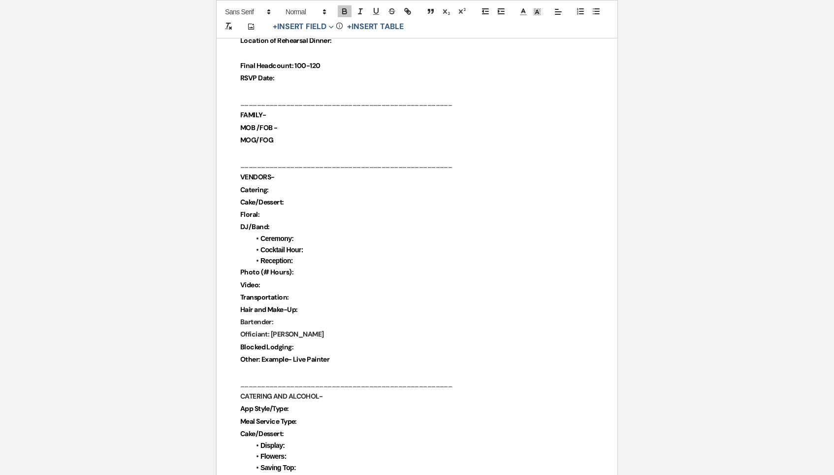
click at [294, 316] on p "Bartender:" at bounding box center [417, 322] width 354 height 12
click at [286, 279] on p "Video:" at bounding box center [417, 285] width 354 height 12
click at [310, 267] on p "Photo (# Hours):" at bounding box center [417, 273] width 354 height 12
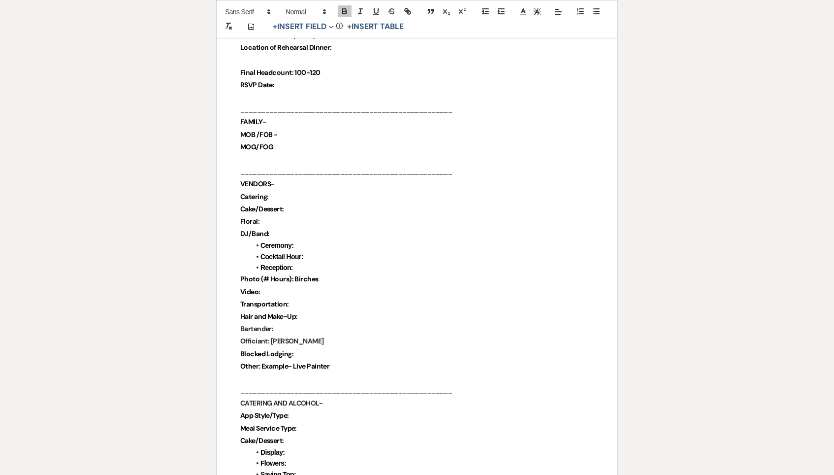
scroll to position [536, 0]
click at [294, 275] on strong "Photo (# Hours): Birches" at bounding box center [279, 279] width 78 height 9
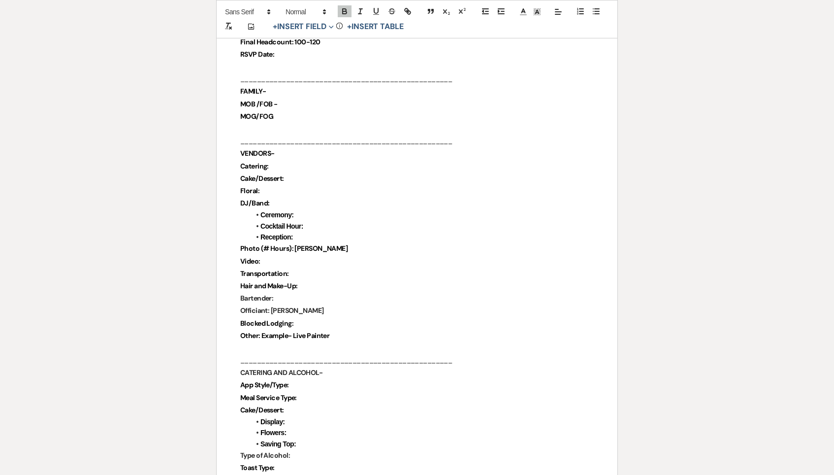
scroll to position [574, 0]
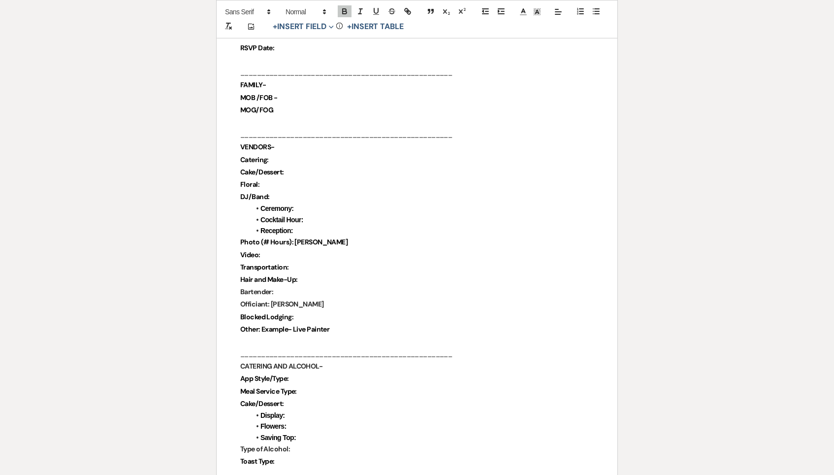
click at [262, 237] on strong "Photo (# Hours): Bob Birches" at bounding box center [293, 241] width 107 height 9
click at [300, 250] on p "Video:" at bounding box center [417, 256] width 354 height 12
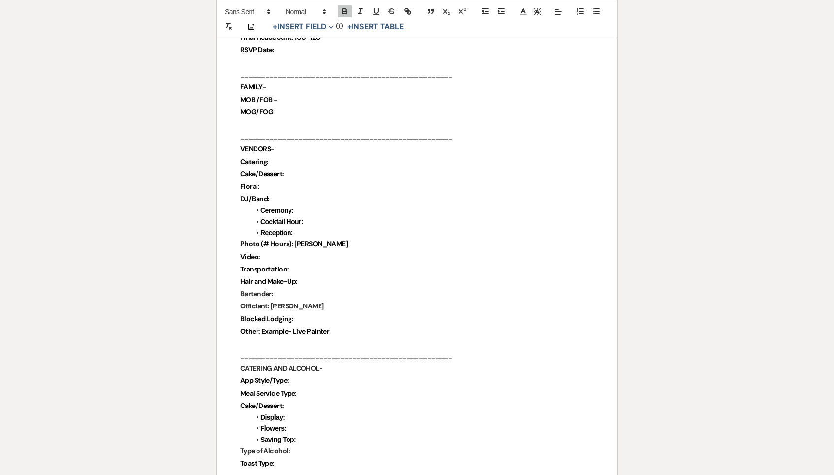
click at [339, 251] on p "Video:" at bounding box center [417, 257] width 354 height 12
click at [340, 238] on p "Photo (# Hours): Bob Birches" at bounding box center [417, 244] width 354 height 12
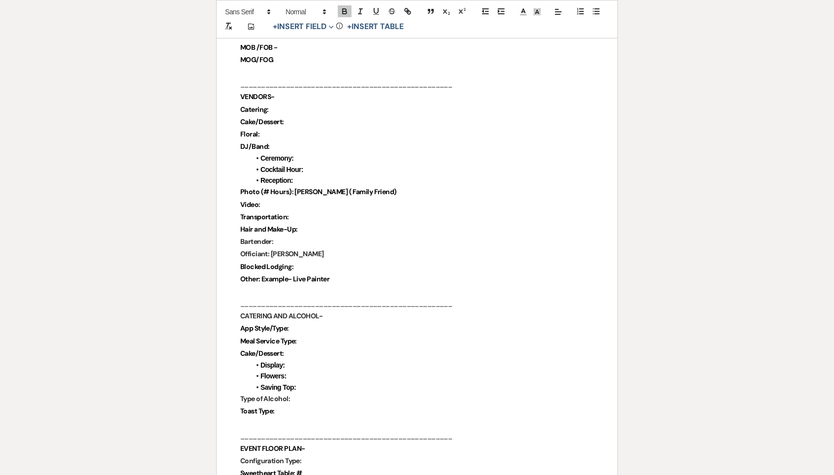
click at [313, 322] on p "App Style/Type:" at bounding box center [417, 328] width 354 height 12
drag, startPoint x: 224, startPoint y: 314, endPoint x: 312, endPoint y: 400, distance: 123.3
click at [312, 406] on p "Toast Type:" at bounding box center [417, 412] width 354 height 12
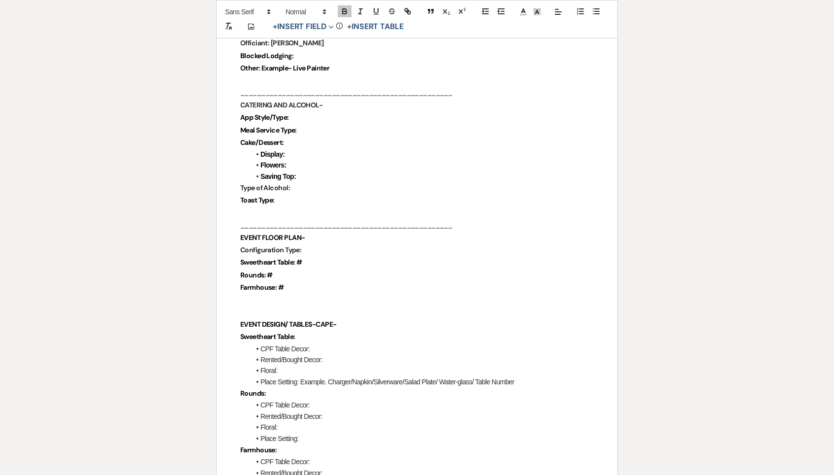
scroll to position [849, 0]
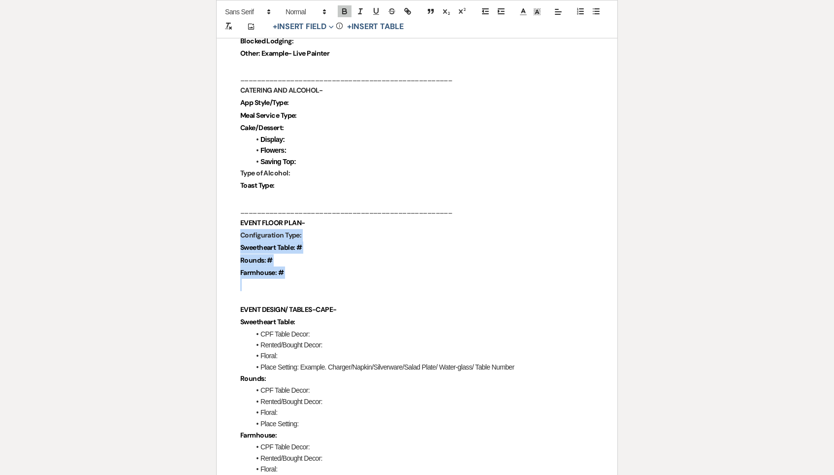
drag, startPoint x: 234, startPoint y: 215, endPoint x: 290, endPoint y: 261, distance: 72.8
click at [290, 267] on p "Farmhouse: #" at bounding box center [417, 273] width 354 height 12
click at [291, 267] on p "Farmhouse: #" at bounding box center [417, 273] width 354 height 12
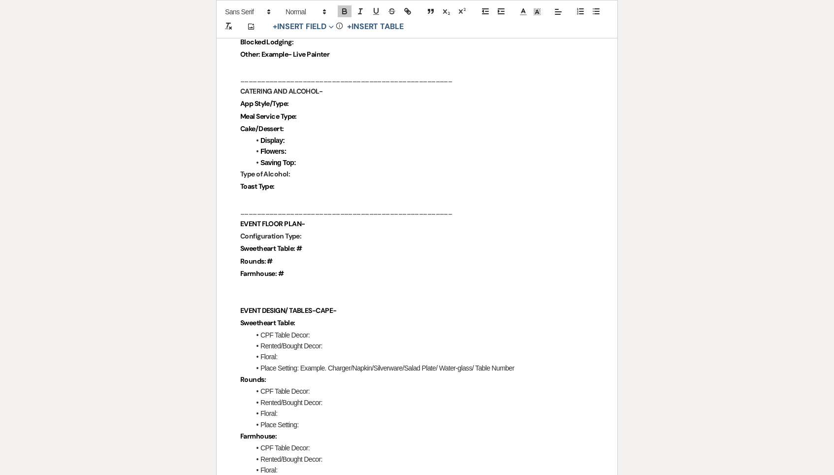
click at [291, 280] on p at bounding box center [417, 286] width 354 height 12
click at [267, 281] on p at bounding box center [417, 287] width 354 height 12
click at [267, 293] on p at bounding box center [417, 299] width 354 height 12
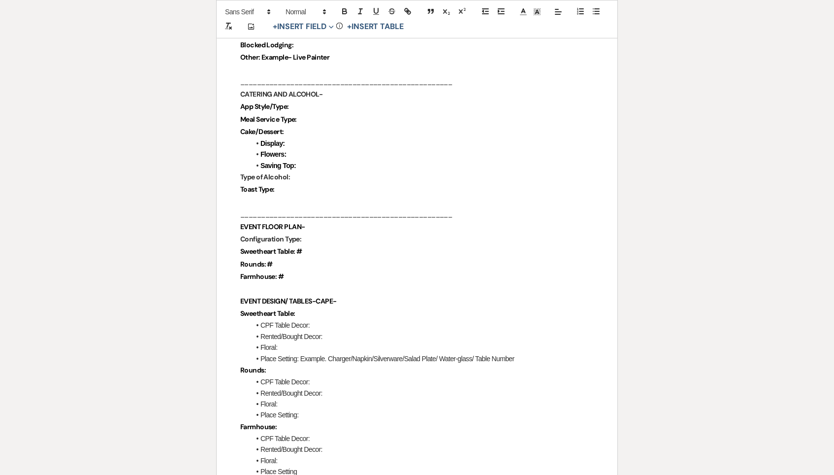
scroll to position [845, 0]
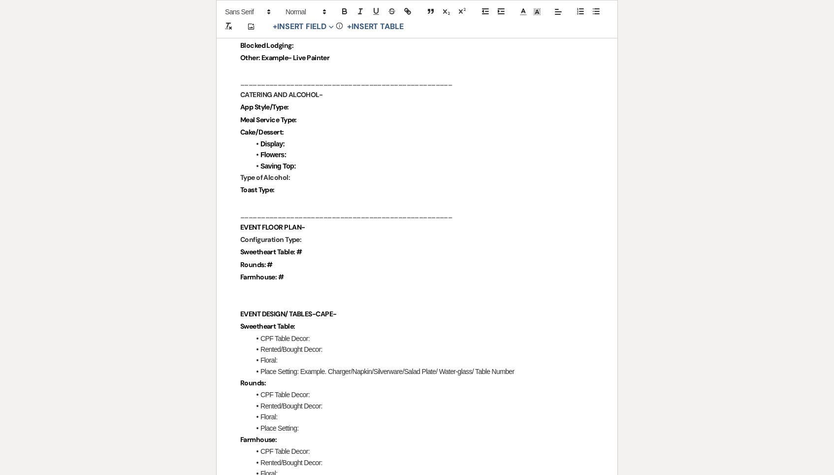
click at [270, 283] on p at bounding box center [417, 289] width 354 height 12
click at [275, 296] on p at bounding box center [417, 302] width 354 height 12
click at [275, 284] on p at bounding box center [417, 290] width 354 height 12
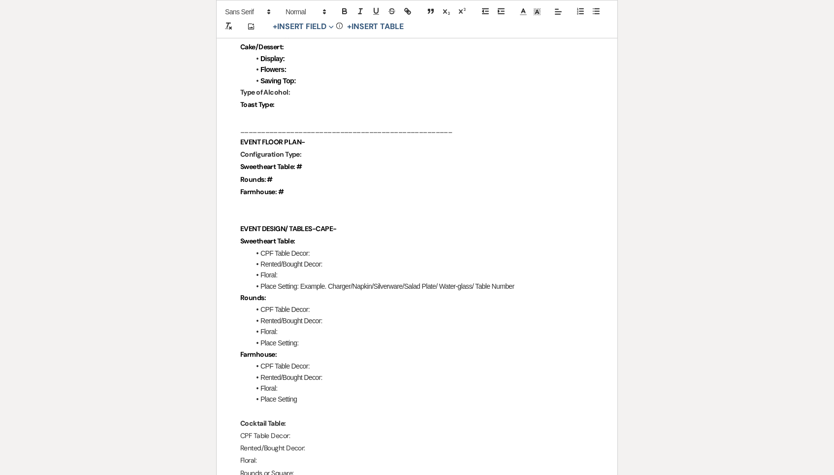
click at [310, 292] on p "Rounds:" at bounding box center [417, 298] width 354 height 12
click at [334, 248] on li "CPF Table Decor:" at bounding box center [422, 253] width 344 height 11
click at [300, 283] on li "Place Setting: Example. Charger/Napkin/Silverware/Salad Plate/ Water-glass/ Tab…" at bounding box center [422, 288] width 344 height 11
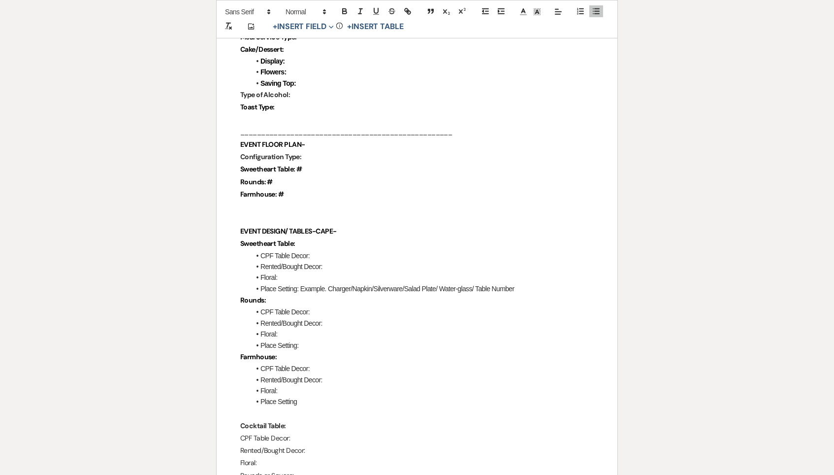
click at [300, 294] on p "Rounds:" at bounding box center [417, 300] width 354 height 12
click at [323, 151] on p "Configuration Type:" at bounding box center [417, 157] width 354 height 12
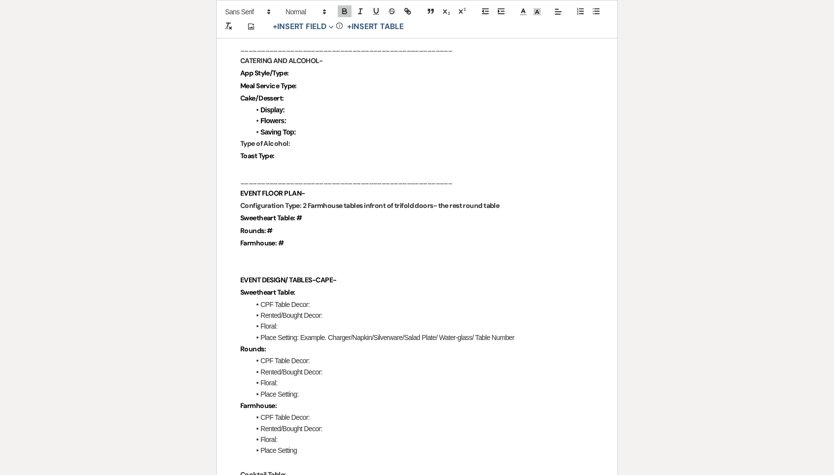
scroll to position [878, 0]
click at [370, 202] on strong "Configuration Type: 2 Farmhouse tables infront of trifold doors- the rest round…" at bounding box center [369, 206] width 259 height 9
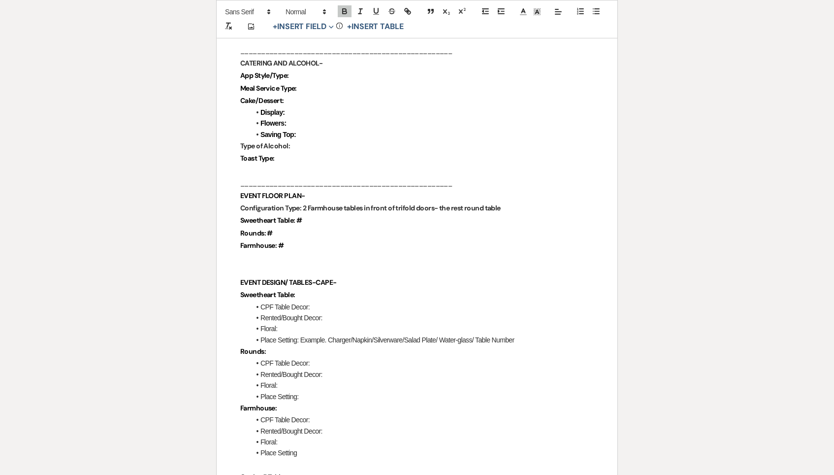
click at [489, 203] on strong "Configuration Type: 2 Farmhouse tables in front of trifold doors- the rest roun…" at bounding box center [370, 207] width 260 height 9
click at [539, 203] on p "Configuration Type: 2 Farmhouse tables in front of trifold doors- the rest roun…" at bounding box center [417, 209] width 354 height 12
click at [434, 205] on strong "Configuration Type: 2 Farmhouse tables in front of trifold doors- the rest roun…" at bounding box center [370, 209] width 260 height 9
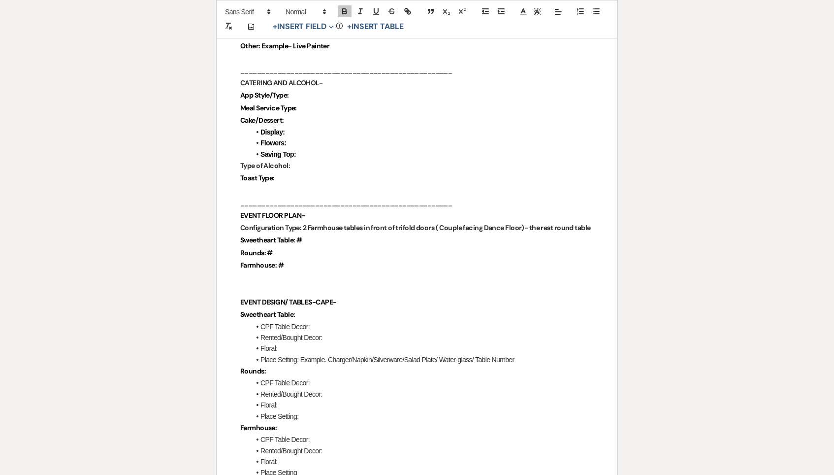
scroll to position [856, 0]
click at [317, 235] on p "Sweetheart Table: #" at bounding box center [417, 241] width 354 height 12
drag, startPoint x: 317, startPoint y: 225, endPoint x: 241, endPoint y: 226, distance: 75.8
click at [241, 235] on p "Sweetheart Table: #" at bounding box center [417, 241] width 354 height 12
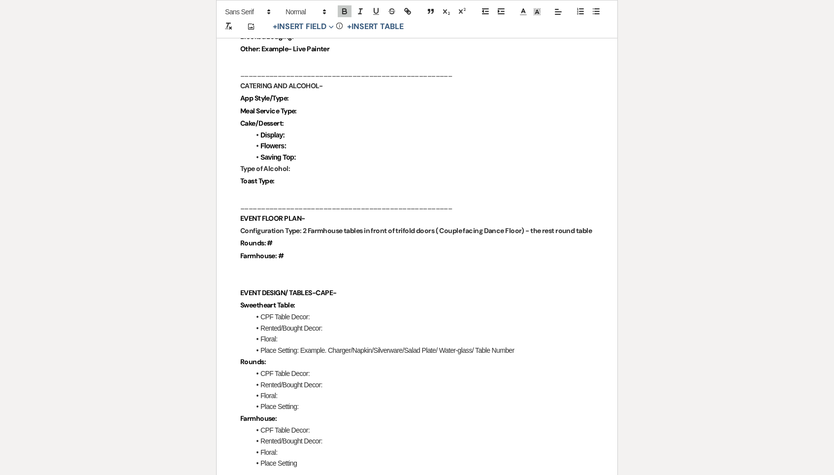
click at [320, 262] on p at bounding box center [417, 268] width 354 height 12
click at [310, 251] on p "Farmhouse: #" at bounding box center [417, 257] width 354 height 12
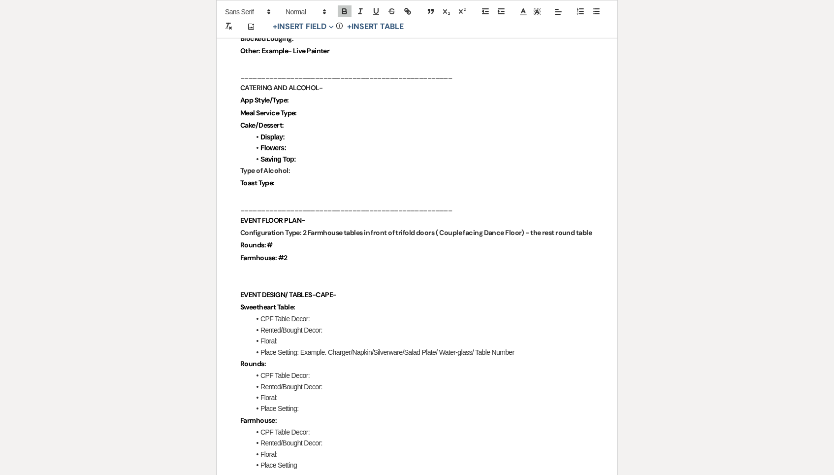
click at [304, 239] on p "Rounds: #" at bounding box center [417, 245] width 354 height 12
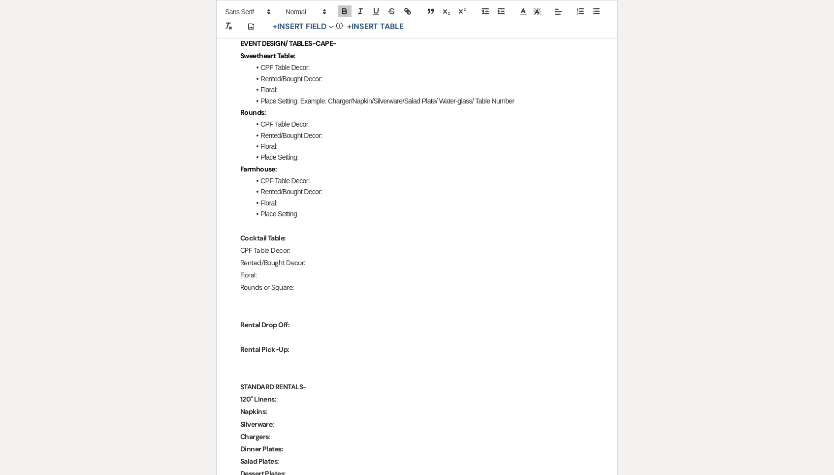
click at [293, 319] on p "Rental Drop Off:" at bounding box center [417, 325] width 354 height 12
click at [293, 332] on p at bounding box center [417, 338] width 354 height 12
click at [288, 358] on p at bounding box center [417, 364] width 354 height 12
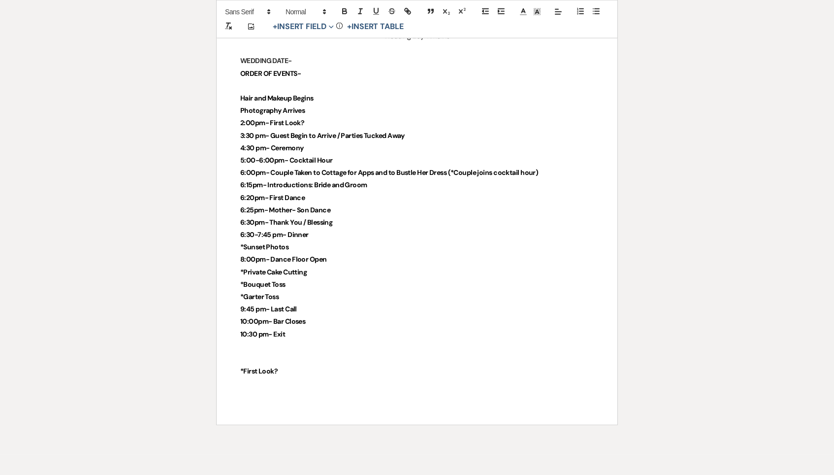
click at [287, 365] on p "*First Look?" at bounding box center [417, 371] width 354 height 12
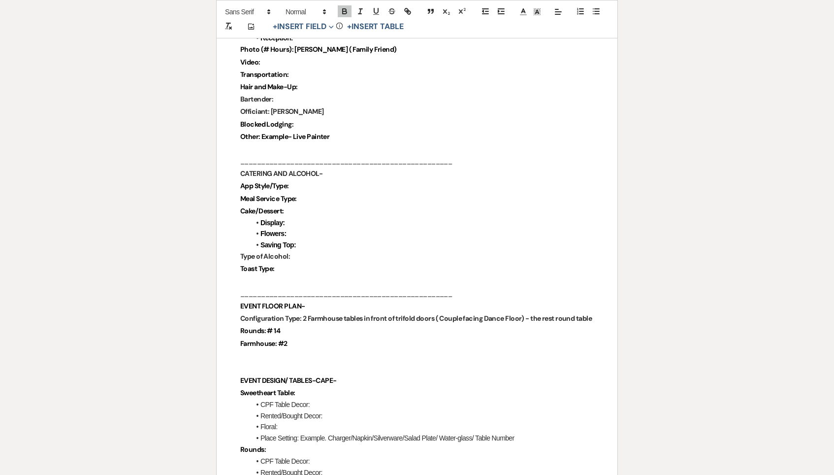
scroll to position [765, 0]
click at [310, 251] on p "Type of Alcohol:" at bounding box center [417, 257] width 354 height 12
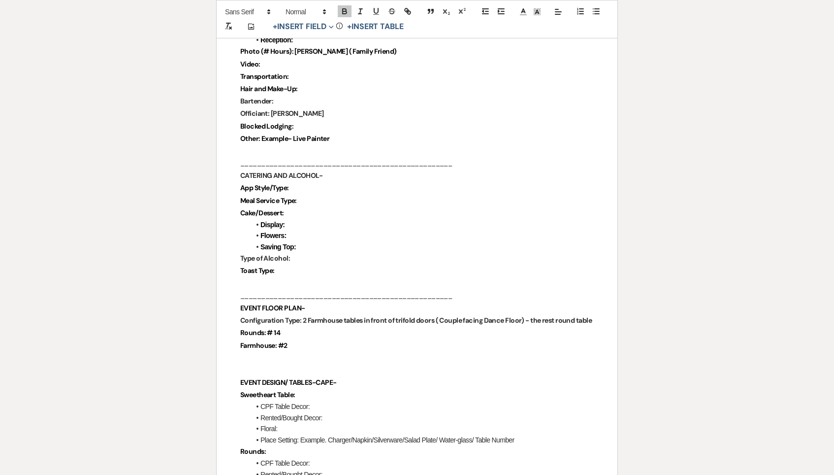
drag, startPoint x: 225, startPoint y: 242, endPoint x: 395, endPoint y: 235, distance: 170.0
click at [391, 242] on li "Saving Top:" at bounding box center [422, 247] width 344 height 11
click at [362, 253] on p "Type of Alcohol:" at bounding box center [417, 259] width 354 height 12
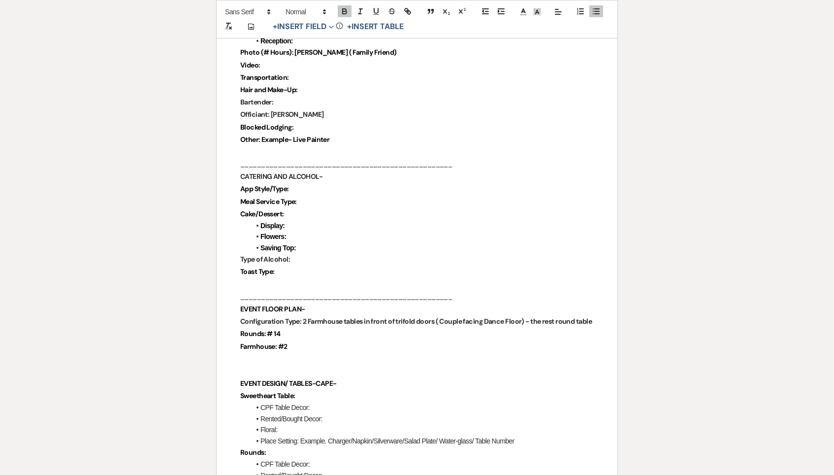
scroll to position [763, 0]
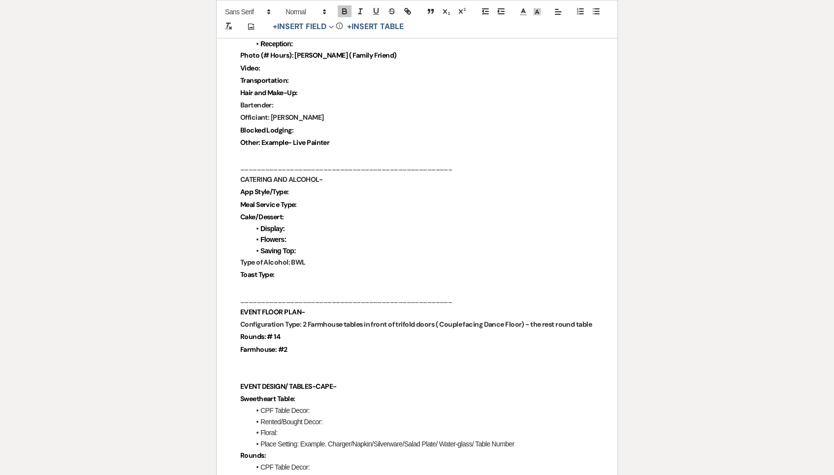
click at [340, 268] on p "Toast Type:" at bounding box center [417, 274] width 354 height 12
drag, startPoint x: 226, startPoint y: 178, endPoint x: 342, endPoint y: 172, distance: 116.9
click at [342, 187] on p "App Style/Type:" at bounding box center [417, 193] width 354 height 12
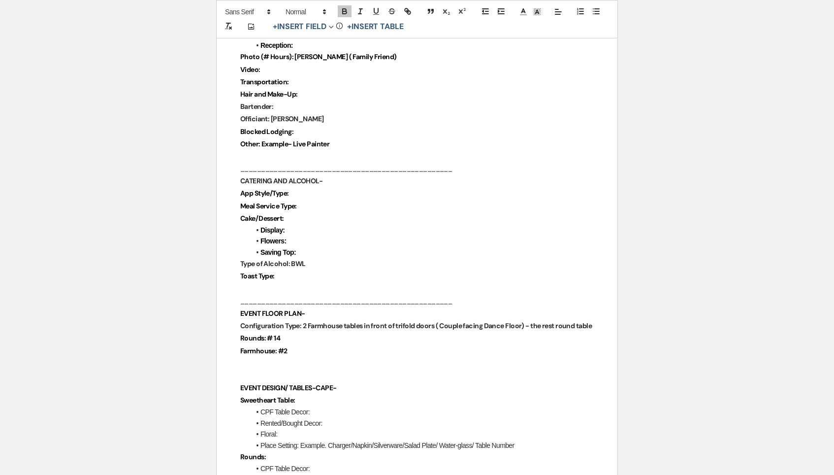
click at [321, 200] on p "Meal Service Type:" at bounding box center [417, 206] width 354 height 12
drag, startPoint x: 313, startPoint y: 193, endPoint x: 231, endPoint y: 189, distance: 81.3
click at [303, 271] on p "Toast Type:" at bounding box center [417, 277] width 354 height 12
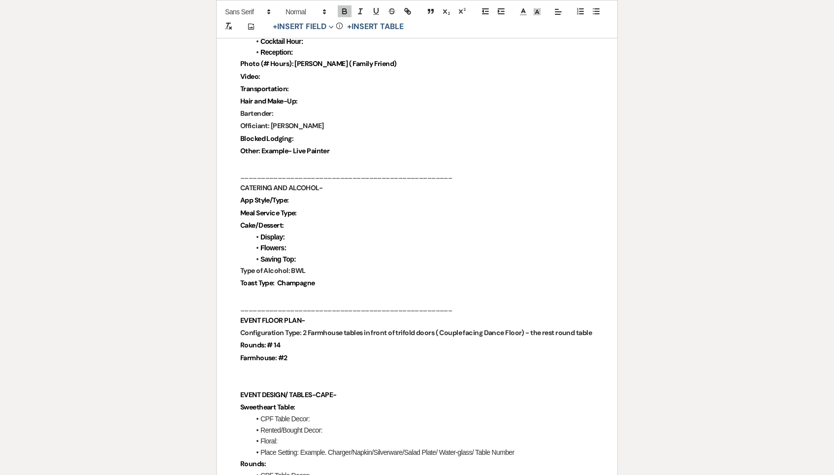
scroll to position [750, 0]
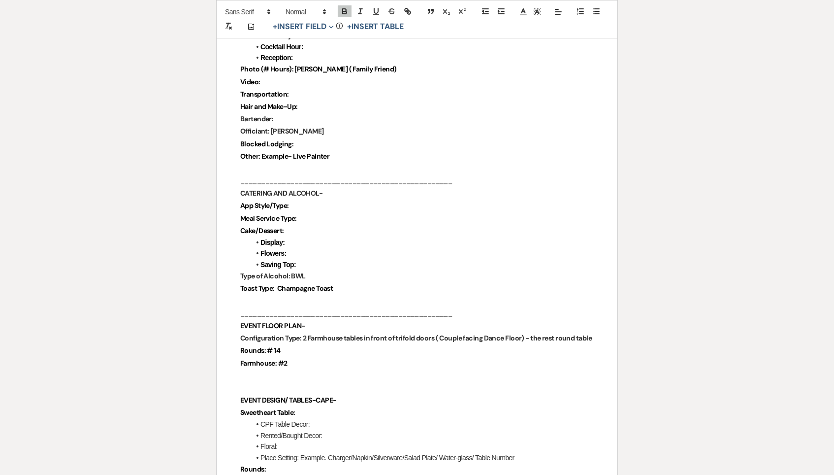
click at [355, 270] on p "Type of Alcohol: BWL" at bounding box center [417, 276] width 354 height 12
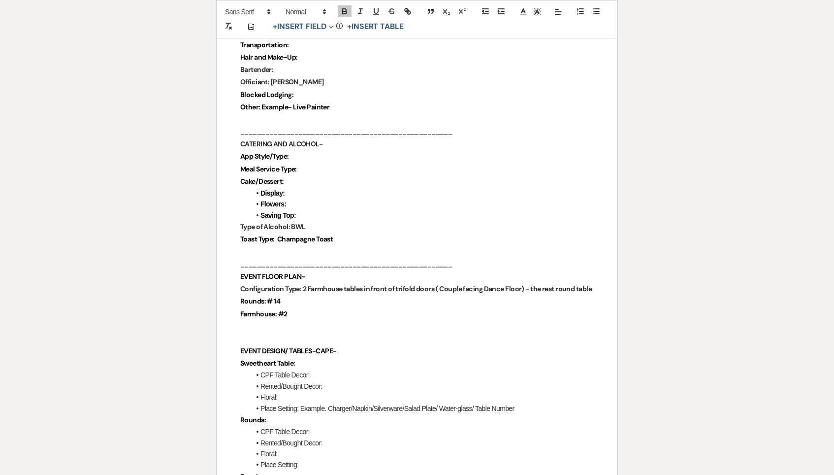
scroll to position [804, 0]
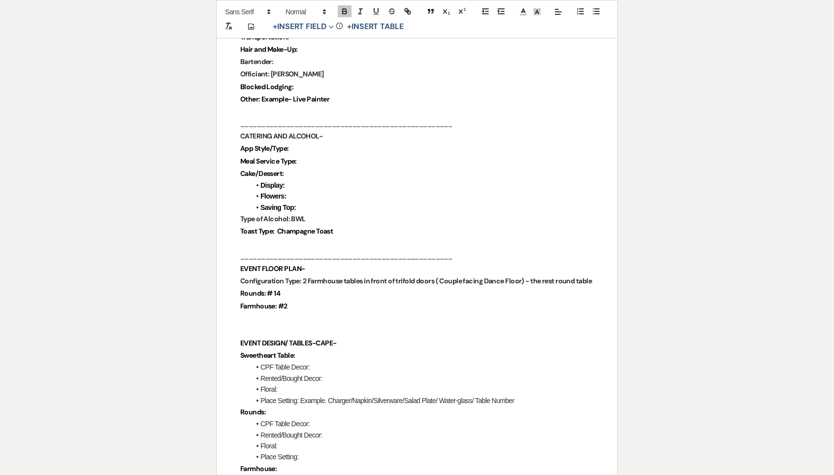
click at [316, 191] on li "Flowers:" at bounding box center [422, 196] width 344 height 11
click at [319, 202] on li "Saving Top:" at bounding box center [422, 207] width 344 height 11
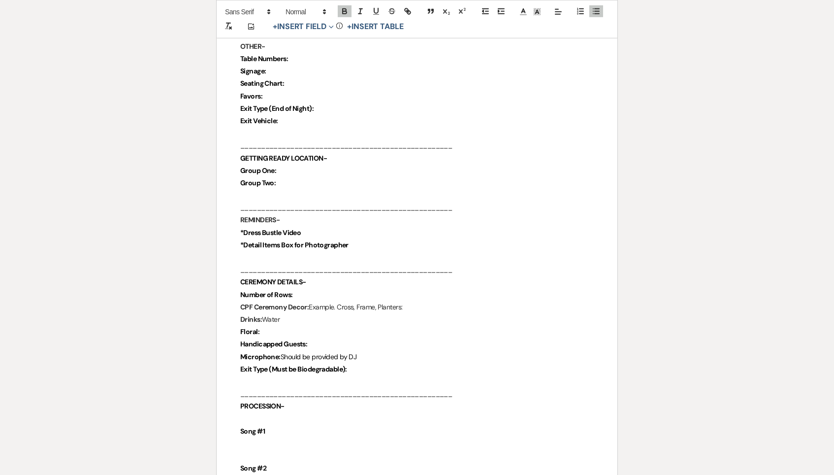
scroll to position [1641, 0]
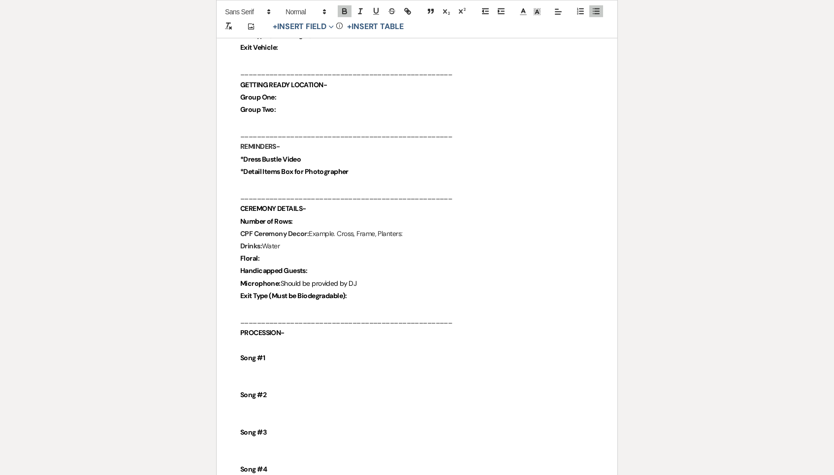
click at [298, 240] on p "Drinks: Water" at bounding box center [417, 246] width 354 height 12
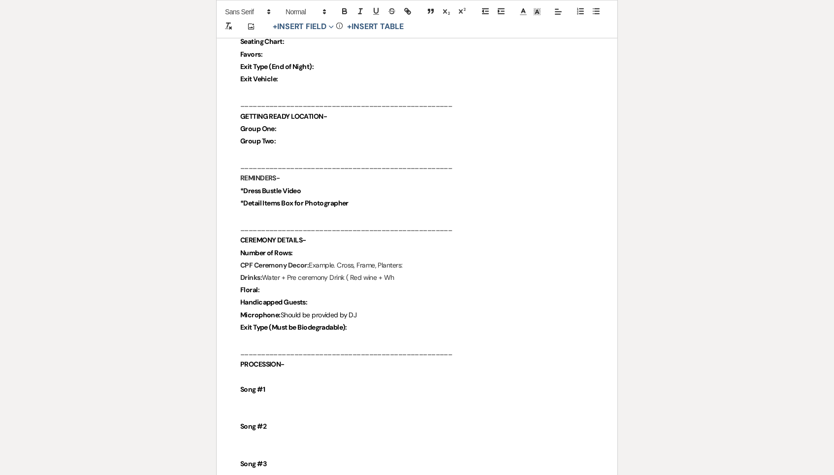
scroll to position [1609, 0]
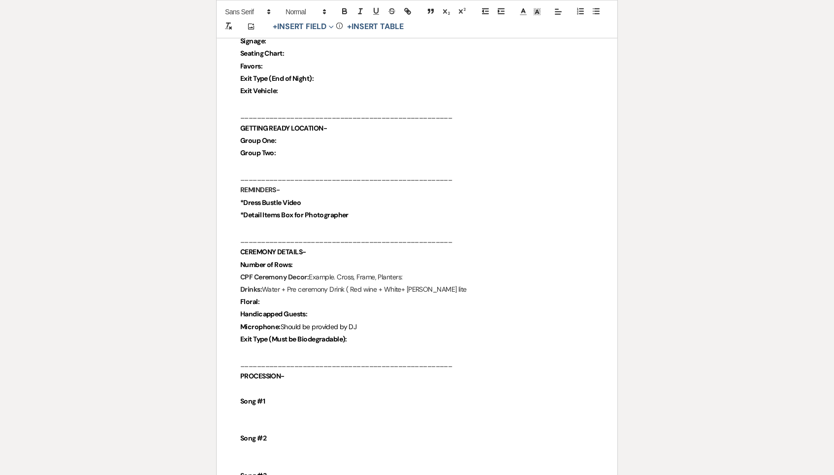
click at [383, 295] on p "Floral:" at bounding box center [417, 301] width 354 height 12
click at [293, 261] on strong "Number of Rows:" at bounding box center [266, 265] width 53 height 9
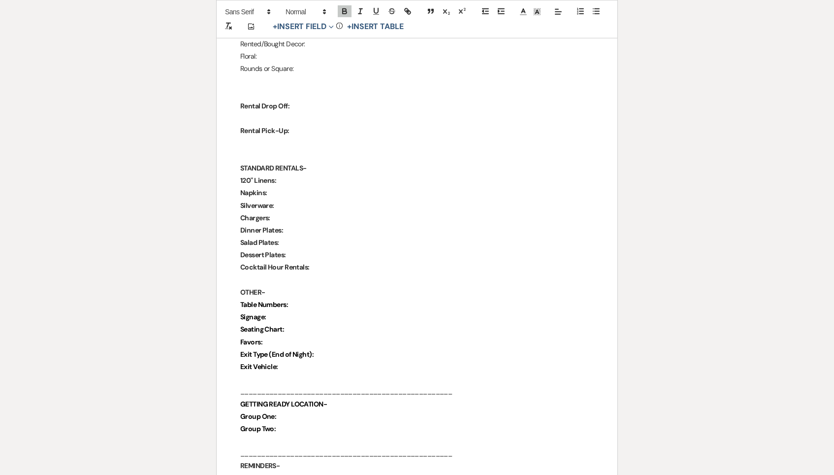
scroll to position [1321, 0]
click at [286, 263] on strong "Cocktail Hour Rentals:" at bounding box center [274, 267] width 69 height 9
click at [286, 275] on p at bounding box center [417, 281] width 354 height 12
click at [278, 276] on p at bounding box center [417, 282] width 354 height 12
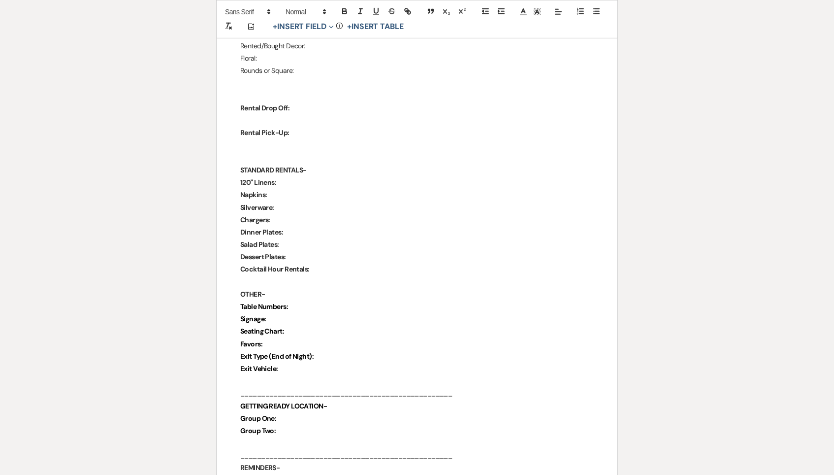
click at [294, 362] on p "Exit Vehicle:" at bounding box center [417, 368] width 354 height 12
click at [340, 351] on p "Exit Type (End of Night):" at bounding box center [417, 357] width 354 height 12
click at [314, 326] on p "Seating Chart:" at bounding box center [417, 332] width 354 height 12
click at [314, 354] on strong "Exit Type (End of Night):" at bounding box center [276, 358] width 73 height 9
click at [310, 340] on p "Favors:" at bounding box center [417, 346] width 354 height 12
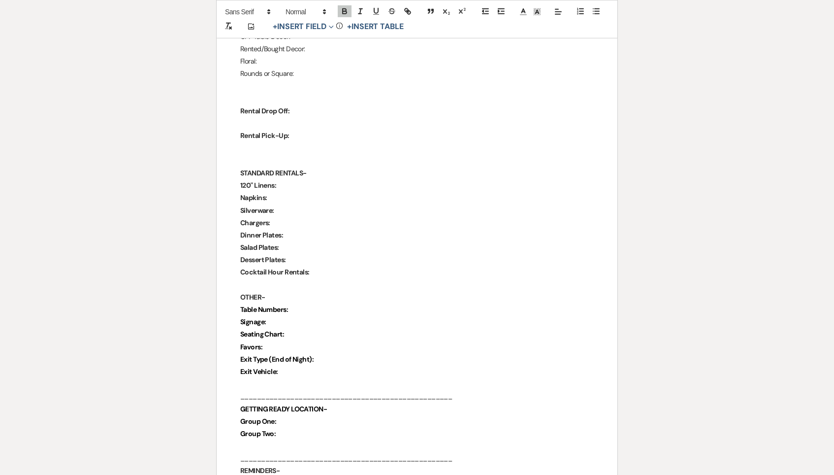
click at [307, 316] on p "Signage:" at bounding box center [417, 322] width 354 height 12
click at [302, 304] on p "Table Numbers:" at bounding box center [417, 310] width 354 height 12
drag, startPoint x: 243, startPoint y: 249, endPoint x: 333, endPoint y: 252, distance: 89.7
click at [333, 252] on div "Chimney Pond Farm Wedding Day Details Wedding Date: Saturday, September 12th, 2…" at bounding box center [417, 101] width 401 height 2491
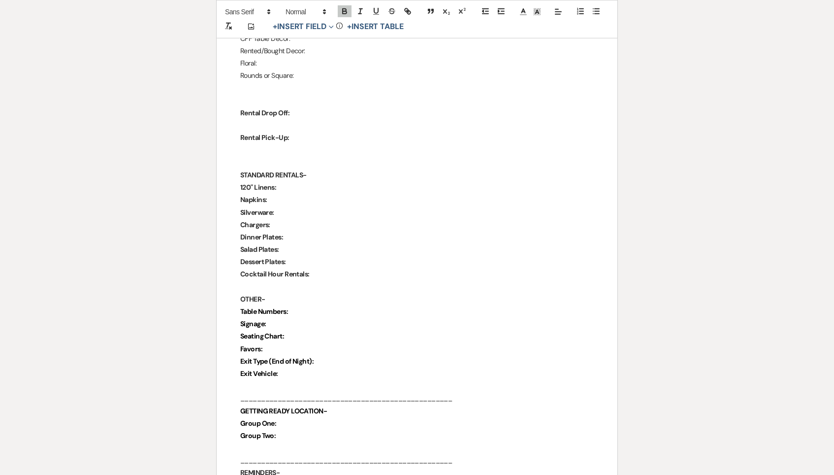
click at [333, 268] on p "Cocktail Hour Rentals:" at bounding box center [417, 274] width 354 height 12
drag, startPoint x: 317, startPoint y: 229, endPoint x: 233, endPoint y: 150, distance: 114.9
click at [233, 150] on div "Chimney Pond Farm Wedding Day Details Wedding Date: Saturday, September 12th, 2…" at bounding box center [417, 102] width 401 height 2491
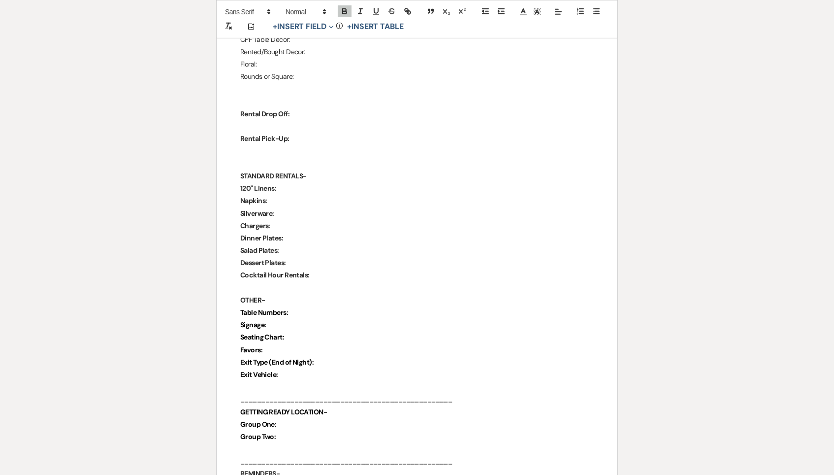
scroll to position [1313, 0]
click at [359, 269] on p "Cocktail Hour Rentals:" at bounding box center [417, 275] width 354 height 12
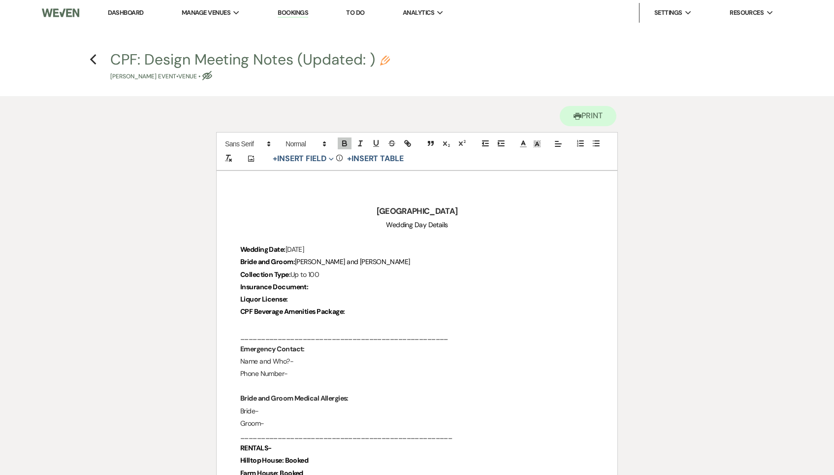
scroll to position [0, 0]
click at [93, 56] on icon "Previous" at bounding box center [93, 60] width 7 height 12
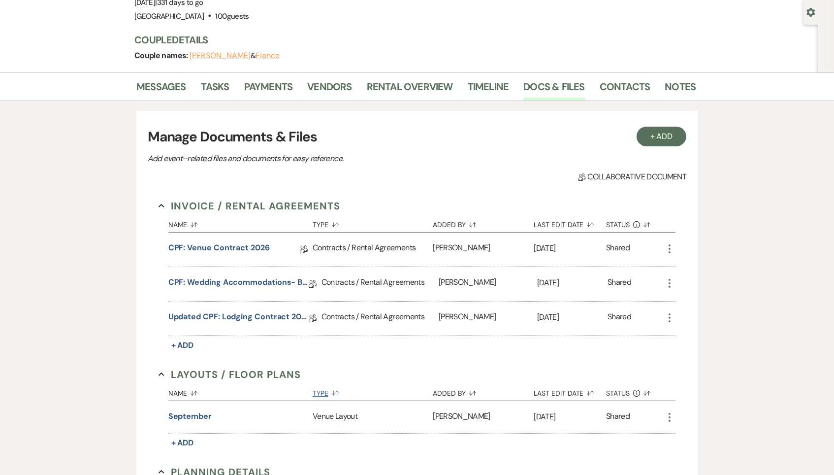
scroll to position [91, 0]
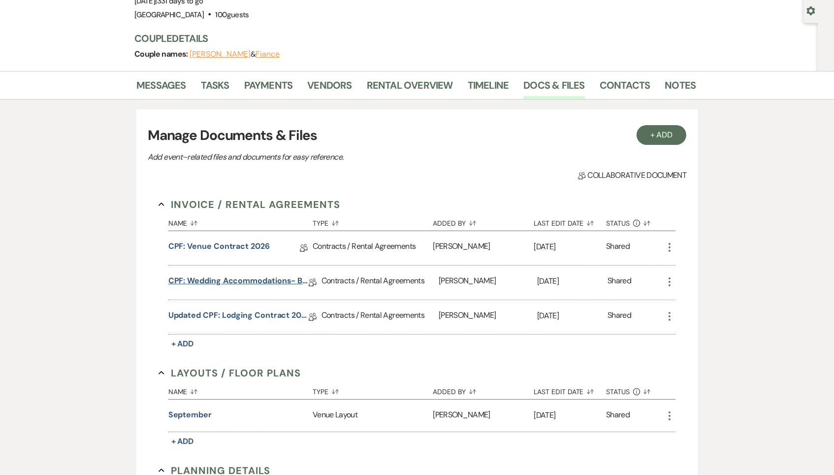
click at [242, 278] on link "CPF: Wedding Accommodations- Bar Usage Fee 2025" at bounding box center [238, 282] width 140 height 15
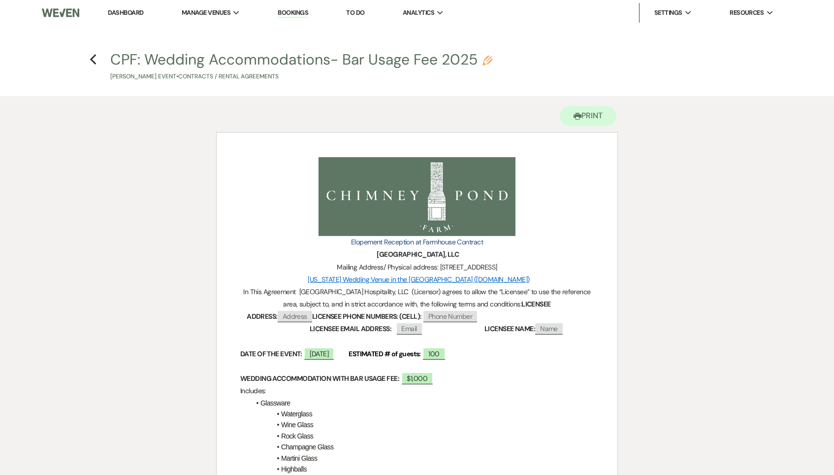
click at [93, 51] on div "Previous" at bounding box center [93, 58] width 7 height 16
click at [94, 61] on icon "Previous" at bounding box center [93, 60] width 7 height 12
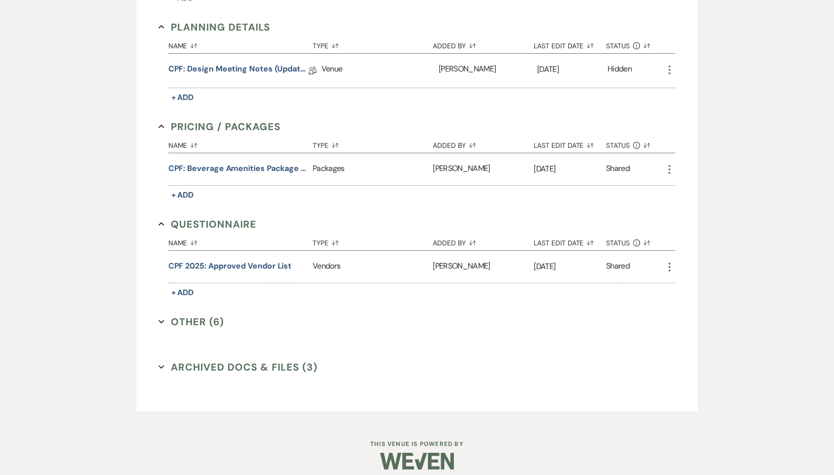
scroll to position [516, 0]
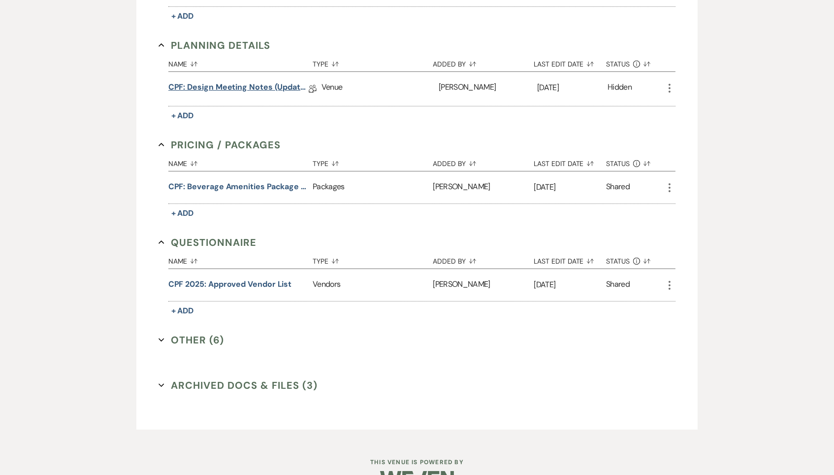
click at [267, 81] on link "CPF: Design Meeting Notes (Updated: )" at bounding box center [238, 88] width 140 height 15
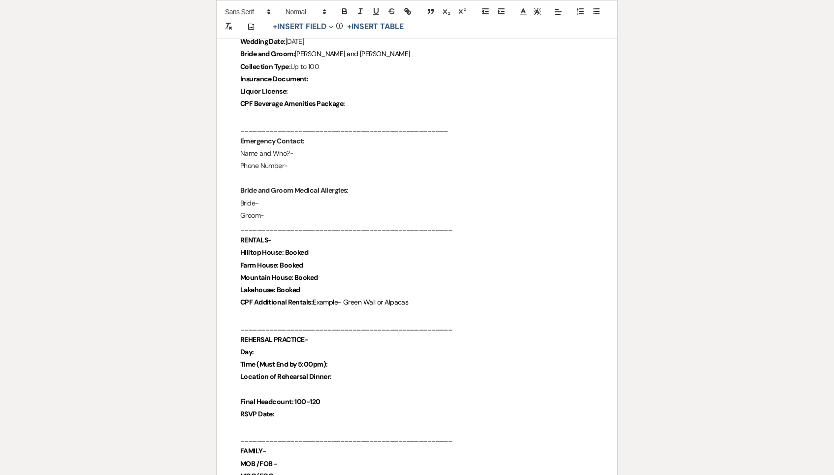
click at [372, 100] on p "CPF Beverage Amenities Package:" at bounding box center [417, 104] width 354 height 12
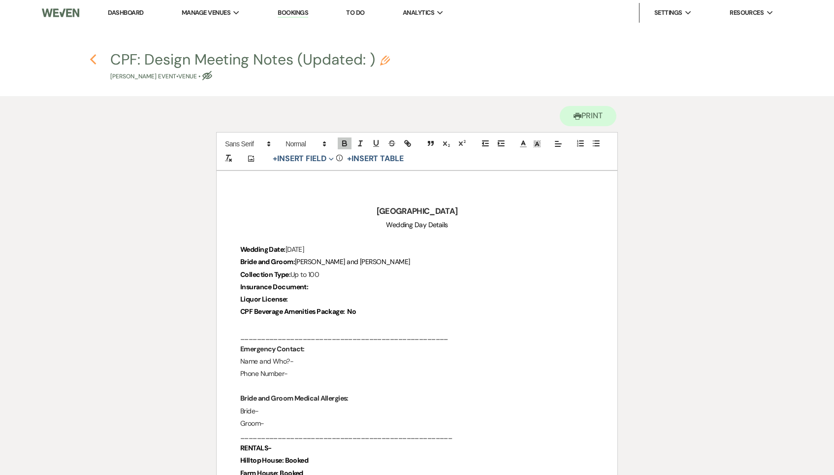
click at [90, 61] on icon "Previous" at bounding box center [93, 60] width 7 height 12
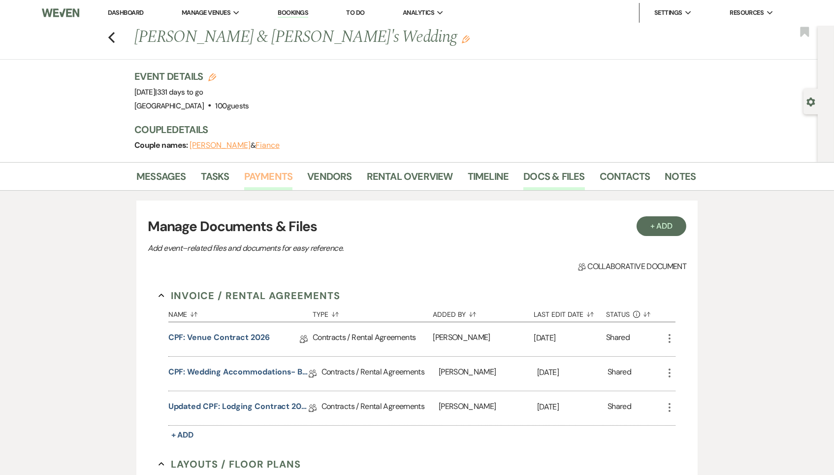
scroll to position [0, 0]
click at [275, 172] on link "Payments" at bounding box center [268, 179] width 49 height 22
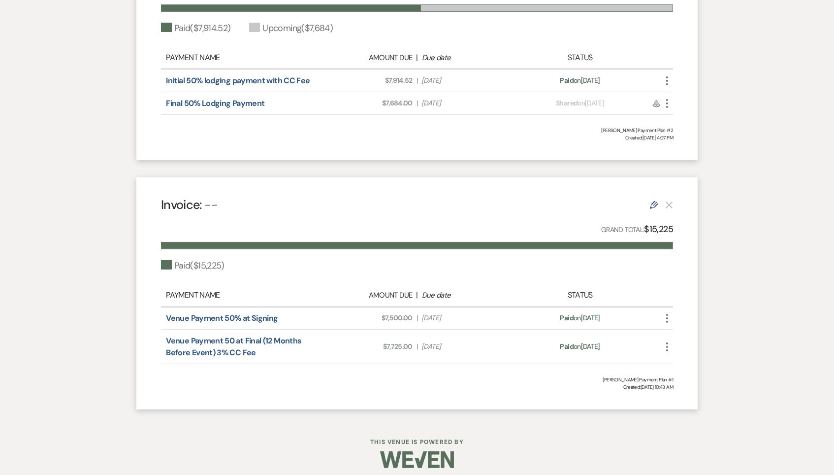
scroll to position [41, 0]
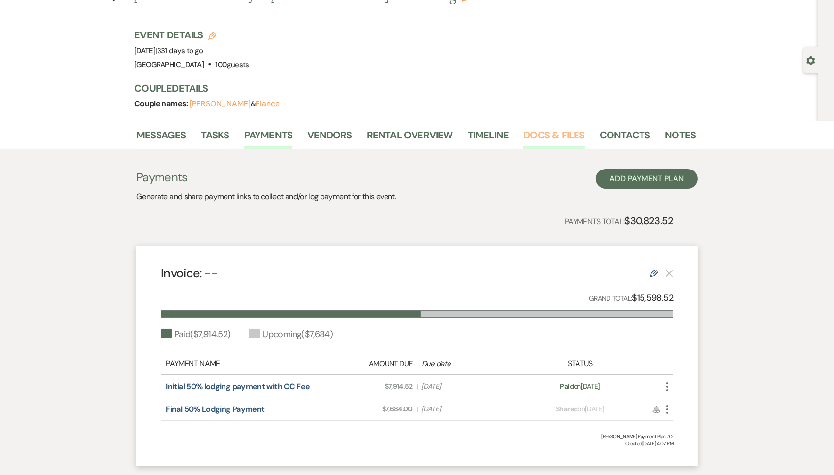
click at [553, 131] on link "Docs & Files" at bounding box center [553, 138] width 61 height 22
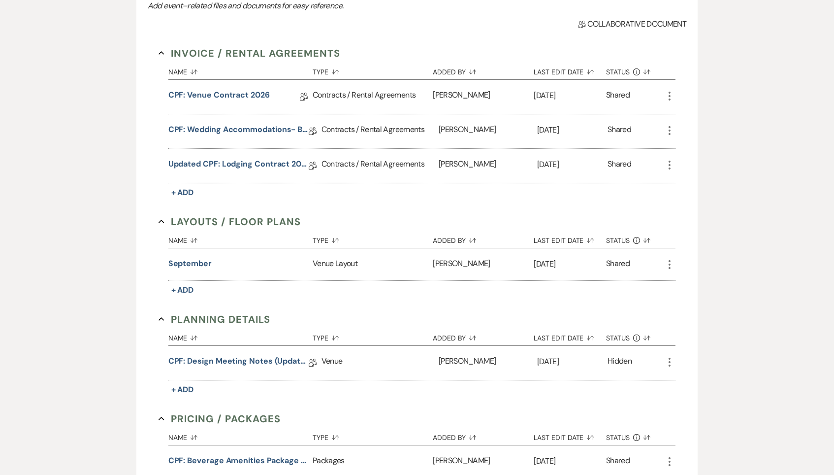
scroll to position [281, 0]
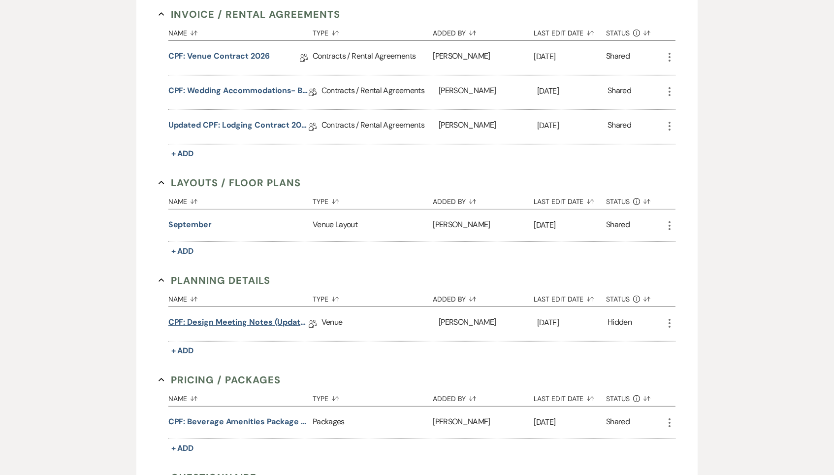
click at [287, 317] on link "CPF: Design Meeting Notes (Updated: )" at bounding box center [238, 323] width 140 height 15
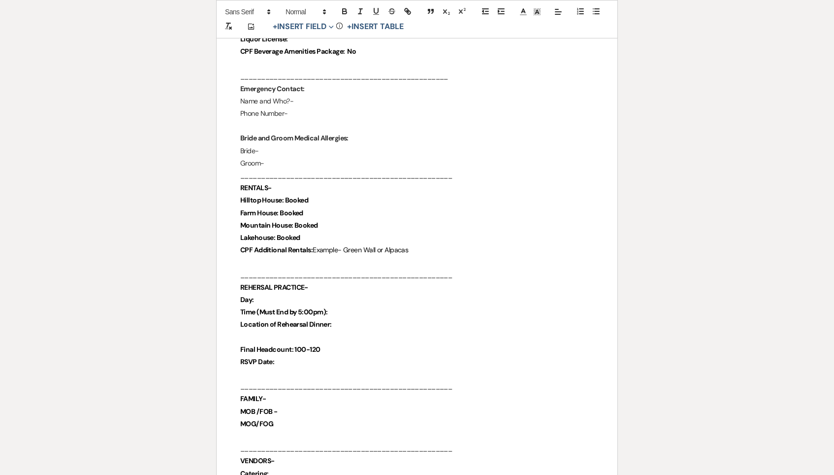
click at [383, 306] on p "Time (Must End by 5:00pm):" at bounding box center [417, 312] width 354 height 12
click at [379, 331] on p at bounding box center [417, 337] width 354 height 12
click at [343, 323] on p "Location of Rehearsal Dinner:" at bounding box center [417, 326] width 354 height 12
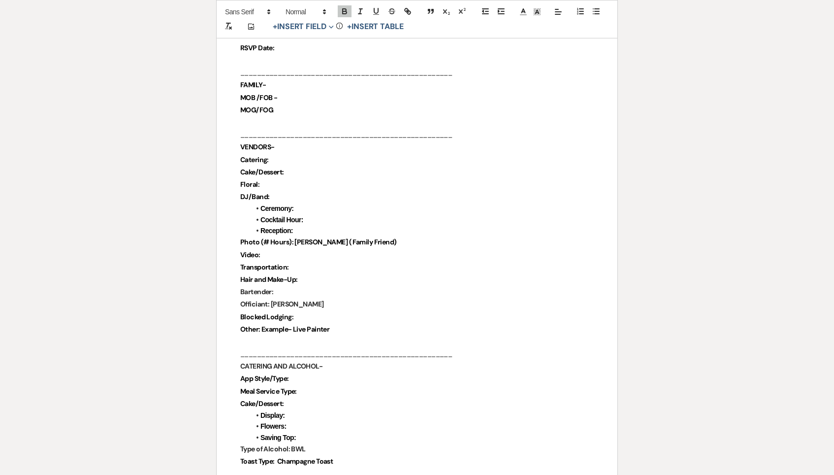
scroll to position [601, 0]
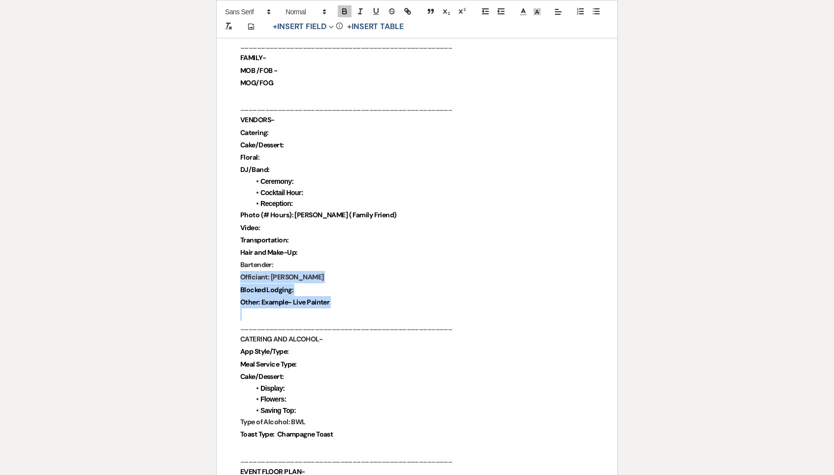
drag, startPoint x: 237, startPoint y: 266, endPoint x: 290, endPoint y: 299, distance: 61.9
click at [290, 309] on p at bounding box center [417, 315] width 354 height 12
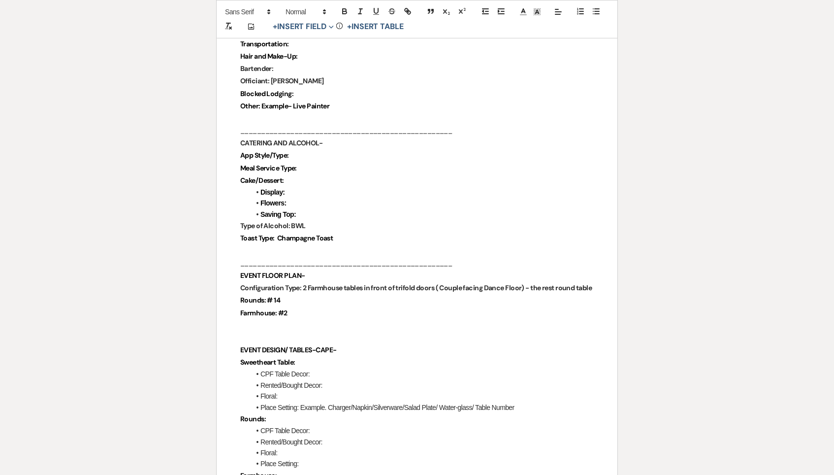
scroll to position [798, 0]
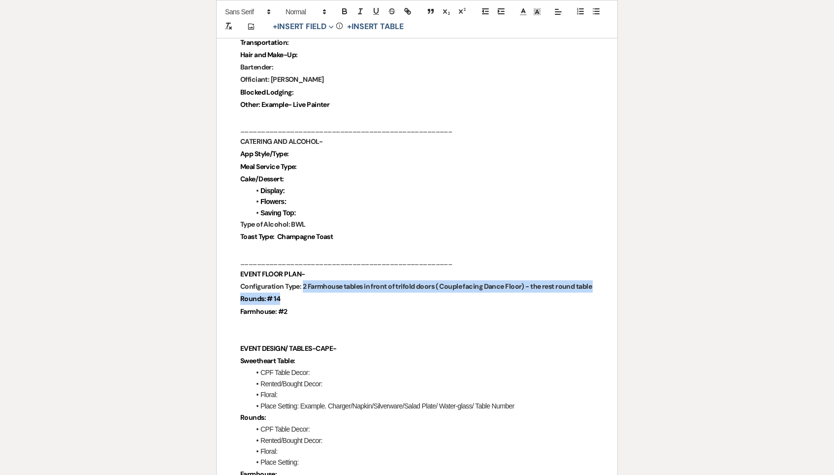
drag, startPoint x: 303, startPoint y: 271, endPoint x: 371, endPoint y: 278, distance: 68.3
click at [371, 293] on p "Rounds: # 14" at bounding box center [417, 299] width 354 height 12
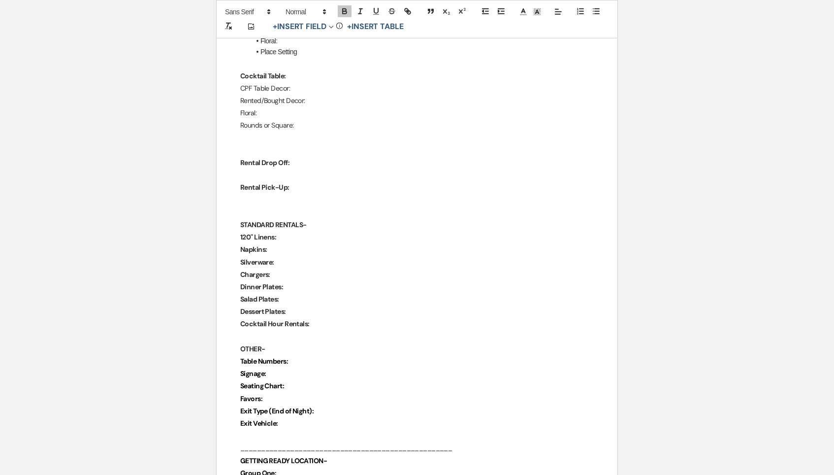
scroll to position [1297, 0]
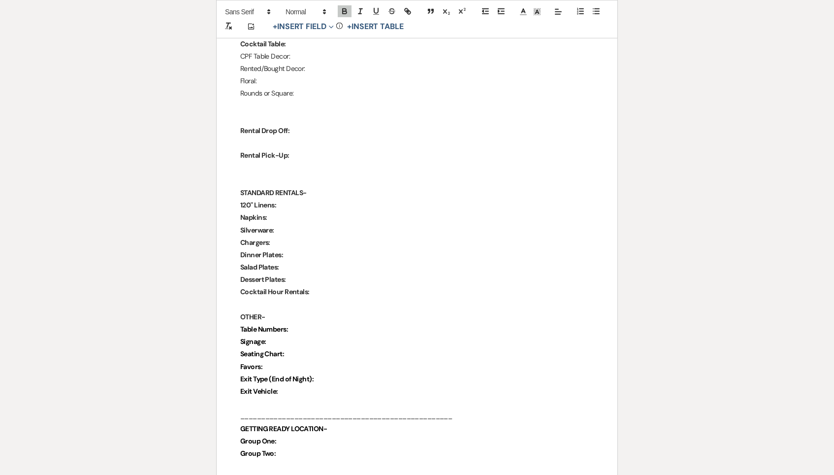
click at [295, 211] on p "Napkins:" at bounding box center [417, 217] width 354 height 12
click at [295, 200] on p "120" Linens:" at bounding box center [417, 206] width 354 height 12
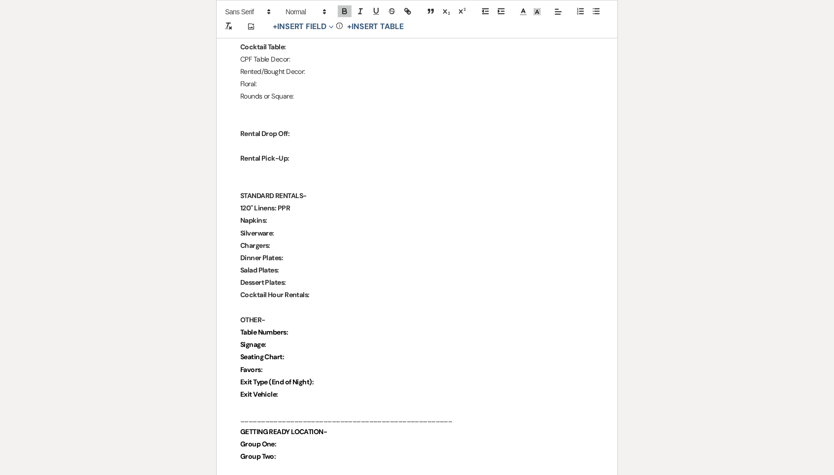
click at [296, 214] on p "Napkins:" at bounding box center [417, 220] width 354 height 12
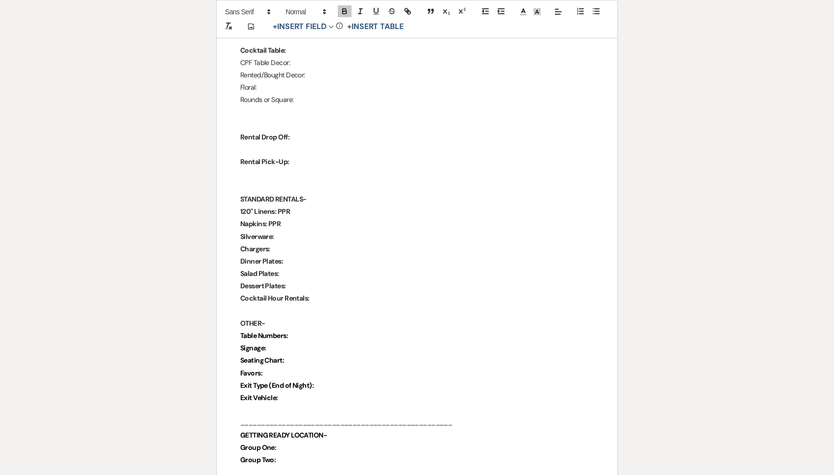
click at [293, 230] on p "Silverware:" at bounding box center [417, 236] width 354 height 12
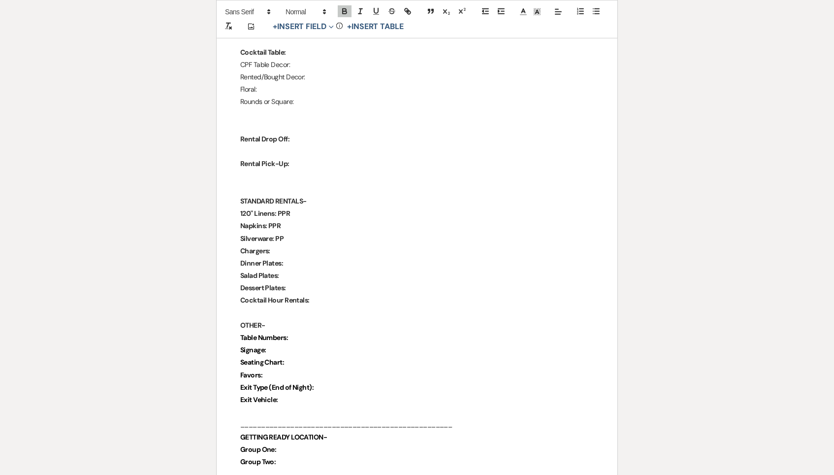
scroll to position [1288, 0]
click at [313, 246] on p "Chargers:" at bounding box center [417, 252] width 354 height 12
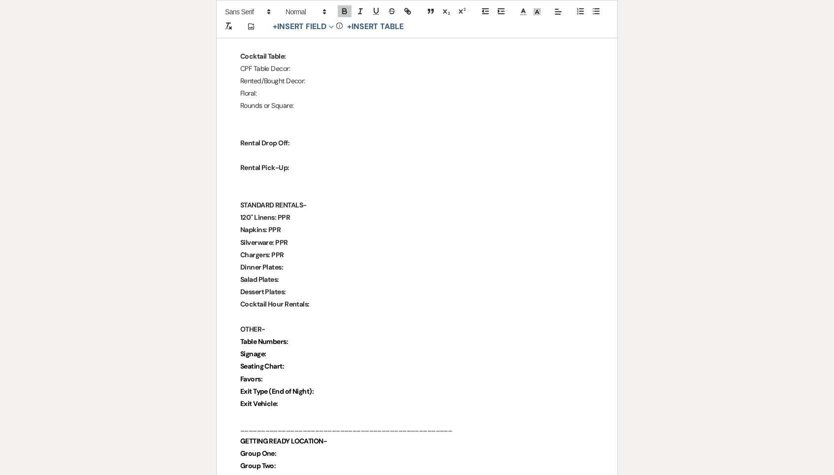
click at [313, 273] on p "Salad Plates:" at bounding box center [417, 279] width 354 height 12
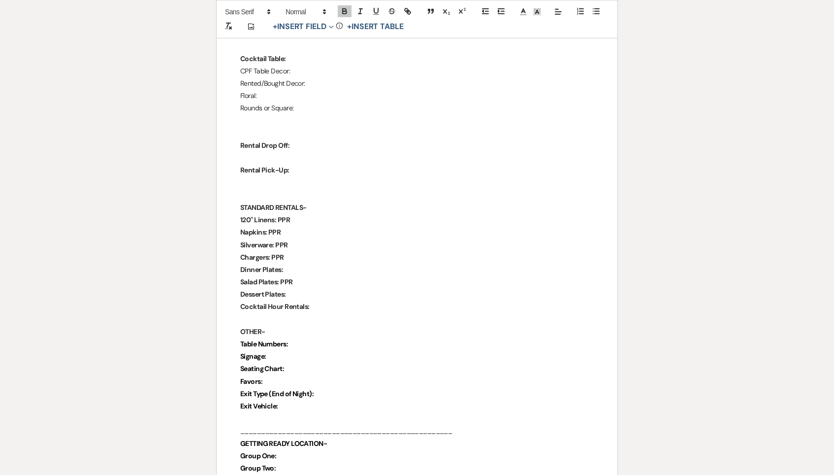
click at [322, 288] on p "Dessert Plates:" at bounding box center [417, 294] width 354 height 12
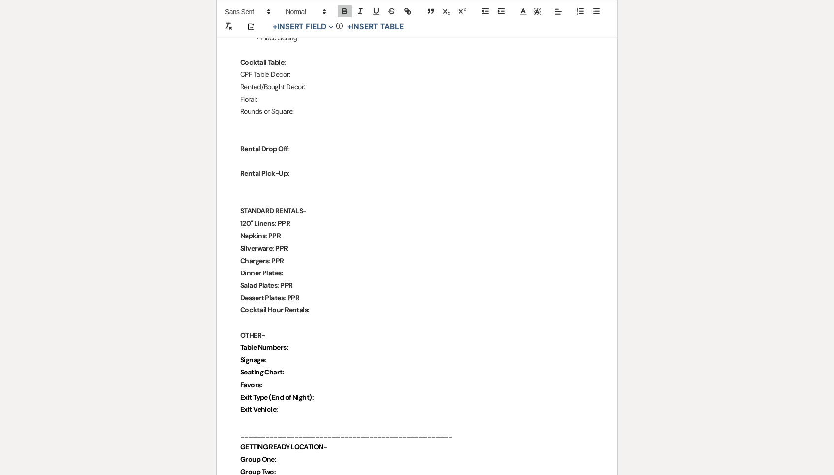
click at [370, 304] on p "Cocktail Hour Rentals:" at bounding box center [417, 310] width 354 height 12
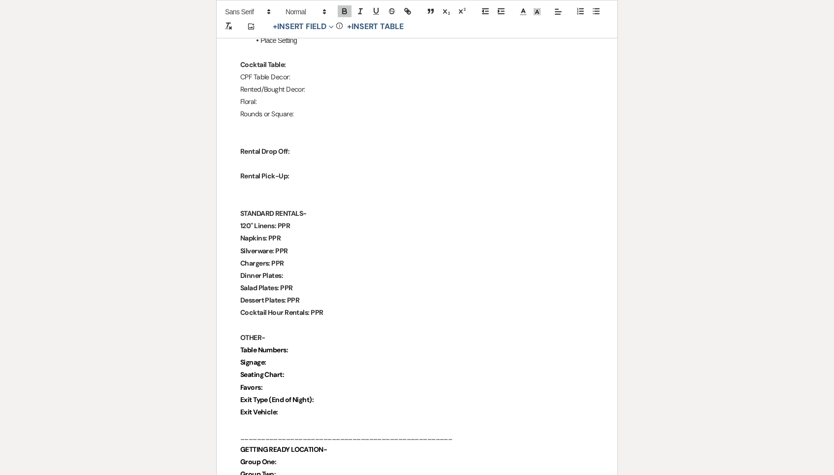
click at [339, 344] on p "Table Numbers:" at bounding box center [417, 350] width 354 height 12
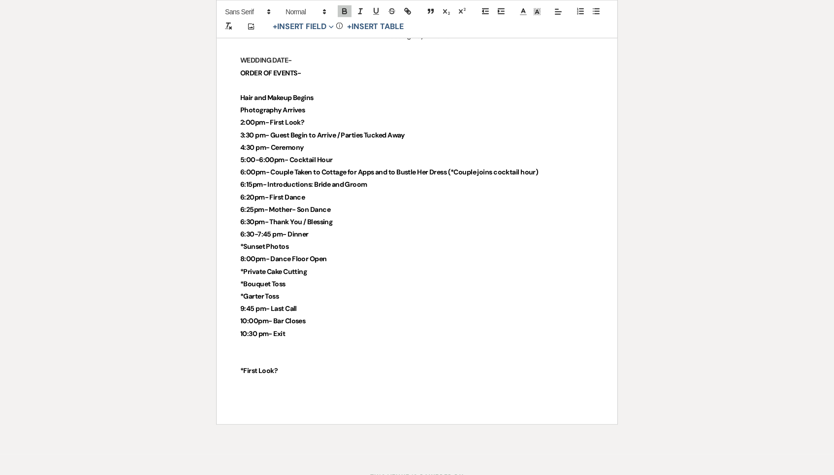
scroll to position [2237, 0]
click at [309, 303] on p "9:45 pm- Last Call" at bounding box center [417, 309] width 354 height 12
drag, startPoint x: 299, startPoint y: 296, endPoint x: 228, endPoint y: 294, distance: 71.9
click at [293, 231] on strong "6:30-7:45 pm- Dinner" at bounding box center [274, 235] width 68 height 9
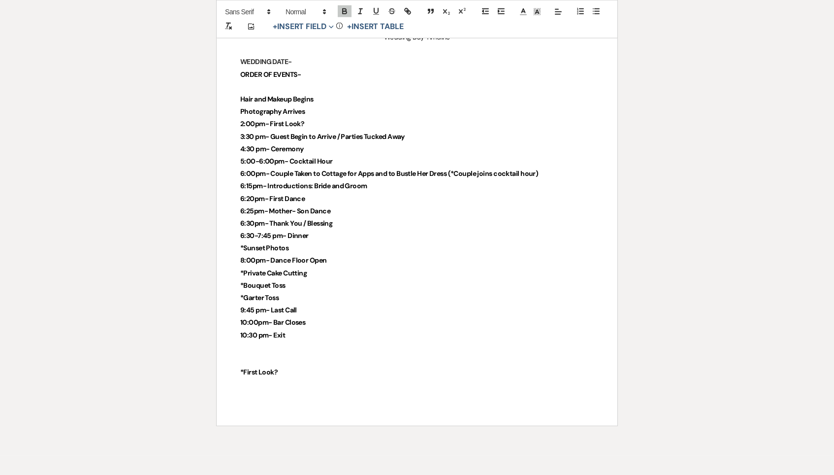
scroll to position [2236, 0]
drag, startPoint x: 237, startPoint y: 122, endPoint x: 353, endPoint y: 122, distance: 115.7
click at [353, 157] on p "5:00-6:00pm- Cocktail Hour" at bounding box center [417, 163] width 354 height 12
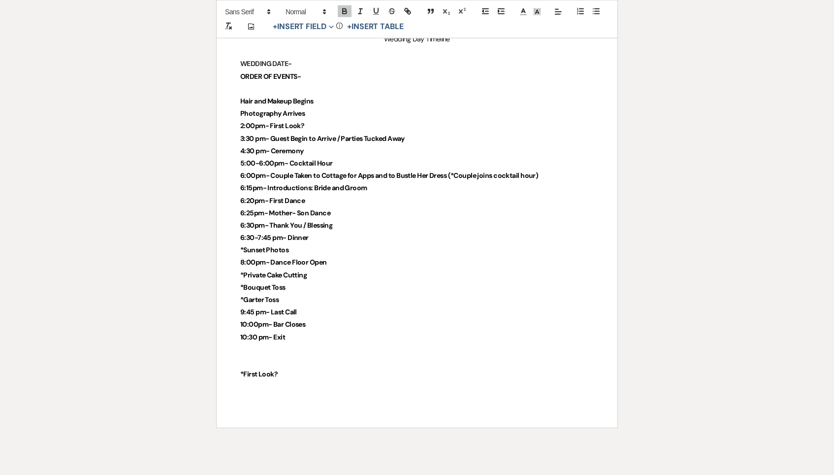
click at [319, 145] on p "4:30 pm- Ceremony" at bounding box center [417, 151] width 354 height 12
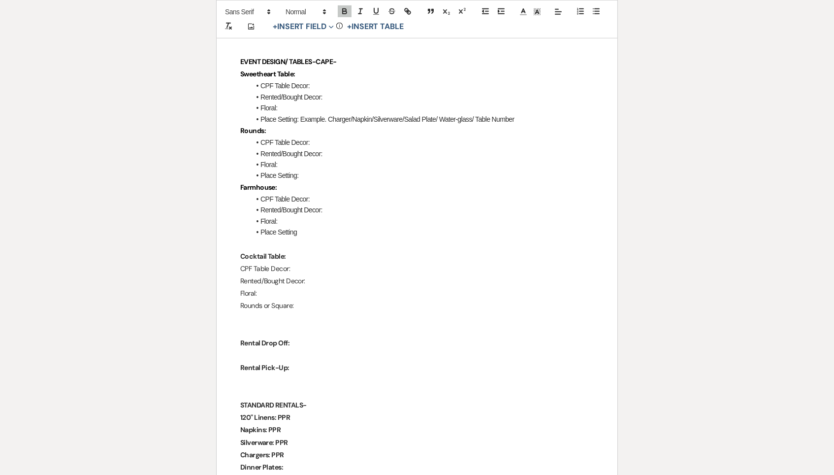
scroll to position [1086, 0]
click at [333, 261] on p "CPF Table Decor:" at bounding box center [417, 267] width 354 height 12
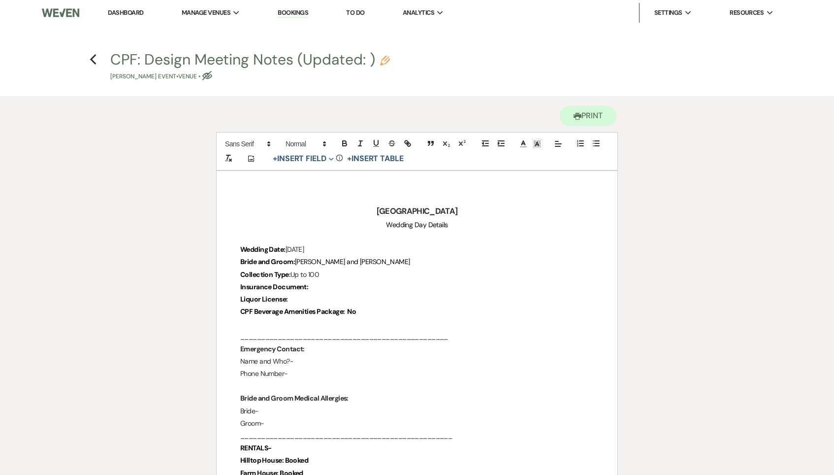
scroll to position [0, 0]
click at [350, 285] on p "Insurance Document:" at bounding box center [417, 287] width 354 height 12
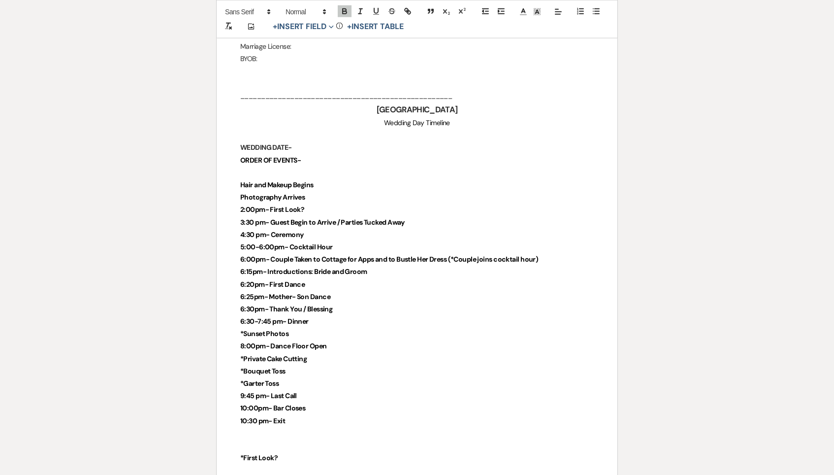
scroll to position [2152, 0]
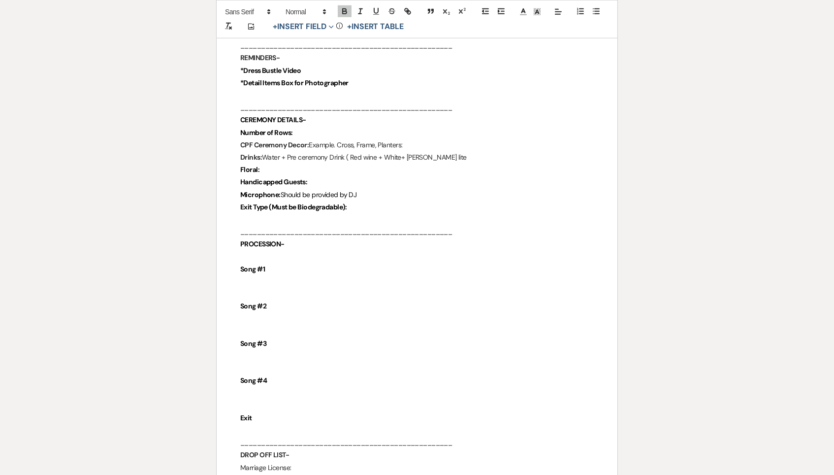
click at [303, 263] on p "Song #1" at bounding box center [417, 269] width 354 height 12
click at [291, 276] on p at bounding box center [417, 282] width 354 height 12
click at [260, 276] on p at bounding box center [417, 282] width 354 height 12
click at [260, 289] on p at bounding box center [417, 295] width 354 height 12
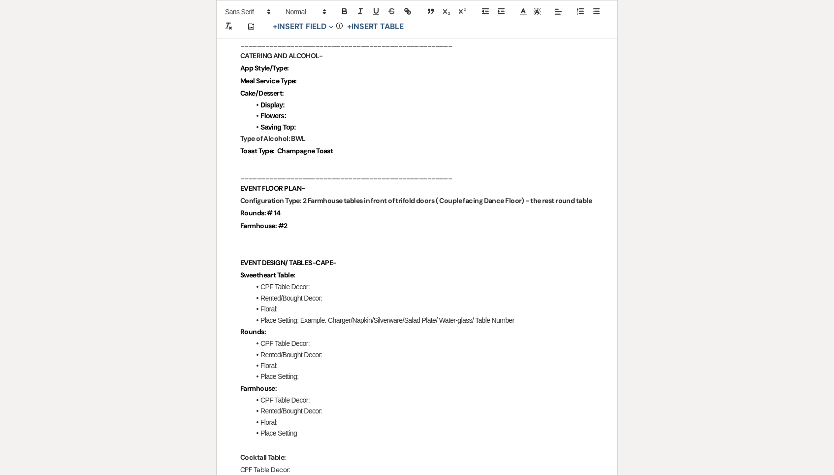
scroll to position [885, 0]
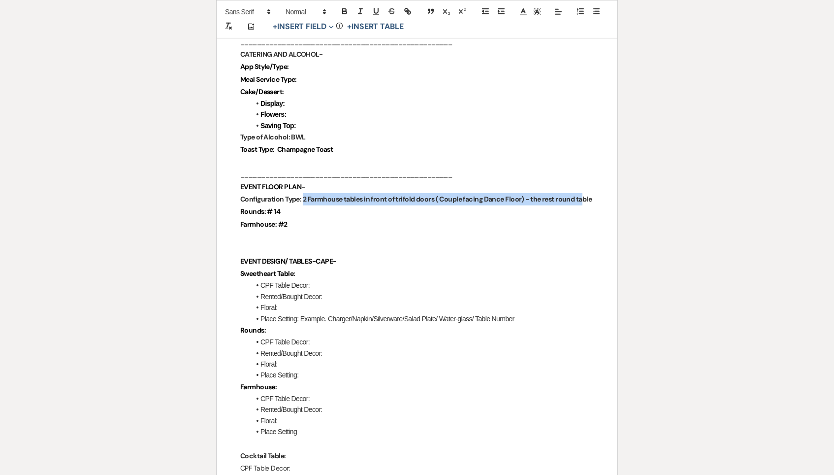
drag, startPoint x: 302, startPoint y: 184, endPoint x: 580, endPoint y: 182, distance: 277.7
click at [580, 195] on strong "Configuration Type: 2 Farmhouse tables in front of trifold doors ( Couple facin…" at bounding box center [416, 199] width 352 height 9
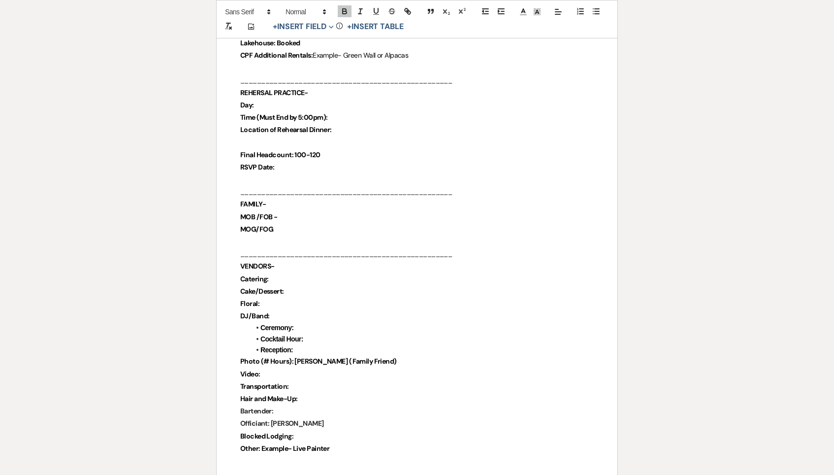
scroll to position [453, 0]
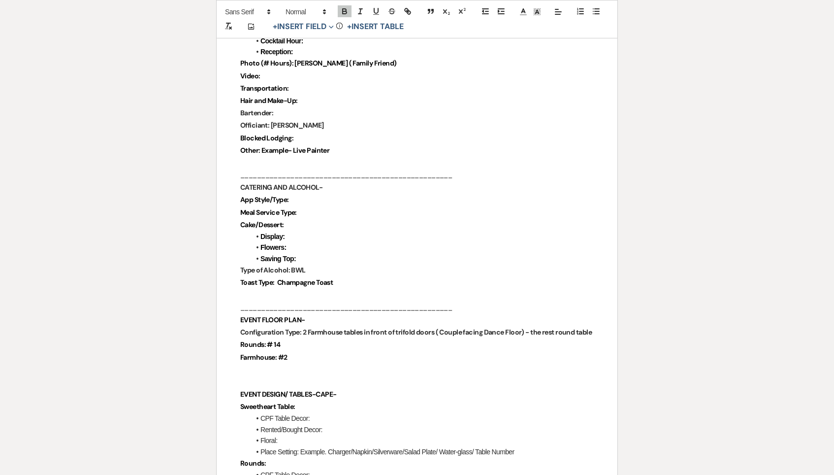
click at [288, 363] on p at bounding box center [417, 369] width 354 height 12
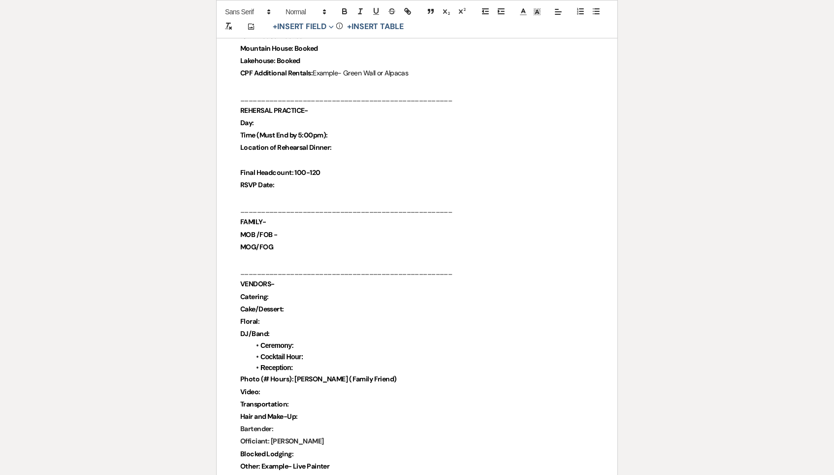
scroll to position [452, 0]
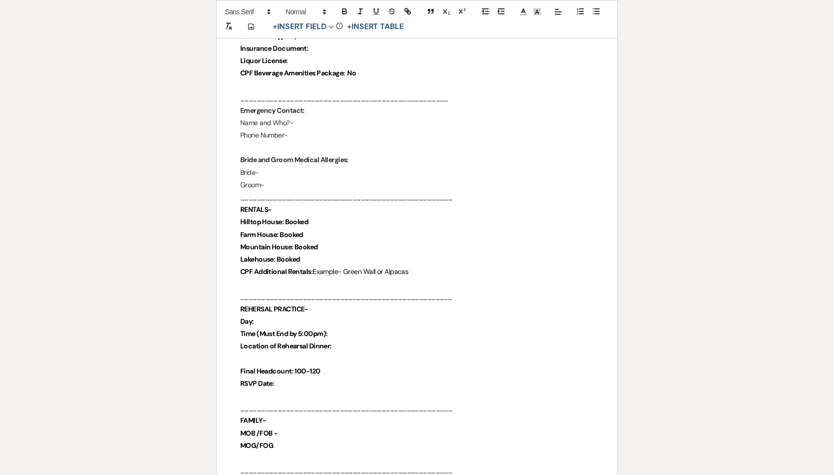
click at [336, 327] on p "Time (Must End by 5:00pm):" at bounding box center [417, 333] width 354 height 12
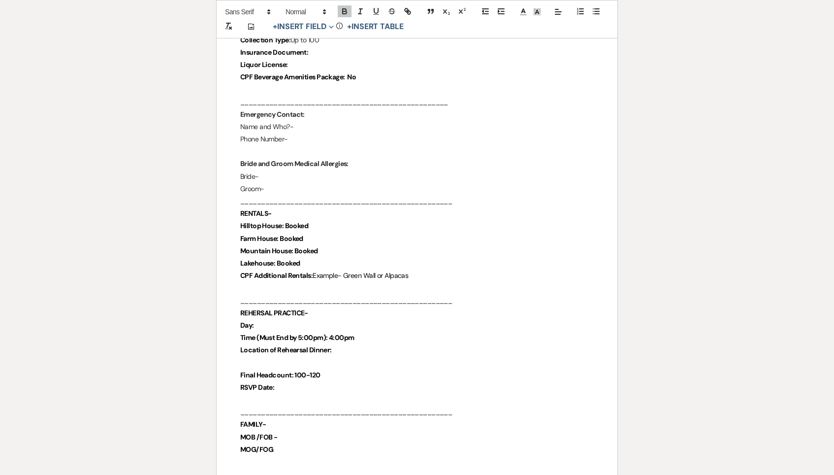
scroll to position [234, 0]
click at [252, 321] on strong "Day:" at bounding box center [247, 325] width 14 height 9
click at [270, 322] on p "Day:" at bounding box center [417, 326] width 354 height 12
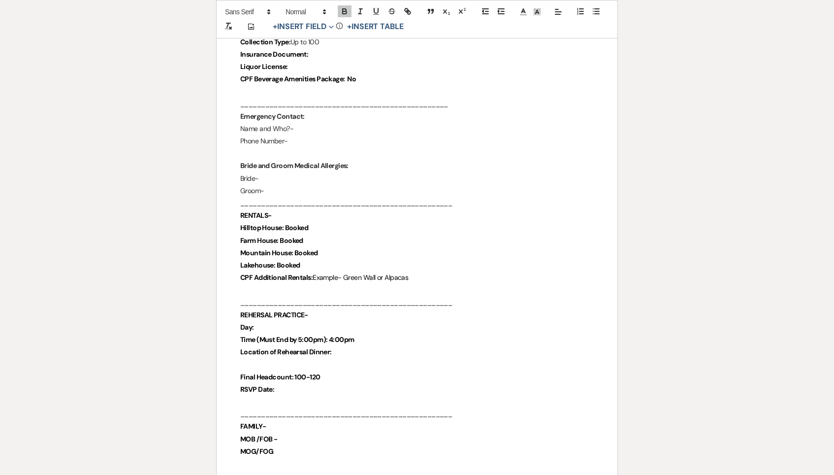
scroll to position [232, 0]
drag, startPoint x: 393, startPoint y: 337, endPoint x: 347, endPoint y: 336, distance: 46.3
click at [347, 336] on p "Time (Must End by 5:00pm): 4:00pm" at bounding box center [417, 340] width 354 height 12
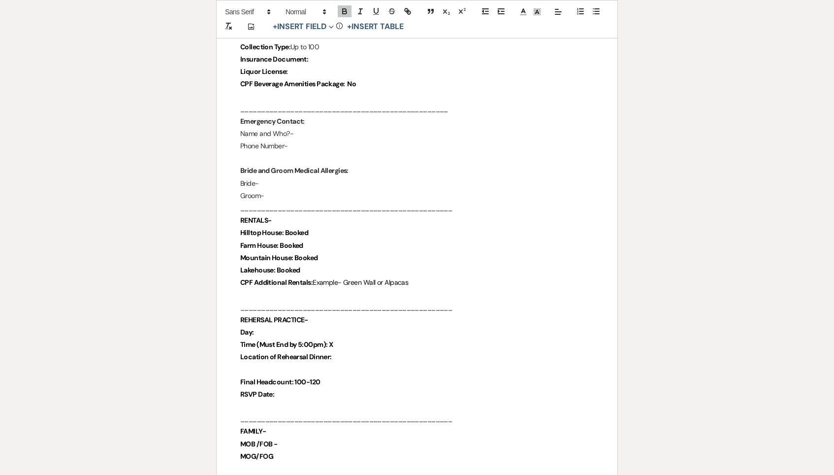
click at [328, 327] on p "Day:" at bounding box center [417, 332] width 354 height 12
drag, startPoint x: 347, startPoint y: 339, endPoint x: 245, endPoint y: 339, distance: 101.9
click at [245, 339] on p "Time (Must End by 5:00pm): X" at bounding box center [417, 345] width 354 height 12
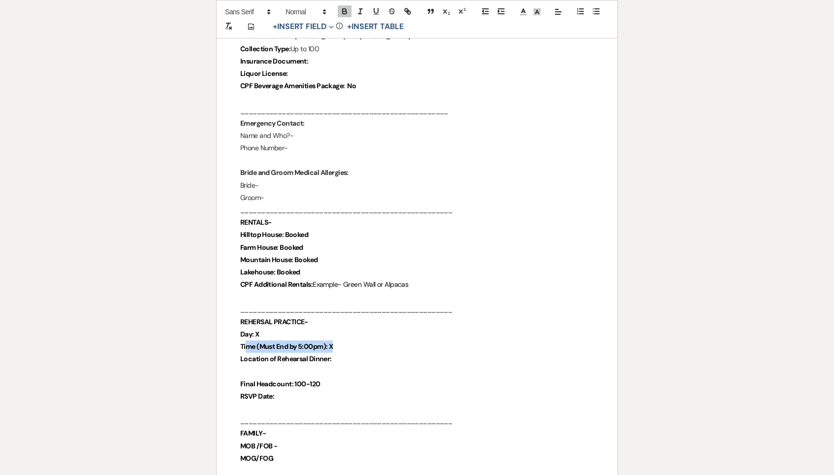
click at [245, 342] on strong "Time (Must End by 5:00pm): X" at bounding box center [286, 346] width 93 height 9
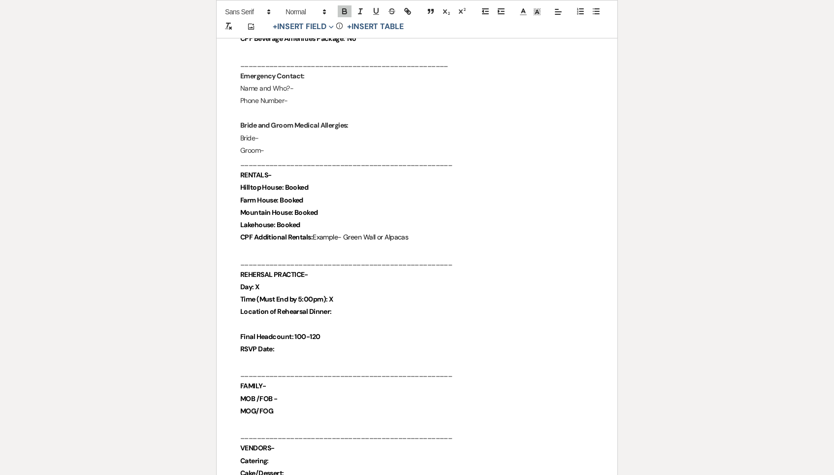
scroll to position [274, 0]
click at [336, 205] on p "Mountain House: Booked" at bounding box center [417, 211] width 354 height 12
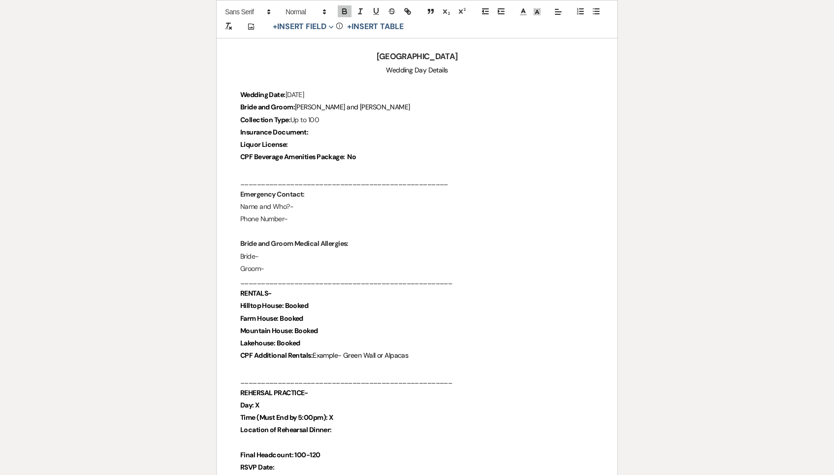
click at [295, 254] on p "Bride-" at bounding box center [417, 256] width 354 height 12
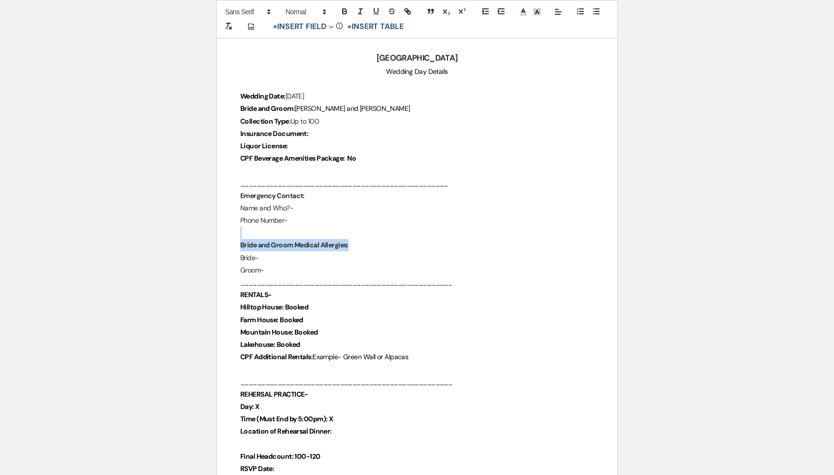
drag, startPoint x: 235, startPoint y: 234, endPoint x: 383, endPoint y: 236, distance: 147.7
click at [383, 239] on p "Bride and Groom Medical Allergies:" at bounding box center [417, 245] width 354 height 12
click at [277, 258] on p "Bride-" at bounding box center [417, 259] width 354 height 12
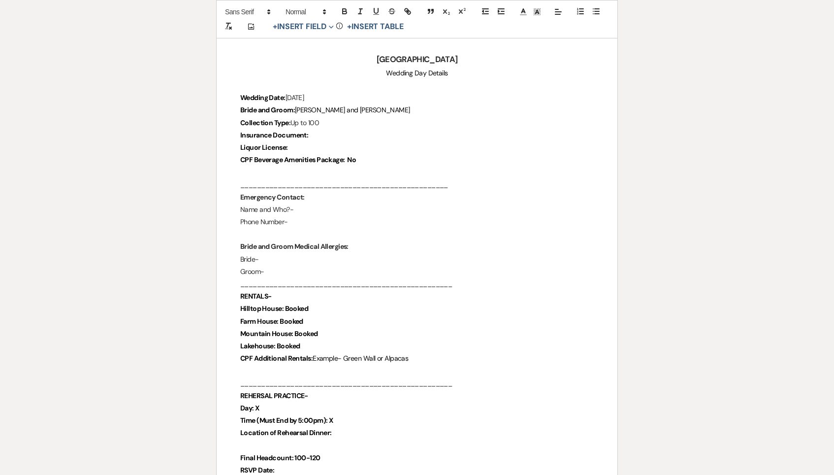
scroll to position [151, 0]
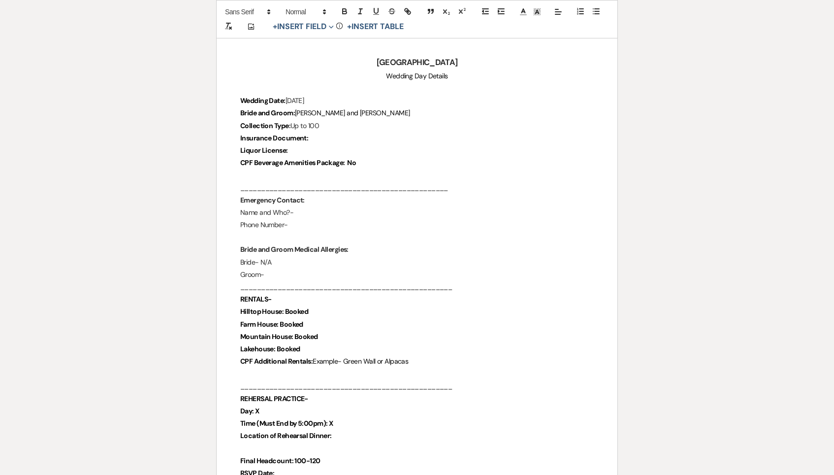
click at [289, 273] on p "Groom-" at bounding box center [417, 274] width 354 height 12
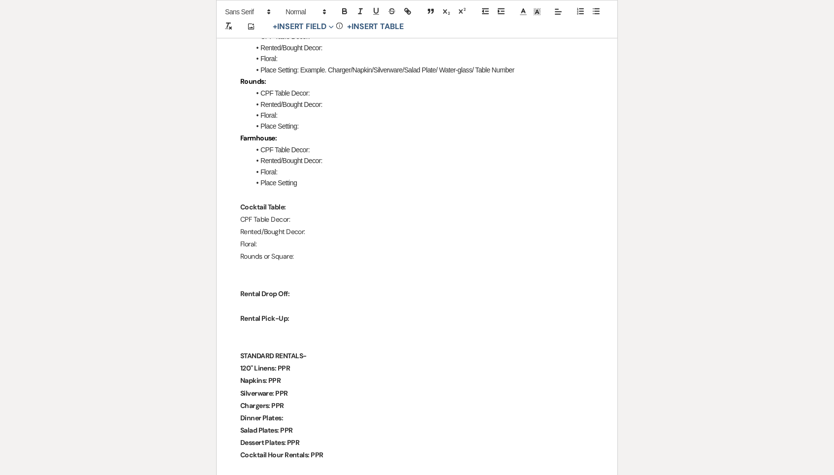
scroll to position [1148, 0]
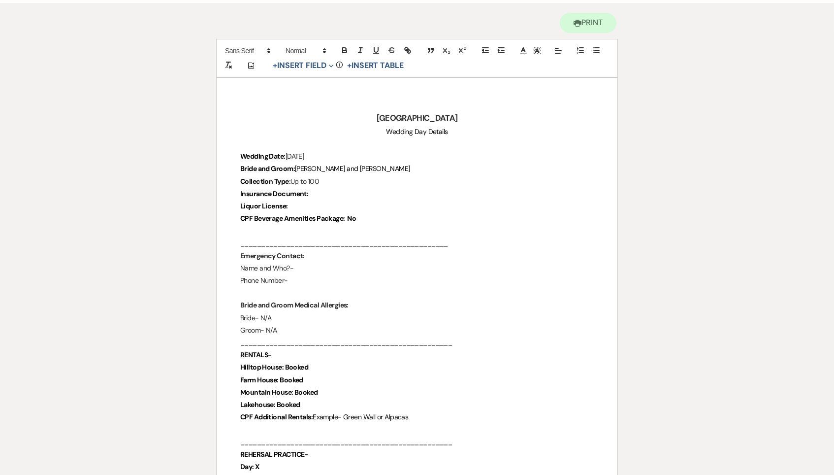
click at [297, 362] on strong "Hilltop House: Booked" at bounding box center [274, 366] width 68 height 9
click at [297, 353] on p "RENTALS-" at bounding box center [417, 355] width 354 height 12
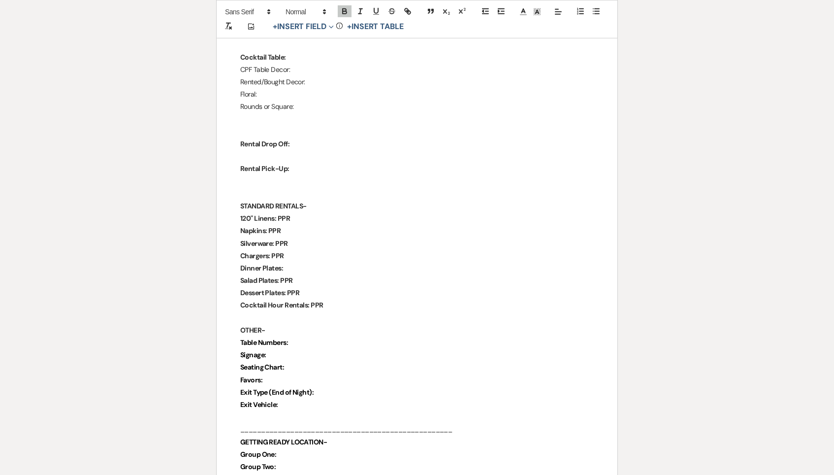
scroll to position [1308, 0]
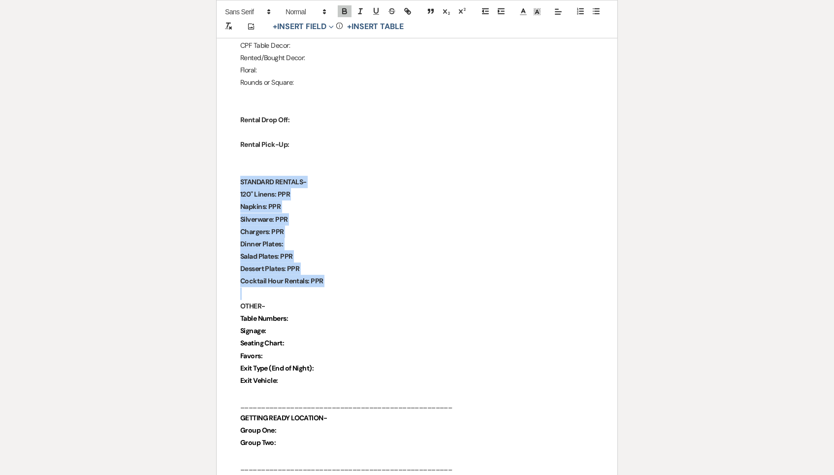
drag, startPoint x: 334, startPoint y: 264, endPoint x: 234, endPoint y: 161, distance: 143.5
click at [234, 161] on div "Chimney Pond Farm Wedding Day Details Wedding Date: Saturday, September 12th, 2…" at bounding box center [417, 108] width 401 height 2491
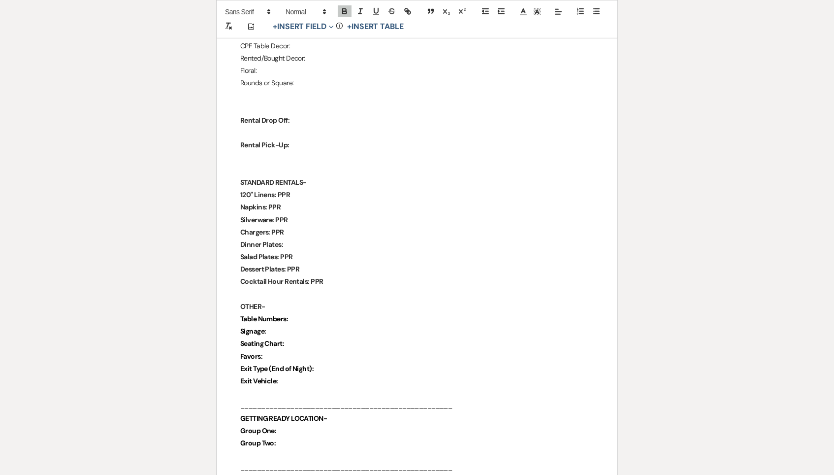
scroll to position [1307, 0]
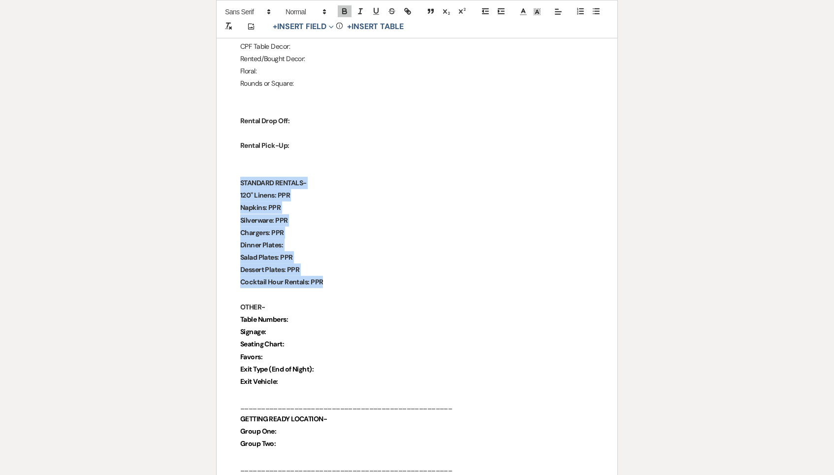
drag, startPoint x: 234, startPoint y: 161, endPoint x: 311, endPoint y: 257, distance: 122.6
click at [311, 257] on div "Chimney Pond Farm Wedding Day Details Wedding Date: Saturday, September 12th, 2…" at bounding box center [417, 109] width 401 height 2491
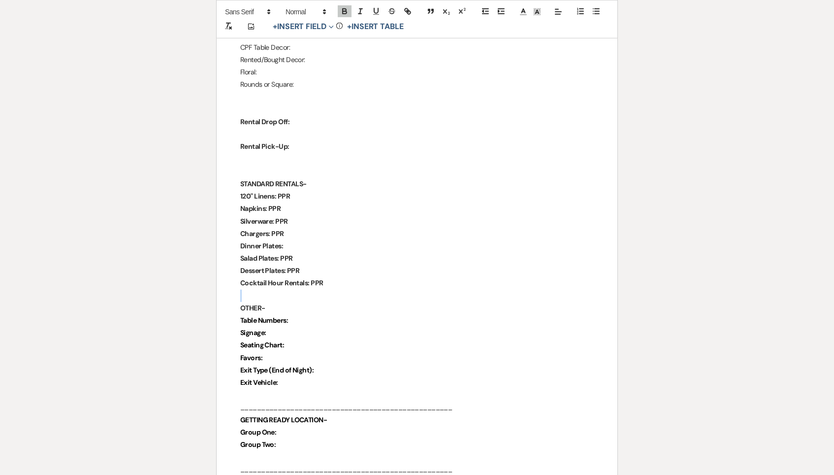
click at [327, 277] on p "Cocktail Hour Rentals: PPR" at bounding box center [417, 283] width 354 height 12
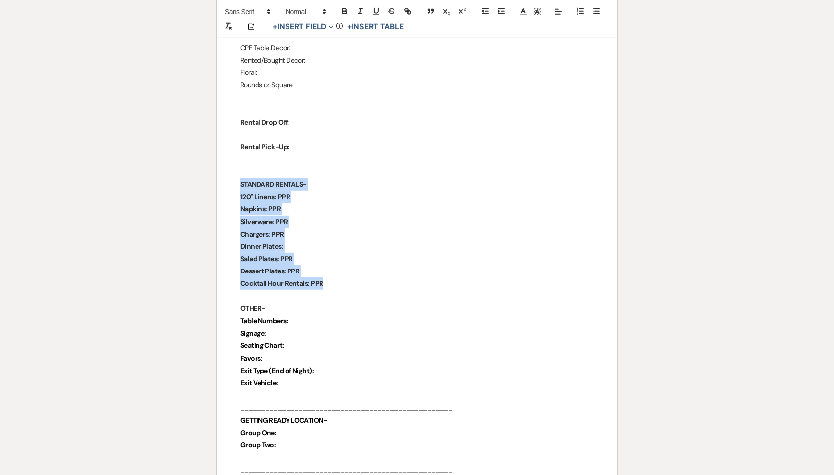
drag, startPoint x: 230, startPoint y: 164, endPoint x: 337, endPoint y: 260, distance: 143.3
click at [337, 260] on div "Chimney Pond Farm Wedding Day Details Wedding Date: Saturday, September 12th, 2…" at bounding box center [417, 110] width 401 height 2491
click at [337, 278] on p "Cocktail Hour Rentals: PPR" at bounding box center [417, 284] width 354 height 12
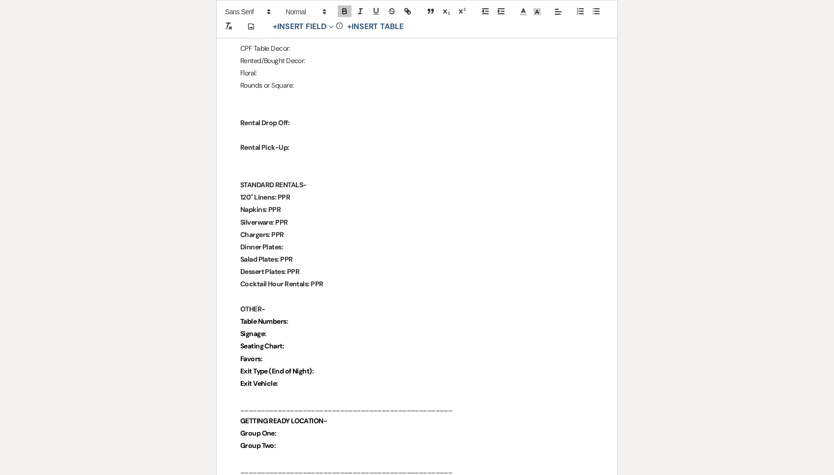
scroll to position [1304, 0]
drag, startPoint x: 237, startPoint y: 177, endPoint x: 326, endPoint y: 178, distance: 89.6
click at [326, 178] on div "Chimney Pond Farm Wedding Day Details Wedding Date: Saturday, September 12th, 2…" at bounding box center [417, 111] width 401 height 2491
click at [326, 192] on p "120" Linens: PPR" at bounding box center [417, 198] width 354 height 12
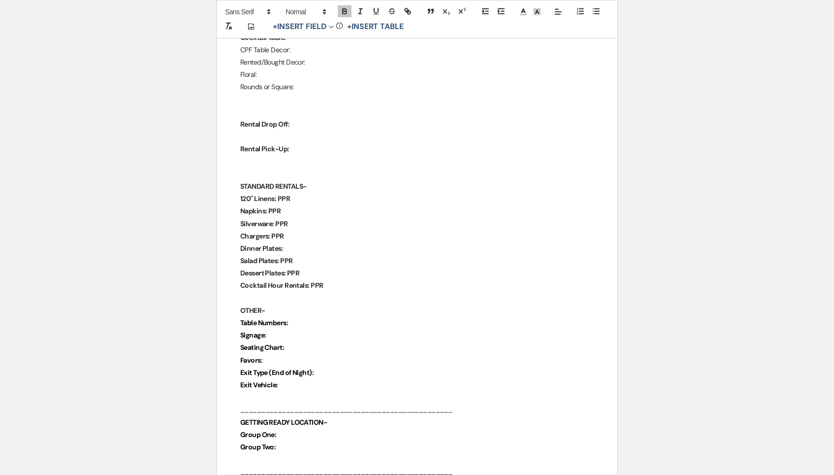
click at [325, 193] on p "120" Linens: PPR" at bounding box center [417, 199] width 354 height 12
click at [301, 243] on p "Dinner Plates:" at bounding box center [417, 249] width 354 height 12
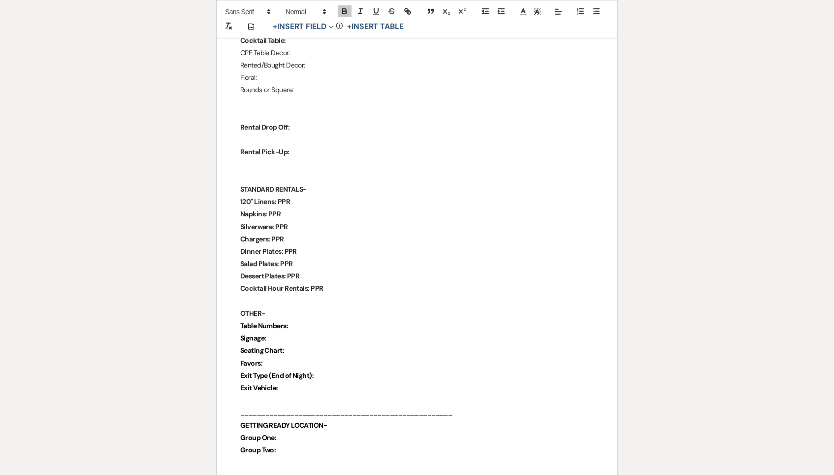
scroll to position [1300, 0]
drag, startPoint x: 297, startPoint y: 184, endPoint x: 277, endPoint y: 182, distance: 20.3
click at [277, 196] on p "120" Linens: PPR" at bounding box center [417, 202] width 354 height 12
click at [290, 210] on p "Napkins: PPR" at bounding box center [417, 216] width 354 height 12
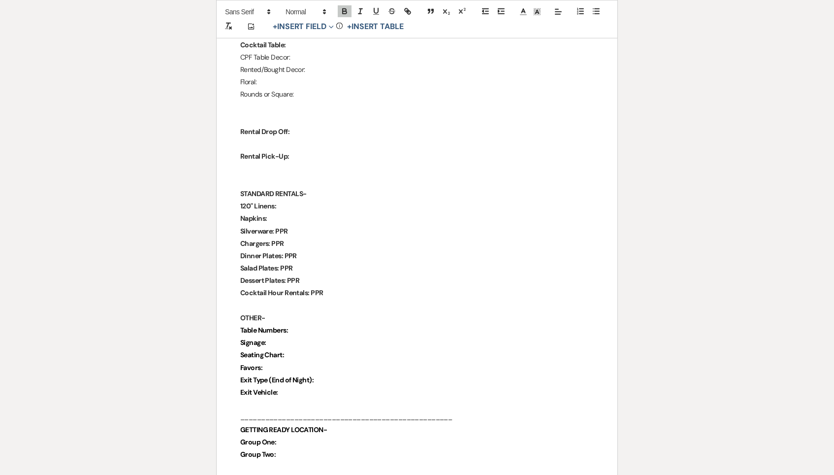
click at [303, 225] on p "Silverware: PPR" at bounding box center [417, 231] width 354 height 12
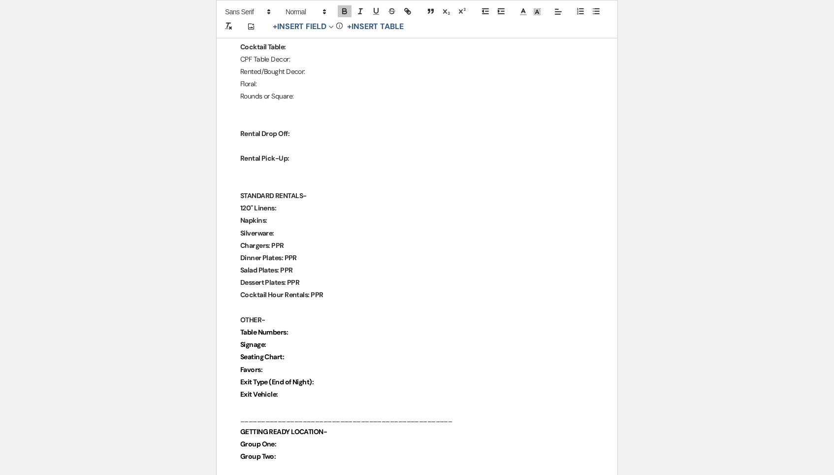
click at [301, 239] on p "Chargers: PPR" at bounding box center [417, 245] width 354 height 12
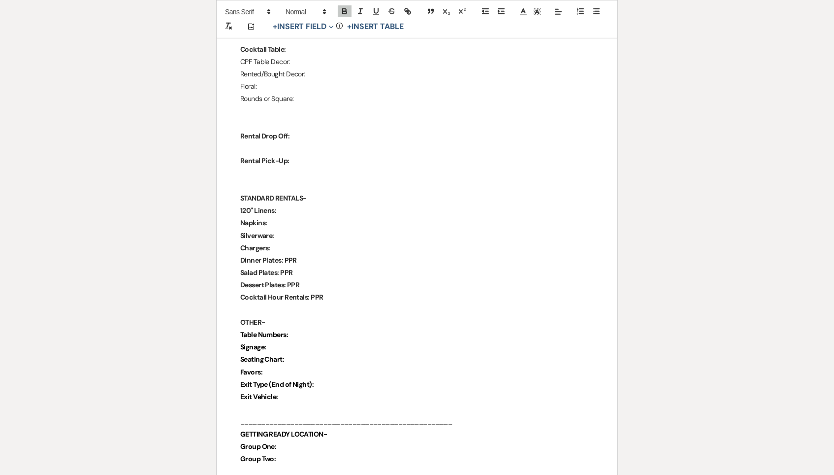
click at [301, 254] on p "Dinner Plates: PPR" at bounding box center [417, 260] width 354 height 12
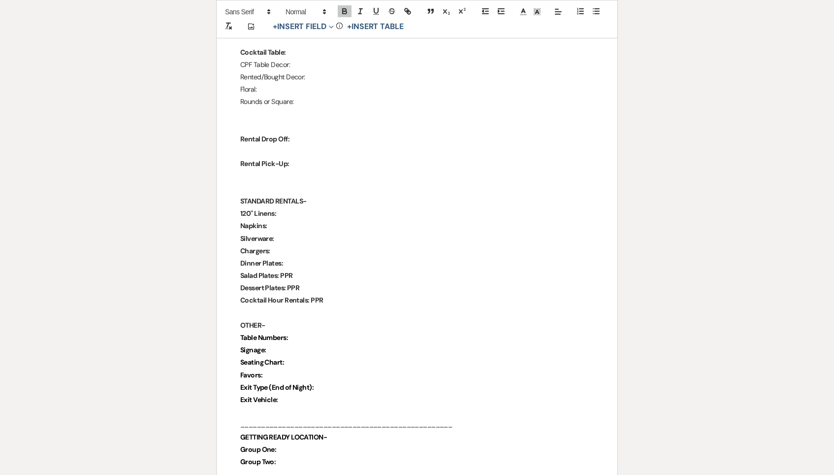
click at [314, 269] on p "Salad Plates: PPR" at bounding box center [417, 275] width 354 height 12
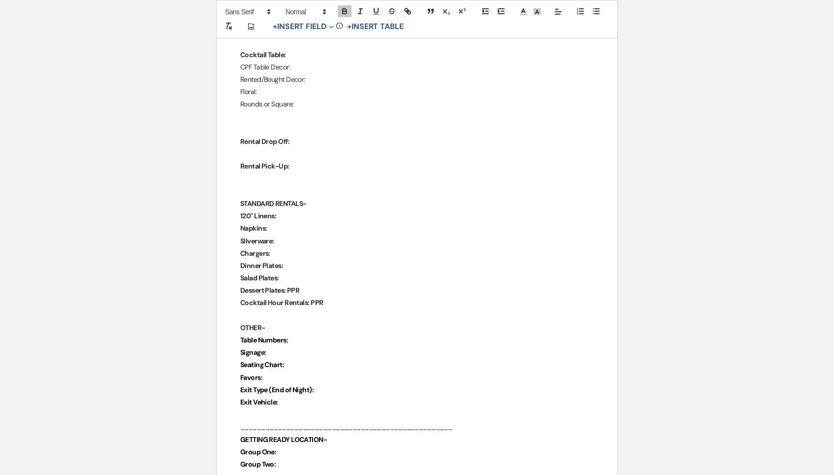
click at [310, 284] on p "Dessert Plates: PPR" at bounding box center [417, 290] width 354 height 12
click at [333, 298] on p "Cocktail Hour Rentals: PPR" at bounding box center [417, 304] width 354 height 12
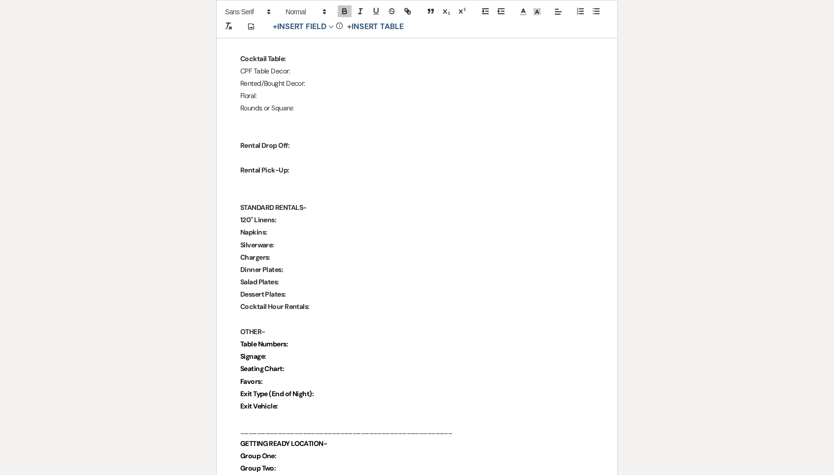
scroll to position [1282, 0]
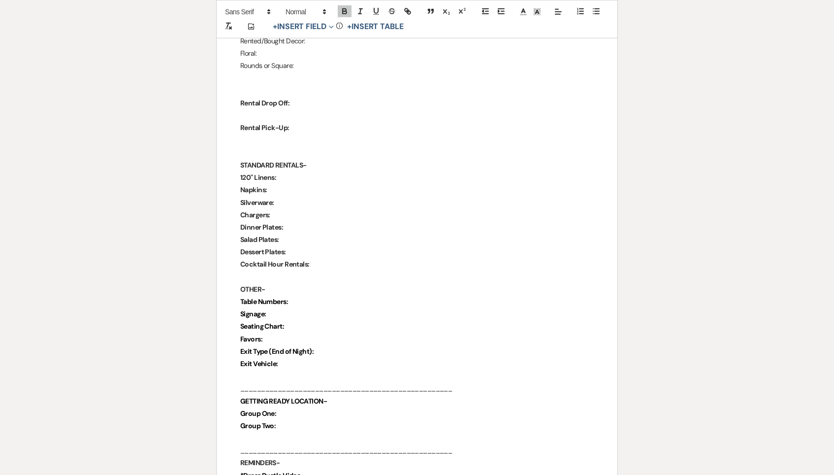
click at [323, 407] on p "Group One:" at bounding box center [417, 413] width 354 height 12
click at [282, 408] on p "Group One:" at bounding box center [417, 414] width 354 height 12
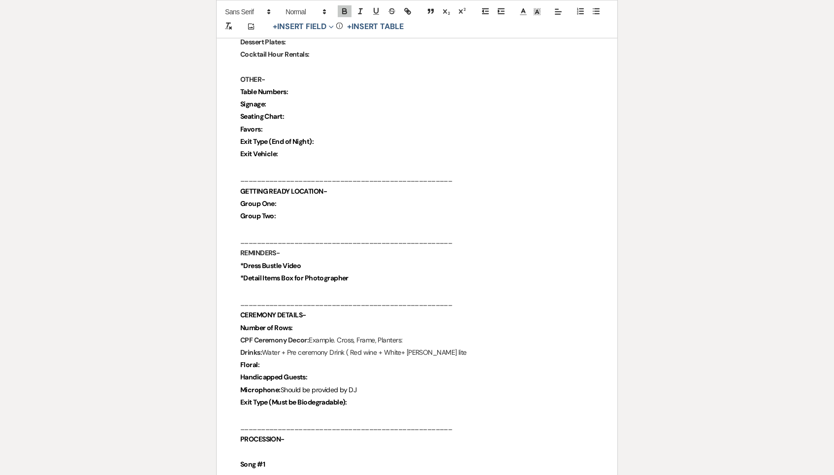
scroll to position [1547, 0]
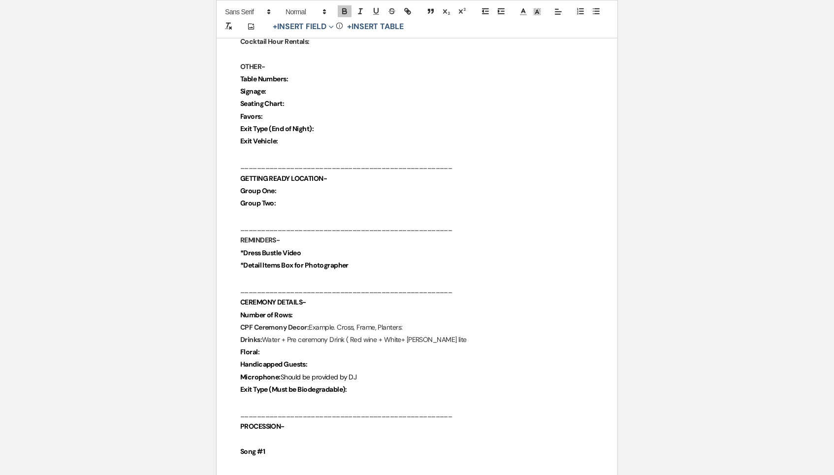
click at [316, 309] on p "Number of Rows:" at bounding box center [417, 315] width 354 height 12
click at [293, 311] on strong "Number of Rows:" at bounding box center [266, 315] width 53 height 9
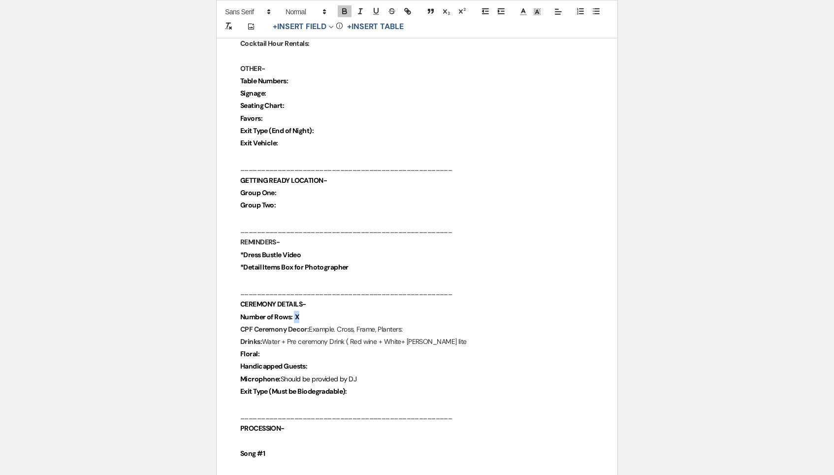
drag, startPoint x: 294, startPoint y: 287, endPoint x: 302, endPoint y: 286, distance: 8.4
click at [302, 311] on p "Number of Rows: X" at bounding box center [417, 317] width 354 height 12
click at [343, 13] on icon "button" at bounding box center [345, 12] width 4 height 2
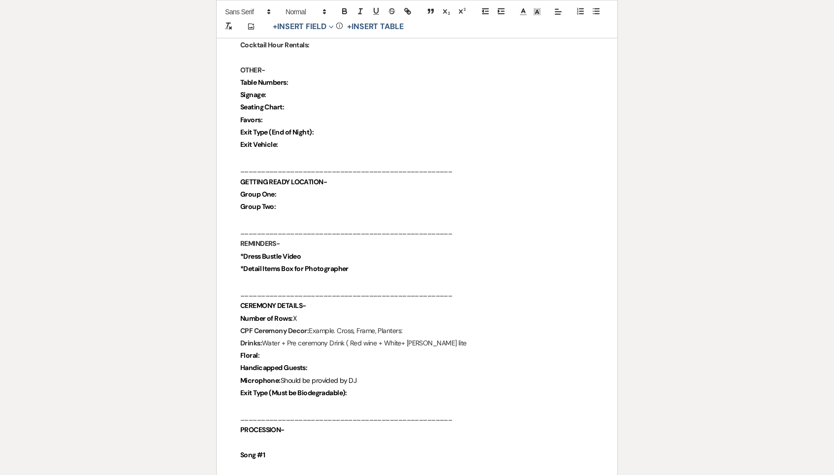
click at [310, 312] on p "Number of Rows: X" at bounding box center [417, 318] width 354 height 12
click at [297, 351] on p "Floral:" at bounding box center [417, 357] width 354 height 12
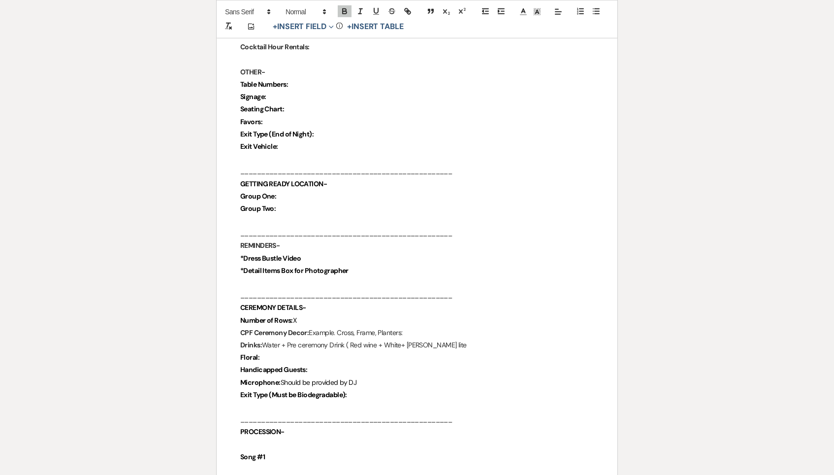
click at [274, 351] on p "Floral:" at bounding box center [417, 357] width 354 height 12
click at [283, 351] on p "Floral:" at bounding box center [417, 357] width 354 height 12
click at [283, 352] on p "Floral:" at bounding box center [417, 358] width 354 height 12
drag, startPoint x: 280, startPoint y: 332, endPoint x: 235, endPoint y: 332, distance: 44.8
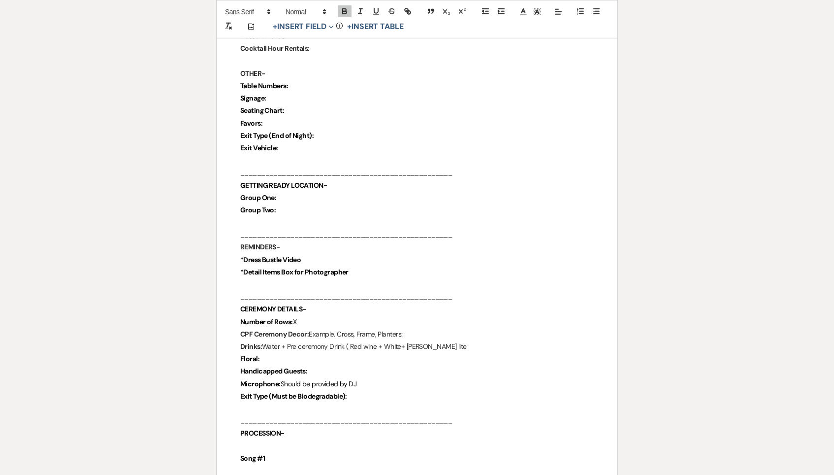
click at [244, 354] on strong "Floral:" at bounding box center [249, 358] width 19 height 9
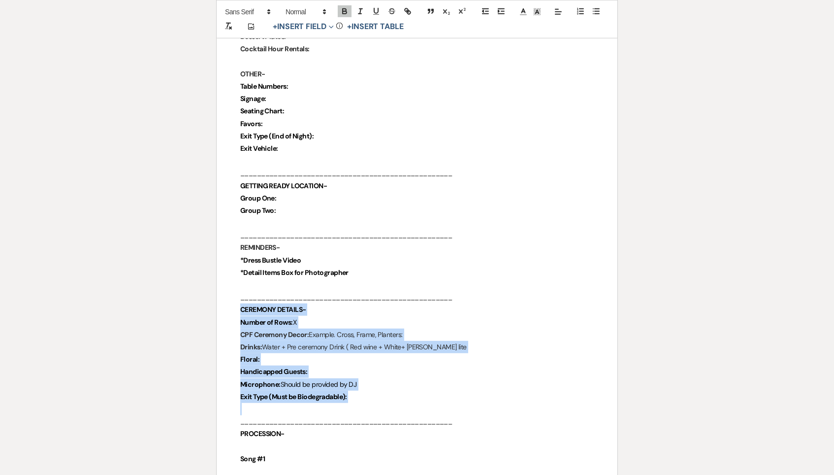
drag, startPoint x: 415, startPoint y: 374, endPoint x: 232, endPoint y: 278, distance: 206.2
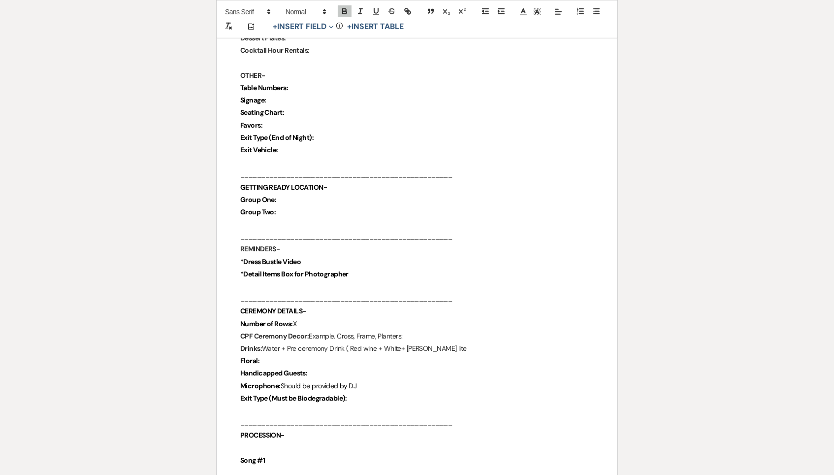
click at [327, 305] on p "CEREMONY DETAILS-" at bounding box center [417, 311] width 354 height 12
drag, startPoint x: 373, startPoint y: 370, endPoint x: 236, endPoint y: 282, distance: 162.8
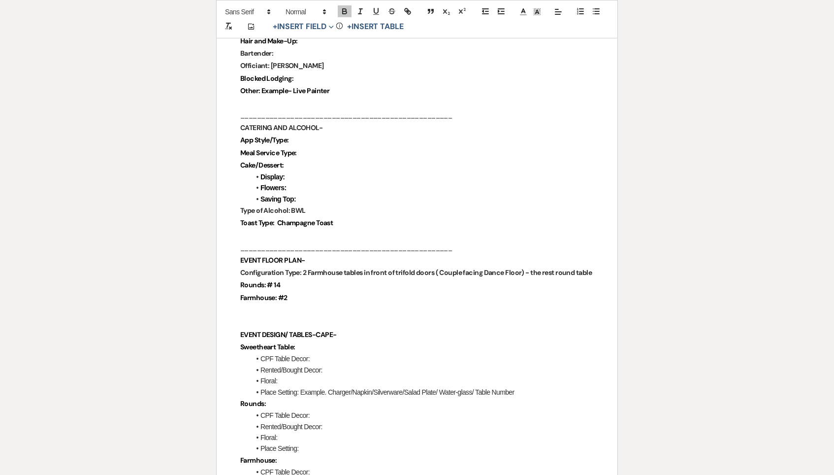
scroll to position [812, 0]
click at [307, 279] on p "Rounds: # 14" at bounding box center [417, 285] width 354 height 12
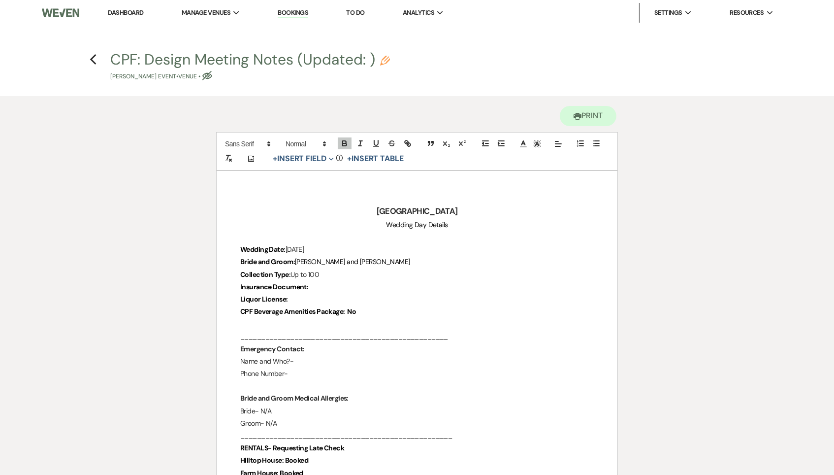
scroll to position [0, 0]
click at [304, 301] on p "Liquor License:" at bounding box center [417, 299] width 354 height 12
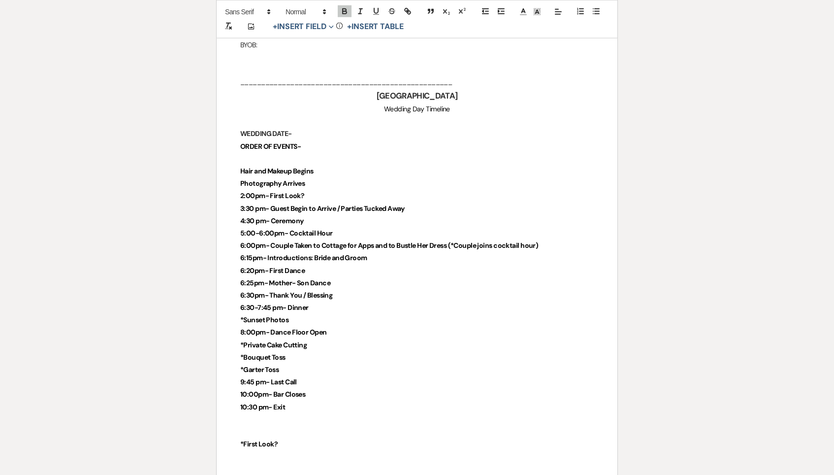
scroll to position [2164, 0]
click at [290, 425] on p at bounding box center [417, 431] width 354 height 12
click at [288, 414] on p at bounding box center [417, 420] width 354 height 12
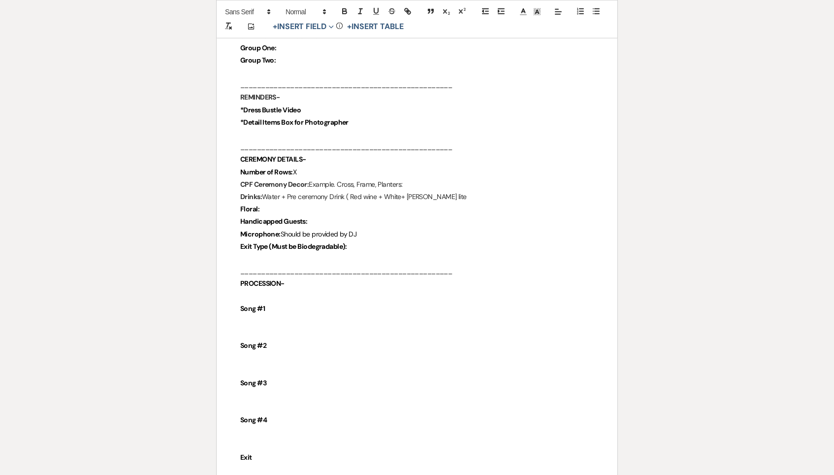
scroll to position [1653, 0]
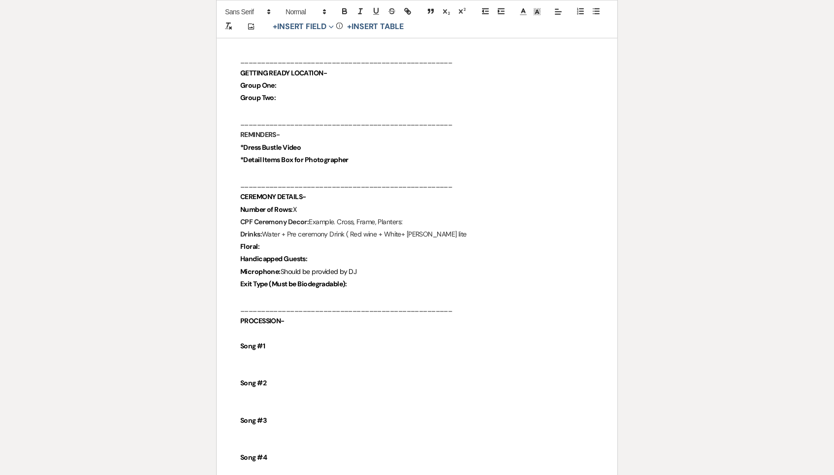
click at [254, 352] on p at bounding box center [417, 358] width 354 height 12
click at [252, 353] on p at bounding box center [417, 359] width 354 height 12
drag, startPoint x: 281, startPoint y: 321, endPoint x: 213, endPoint y: 319, distance: 68.5
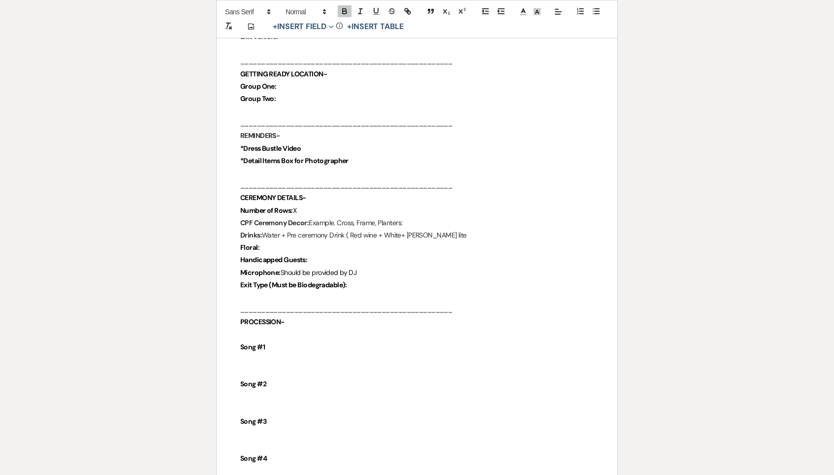
click at [248, 353] on p at bounding box center [417, 359] width 354 height 12
click at [438, 218] on p "CPF Ceremony Decor: Example. Cross, Frame, Planters:" at bounding box center [417, 224] width 354 height 12
click at [445, 230] on p "Drinks: Water + Pre ceremony Drink ( Red wine + White+ Busch lite" at bounding box center [417, 236] width 354 height 12
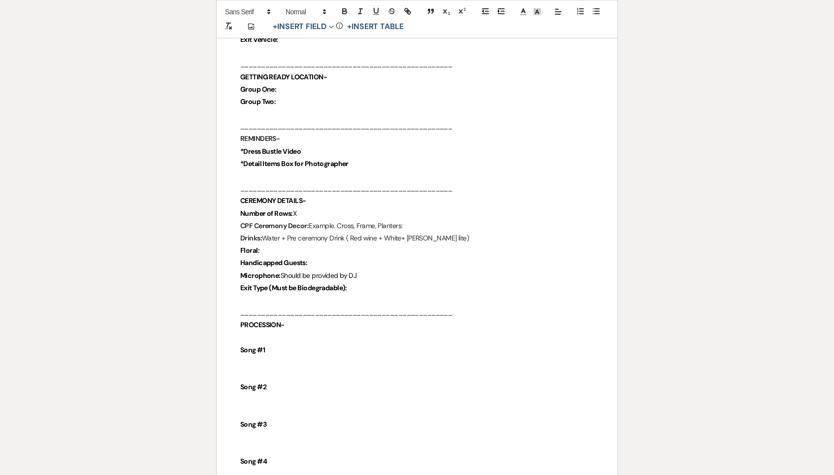
click at [435, 232] on p "Drinks: Water + Pre ceremony Drink ( Red wine + White+ Busch lite)" at bounding box center [417, 238] width 354 height 12
click at [432, 233] on p "Drinks: Water + Pre ceremony Drink ( Red wine + White+ Busch lite)" at bounding box center [417, 239] width 354 height 12
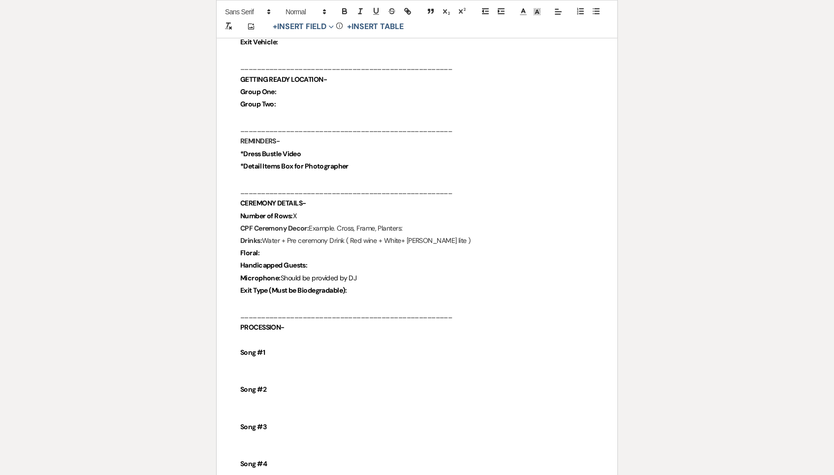
click at [396, 247] on p "Floral:" at bounding box center [417, 253] width 354 height 12
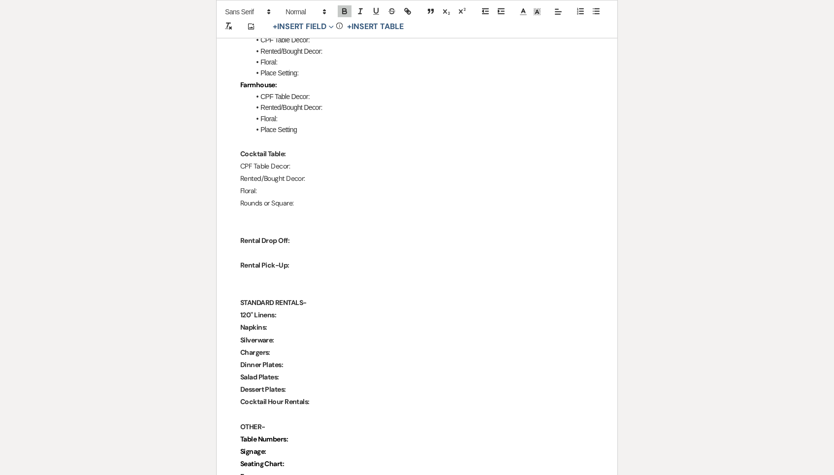
scroll to position [1186, 0]
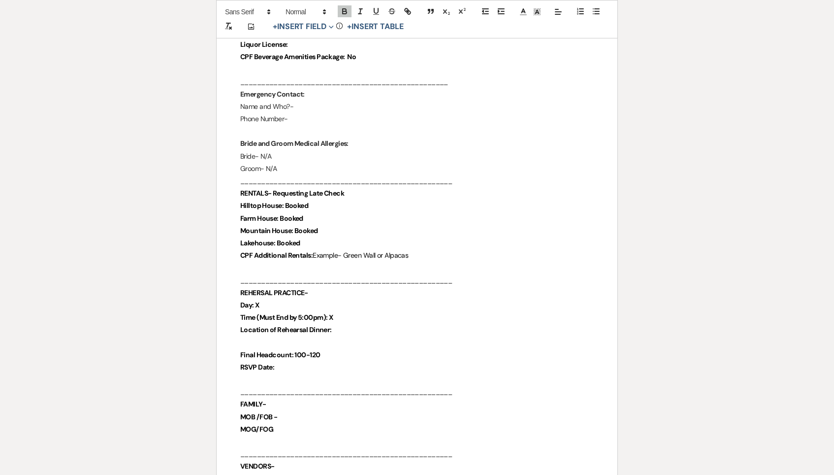
click at [316, 287] on p "REHERSAL PRACTICE-" at bounding box center [417, 293] width 354 height 12
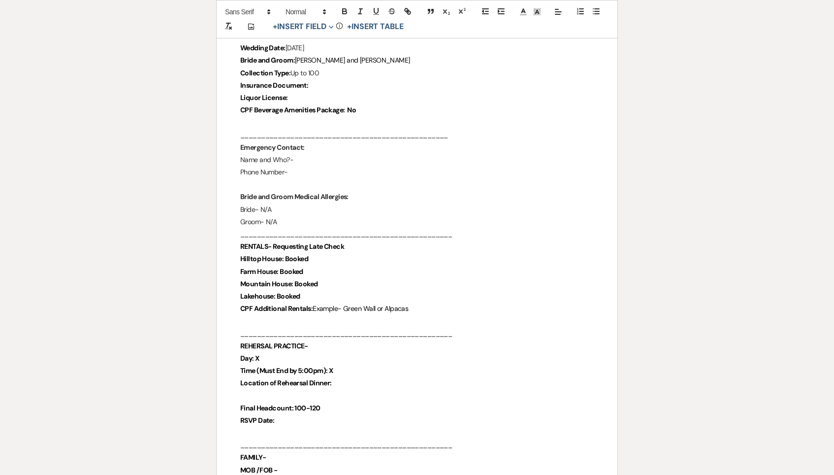
scroll to position [195, 0]
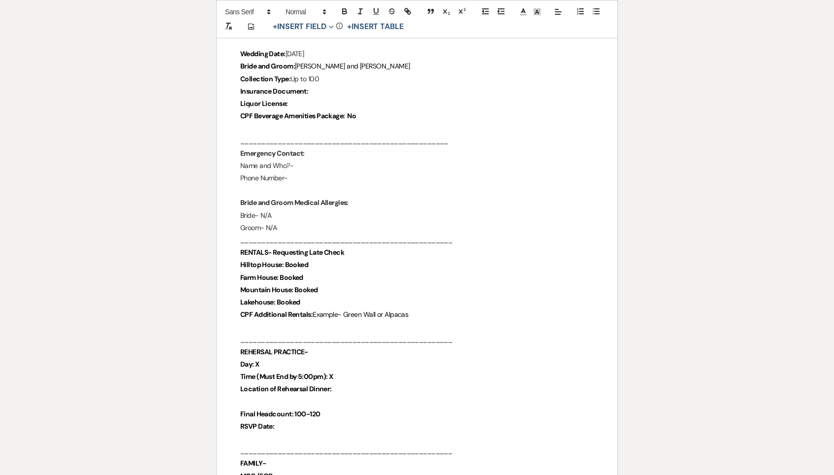
click at [284, 228] on p "Groom- N/A" at bounding box center [417, 228] width 354 height 12
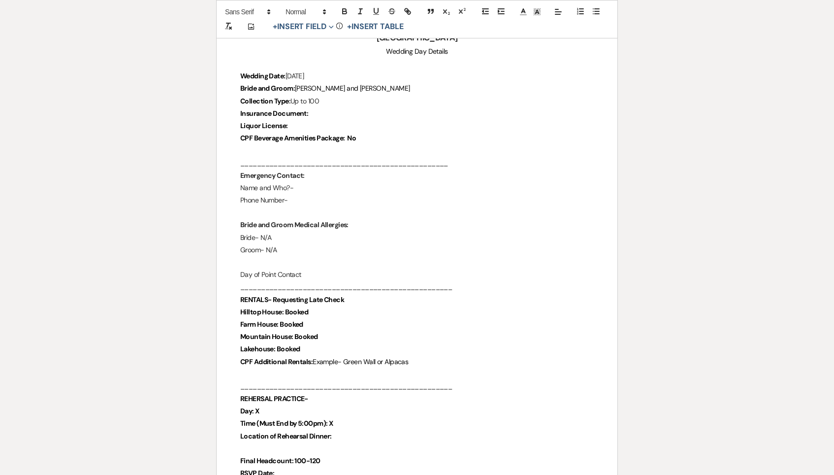
scroll to position [173, 0]
drag, startPoint x: 325, startPoint y: 268, endPoint x: 234, endPoint y: 269, distance: 90.6
click at [343, 12] on icon "button" at bounding box center [344, 11] width 9 height 9
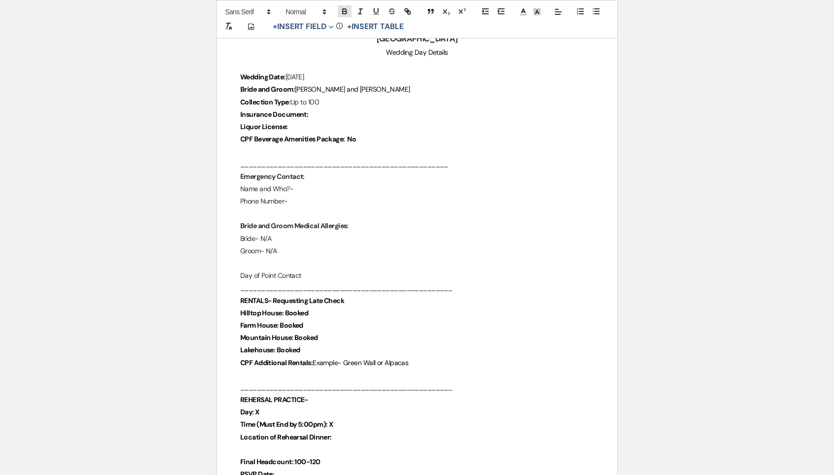
scroll to position [171, 0]
click at [307, 270] on p "Day of Point Contact" at bounding box center [417, 276] width 354 height 12
click at [304, 273] on strong "Day of Point Contact" at bounding box center [272, 276] width 65 height 9
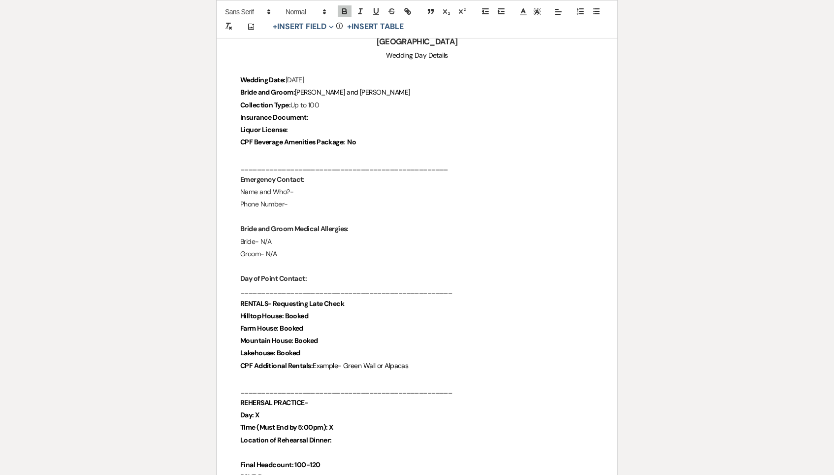
scroll to position [169, 0]
click at [326, 273] on p "Day of Point Contact:" at bounding box center [417, 279] width 354 height 12
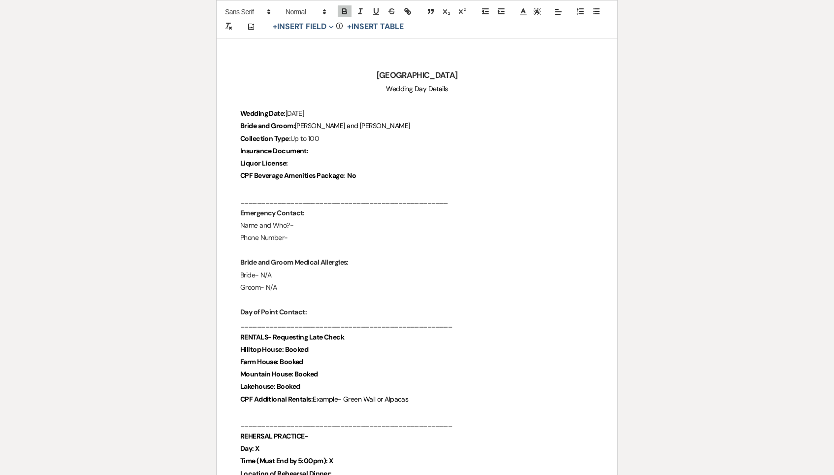
scroll to position [130, 0]
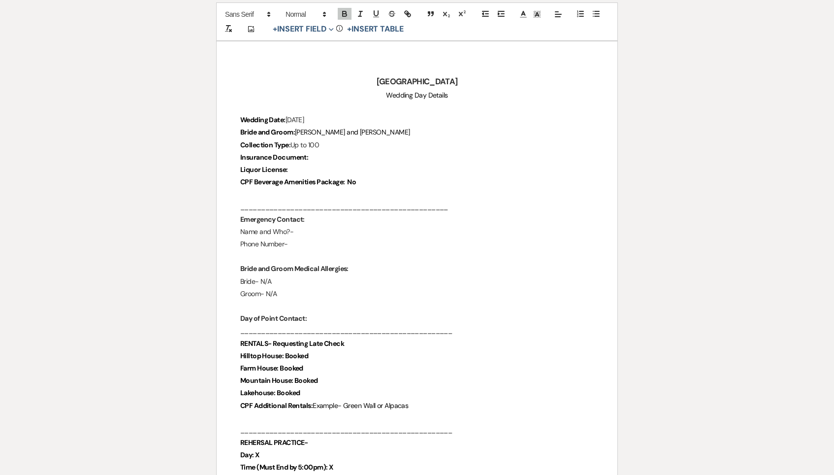
click at [300, 163] on p "Liquor License:" at bounding box center [417, 169] width 354 height 12
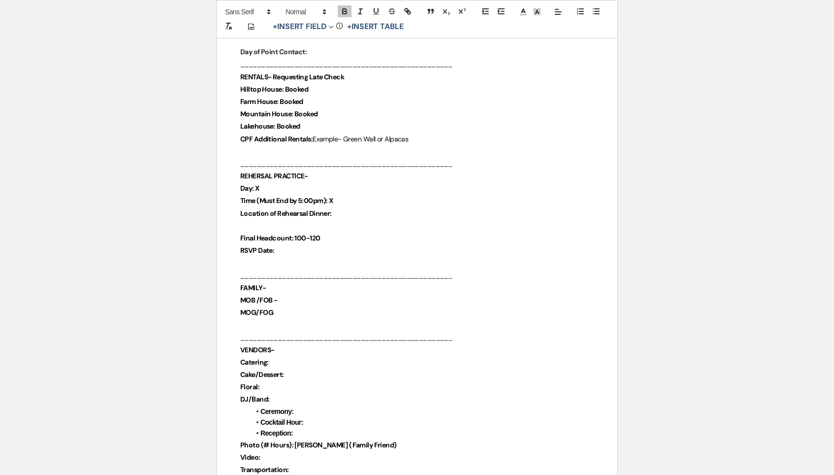
click at [287, 233] on strong "Final Headcount: 100-120" at bounding box center [280, 237] width 80 height 9
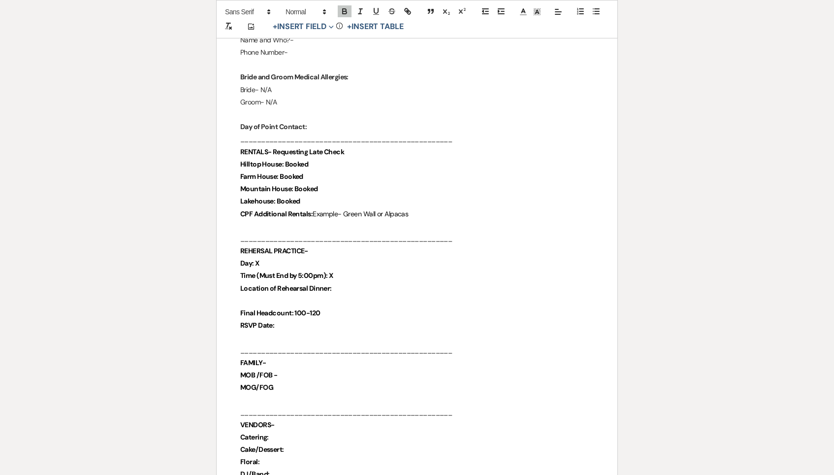
scroll to position [321, 0]
click at [322, 126] on p "Day of Point Contact:" at bounding box center [417, 127] width 354 height 12
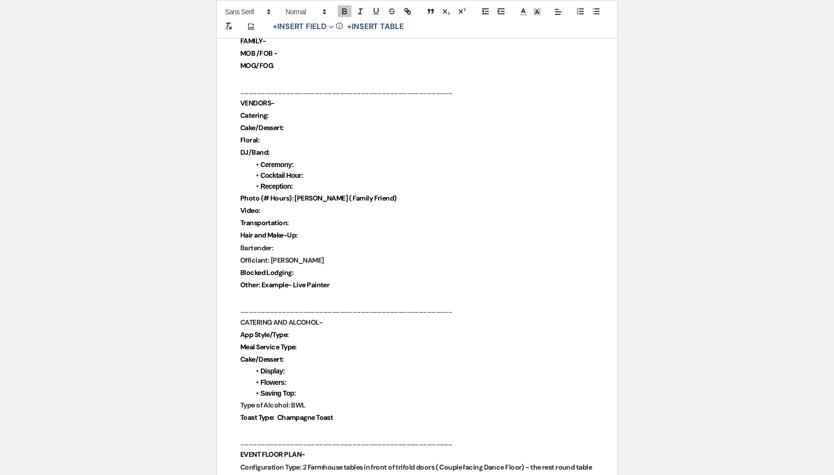
scroll to position [877, 0]
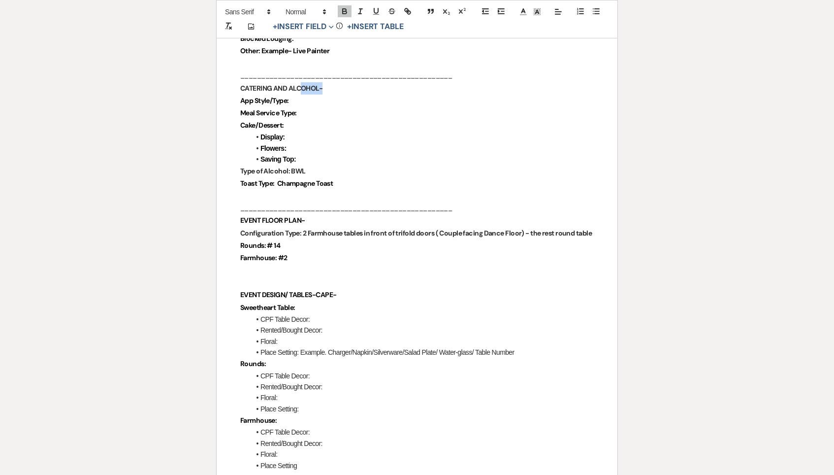
click at [303, 82] on p "CATERING AND ALCOHOL-" at bounding box center [417, 88] width 354 height 12
click at [313, 96] on p "App Style/Type:" at bounding box center [417, 102] width 354 height 12
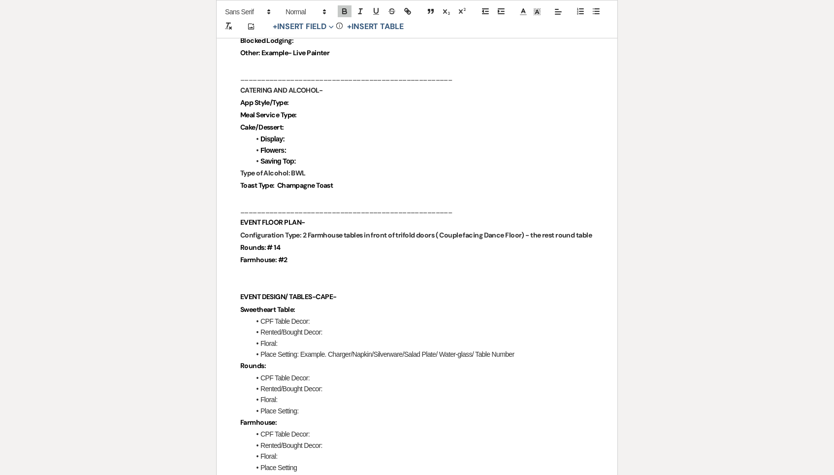
click at [324, 109] on p "Meal Service Type:" at bounding box center [417, 115] width 354 height 12
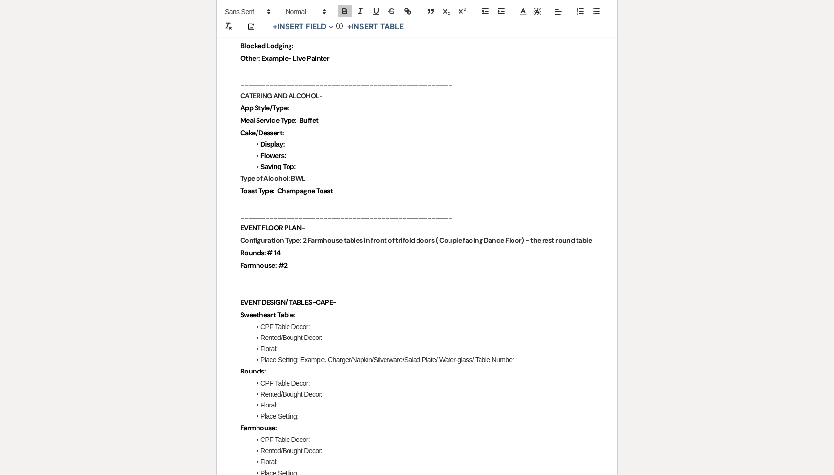
click at [314, 116] on strong "Meal Service Type: Buffet" at bounding box center [279, 120] width 78 height 9
click at [315, 127] on p "Cake/Dessert:" at bounding box center [417, 133] width 354 height 12
click at [297, 128] on p "Cake/Dessert: X" at bounding box center [417, 134] width 354 height 12
click at [293, 140] on li "Display:" at bounding box center [422, 145] width 344 height 11
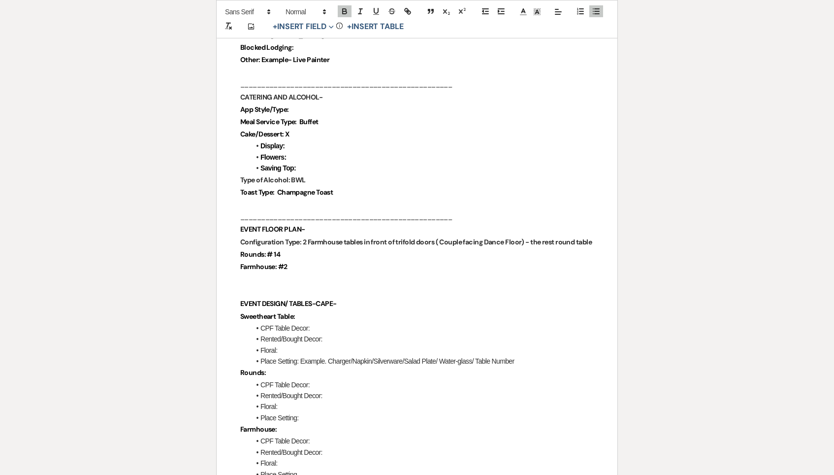
scroll to position [867, 0]
click at [298, 104] on p "App Style/Type:" at bounding box center [417, 110] width 354 height 12
click at [313, 104] on p "App Style/Type:" at bounding box center [417, 110] width 354 height 12
drag, startPoint x: 313, startPoint y: 98, endPoint x: 287, endPoint y: 98, distance: 26.1
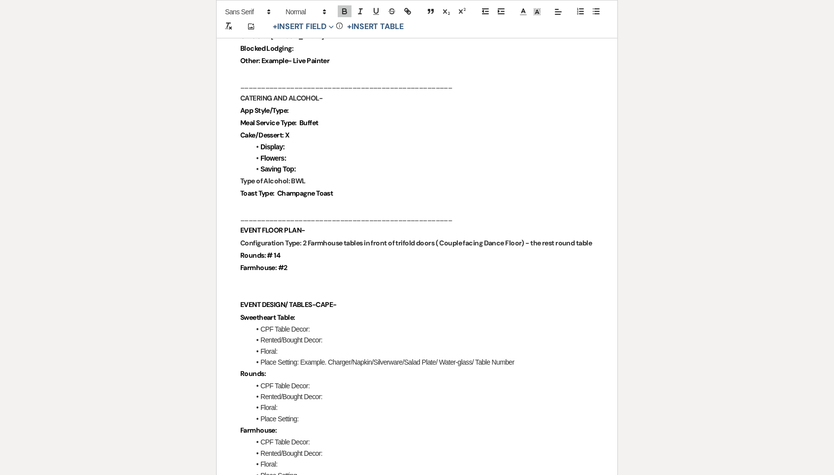
click at [287, 104] on p "App Style/Type:" at bounding box center [417, 110] width 354 height 12
click at [319, 154] on li "Flowers:" at bounding box center [422, 159] width 344 height 11
click at [337, 176] on p "Type of Alcohol: BWL" at bounding box center [417, 182] width 354 height 12
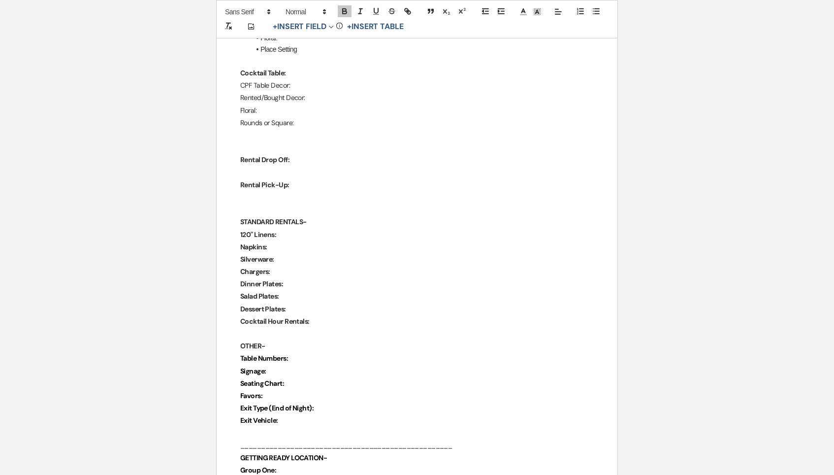
click at [321, 228] on p "120" Linens:" at bounding box center [417, 234] width 354 height 12
click at [310, 154] on p "Rental Drop Off:" at bounding box center [417, 160] width 354 height 12
click at [310, 167] on p at bounding box center [417, 173] width 354 height 12
click at [315, 205] on p at bounding box center [417, 211] width 354 height 12
click at [310, 193] on p at bounding box center [417, 199] width 354 height 12
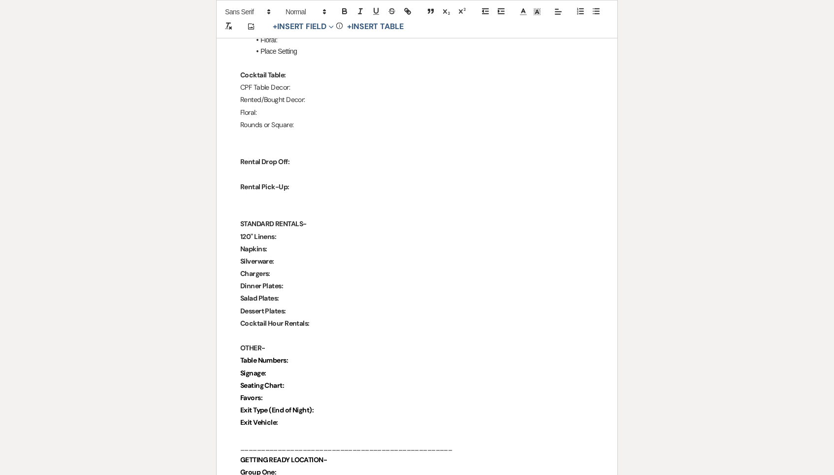
scroll to position [1290, 0]
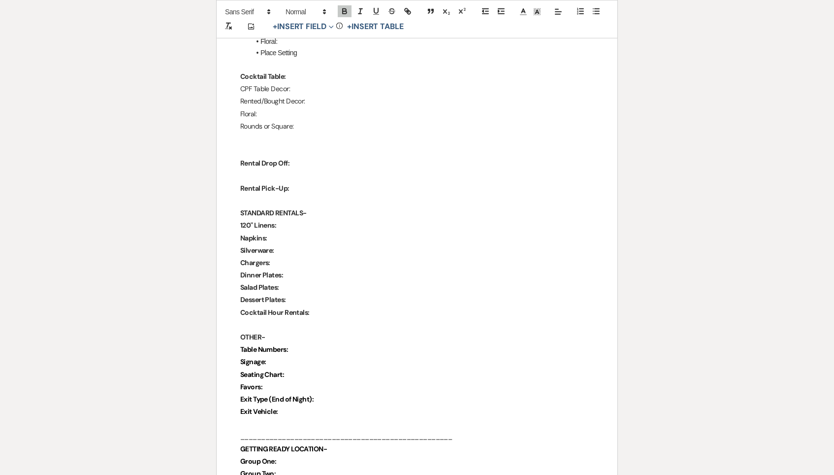
click at [308, 195] on p at bounding box center [417, 201] width 354 height 12
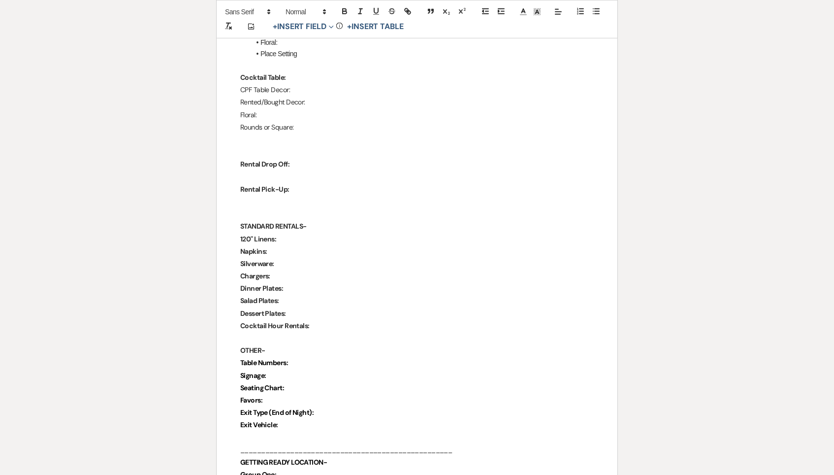
click at [294, 183] on p "Rental Pick-Up:" at bounding box center [417, 189] width 354 height 12
click at [296, 196] on p at bounding box center [417, 202] width 354 height 12
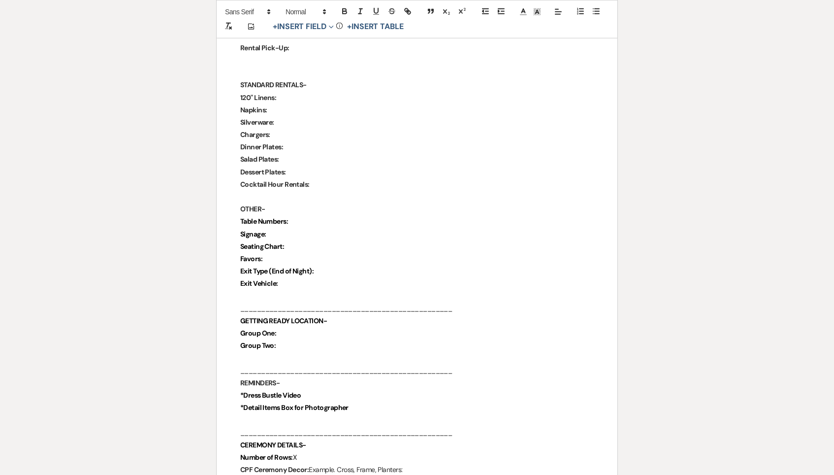
click at [306, 203] on p "OTHER-" at bounding box center [417, 209] width 354 height 12
click at [311, 216] on p "Table Numbers:" at bounding box center [417, 222] width 354 height 12
click at [298, 229] on p "Signage:" at bounding box center [417, 235] width 354 height 12
click at [297, 254] on p "Favors:" at bounding box center [417, 260] width 354 height 12
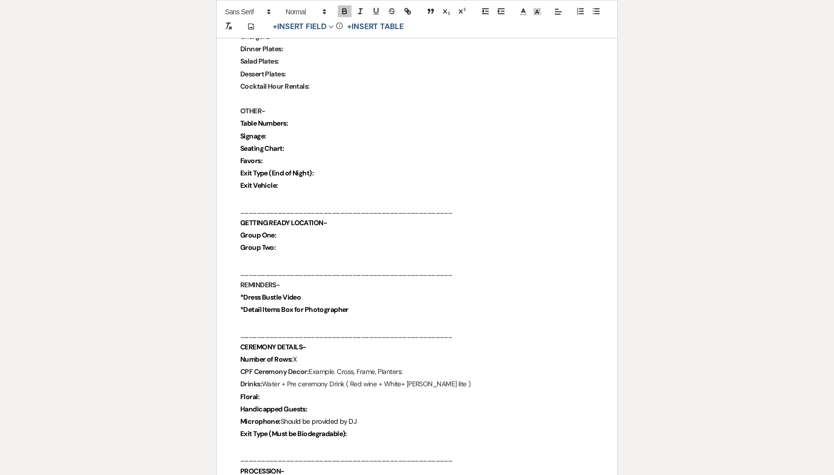
click at [309, 217] on p "GETTING READY LOCATION-" at bounding box center [417, 223] width 354 height 12
click at [309, 229] on p "Group One:" at bounding box center [417, 235] width 354 height 12
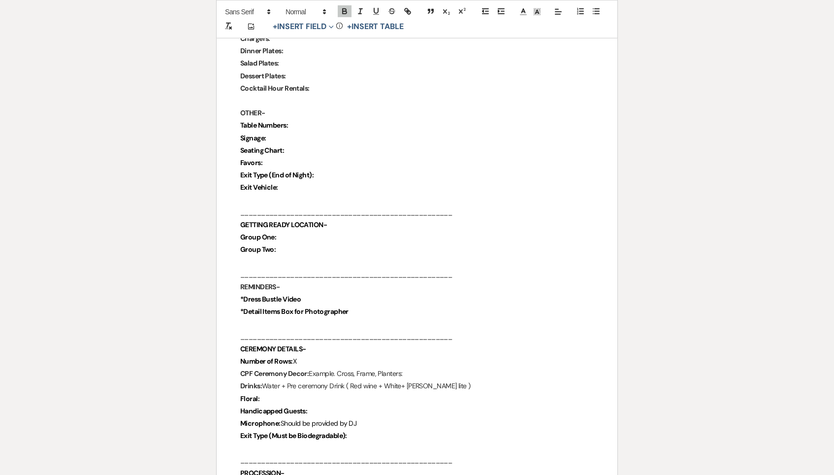
drag, startPoint x: 299, startPoint y: 209, endPoint x: 228, endPoint y: 208, distance: 71.4
click at [311, 232] on p "Group One:" at bounding box center [417, 238] width 354 height 12
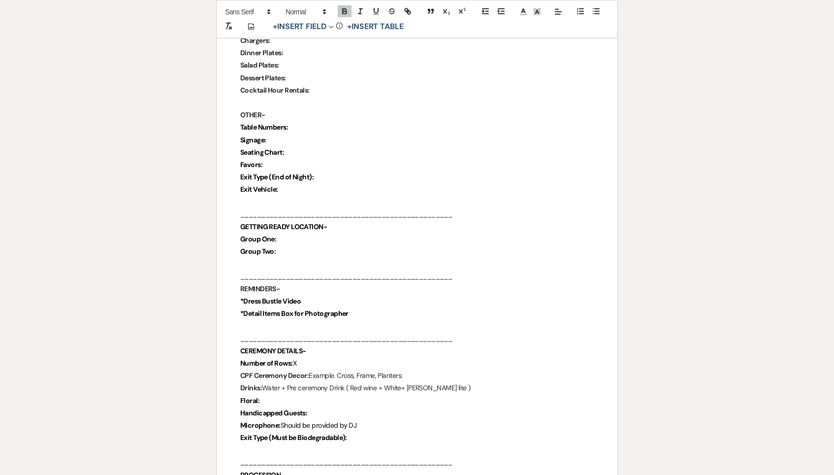
click at [303, 245] on p "Group Two:" at bounding box center [417, 251] width 354 height 12
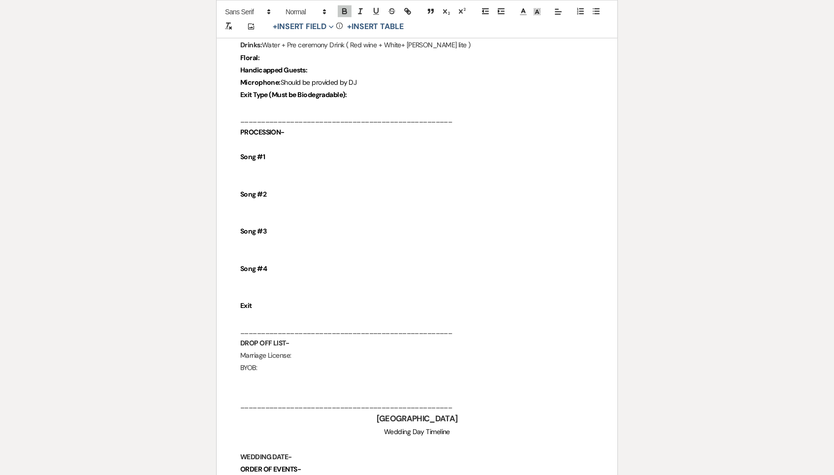
click at [293, 250] on p at bounding box center [417, 256] width 354 height 12
click at [285, 139] on p at bounding box center [417, 145] width 354 height 12
click at [284, 164] on p at bounding box center [417, 170] width 354 height 12
click at [272, 152] on p "Song #1" at bounding box center [417, 158] width 354 height 12
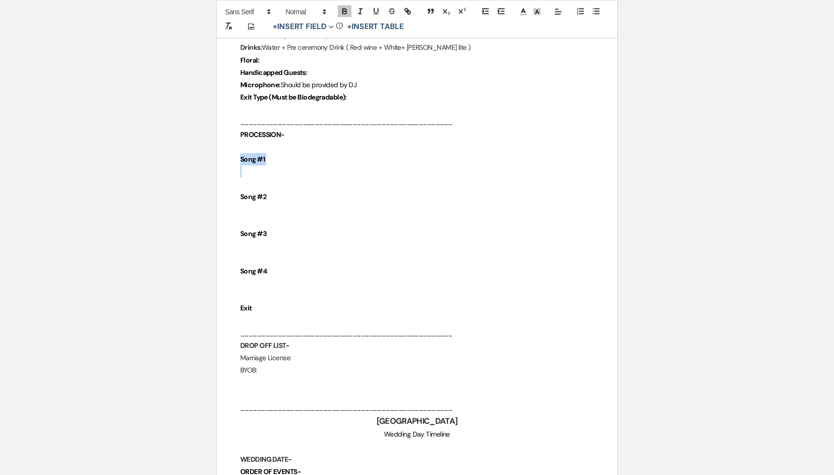
drag, startPoint x: 272, startPoint y: 129, endPoint x: 234, endPoint y: 124, distance: 38.2
click at [251, 166] on p at bounding box center [417, 172] width 354 height 12
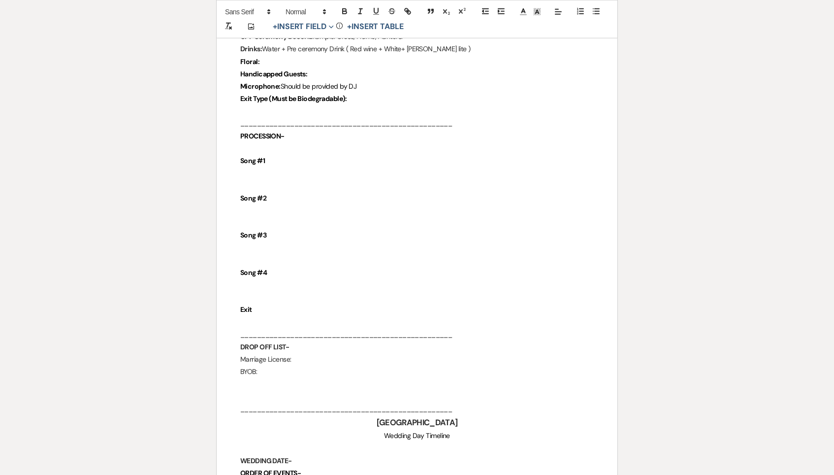
drag, startPoint x: 221, startPoint y: 130, endPoint x: 314, endPoint y: 130, distance: 93.1
click at [253, 167] on p at bounding box center [417, 173] width 354 height 12
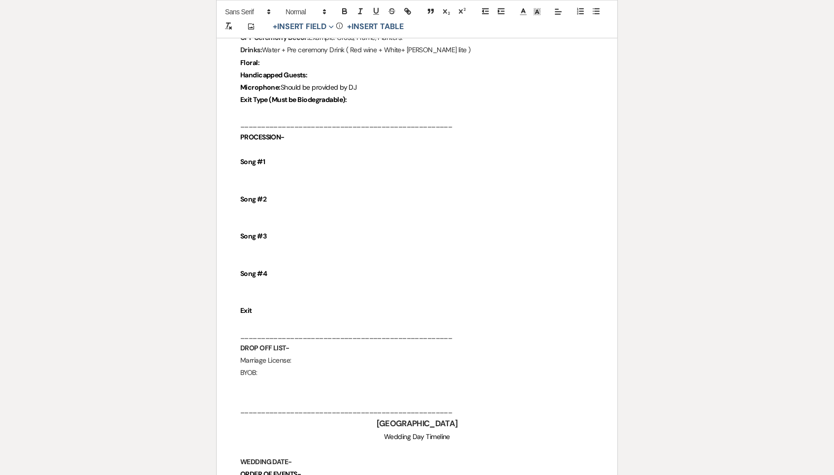
click at [252, 168] on p at bounding box center [417, 174] width 354 height 12
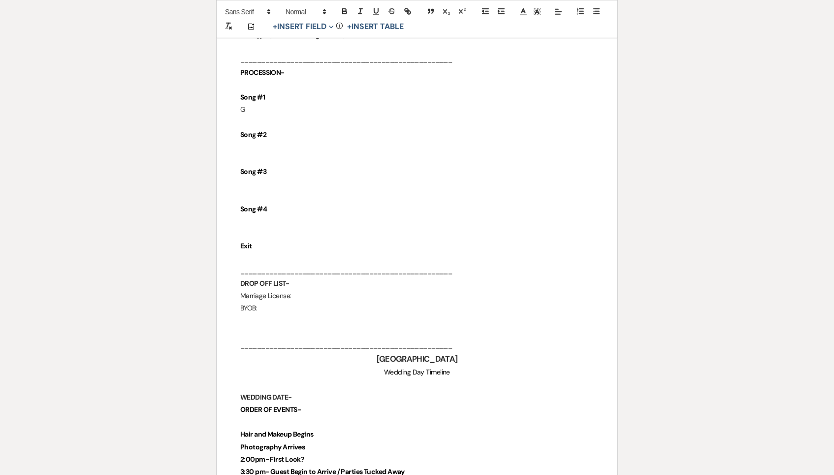
scroll to position [1925, 0]
click at [283, 302] on p "BYOB:" at bounding box center [417, 308] width 354 height 12
click at [320, 304] on p "BYOB" at bounding box center [417, 310] width 354 height 12
click at [298, 292] on p "Marriage License:" at bounding box center [417, 298] width 354 height 12
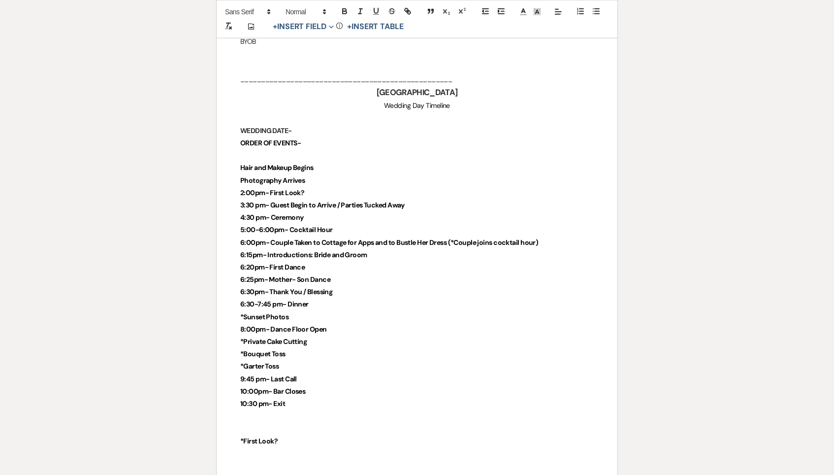
scroll to position [2193, 0]
drag, startPoint x: 293, startPoint y: 402, endPoint x: 206, endPoint y: 399, distance: 86.2
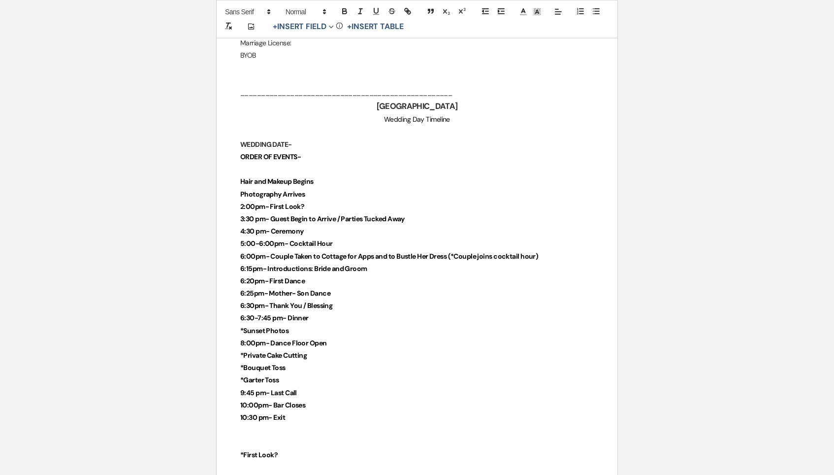
scroll to position [2167, 0]
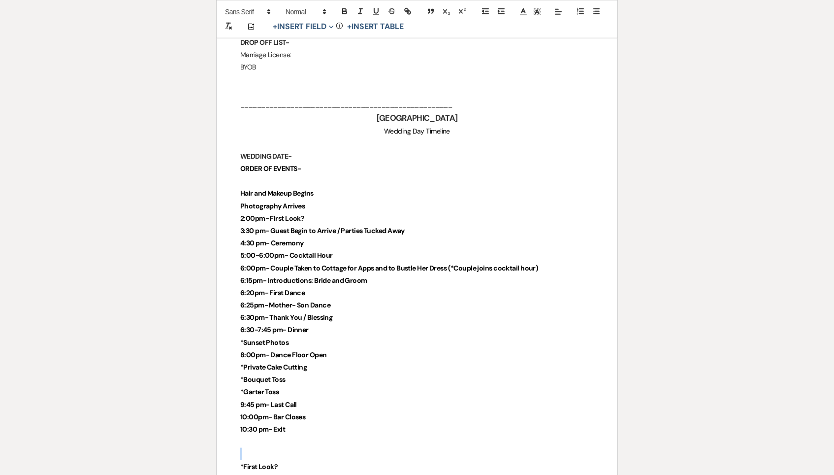
drag, startPoint x: 292, startPoint y: 417, endPoint x: 221, endPoint y: 416, distance: 70.4
drag, startPoint x: 294, startPoint y: 424, endPoint x: 216, endPoint y: 422, distance: 78.3
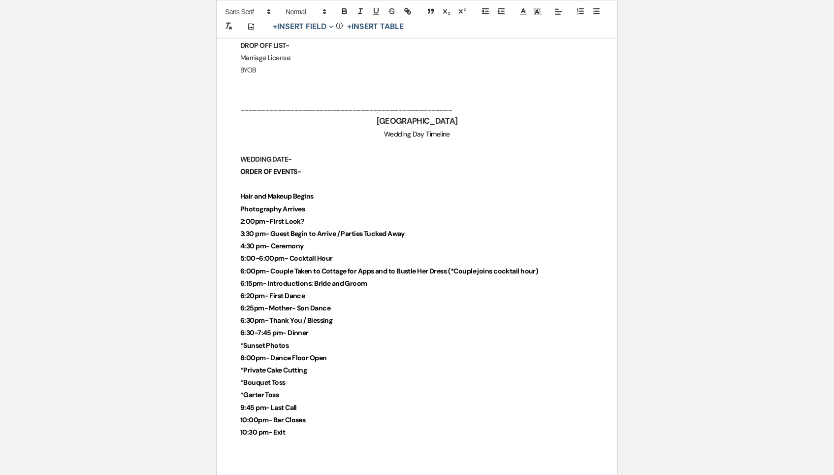
scroll to position [2163, 0]
click at [339, 179] on p at bounding box center [417, 185] width 354 height 12
click at [339, 204] on p "Photography Arrives" at bounding box center [417, 210] width 354 height 12
click at [290, 231] on strong "3:30 pm- Guest Begin to Arrive / Parties Tucked Away" at bounding box center [322, 235] width 164 height 9
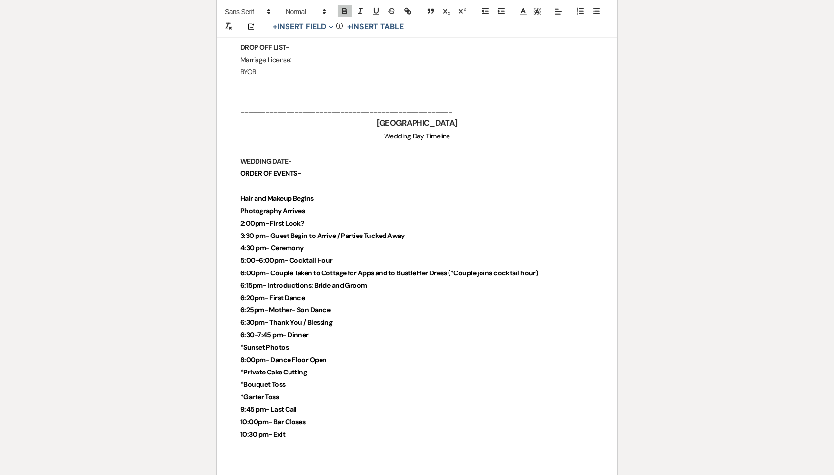
scroll to position [2161, 0]
click at [331, 218] on p "2:00pm- First Look?" at bounding box center [417, 224] width 354 height 12
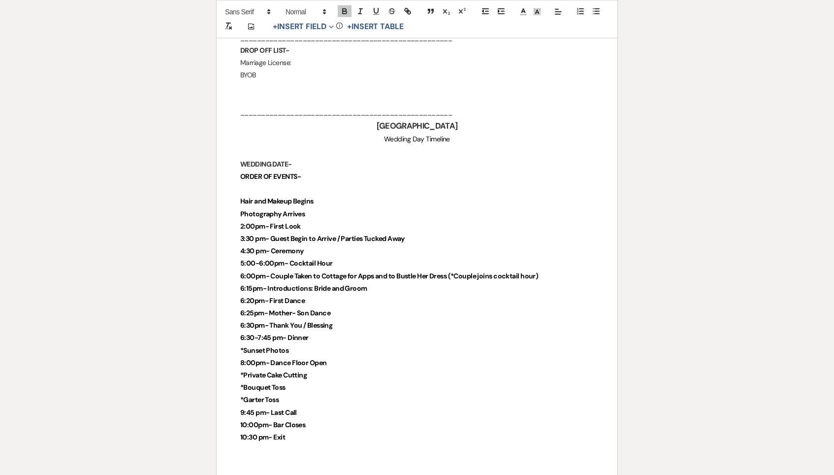
scroll to position [2158, 0]
drag, startPoint x: 325, startPoint y: 189, endPoint x: 234, endPoint y: 189, distance: 90.6
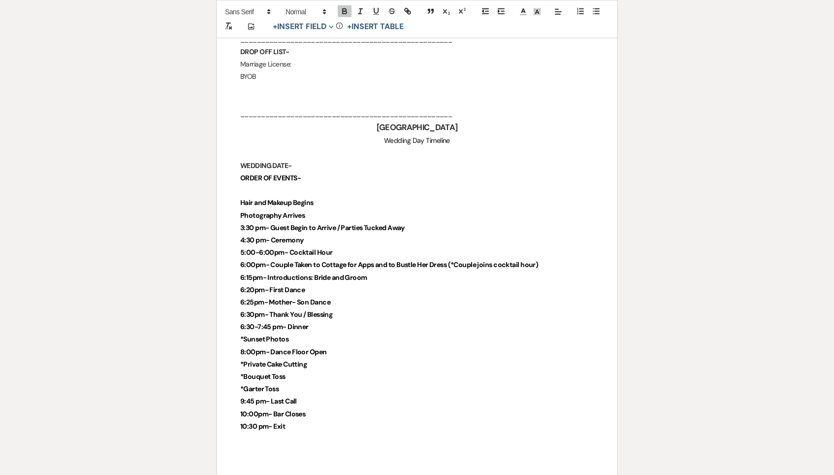
scroll to position [2157, 0]
click at [320, 210] on p "Photography Arrives" at bounding box center [417, 216] width 354 height 12
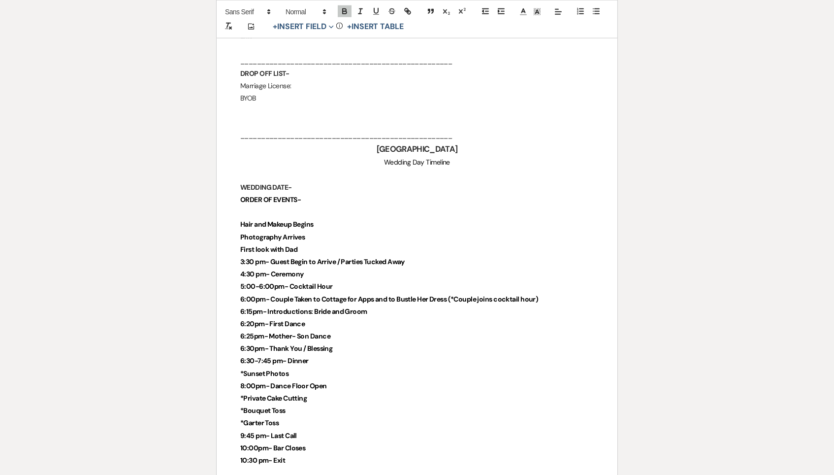
scroll to position [2135, 0]
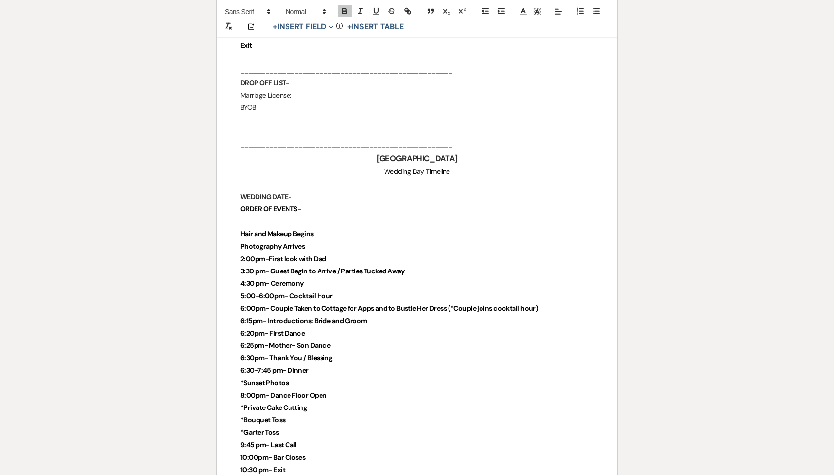
scroll to position [2126, 0]
click at [254, 255] on strong "2:00pm- First look with Dad" at bounding box center [283, 259] width 87 height 9
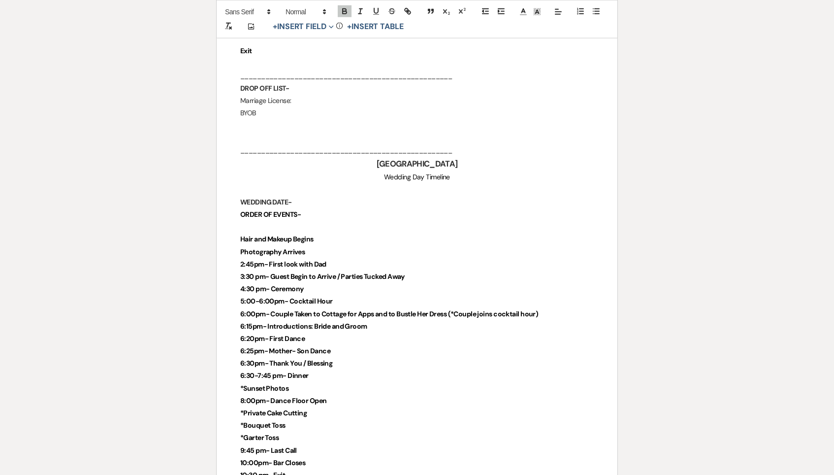
scroll to position [2126, 0]
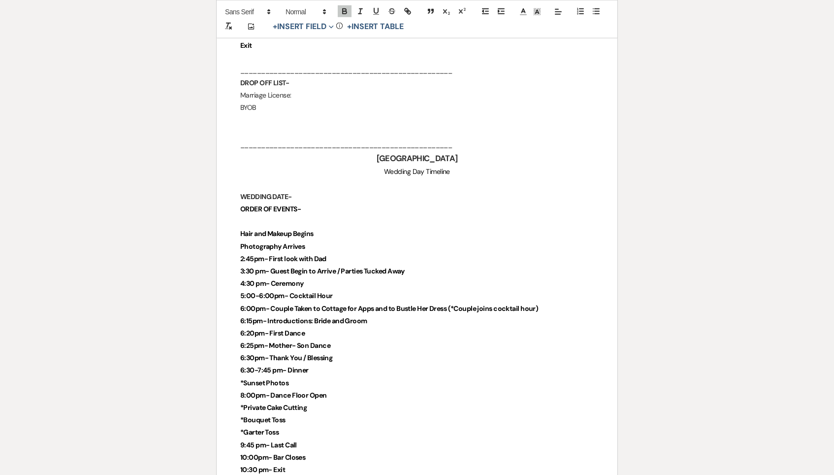
click at [314, 451] on p "10:00pm- Bar Closes" at bounding box center [417, 457] width 354 height 12
click at [304, 426] on p "*Garter Toss" at bounding box center [417, 432] width 354 height 12
drag, startPoint x: 307, startPoint y: 395, endPoint x: 247, endPoint y: 389, distance: 60.5
click at [247, 427] on p "*Garter Toss" at bounding box center [417, 433] width 354 height 12
click at [247, 429] on strong "*Garter Toss" at bounding box center [259, 433] width 38 height 9
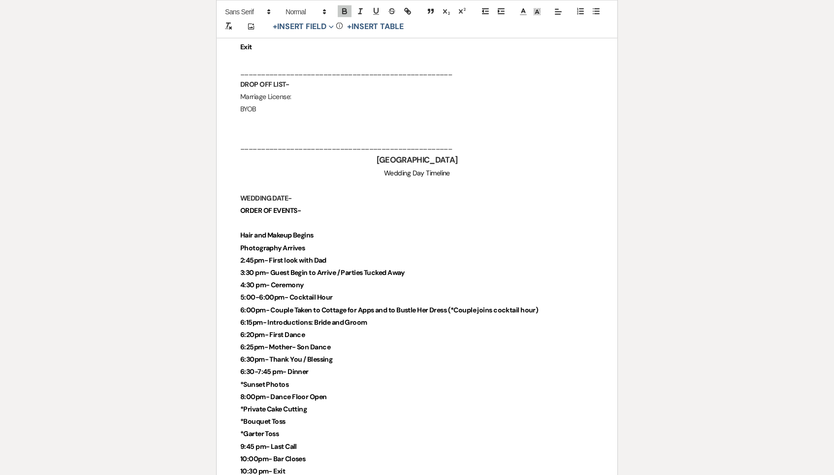
scroll to position [2124, 0]
drag, startPoint x: 332, startPoint y: 377, endPoint x: 268, endPoint y: 376, distance: 64.5
click at [268, 416] on p "*Bouquet Toss" at bounding box center [417, 422] width 354 height 12
drag, startPoint x: 330, startPoint y: 362, endPoint x: 323, endPoint y: 370, distance: 10.8
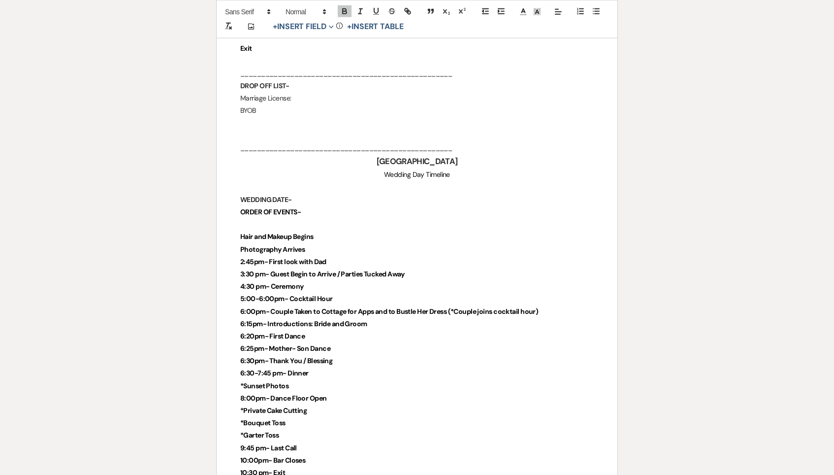
click at [323, 404] on p "*Private Cake Cutting" at bounding box center [417, 410] width 354 height 12
click at [304, 406] on p "*Bouquet Toss" at bounding box center [417, 412] width 354 height 12
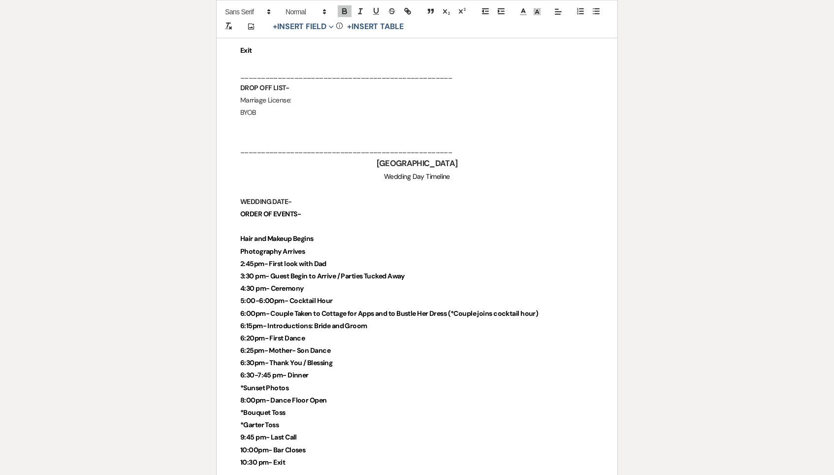
click at [334, 394] on p "8:00pm- Dance Floor Open" at bounding box center [417, 400] width 354 height 12
click at [325, 382] on p "*Sunset Photos" at bounding box center [417, 388] width 354 height 12
click at [325, 383] on p "*Sunset Photos" at bounding box center [417, 389] width 354 height 12
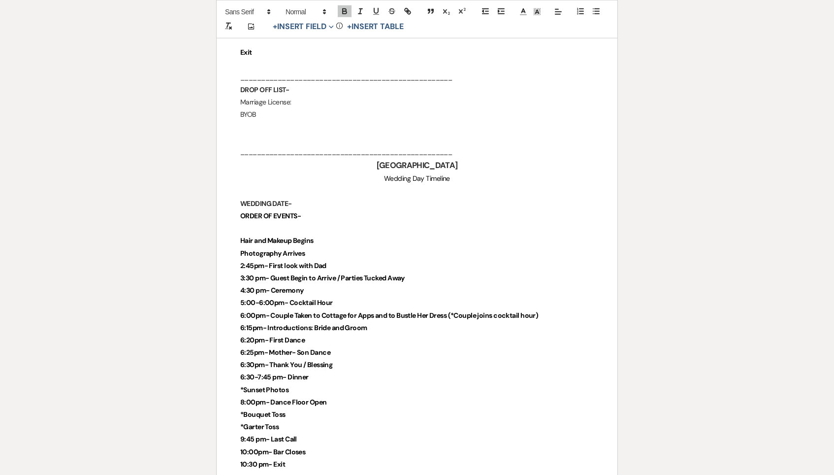
click at [325, 371] on p "6:30-7:45 pm- Dinner" at bounding box center [417, 377] width 354 height 12
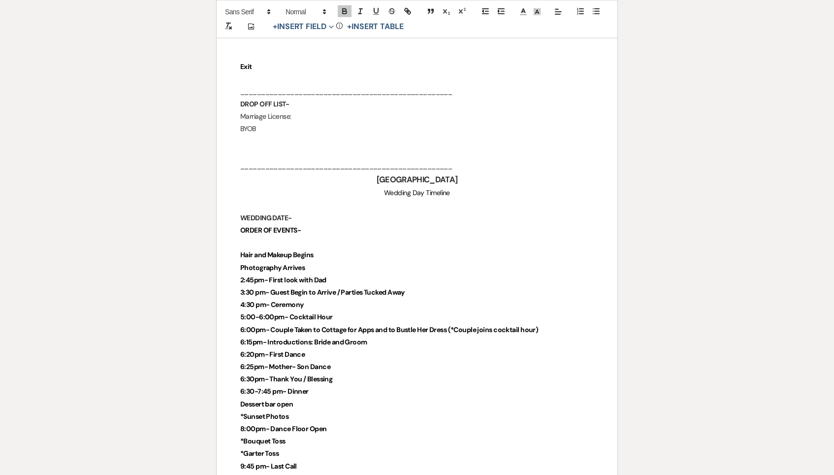
scroll to position [2105, 0]
click at [290, 411] on p "*Sunset Photos" at bounding box center [417, 417] width 354 height 12
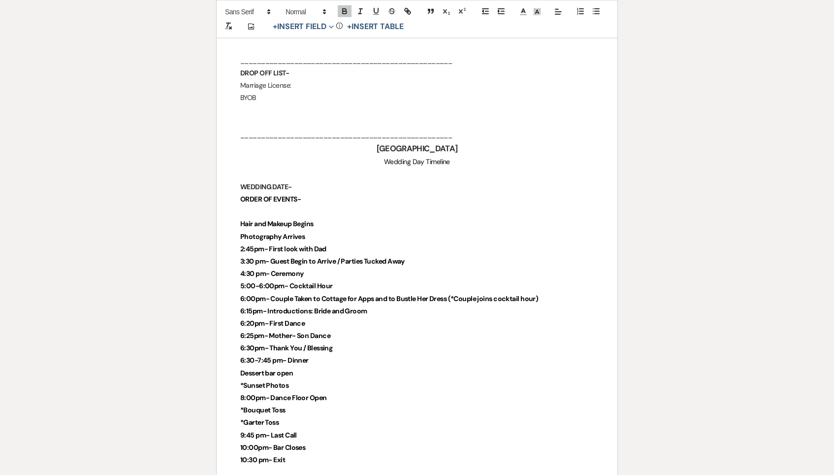
drag, startPoint x: 291, startPoint y: 370, endPoint x: 238, endPoint y: 369, distance: 53.2
drag, startPoint x: 284, startPoint y: 382, endPoint x: 229, endPoint y: 380, distance: 55.2
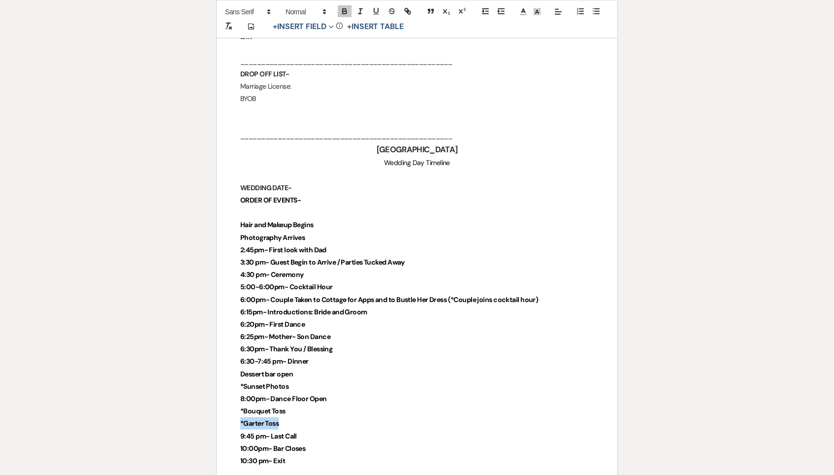
click at [278, 420] on strong "*Garter Toss" at bounding box center [259, 424] width 38 height 9
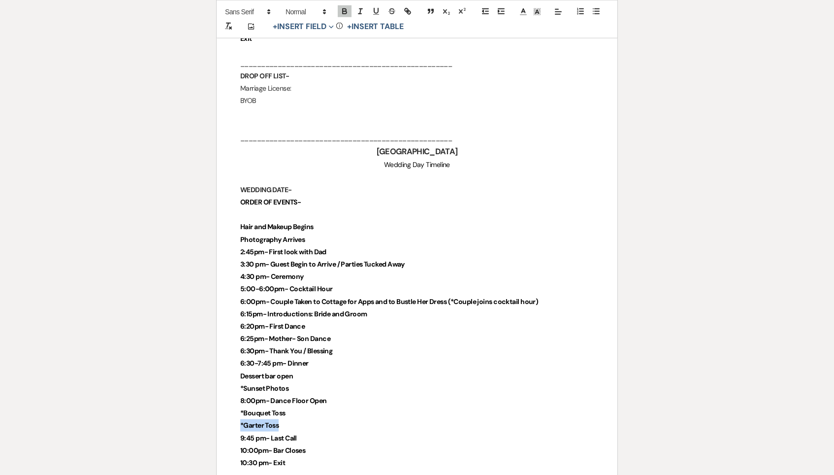
drag, startPoint x: 304, startPoint y: 382, endPoint x: 235, endPoint y: 382, distance: 69.4
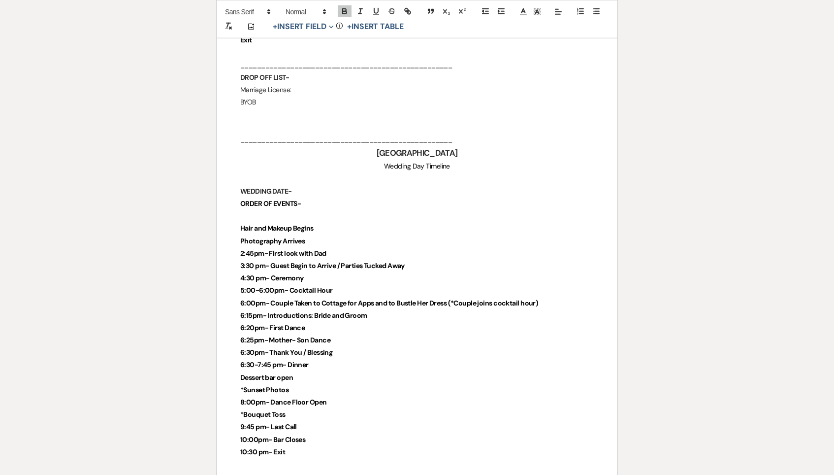
click at [301, 408] on p "*Bouquet Toss" at bounding box center [417, 414] width 354 height 12
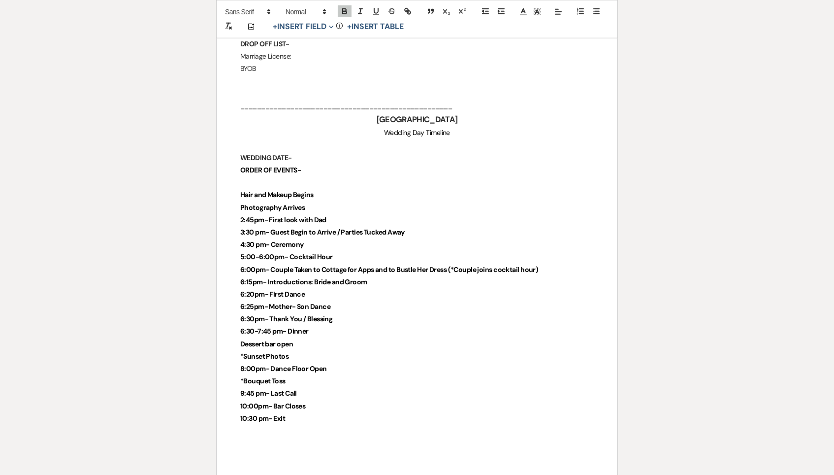
scroll to position [2181, 0]
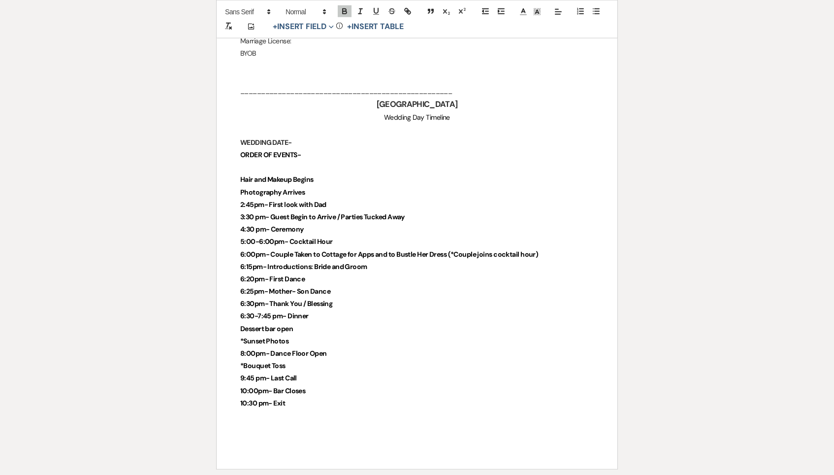
click at [380, 260] on p "6:15pm- Introductions: Bride and Groom" at bounding box center [417, 266] width 354 height 12
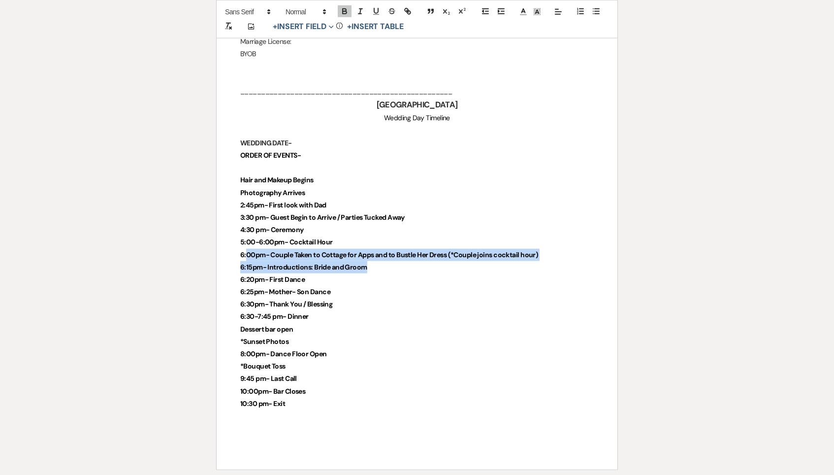
drag, startPoint x: 380, startPoint y: 224, endPoint x: 250, endPoint y: 217, distance: 130.2
click at [250, 251] on strong "6:00pm- Couple Taken to Cottage for Apps and to Bustle Her Dress (*Couple joins…" at bounding box center [389, 255] width 298 height 9
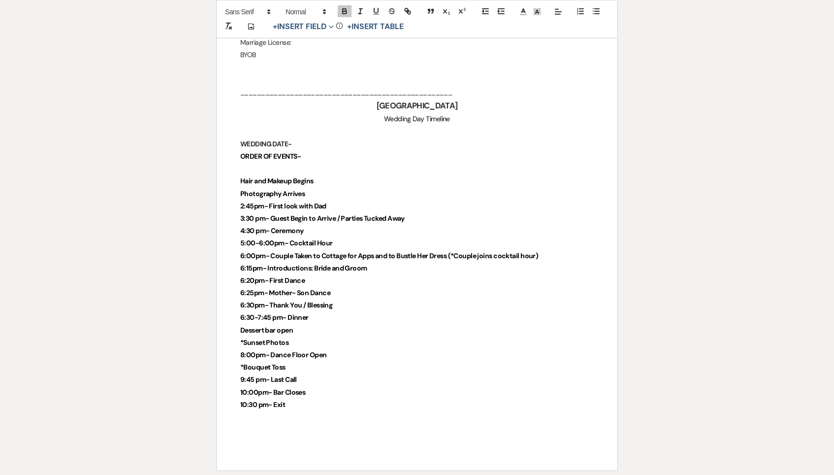
scroll to position [2179, 0]
drag, startPoint x: 546, startPoint y: 215, endPoint x: 448, endPoint y: 218, distance: 97.5
click at [448, 250] on p "6:00pm- Couple Taken to Cottage for Apps and to Bustle Her Dress (*Couple joins…" at bounding box center [417, 256] width 354 height 12
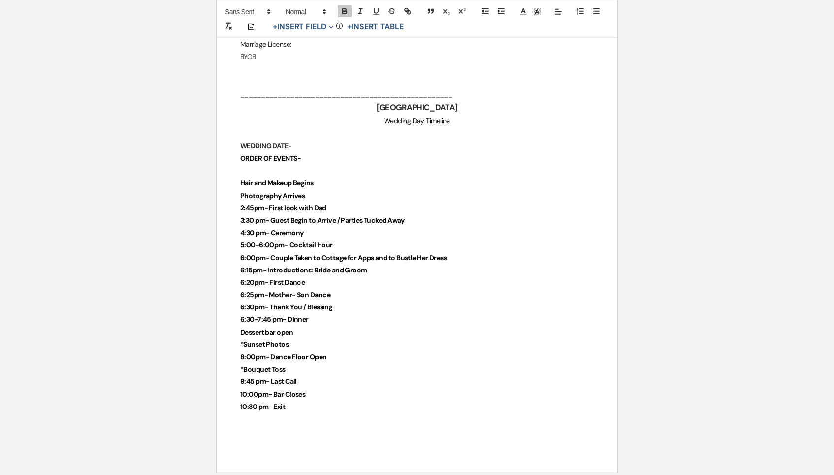
click at [362, 265] on strong "6:15pm- Introductions: Bride and Groom" at bounding box center [303, 269] width 127 height 9
click at [372, 264] on p "6:15pm- Introductions: Bride and Groom" at bounding box center [417, 270] width 354 height 12
click at [372, 265] on p "6:15pm- Introductions: Bride and Groom" at bounding box center [417, 271] width 354 height 12
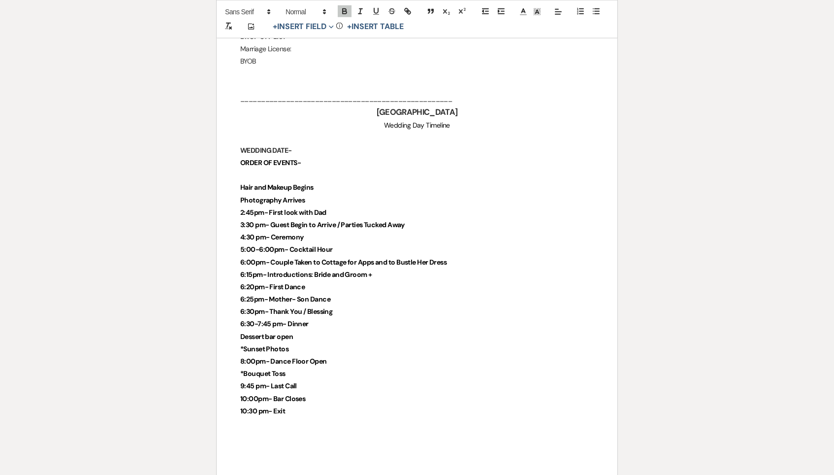
scroll to position [2172, 0]
drag, startPoint x: 336, startPoint y: 243, endPoint x: 232, endPoint y: 242, distance: 104.4
drag, startPoint x: 232, startPoint y: 242, endPoint x: 358, endPoint y: 250, distance: 126.3
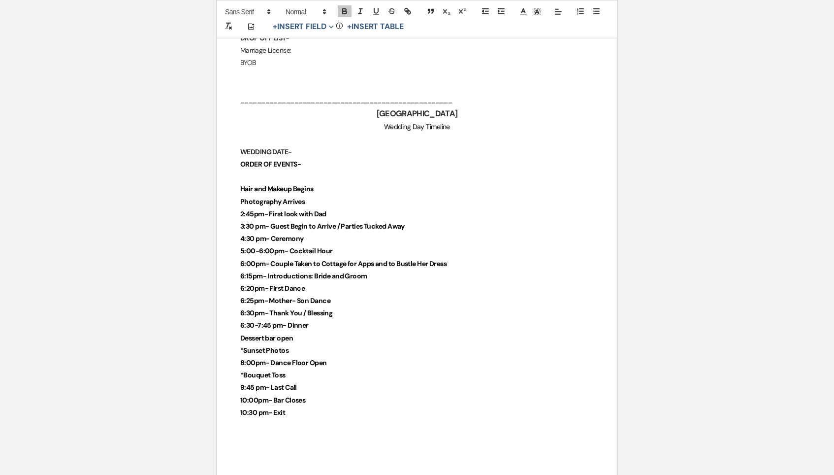
click at [358, 283] on p "6:20pm- First Dance" at bounding box center [417, 289] width 354 height 12
click at [413, 271] on p "6:15pm- Introductions: Bride and Groom" at bounding box center [417, 277] width 354 height 12
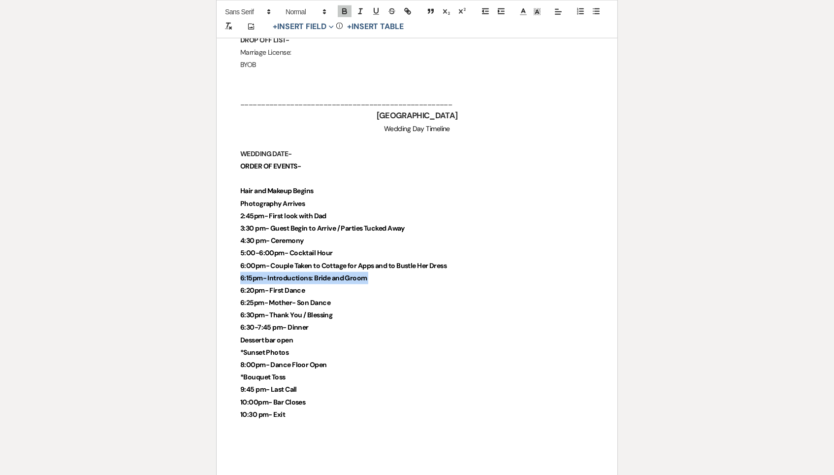
drag, startPoint x: 236, startPoint y: 242, endPoint x: 385, endPoint y: 244, distance: 149.2
click at [385, 272] on p "6:15pm- Introductions: Bride and Groom" at bounding box center [417, 278] width 354 height 12
click at [382, 273] on p "6:15pm- Introductions: Bride and Groom" at bounding box center [417, 279] width 354 height 12
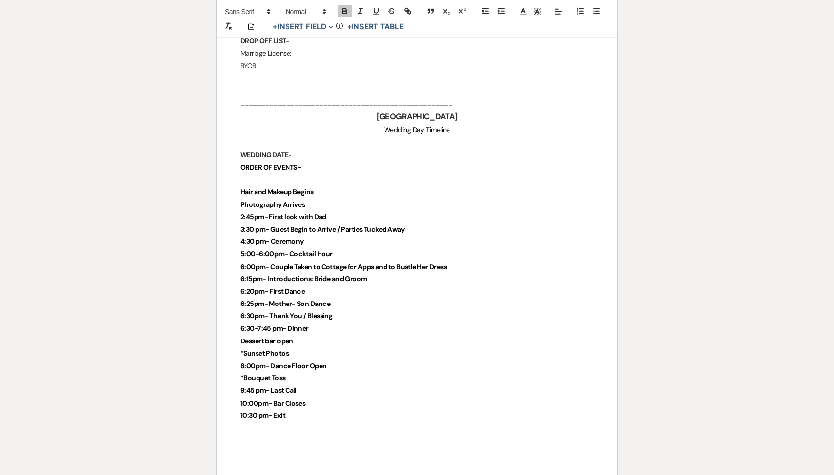
click at [380, 273] on p "6:15pm- Introductions: Bride and Groom" at bounding box center [417, 279] width 354 height 12
drag, startPoint x: 337, startPoint y: 252, endPoint x: 224, endPoint y: 252, distance: 112.8
click at [386, 249] on p "5:00-6:00pm- Cocktail Hour" at bounding box center [417, 255] width 354 height 12
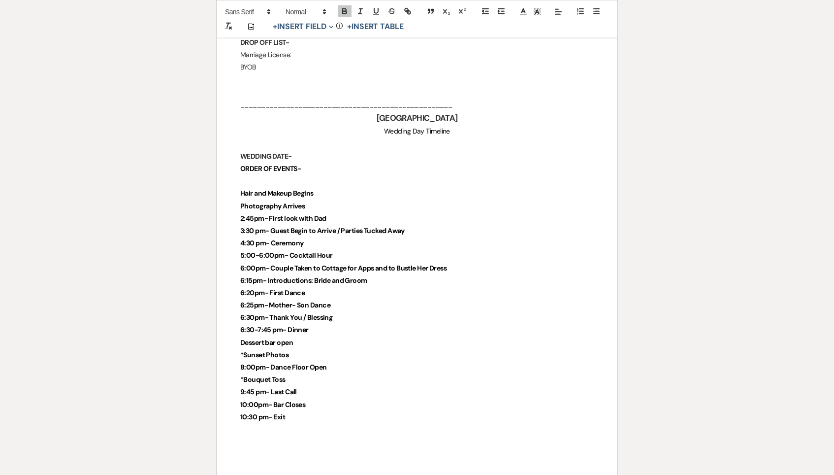
click at [377, 287] on p "6:20pm- First Dance" at bounding box center [417, 293] width 354 height 12
click at [370, 264] on strong "6:00pm- Couple Taken to Cottage for Apps and to Bustle Her Dress" at bounding box center [343, 268] width 206 height 9
click at [370, 276] on p "6:15pm- Introductions: Bride and Groom" at bounding box center [417, 282] width 354 height 12
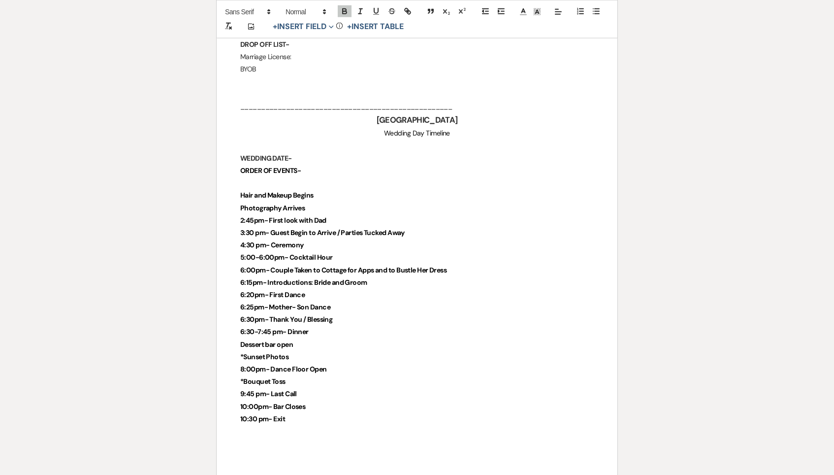
click at [342, 289] on p "6:20pm- First Dance" at bounding box center [417, 295] width 354 height 12
drag, startPoint x: 338, startPoint y: 264, endPoint x: 259, endPoint y: 261, distance: 79.8
click at [259, 301] on p "6:25pm- Mother- Son Dance" at bounding box center [417, 307] width 354 height 12
click at [259, 302] on p "6:25pm- Mother- Son Dance" at bounding box center [417, 308] width 354 height 12
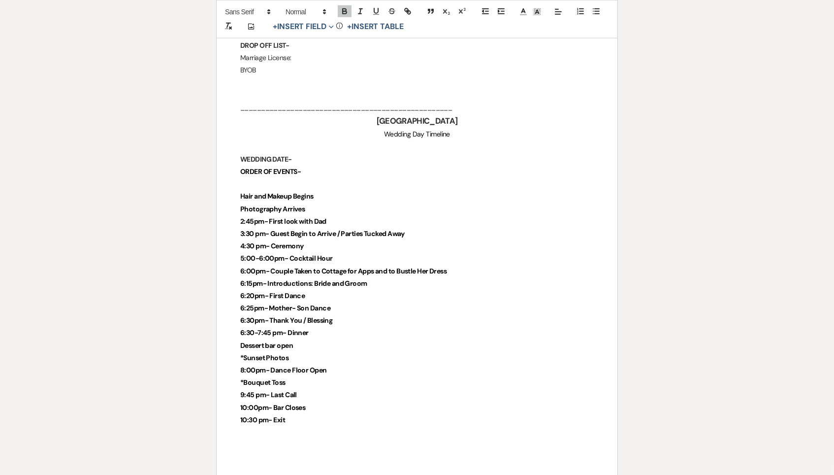
scroll to position [2163, 0]
drag, startPoint x: 346, startPoint y: 257, endPoint x: 228, endPoint y: 257, distance: 117.2
click at [329, 328] on p "6:30-7:45 pm- Dinner" at bounding box center [417, 334] width 354 height 12
click at [363, 292] on p "6:20pm- First Dance" at bounding box center [417, 298] width 354 height 12
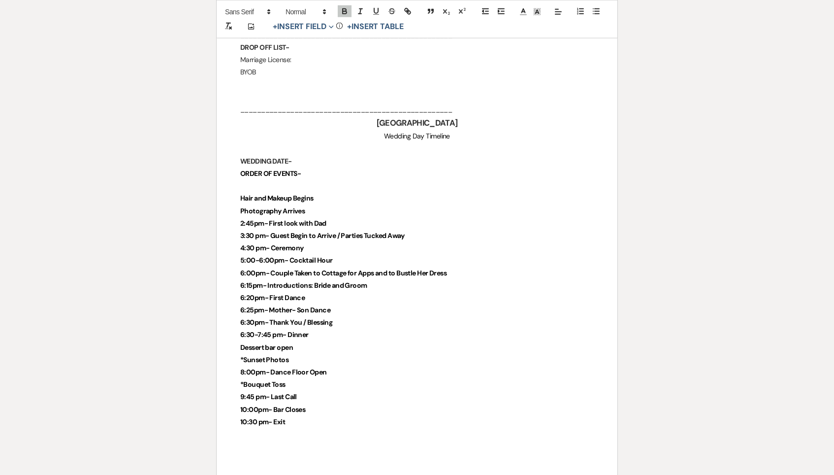
scroll to position [2161, 0]
drag, startPoint x: 360, startPoint y: 268, endPoint x: 239, endPoint y: 256, distance: 122.3
copy div "6:20pm- First Dance 6:25pm- Mother- Son Dance"
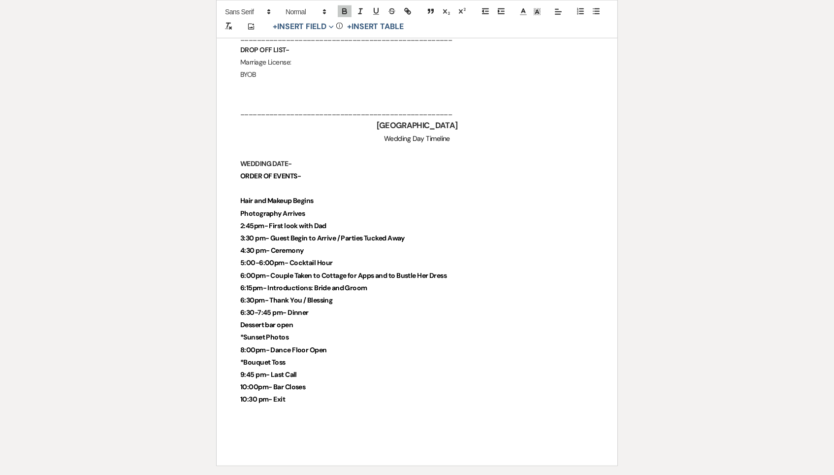
click at [340, 294] on p "6:30pm- Thank You / Blessing" at bounding box center [417, 300] width 354 height 12
click at [329, 307] on p "6:30-7:45 pm- Dinner" at bounding box center [417, 313] width 354 height 12
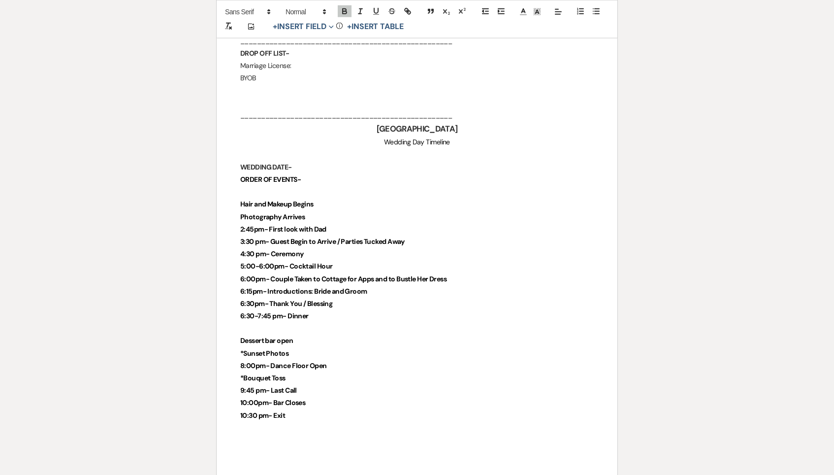
scroll to position [2153, 0]
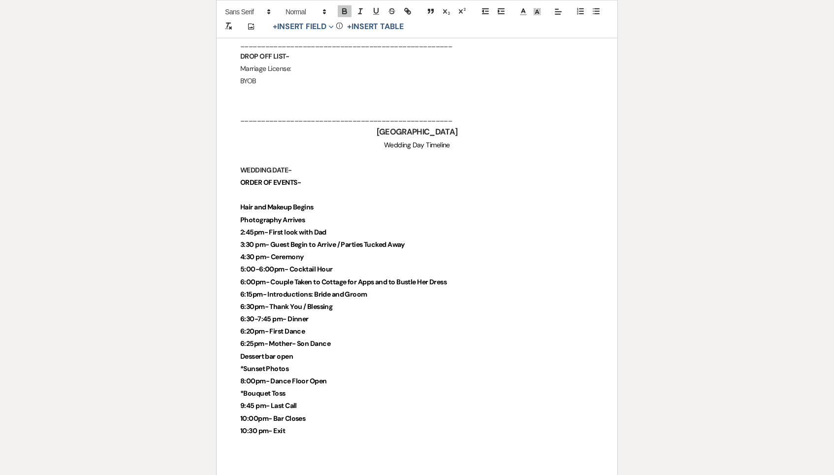
click at [323, 325] on p "6:20pm- First Dance" at bounding box center [417, 331] width 354 height 12
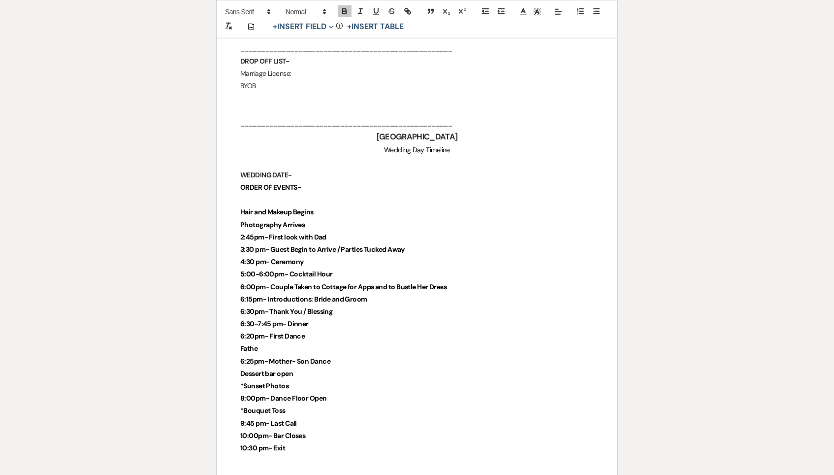
scroll to position [2147, 0]
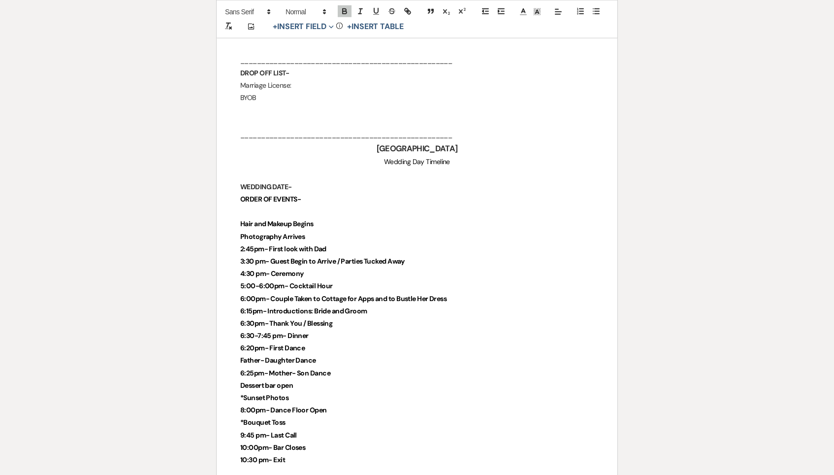
click at [345, 317] on p "6:30pm- Thank You / Blessing" at bounding box center [417, 323] width 354 height 12
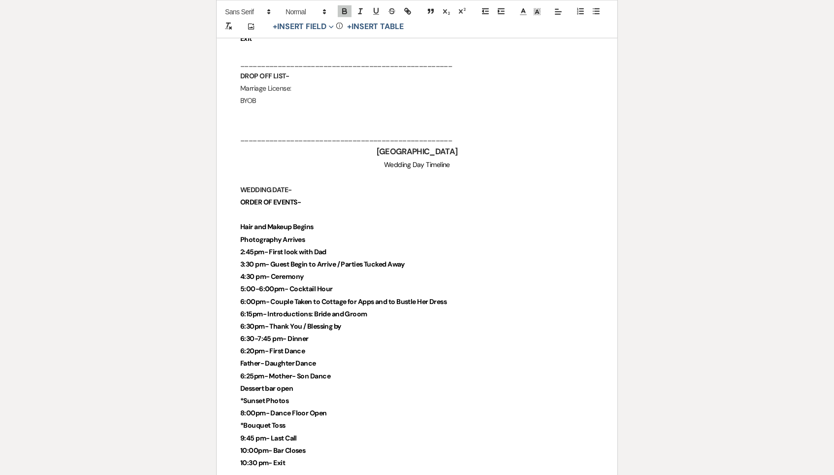
scroll to position [2133, 0]
drag, startPoint x: 307, startPoint y: 286, endPoint x: 279, endPoint y: 287, distance: 27.6
click at [279, 322] on strong "6:30pm- Thank You / Blessing by" at bounding box center [290, 326] width 101 height 9
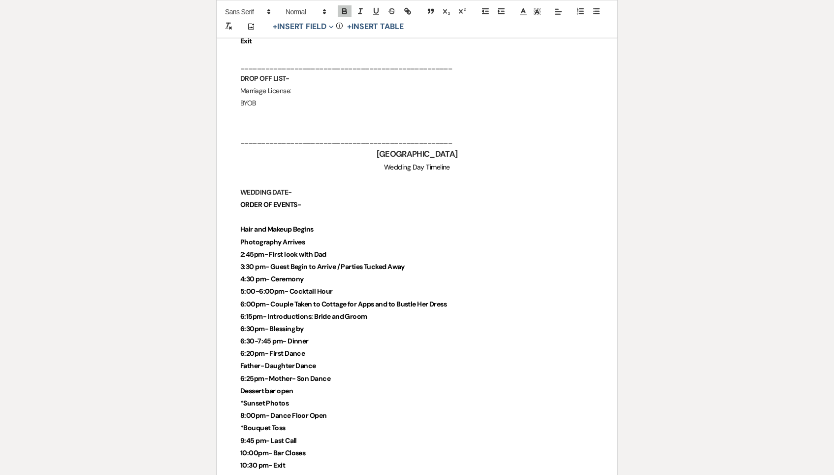
click at [327, 323] on p "6:30pm- Blessing by" at bounding box center [417, 329] width 354 height 12
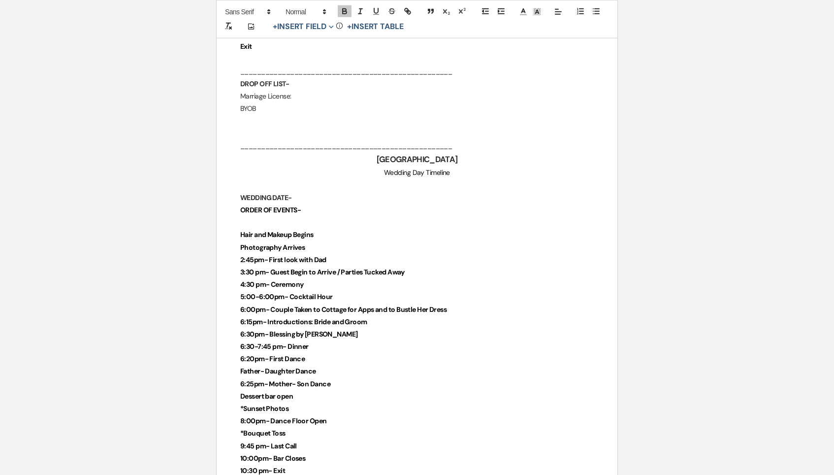
click at [330, 340] on p "6:30-7:45 pm- Dinner" at bounding box center [417, 346] width 354 height 12
click at [324, 341] on p "6:30-7:45 pm- Dinner" at bounding box center [417, 347] width 354 height 12
drag, startPoint x: 267, startPoint y: 322, endPoint x: 297, endPoint y: 322, distance: 29.5
click at [276, 355] on strong "6:20pm- First Dance" at bounding box center [272, 359] width 65 height 9
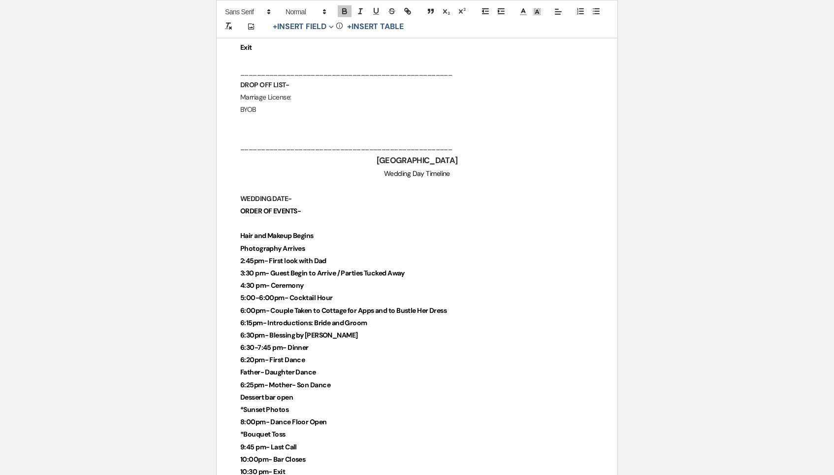
click at [298, 355] on strong "6:20pm- First Dance" at bounding box center [272, 359] width 65 height 9
click at [329, 381] on strong "6:25pm- Mother- Son Dance" at bounding box center [285, 385] width 90 height 9
drag, startPoint x: 261, startPoint y: 345, endPoint x: 232, endPoint y: 344, distance: 29.1
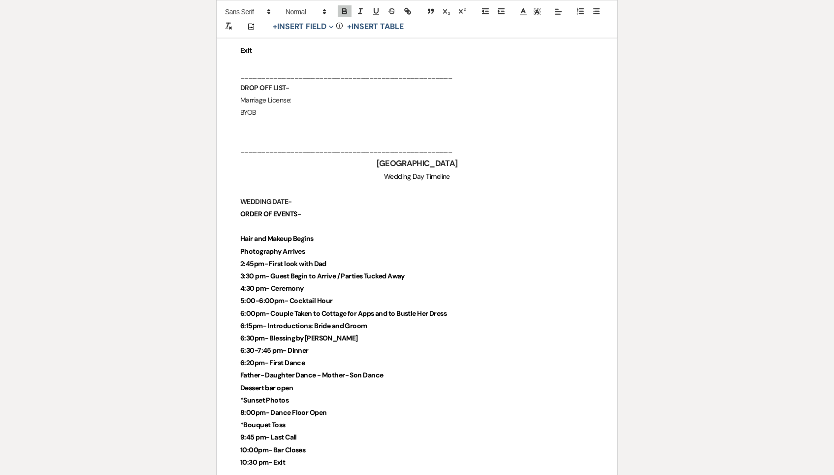
scroll to position [2119, 0]
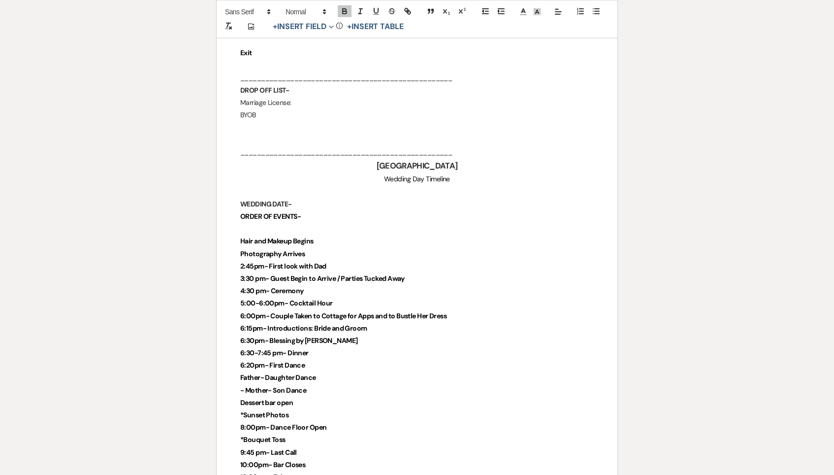
click at [244, 386] on strong "﻿ - Mother- Son Dance" at bounding box center [273, 390] width 66 height 9
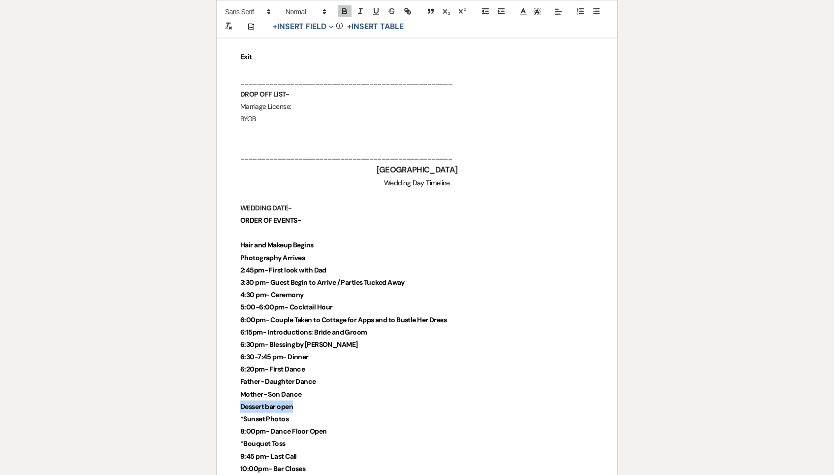
drag, startPoint x: 301, startPoint y: 368, endPoint x: 225, endPoint y: 368, distance: 75.8
copy span "Dessert bar open"
click at [337, 425] on p "8:00pm- Dance Floor Open" at bounding box center [417, 431] width 354 height 12
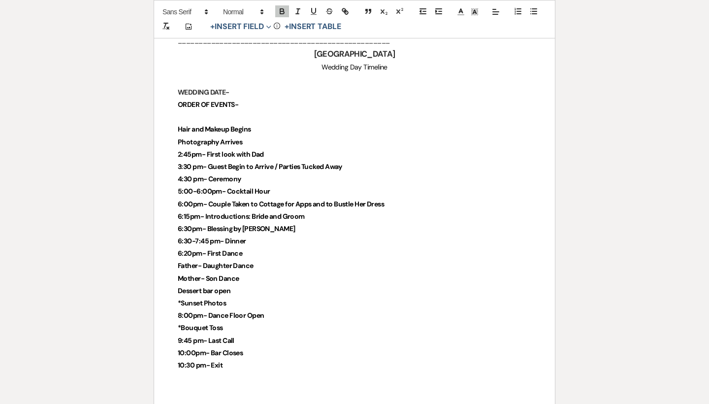
scroll to position [2230, 0]
drag, startPoint x: 240, startPoint y: 284, endPoint x: 170, endPoint y: 282, distance: 70.0
copy strong "*Sunset Photos"
click at [257, 235] on p "6:30-7:45 pm- Dinner" at bounding box center [355, 241] width 354 height 12
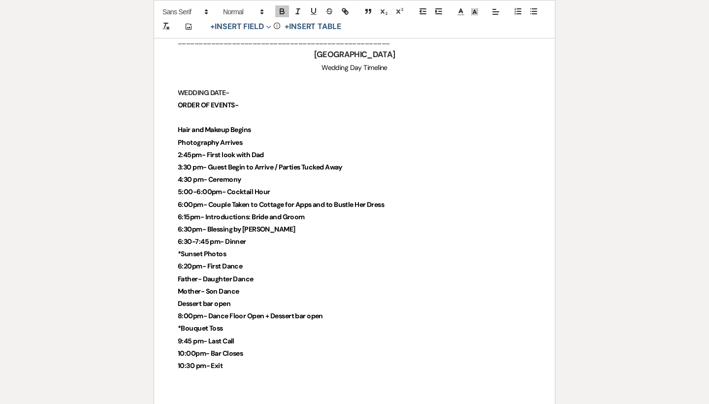
click at [190, 225] on strong "6:30pm- Blessing by Wenda" at bounding box center [237, 229] width 118 height 9
click at [192, 237] on strong "6:30-7:45 pm- Dinner" at bounding box center [212, 241] width 68 height 9
click at [205, 237] on strong "6:25-7:45 pm- Dinner" at bounding box center [212, 241] width 68 height 9
click at [207, 237] on strong "6:25-7:45 pm- Dinner" at bounding box center [212, 241] width 68 height 9
click at [191, 237] on strong "6:25-6: pm- Dinner" at bounding box center [208, 241] width 61 height 9
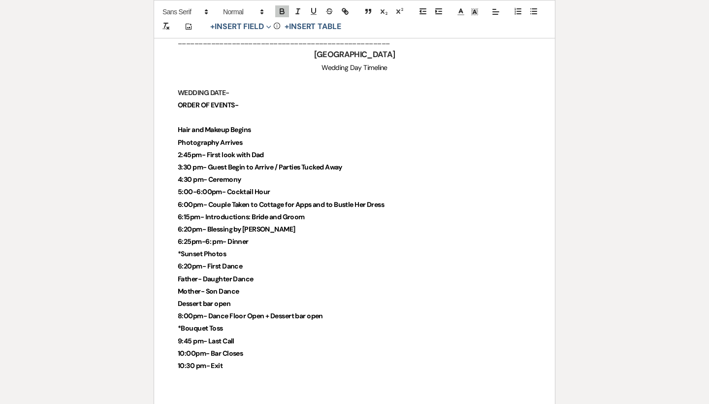
click at [209, 237] on strong "6:25pm-6: pm- Dinner" at bounding box center [213, 241] width 71 height 9
click at [191, 261] on strong "6:20pm- First Dance" at bounding box center [210, 265] width 65 height 9
drag, startPoint x: 176, startPoint y: 279, endPoint x: 237, endPoint y: 283, distance: 60.7
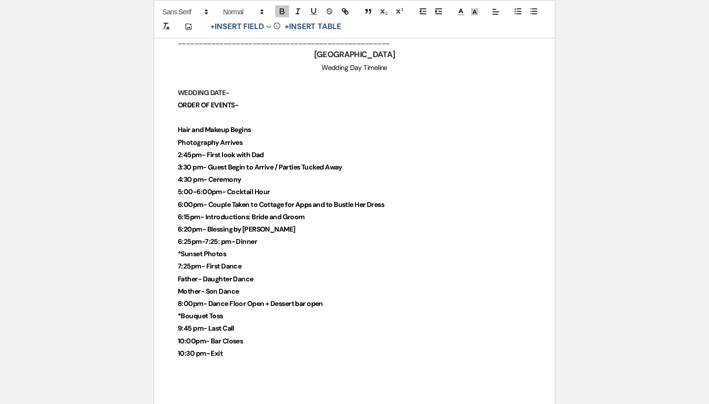
drag, startPoint x: 193, startPoint y: 283, endPoint x: 171, endPoint y: 284, distance: 21.7
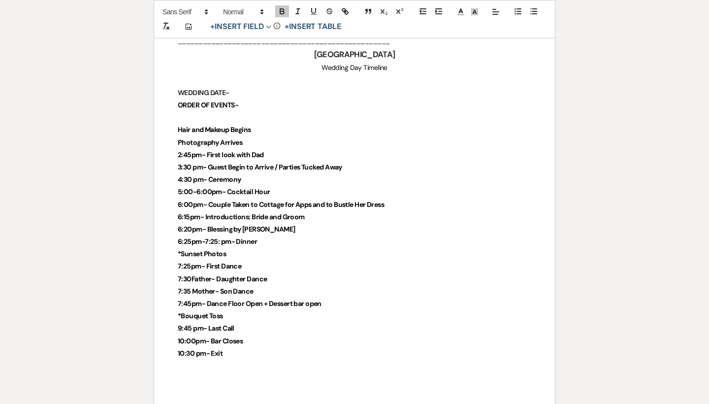
click at [233, 322] on p "9:45 pm- Last Call" at bounding box center [355, 328] width 354 height 12
click at [225, 299] on strong "7:45pm- Dance Floor Open + Dessert bar open" at bounding box center [250, 303] width 144 height 9
click at [222, 297] on p "7:45pm- Dance Floor Open + Dessert bar open" at bounding box center [355, 303] width 354 height 12
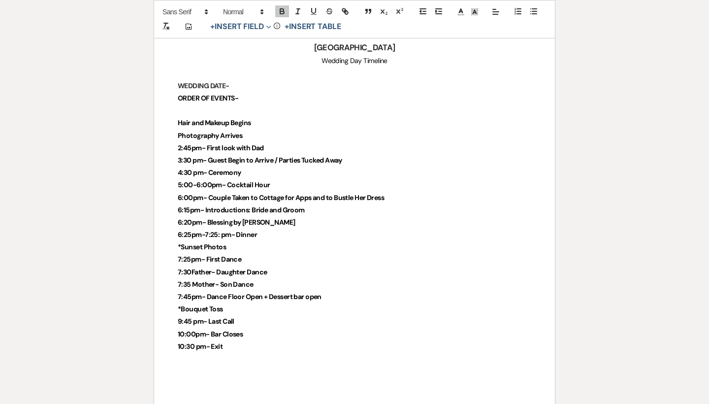
click at [191, 267] on strong "7:30Father- Daughter Dance" at bounding box center [222, 271] width 89 height 9
click at [190, 280] on strong "7:35 Mother- Son Dance" at bounding box center [216, 284] width 76 height 9
drag, startPoint x: 341, startPoint y: 275, endPoint x: 266, endPoint y: 277, distance: 74.9
click at [266, 291] on p "7:45pm- Dance Floor Open + Dessert bar open" at bounding box center [355, 297] width 354 height 12
click at [266, 292] on strong "7:45pm- Dance Floor Open + Dessert bar open" at bounding box center [250, 296] width 144 height 9
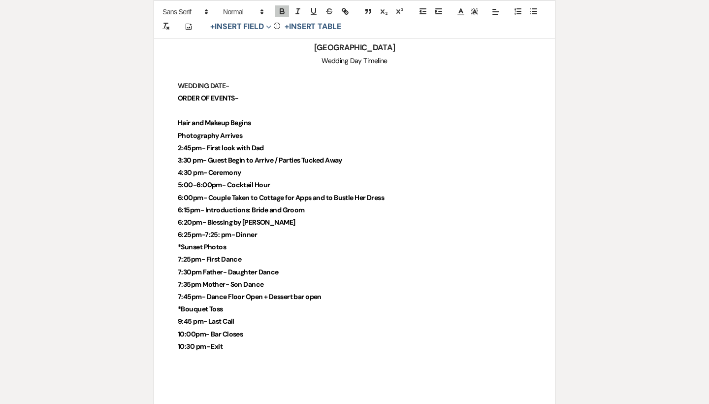
click at [336, 291] on p "7:45pm- Dance Floor Open + Dessert bar open" at bounding box center [355, 297] width 354 height 12
click at [226, 242] on strong "*Sunset Photos" at bounding box center [202, 246] width 48 height 9
click at [285, 228] on p "6:25pm-7:25: pm- Dinner" at bounding box center [355, 234] width 354 height 12
drag, startPoint x: 332, startPoint y: 276, endPoint x: 277, endPoint y: 277, distance: 55.2
click at [277, 291] on p "7:45pm- Dance Floor Open + Dessert bar open" at bounding box center [355, 297] width 354 height 12
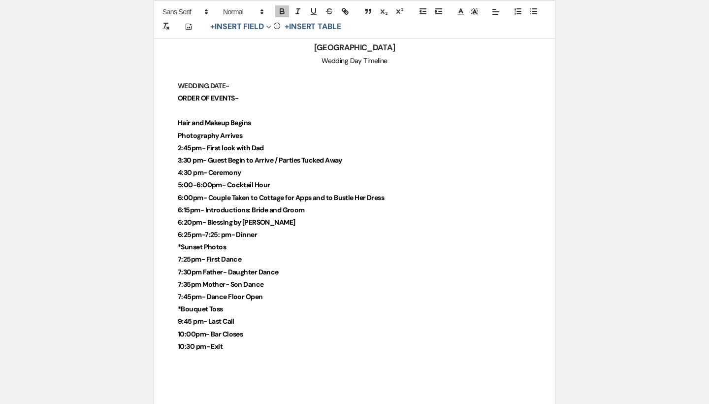
click at [261, 241] on p "*Sunset Photos" at bounding box center [355, 247] width 354 height 12
click at [268, 228] on p "6:25pm-7:25: pm- Dinner" at bounding box center [355, 234] width 354 height 12
click at [298, 241] on p "*Sunset Photos" at bounding box center [355, 247] width 354 height 12
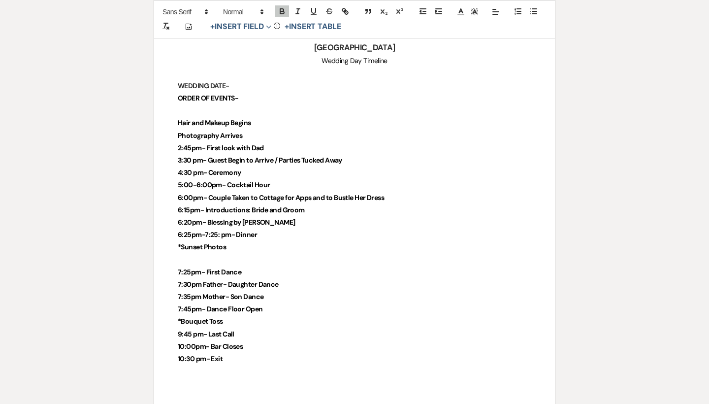
click at [260, 205] on strong "6:15pm- Introductions: Bride and Groom" at bounding box center [241, 209] width 127 height 9
click at [274, 241] on p "*Sunset Photos" at bounding box center [355, 247] width 354 height 12
click at [274, 228] on p "6:25pm-7:25: pm- Dinner" at bounding box center [355, 234] width 354 height 12
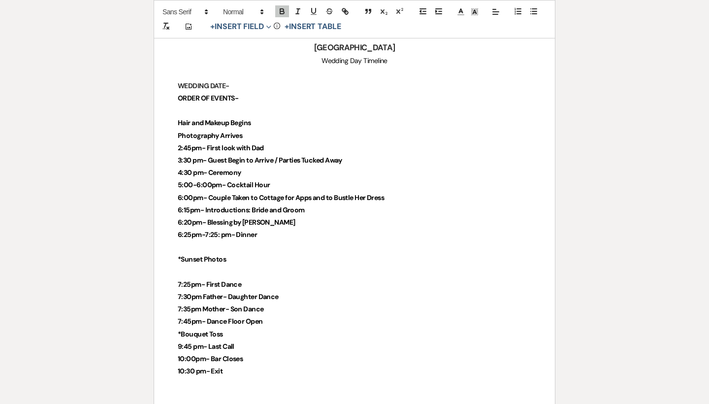
click at [255, 266] on p at bounding box center [355, 272] width 354 height 12
click at [191, 241] on p at bounding box center [355, 247] width 354 height 12
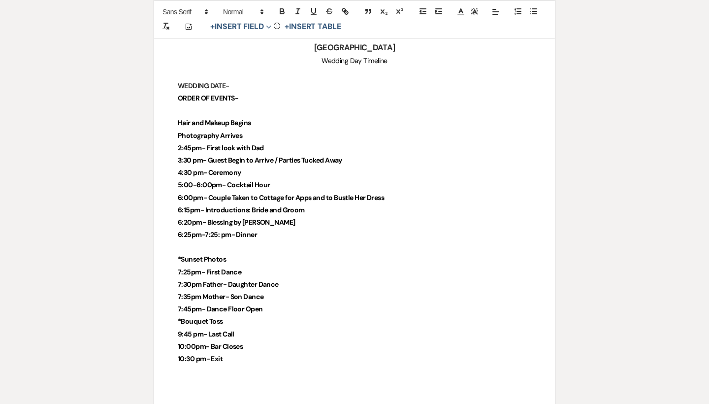
click at [191, 241] on p at bounding box center [355, 247] width 354 height 12
click at [190, 241] on p at bounding box center [355, 247] width 354 height 12
click at [218, 230] on strong "6:25pm-7:25: pm- Dinner" at bounding box center [217, 234] width 79 height 9
click at [217, 230] on strong "6:25pm-7:2: pm- Dinner" at bounding box center [215, 234] width 75 height 9
click at [211, 241] on p at bounding box center [355, 247] width 354 height 12
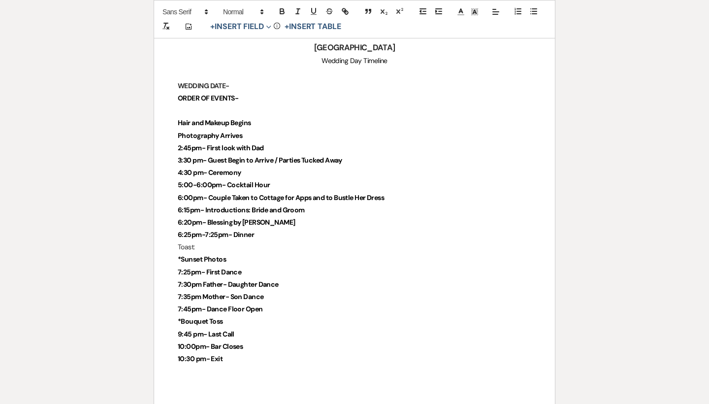
drag, startPoint x: 241, startPoint y: 226, endPoint x: 176, endPoint y: 225, distance: 65.0
click at [197, 241] on p "Chamagene Toast:" at bounding box center [355, 247] width 354 height 12
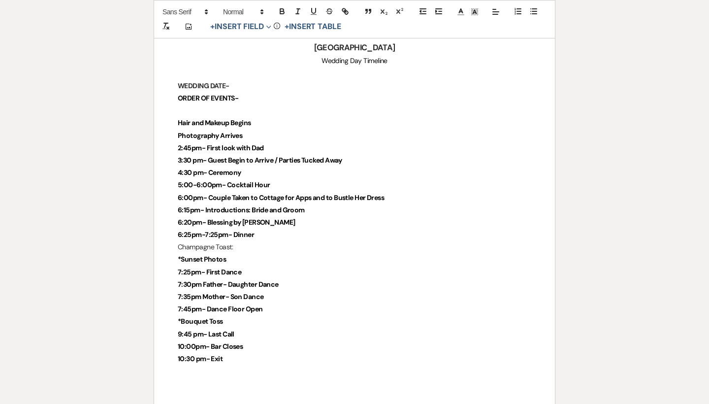
click at [259, 241] on p "Champagne Toast:" at bounding box center [355, 247] width 354 height 12
click at [205, 218] on strong "6:20pm- Blessing by Wenda" at bounding box center [237, 222] width 118 height 9
drag, startPoint x: 252, startPoint y: 226, endPoint x: 162, endPoint y: 226, distance: 89.6
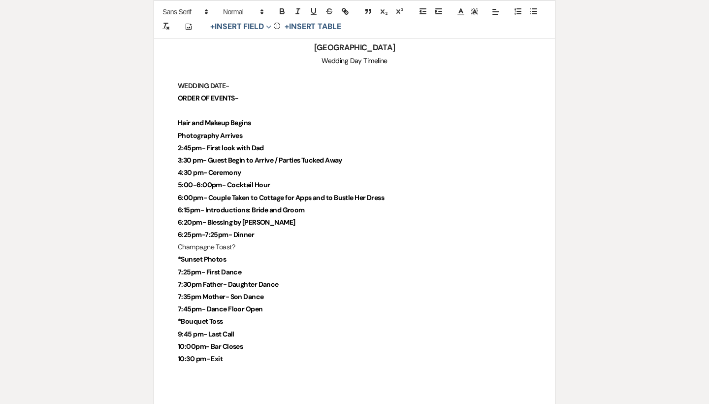
drag, startPoint x: 244, startPoint y: 232, endPoint x: 172, endPoint y: 230, distance: 72.4
click at [280, 216] on p "6:20pm- Blessing by Wenda" at bounding box center [355, 222] width 354 height 12
click at [254, 241] on p "Champagne Toast?" at bounding box center [355, 247] width 354 height 12
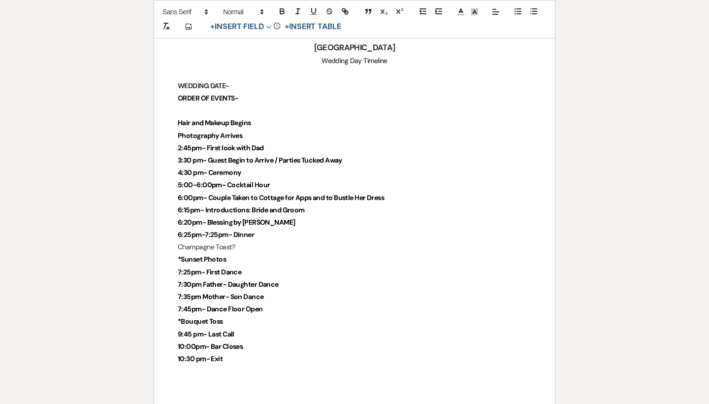
click at [179, 241] on p "Champagne Toast?" at bounding box center [355, 247] width 354 height 12
click at [315, 241] on p "Thank you by FOB + Champagne Toast?" at bounding box center [355, 247] width 354 height 12
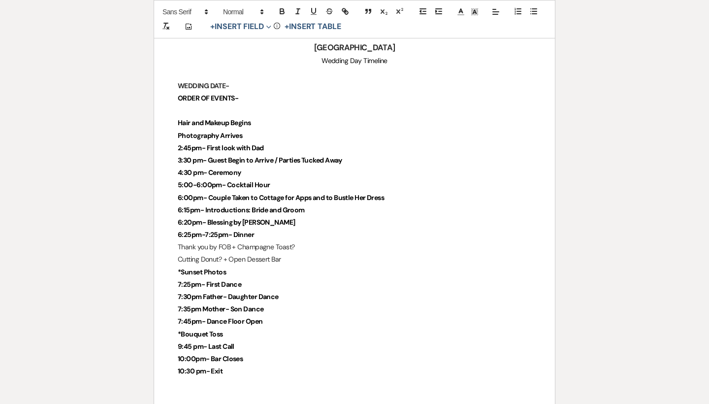
drag, startPoint x: 170, startPoint y: 316, endPoint x: 256, endPoint y: 315, distance: 85.2
click at [256, 328] on p "*Bouquet Toss" at bounding box center [355, 334] width 354 height 12
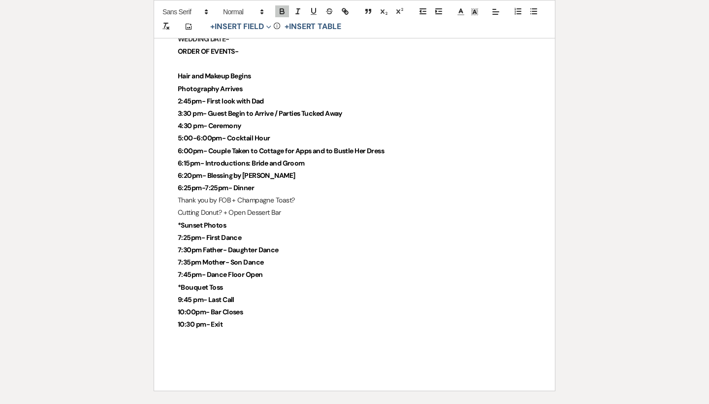
click at [249, 318] on p "10:30 pm- Exit" at bounding box center [355, 324] width 354 height 12
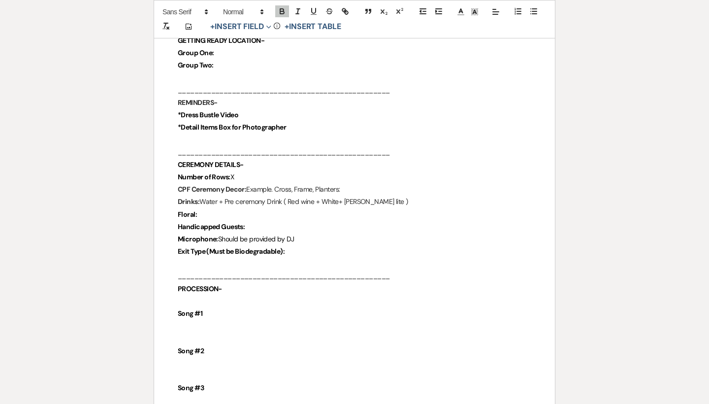
scroll to position [1711, 0]
click at [228, 207] on p "Floral:" at bounding box center [355, 213] width 354 height 12
click at [359, 182] on p "CPF Ceremony Decor: Example. Cross, Frame, Planters:" at bounding box center [355, 188] width 354 height 12
drag, startPoint x: 365, startPoint y: 169, endPoint x: 248, endPoint y: 174, distance: 117.3
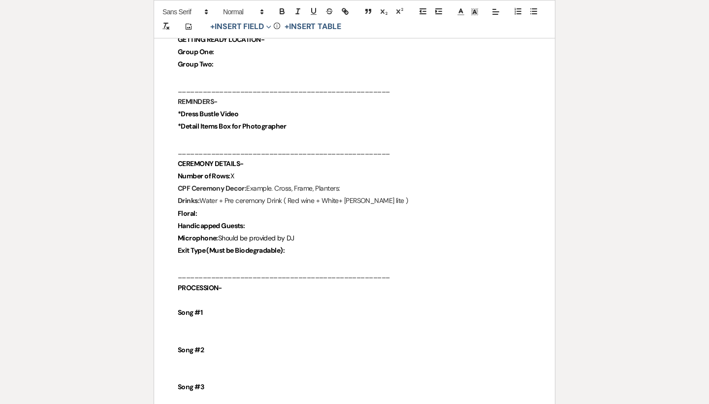
click at [248, 182] on p "CPF Ceremony Decor: Example. Cross, Frame, Planters:" at bounding box center [355, 188] width 354 height 12
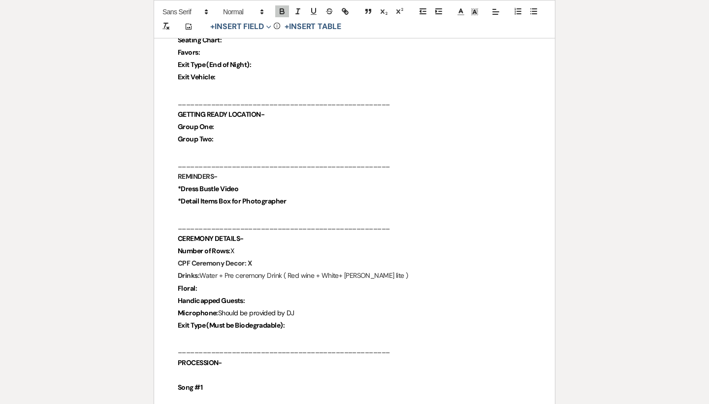
scroll to position [1584, 0]
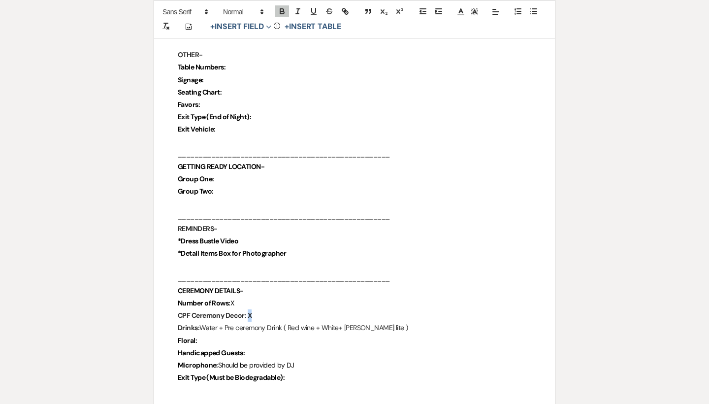
drag, startPoint x: 264, startPoint y: 302, endPoint x: 247, endPoint y: 302, distance: 17.2
click at [247, 309] on p "CPF Ceremony Decor: X" at bounding box center [355, 315] width 354 height 12
click at [281, 10] on icon "button" at bounding box center [281, 10] width 3 height 2
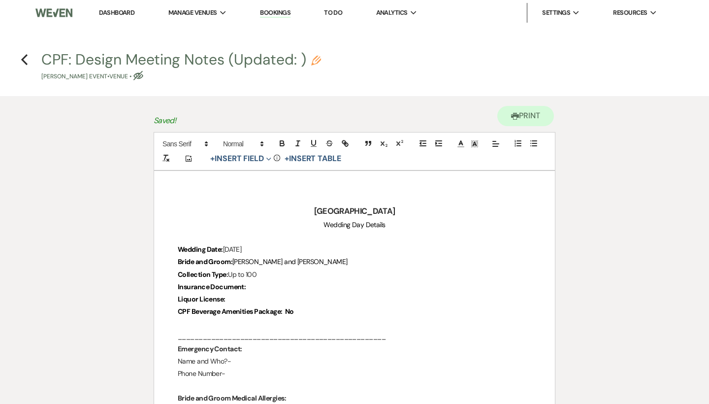
scroll to position [0, 0]
click at [237, 301] on p "Liquor License:" at bounding box center [355, 299] width 354 height 12
click at [266, 289] on p "Insurance Document:" at bounding box center [355, 287] width 354 height 12
click at [301, 318] on p at bounding box center [355, 324] width 354 height 12
click at [295, 323] on p at bounding box center [355, 324] width 354 height 12
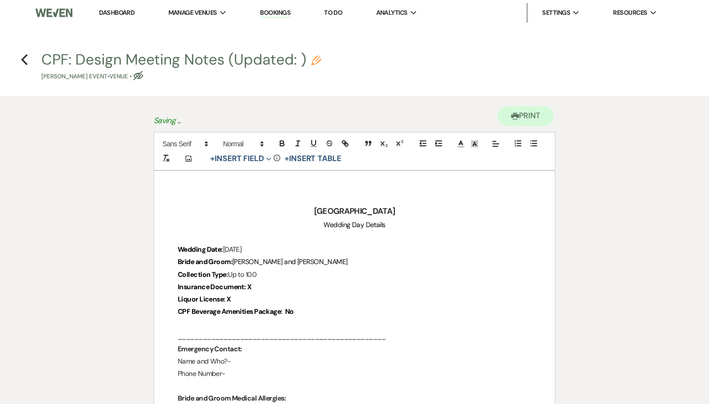
click at [397, 330] on p "__________________________________________________" at bounding box center [355, 336] width 354 height 12
click at [407, 339] on p "__________________________________________________" at bounding box center [355, 336] width 354 height 12
click at [317, 62] on icon "Pencil" at bounding box center [316, 61] width 10 height 10
select select "60"
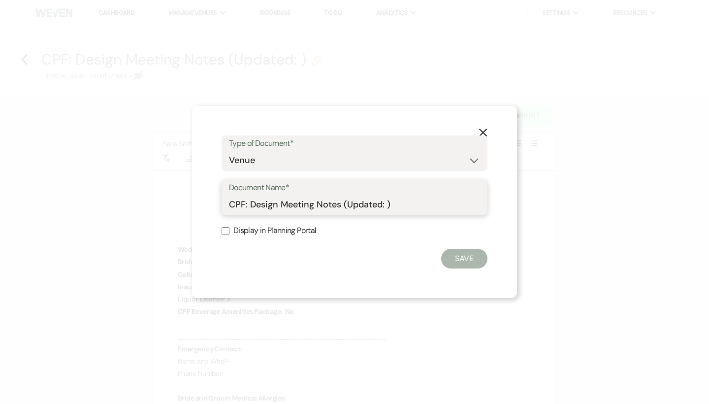
click at [389, 205] on input "CPF: Design Meeting Notes (Updated: )" at bounding box center [354, 204] width 251 height 19
type input "CPF: Design Meeting Notes (Updated: October 16th)"
click at [475, 260] on button "Save" at bounding box center [464, 259] width 46 height 20
